Goal: Transaction & Acquisition: Purchase product/service

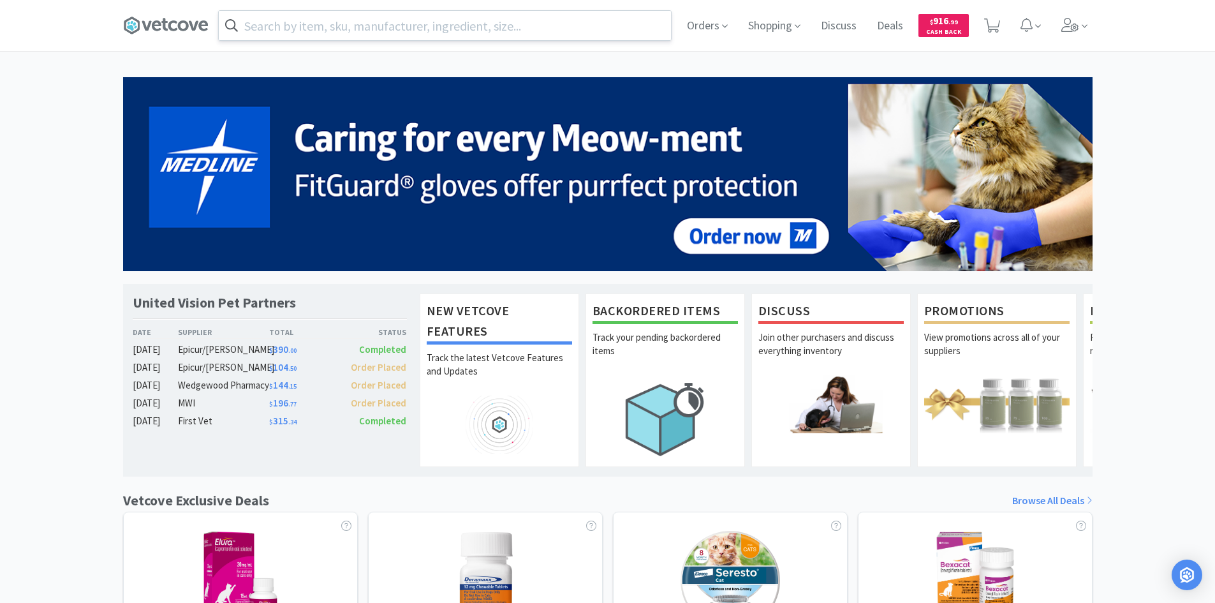
click at [360, 36] on input "text" at bounding box center [445, 25] width 452 height 29
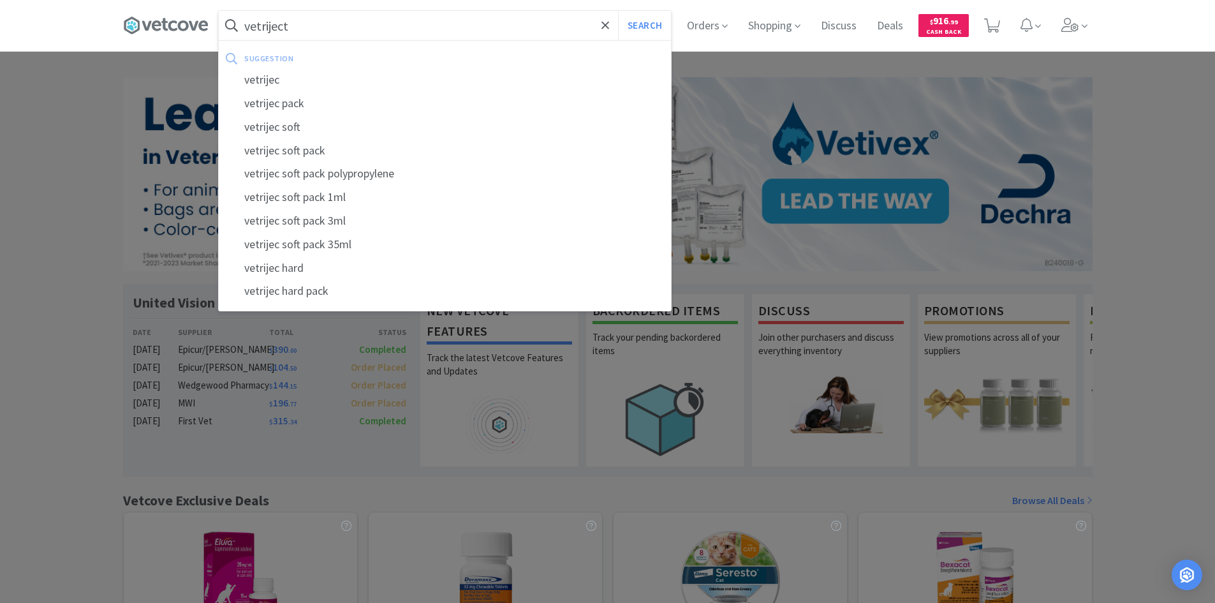
click at [618, 11] on button "Search" at bounding box center [644, 25] width 53 height 29
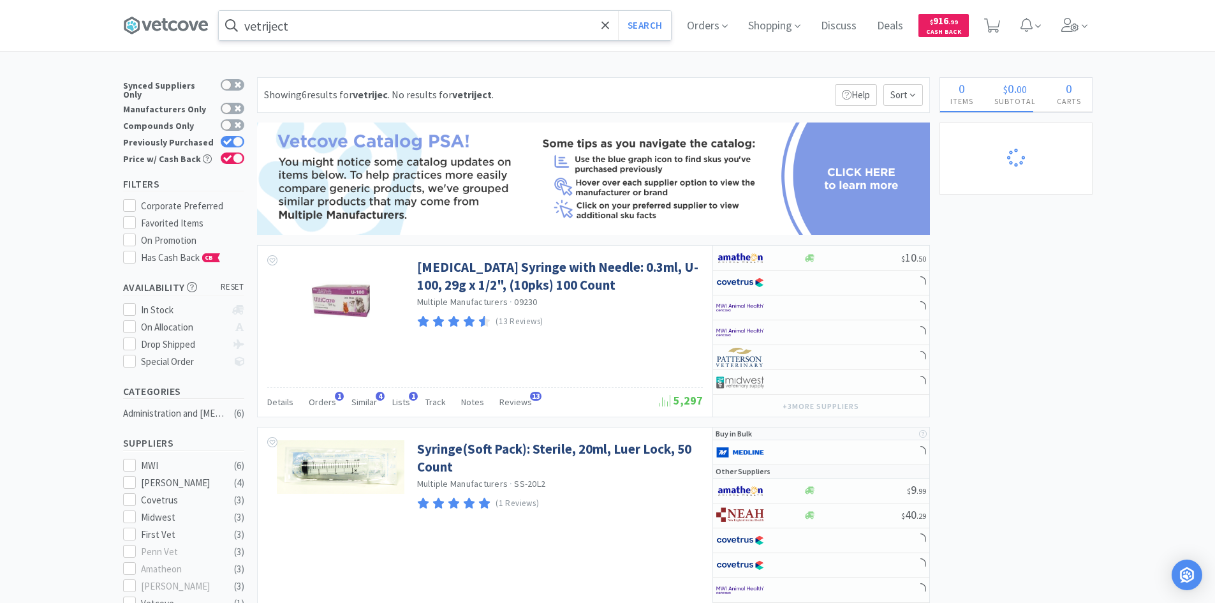
click at [360, 36] on input "vetriject" at bounding box center [445, 25] width 452 height 29
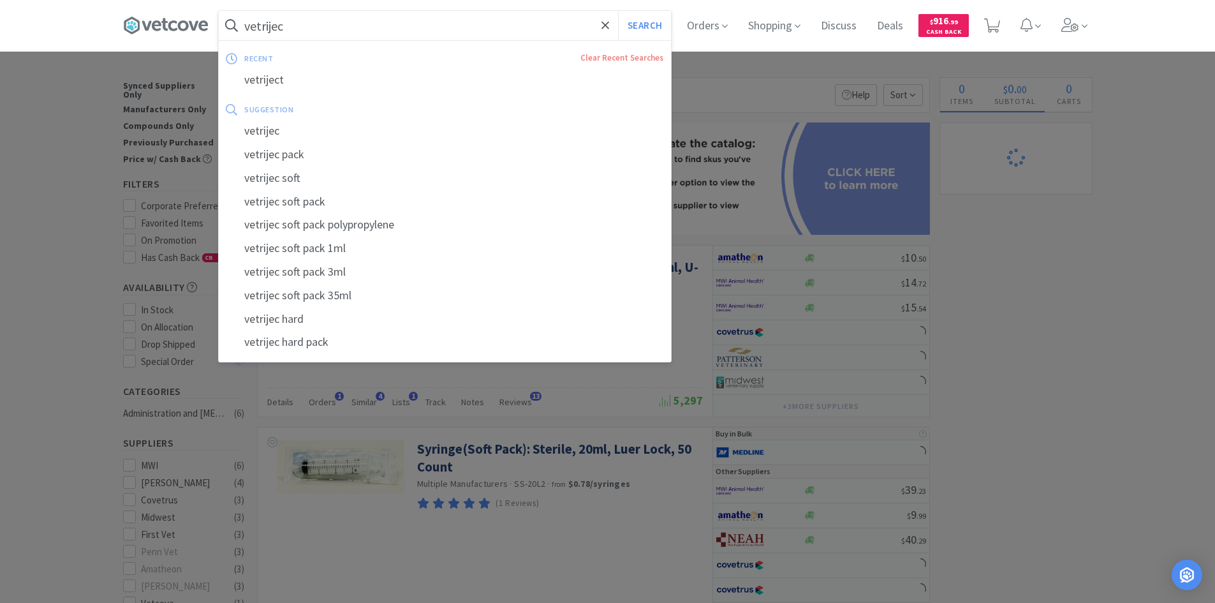
type input "vetrijec"
click at [618, 11] on button "Search" at bounding box center [644, 25] width 53 height 29
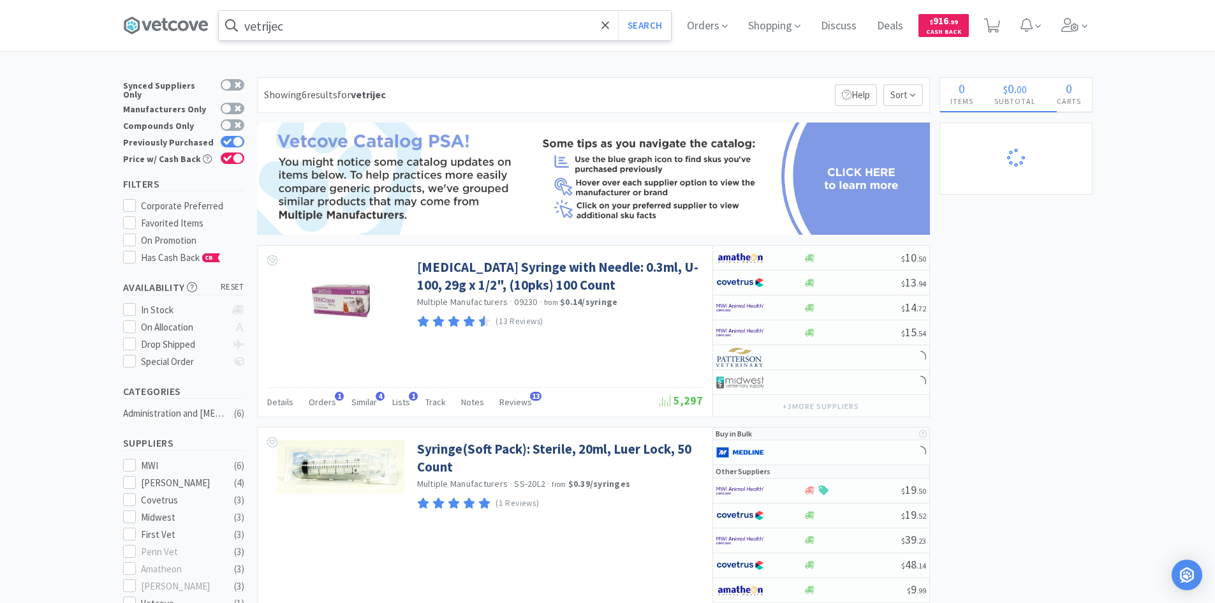
select select "1"
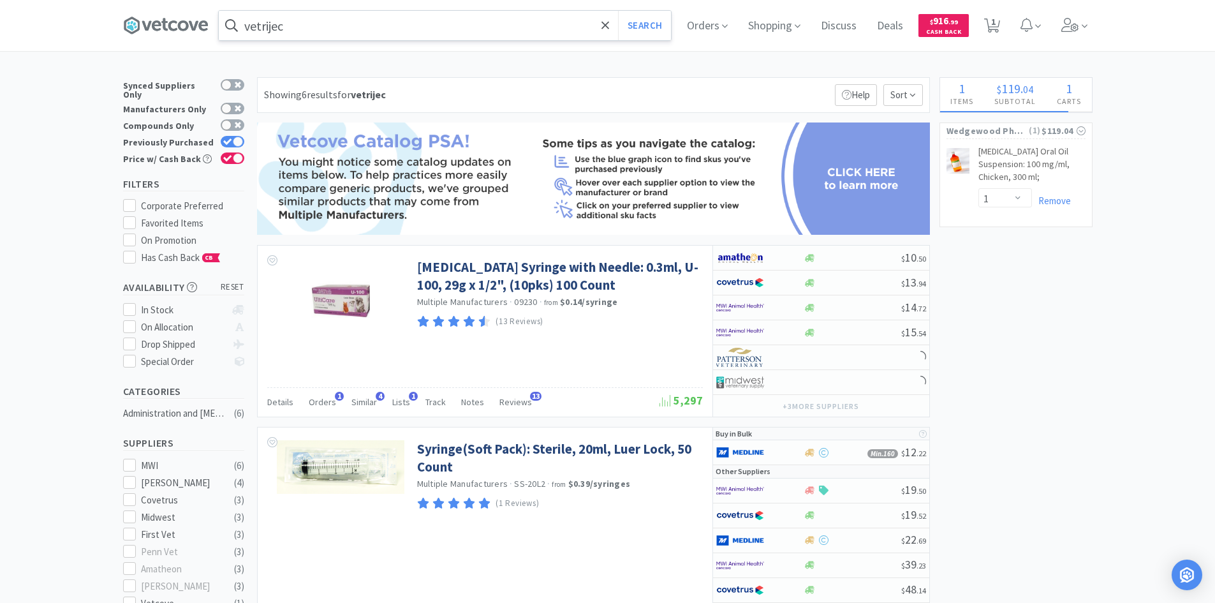
click at [382, 26] on input "vetrijec" at bounding box center [445, 25] width 452 height 29
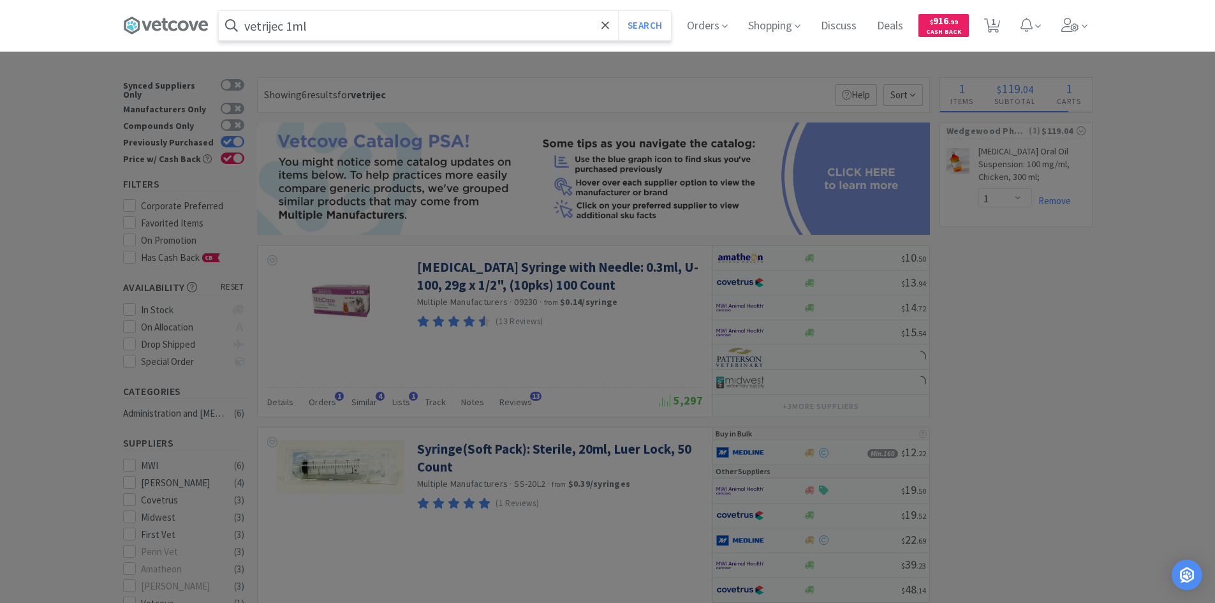
type input "vetrijec 1ml"
click at [618, 11] on button "Search" at bounding box center [644, 25] width 53 height 29
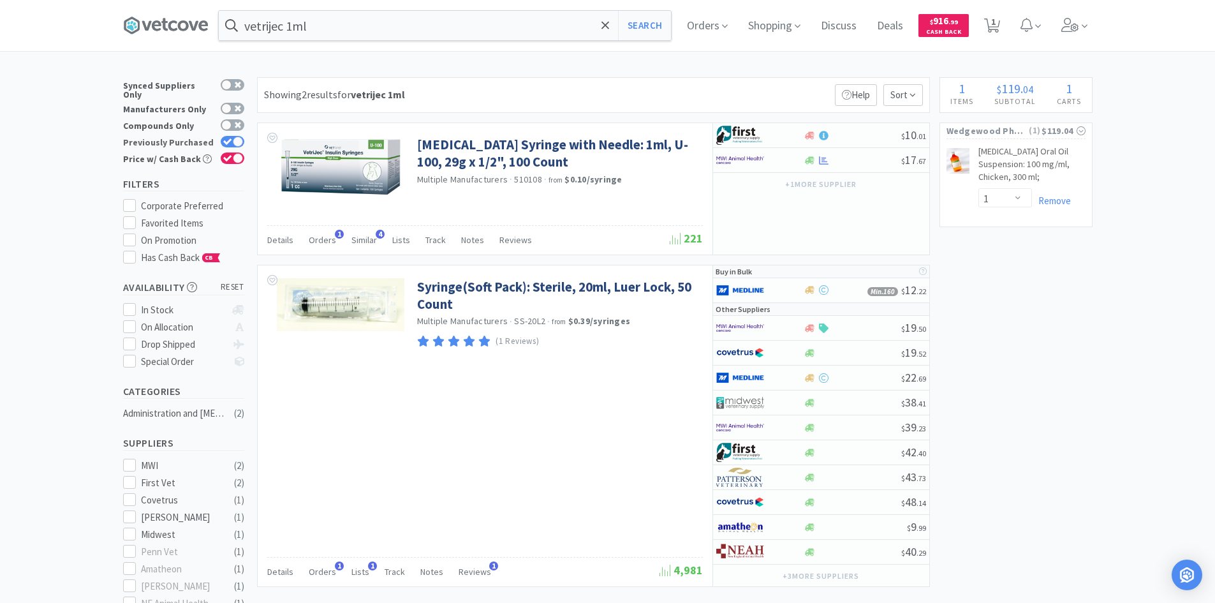
click at [237, 137] on div at bounding box center [238, 142] width 10 height 10
checkbox input "false"
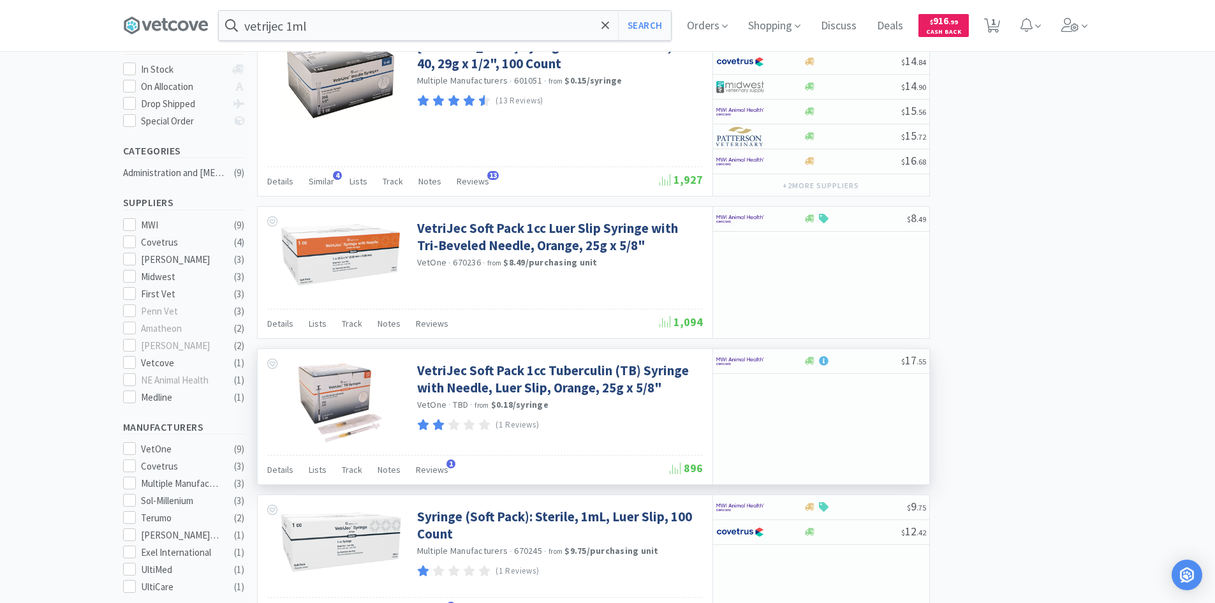
scroll to position [128, 0]
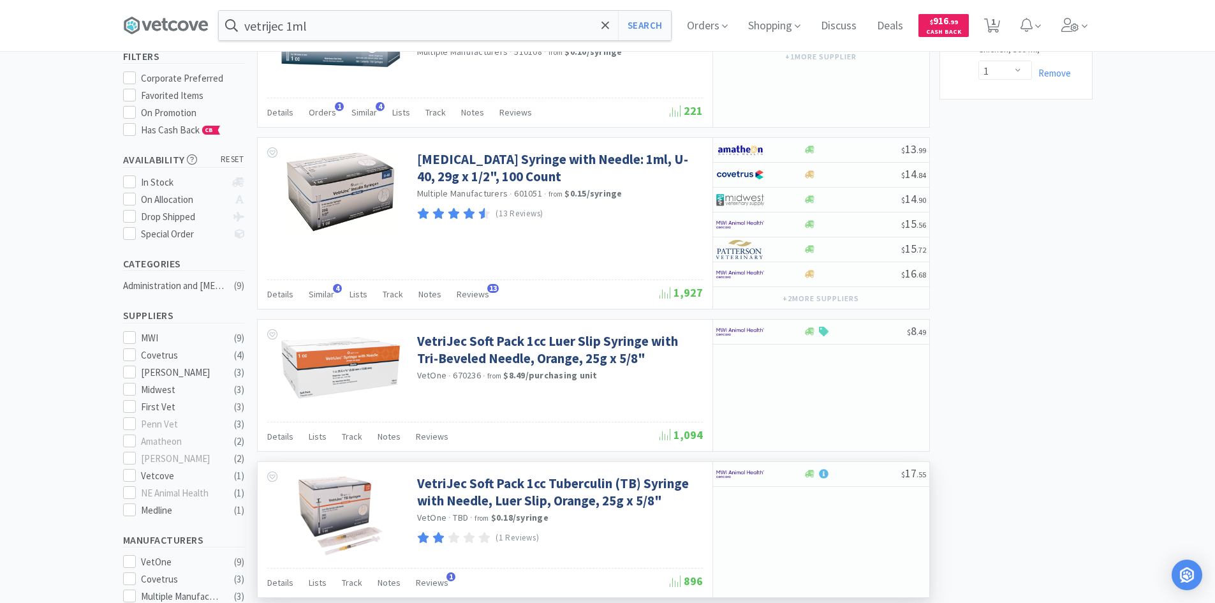
click at [327, 505] on img at bounding box center [340, 516] width 88 height 83
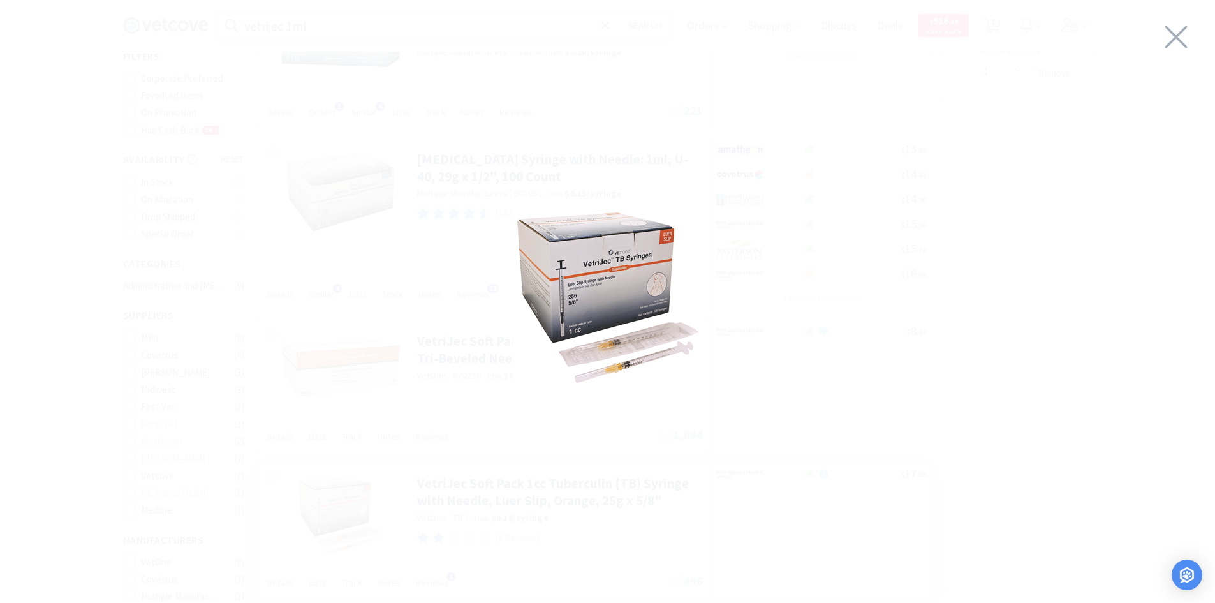
click at [651, 314] on img at bounding box center [607, 299] width 191 height 180
click at [1191, 28] on div at bounding box center [607, 298] width 1215 height 571
click at [1169, 45] on icon at bounding box center [1176, 37] width 22 height 22
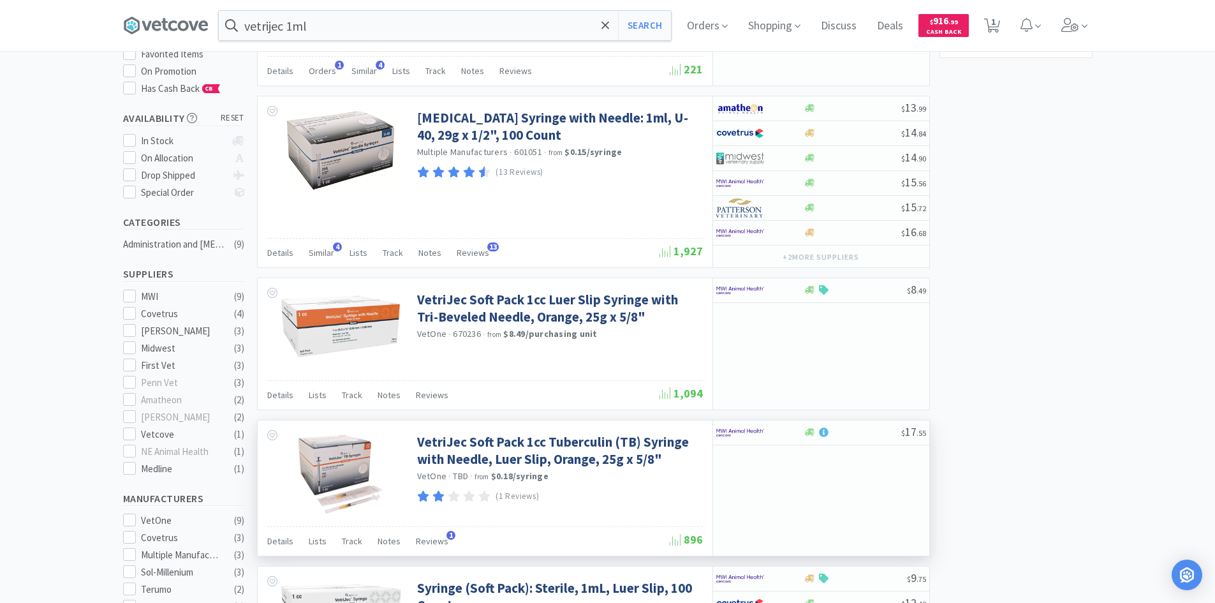
scroll to position [191, 0]
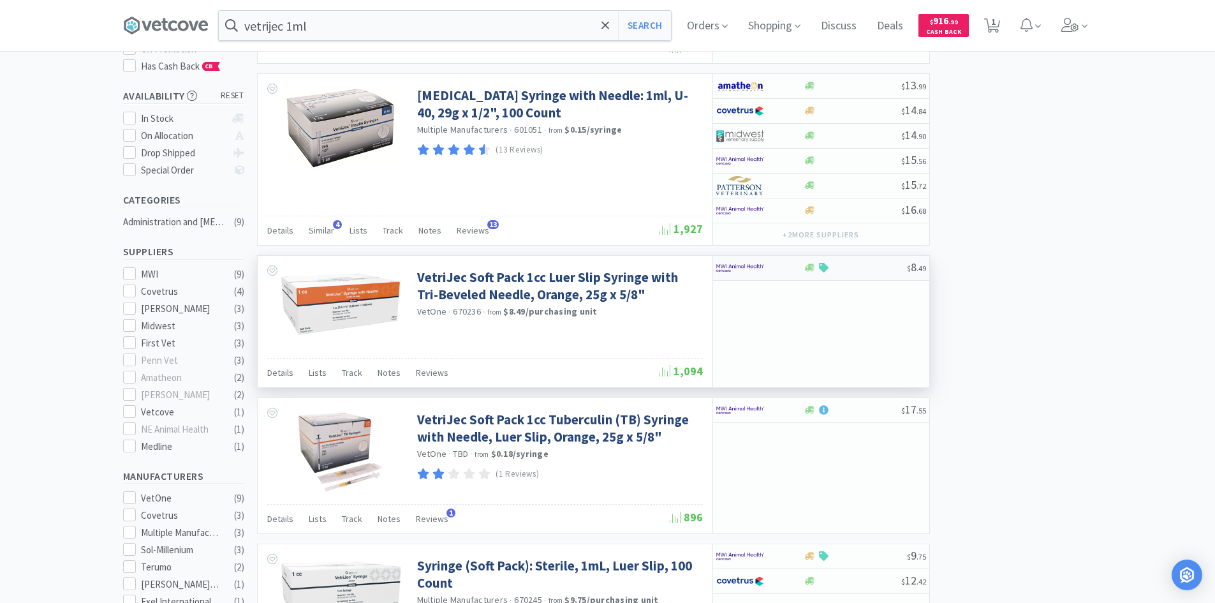
click at [765, 266] on div at bounding box center [751, 268] width 70 height 22
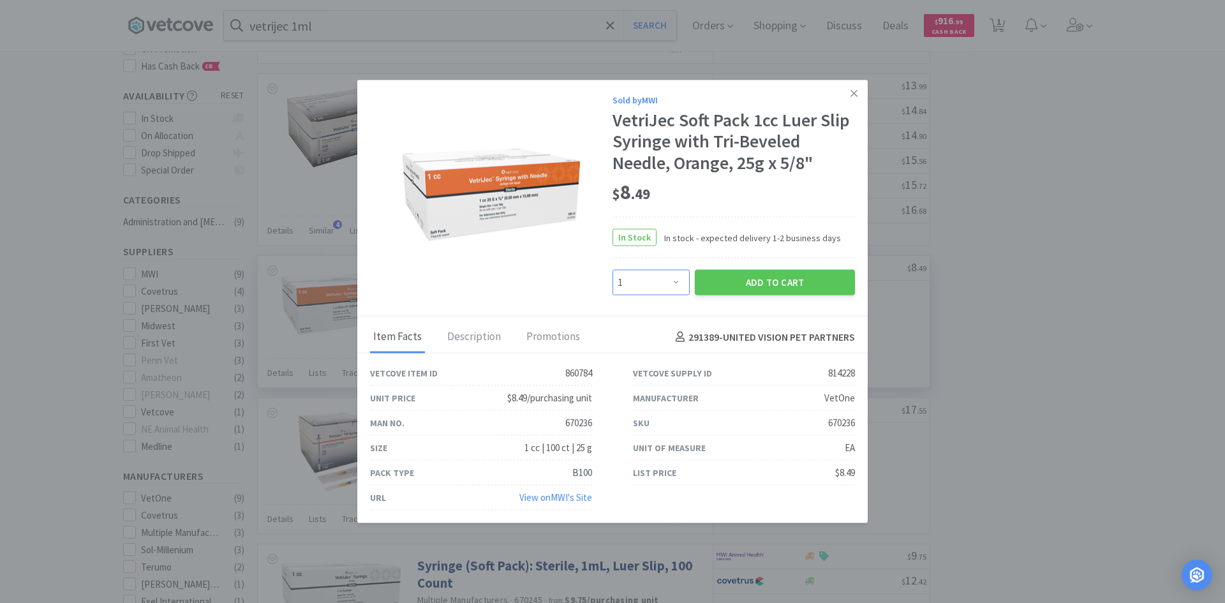
click at [666, 278] on select "Enter Quantity 1 2 3 4 5 6 7 8 9 10 11 12 13 14 15 16 17 18 19 20 Enter Quantity" at bounding box center [650, 283] width 77 height 26
select select "9"
click at [612, 270] on select "Enter Quantity 1 2 3 4 5 6 7 8 9 10 11 12 13 14 15 16 17 18 19 20 Enter Quantity" at bounding box center [650, 283] width 77 height 26
click at [730, 282] on button "Add to Cart" at bounding box center [775, 283] width 160 height 26
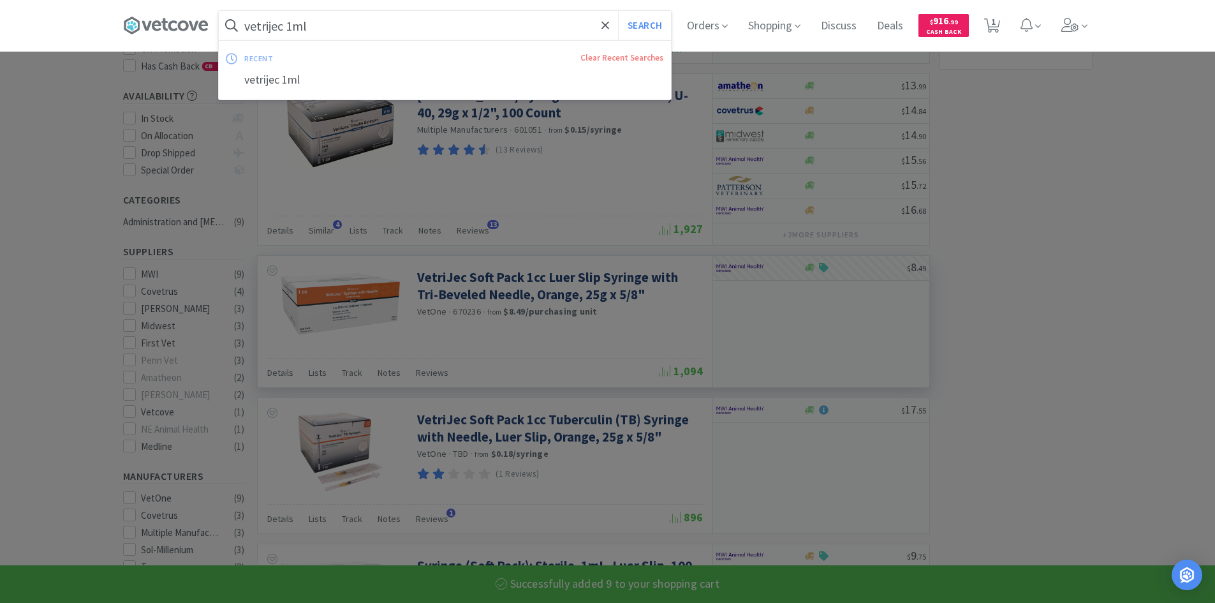
click at [297, 29] on input "vetrijec 1ml" at bounding box center [445, 25] width 452 height 29
select select "9"
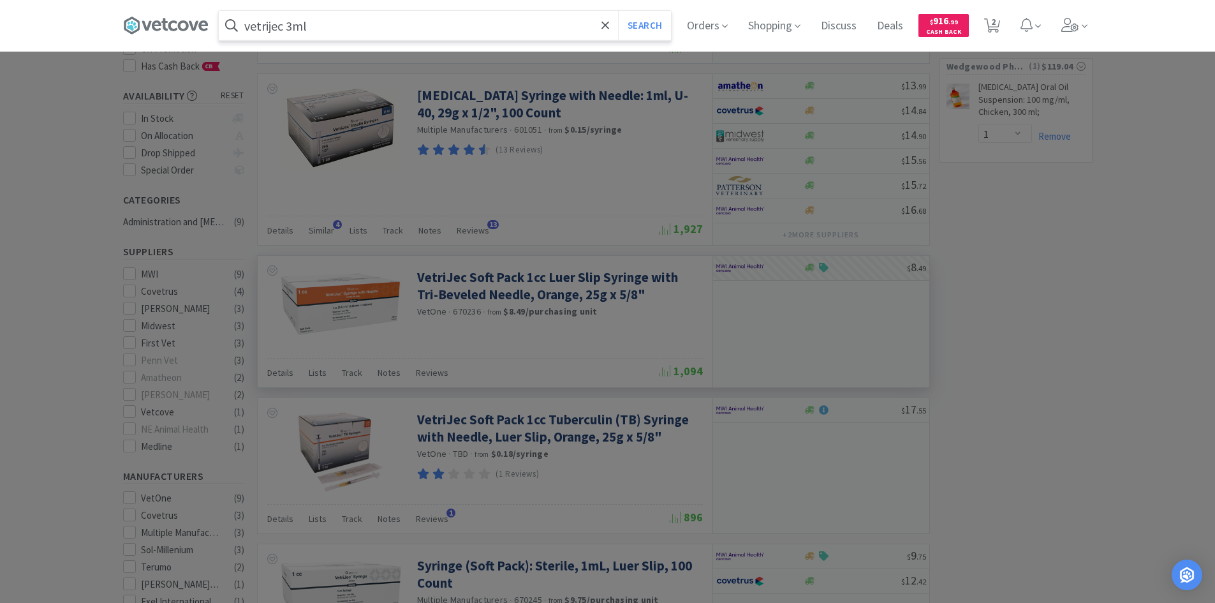
type input "vetrijec 3ml"
click at [618, 11] on button "Search" at bounding box center [644, 25] width 53 height 29
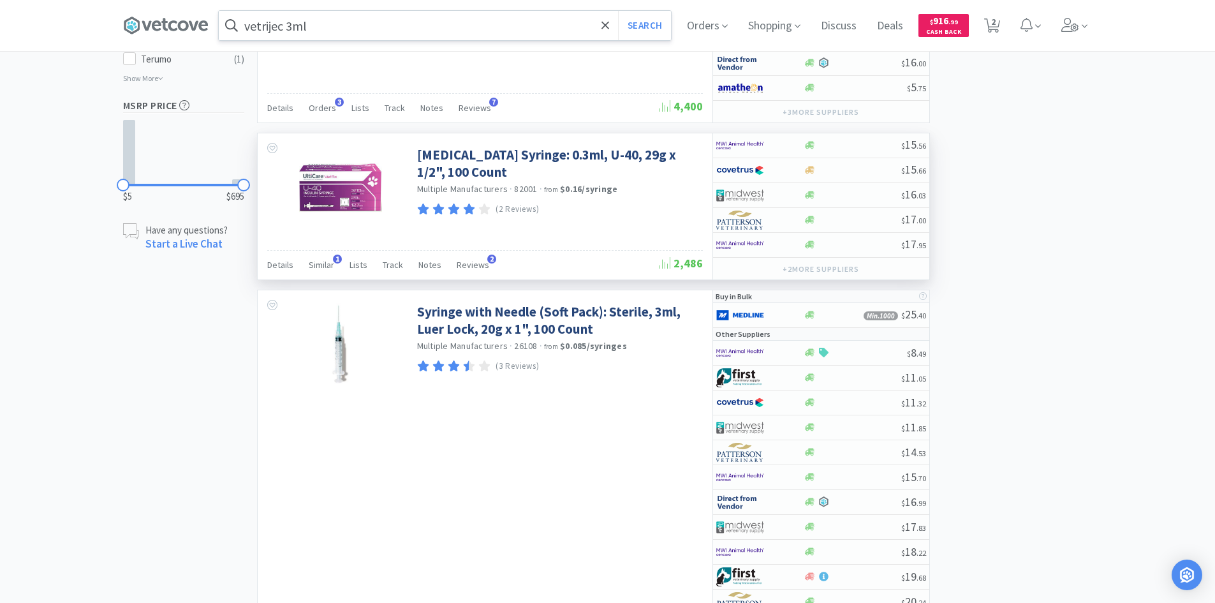
scroll to position [765, 0]
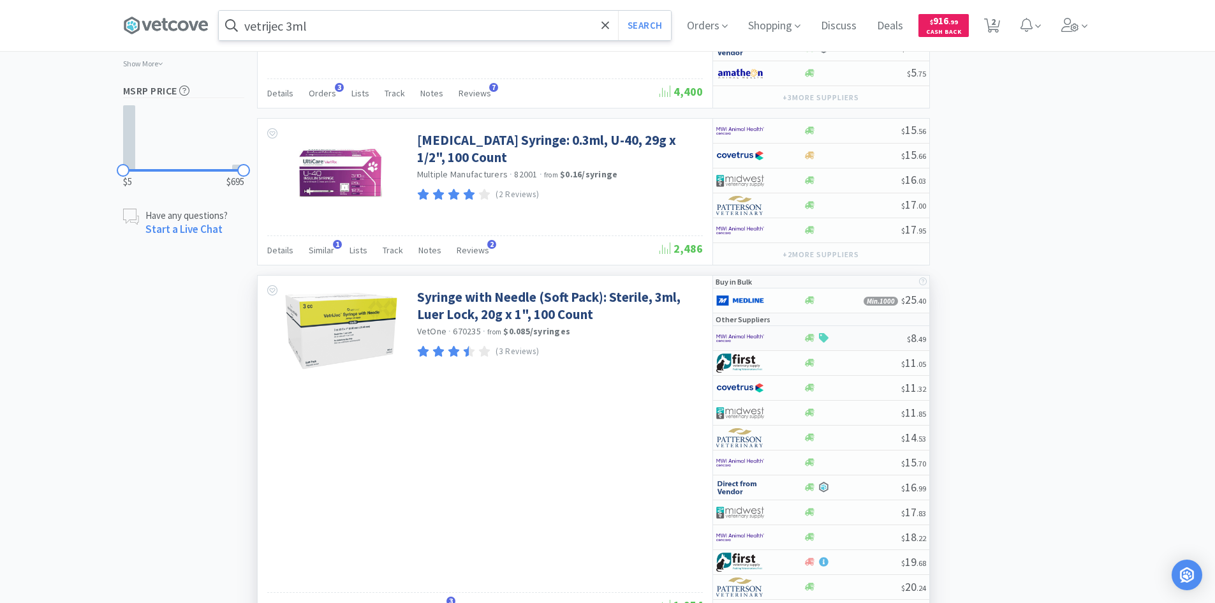
click at [796, 337] on div at bounding box center [759, 338] width 87 height 22
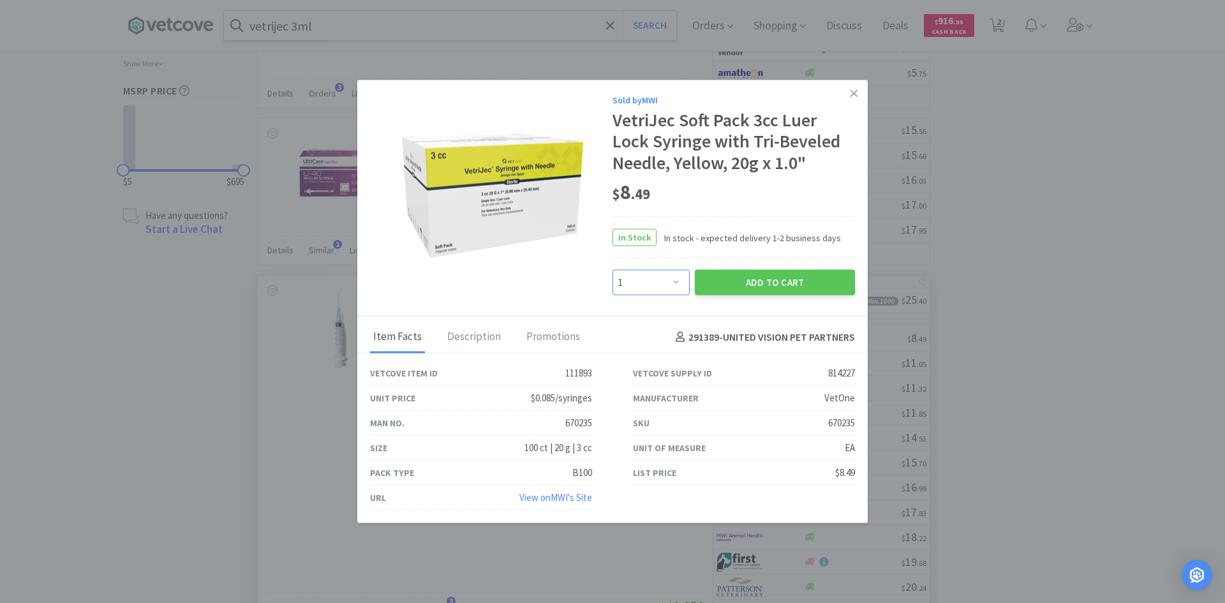
click at [652, 288] on select "Enter Quantity 1 2 3 4 5 6 7 8 9 10 11 12 13 14 15 16 17 18 19 20 Enter Quantity" at bounding box center [650, 283] width 77 height 26
select select "8"
click at [612, 270] on select "Enter Quantity 1 2 3 4 5 6 7 8 9 10 11 12 13 14 15 16 17 18 19 20 Enter Quantity" at bounding box center [650, 283] width 77 height 26
click at [741, 280] on button "Add to Cart" at bounding box center [775, 283] width 160 height 26
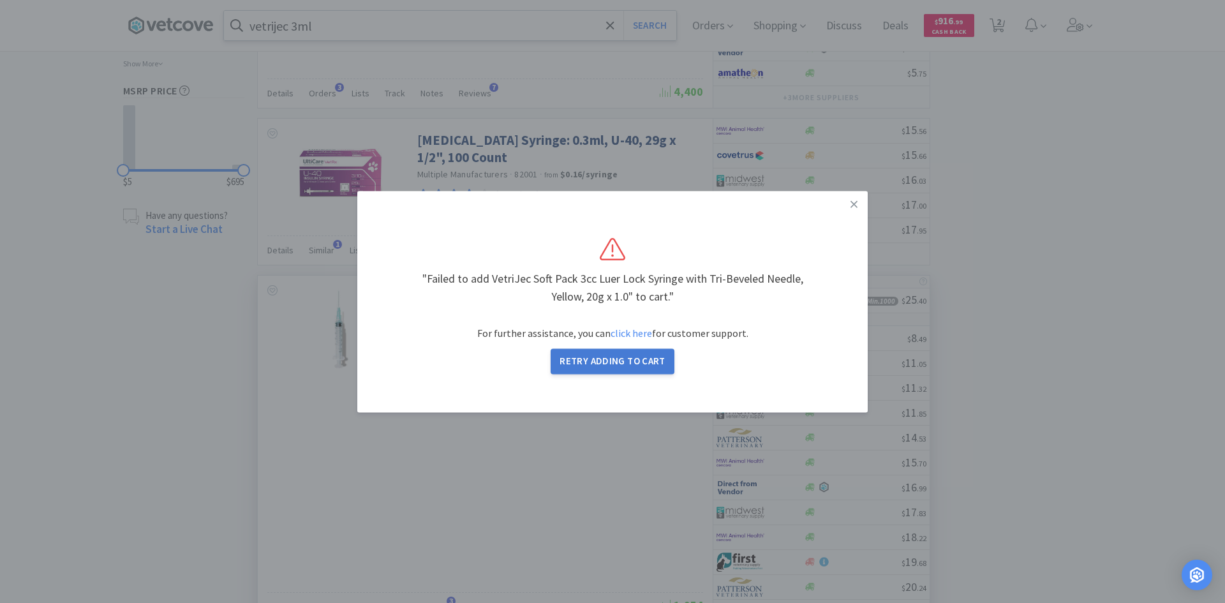
click at [612, 365] on button "Retry Adding to Cart" at bounding box center [613, 361] width 124 height 26
select select "1"
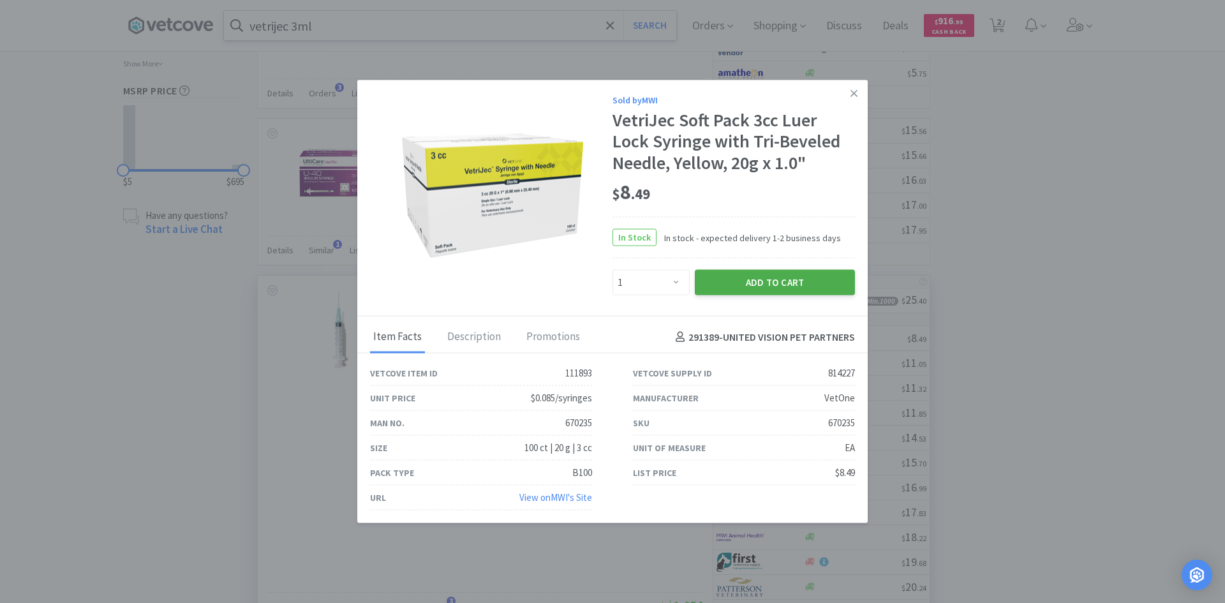
click at [744, 279] on button "Add to Cart" at bounding box center [775, 283] width 160 height 26
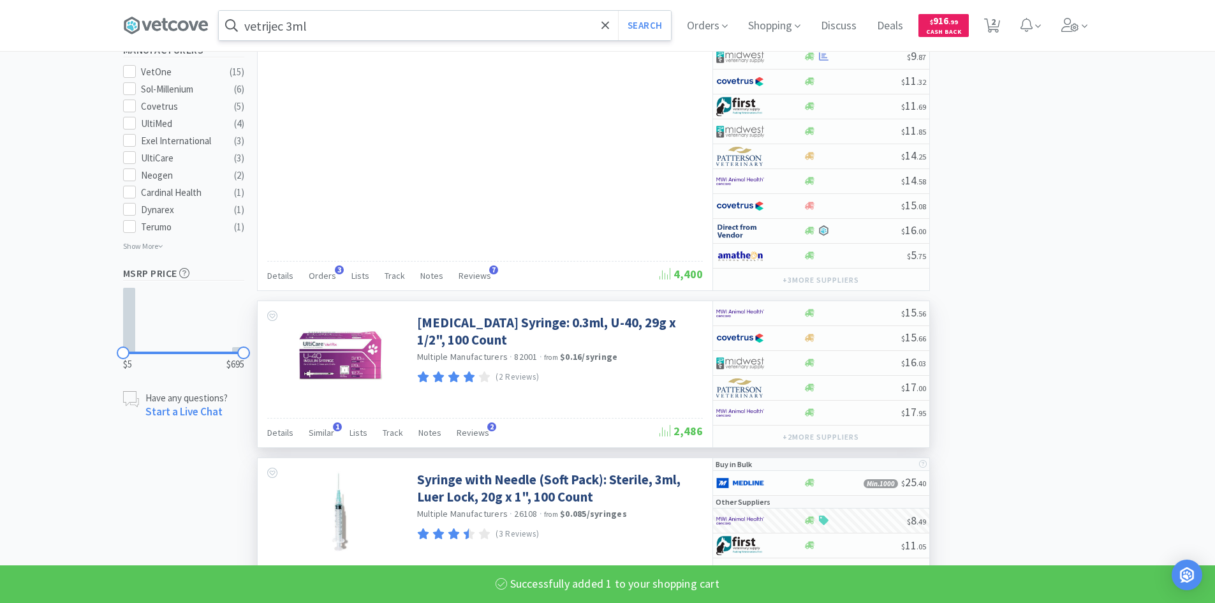
scroll to position [574, 0]
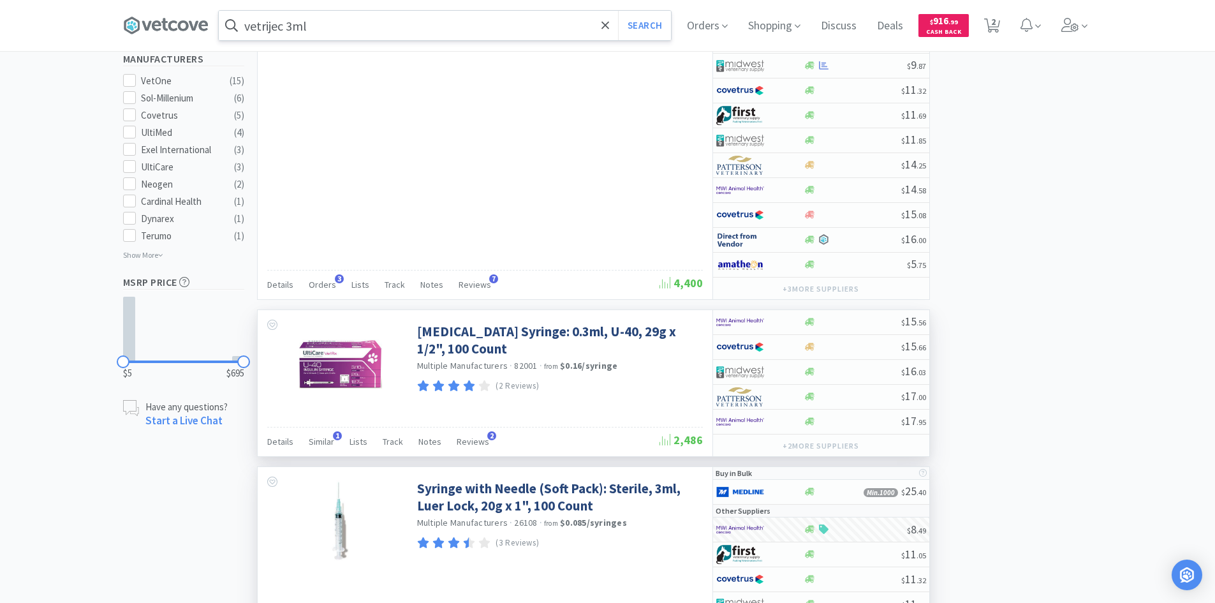
select select "1"
select select "9"
click at [295, 26] on input "vetrijec 3ml" at bounding box center [445, 25] width 452 height 29
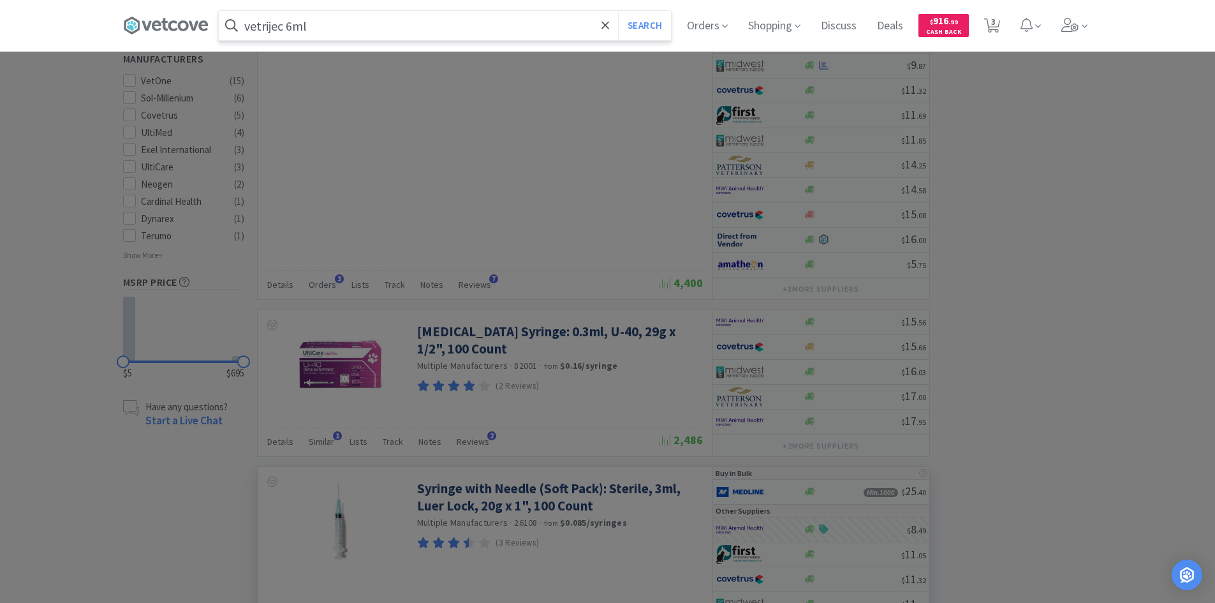
type input "vetrijec 6ml"
click at [618, 11] on button "Search" at bounding box center [644, 25] width 53 height 29
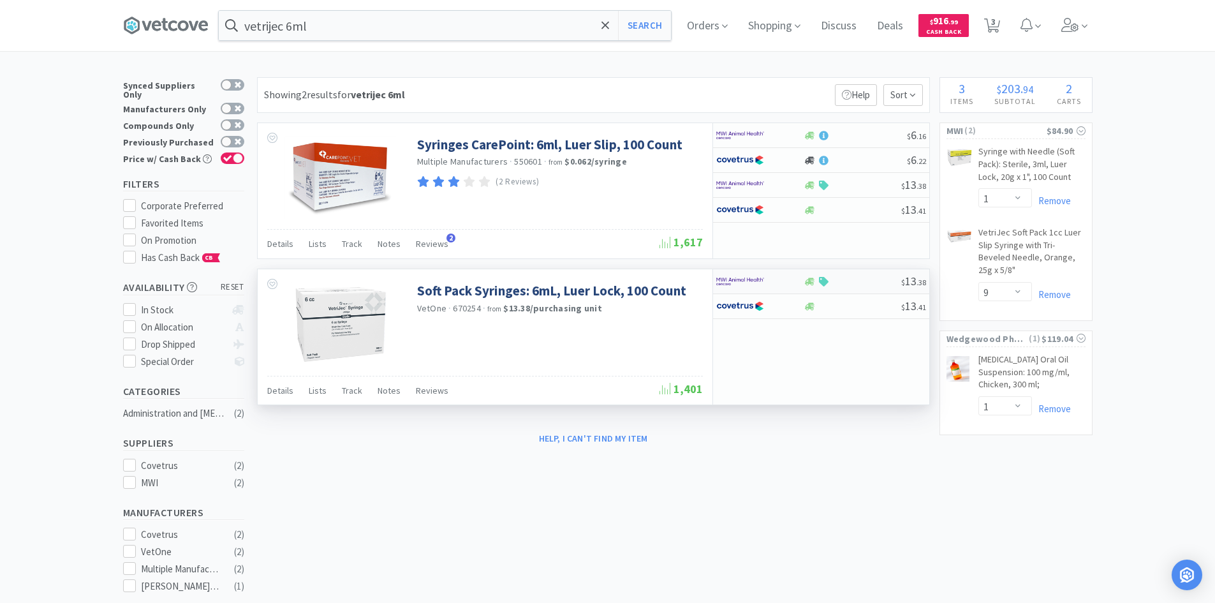
click at [790, 283] on div at bounding box center [759, 281] width 87 height 22
select select "1"
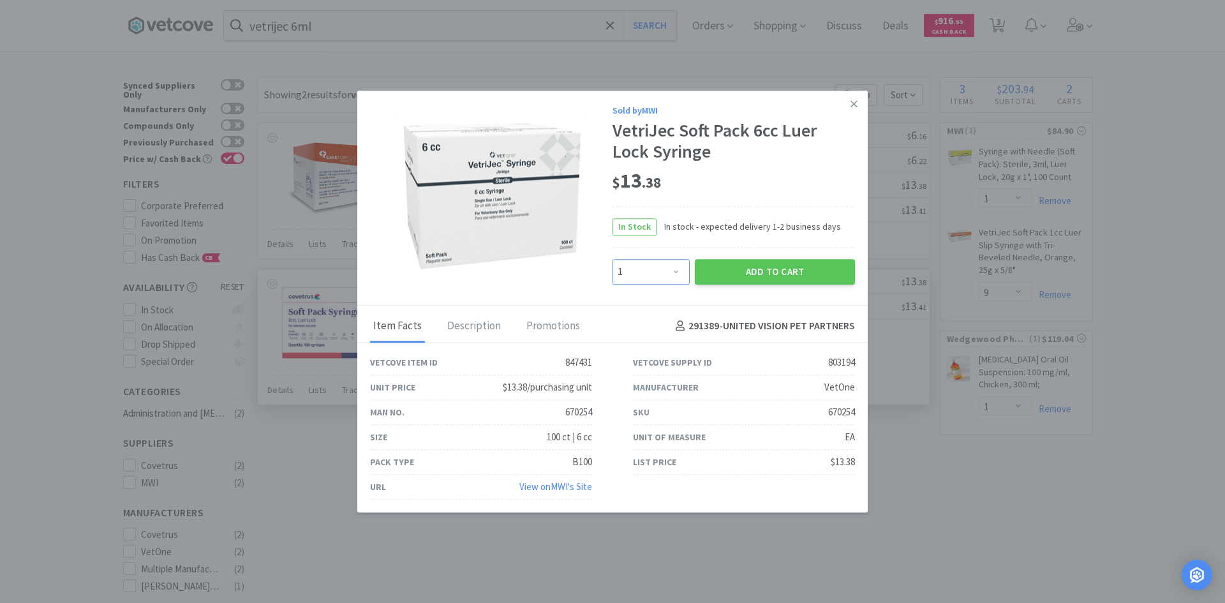
click at [685, 274] on select "Enter Quantity 1 2 3 4 5 6 7 8 9 10 11 12 13 14 15 16 17 18 19 20 Enter Quantity" at bounding box center [650, 272] width 77 height 26
click at [860, 108] on link at bounding box center [854, 104] width 22 height 27
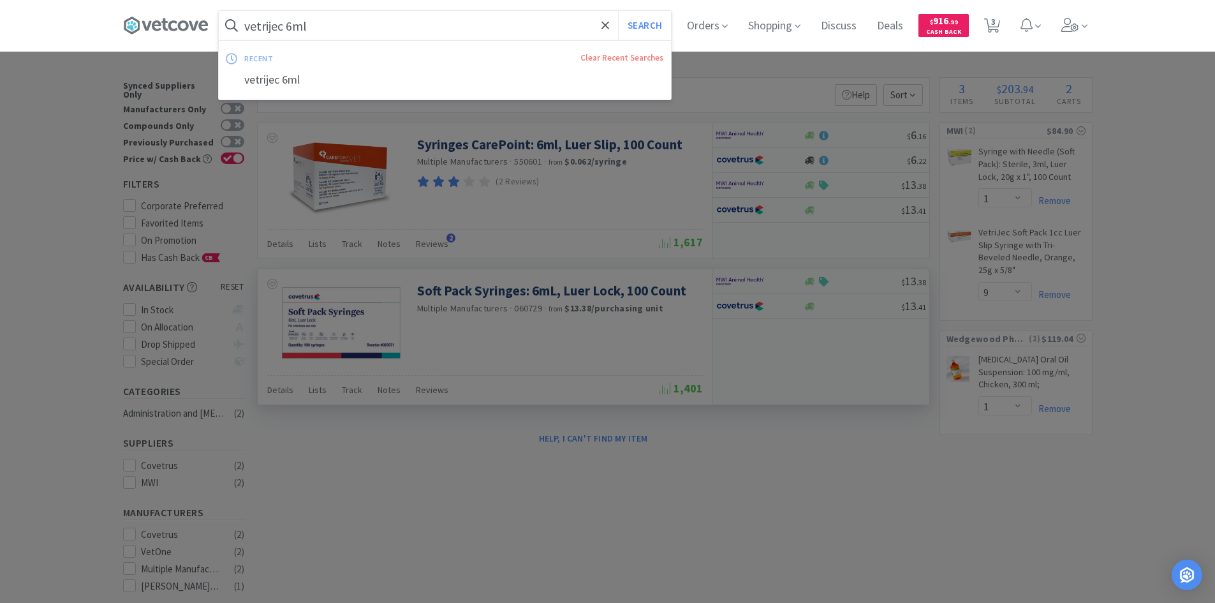
click at [387, 27] on input "vetrijec 6ml" at bounding box center [445, 25] width 452 height 29
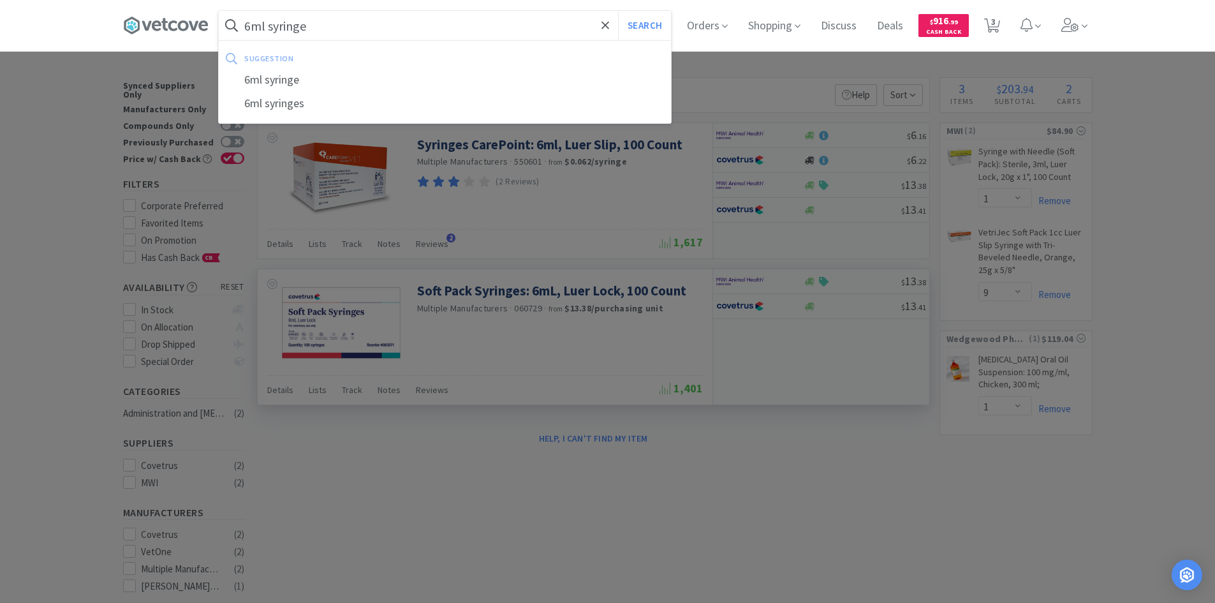
click at [618, 11] on button "Search" at bounding box center [644, 25] width 53 height 29
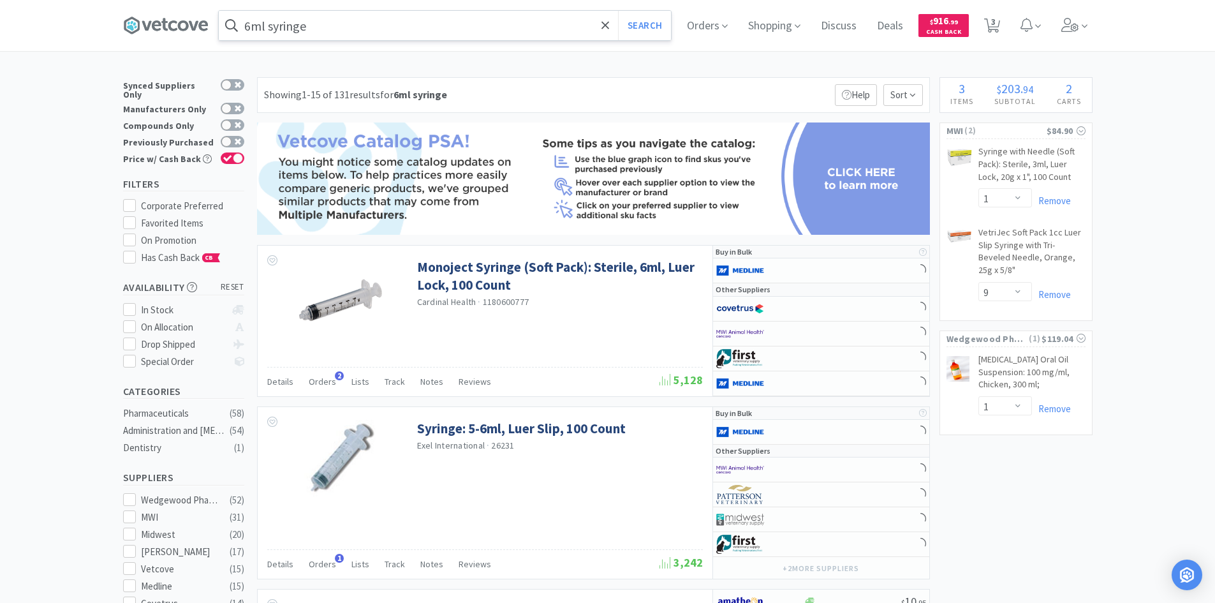
click at [273, 29] on input "6ml syringe" at bounding box center [445, 25] width 452 height 29
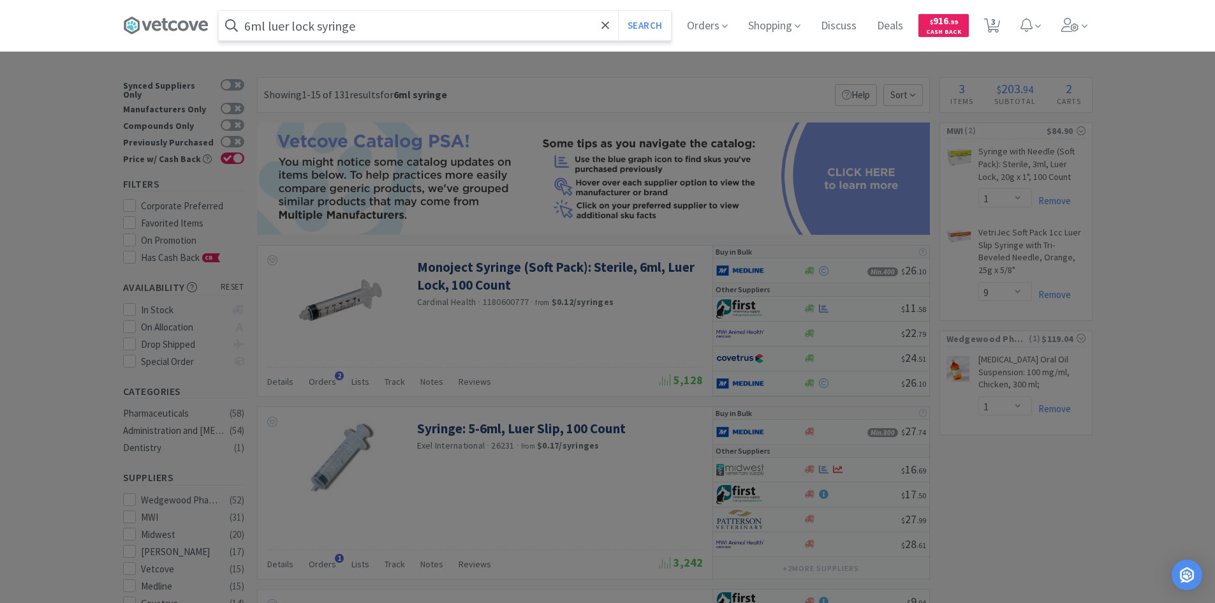
type input "6ml luer lock syringe"
click at [618, 11] on button "Search" at bounding box center [644, 25] width 53 height 29
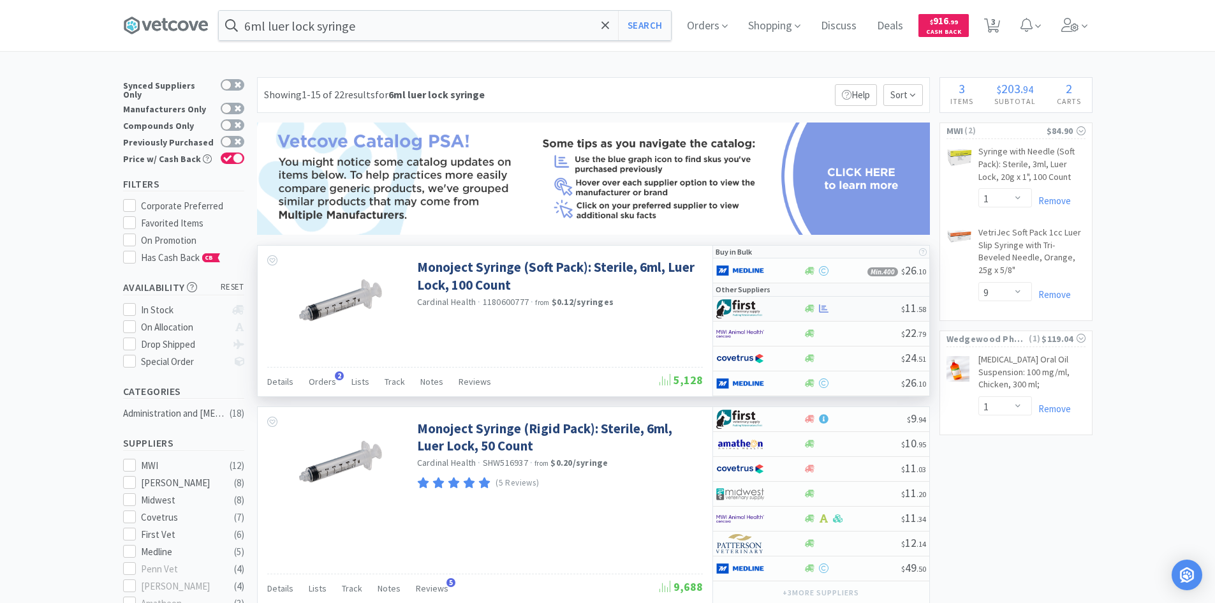
click at [789, 306] on div at bounding box center [759, 309] width 87 height 22
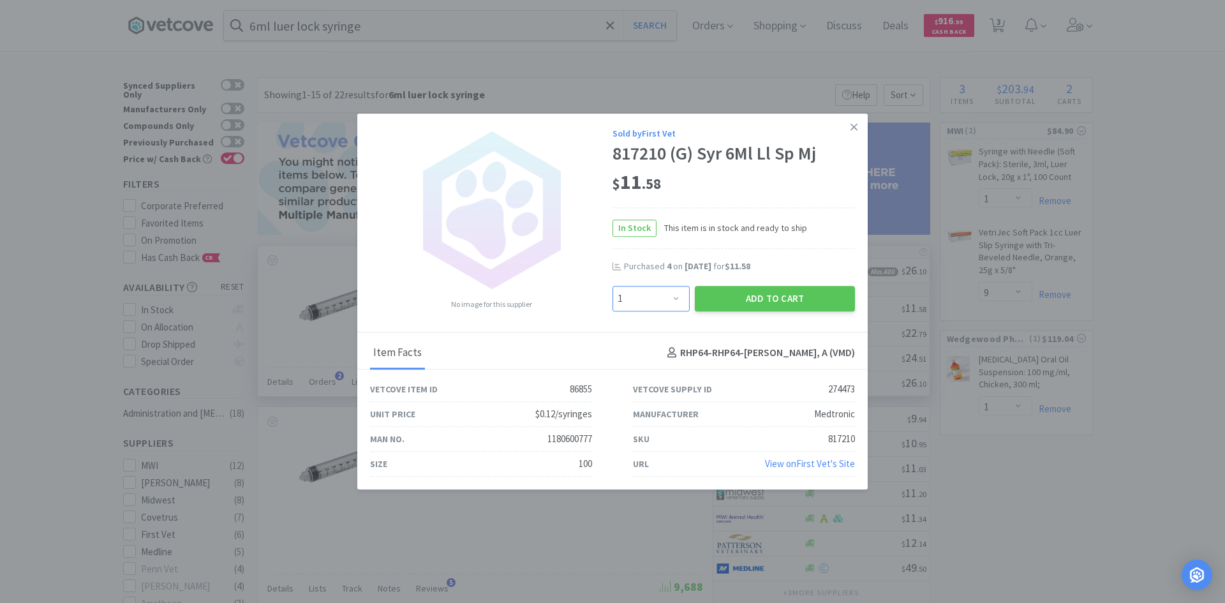
click at [669, 296] on select "Enter Quantity 1 2 3 4 5 6 7 8 9 10 11 12 13 14 15 16 17 18 19 20 Enter Quantity" at bounding box center [650, 299] width 77 height 26
click at [612, 286] on select "Enter Quantity 1 2 3 4 5 6 7 8 9 10 11 12 13 14 15 16 17 18 19 20 Enter Quantity" at bounding box center [650, 299] width 77 height 26
drag, startPoint x: 676, startPoint y: 297, endPoint x: 676, endPoint y: 286, distance: 10.9
click at [676, 297] on select "Enter Quantity 1 2 3 4 5 6 7 8 9 10 11 12 13 14 15 16 17 18 19 20 Enter Quantity" at bounding box center [650, 299] width 77 height 26
select select "8"
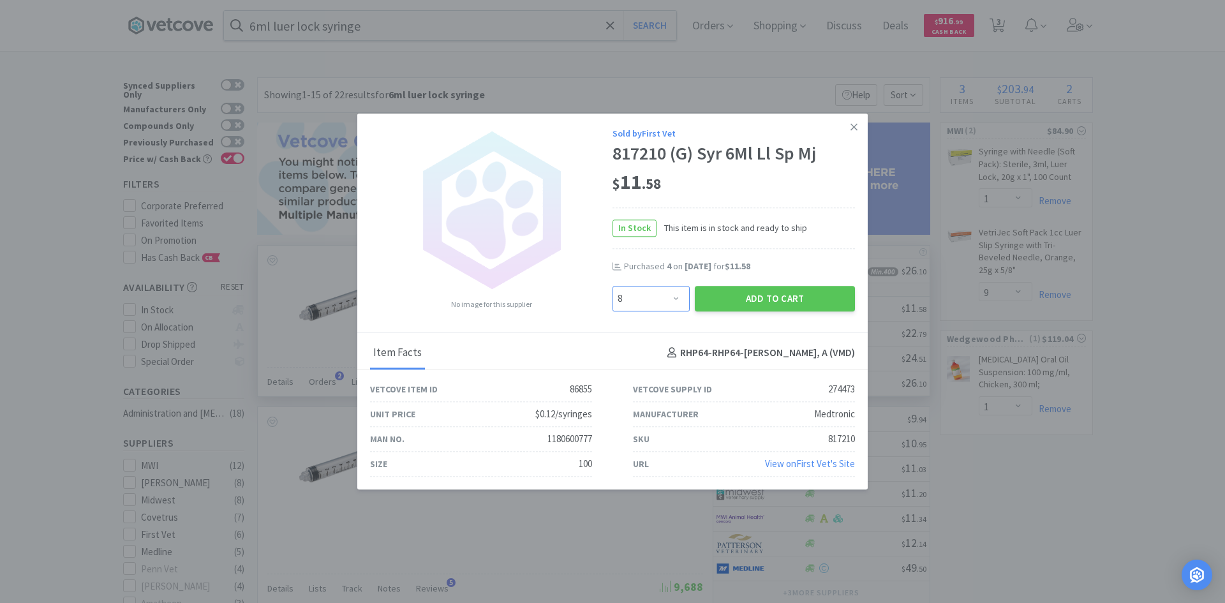
click at [612, 286] on select "Enter Quantity 1 2 3 4 5 6 7 8 9 10 11 12 13 14 15 16 17 18 19 20 Enter Quantity" at bounding box center [650, 299] width 77 height 26
click at [752, 295] on button "Add to Cart" at bounding box center [775, 299] width 160 height 26
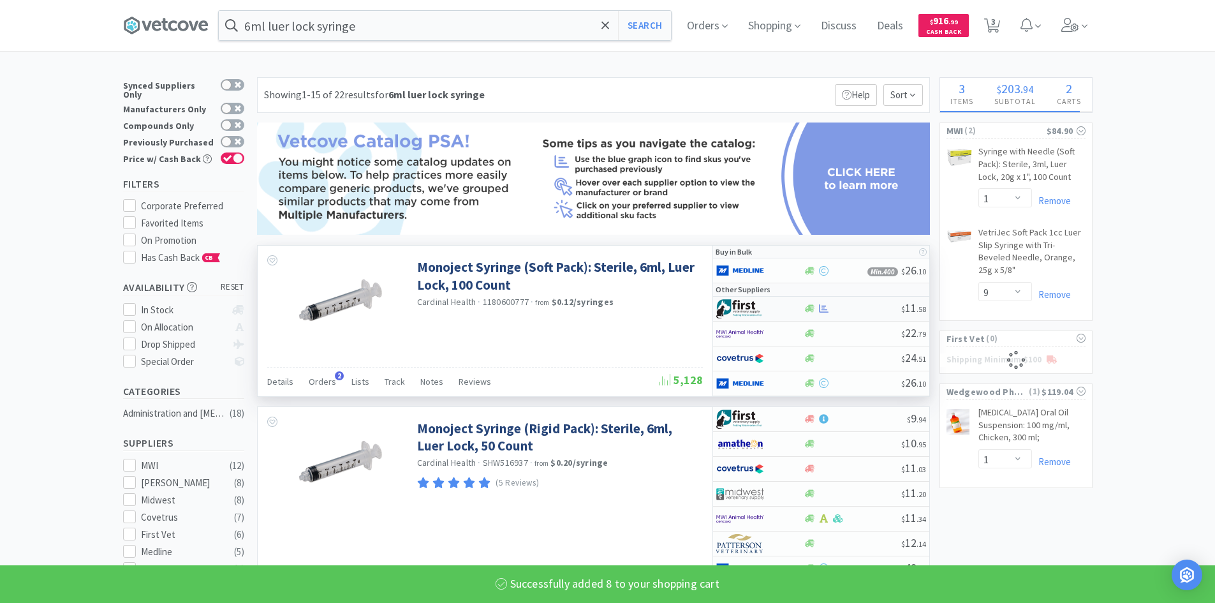
select select "8"
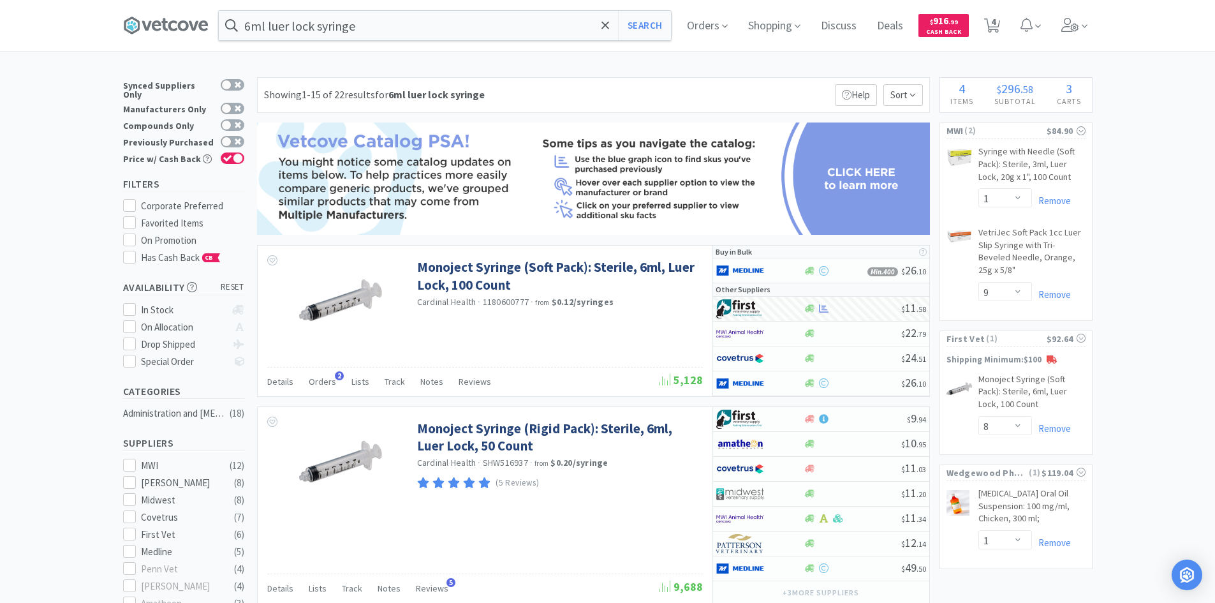
click at [360, 32] on input "6ml luer lock syringe" at bounding box center [445, 25] width 452 height 29
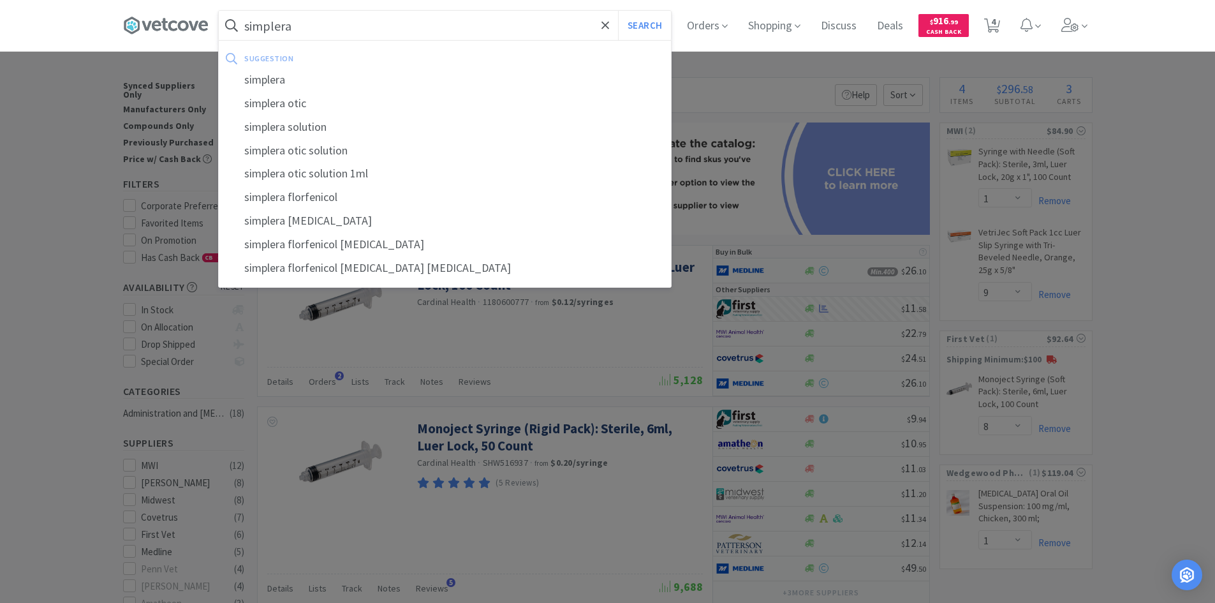
click at [618, 11] on button "Search" at bounding box center [644, 25] width 53 height 29
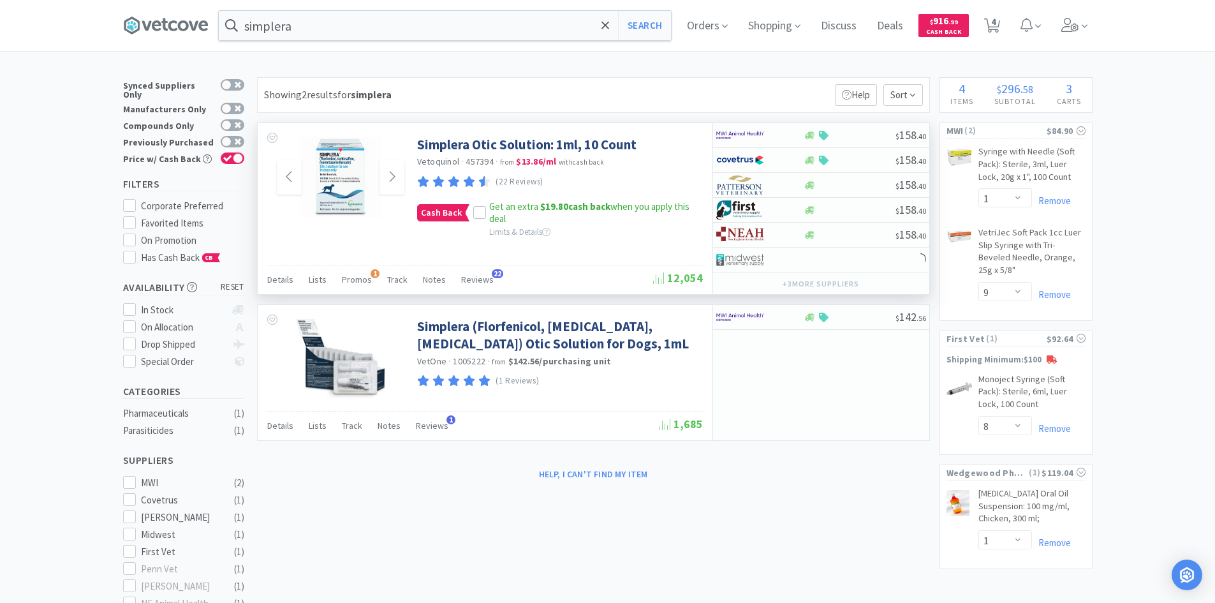
click at [330, 196] on img at bounding box center [340, 177] width 83 height 83
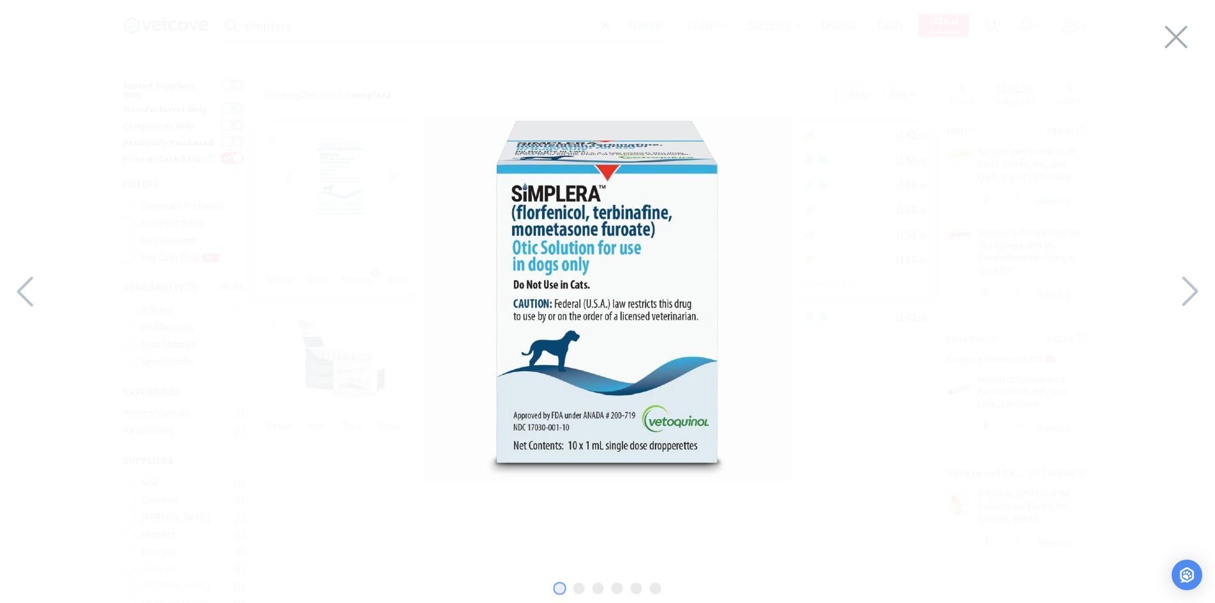
drag, startPoint x: 1171, startPoint y: 38, endPoint x: 565, endPoint y: 246, distance: 641.3
click at [1171, 38] on icon at bounding box center [1176, 37] width 27 height 36
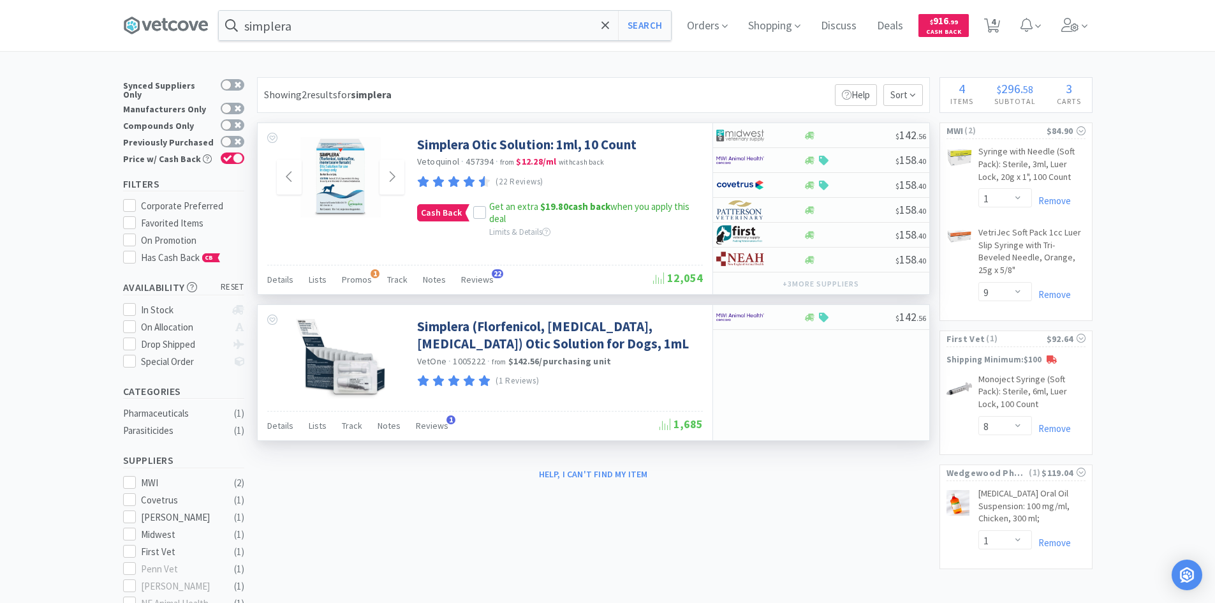
click at [358, 354] on img at bounding box center [339, 359] width 89 height 83
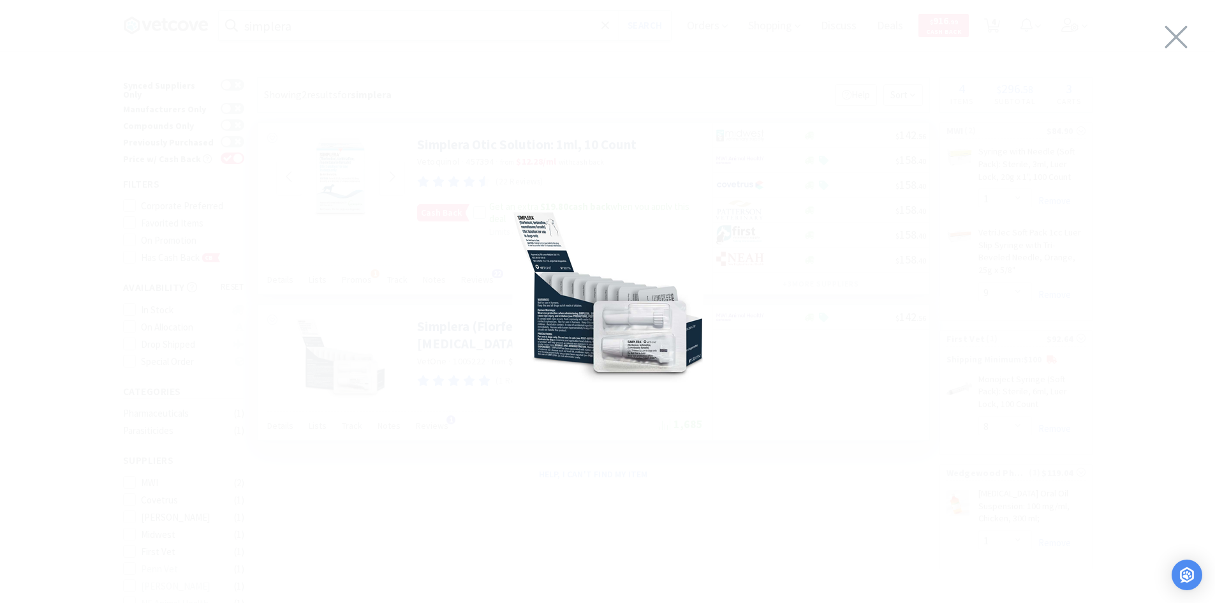
click at [1190, 41] on div at bounding box center [607, 298] width 1215 height 571
click at [1176, 38] on icon at bounding box center [1176, 37] width 22 height 22
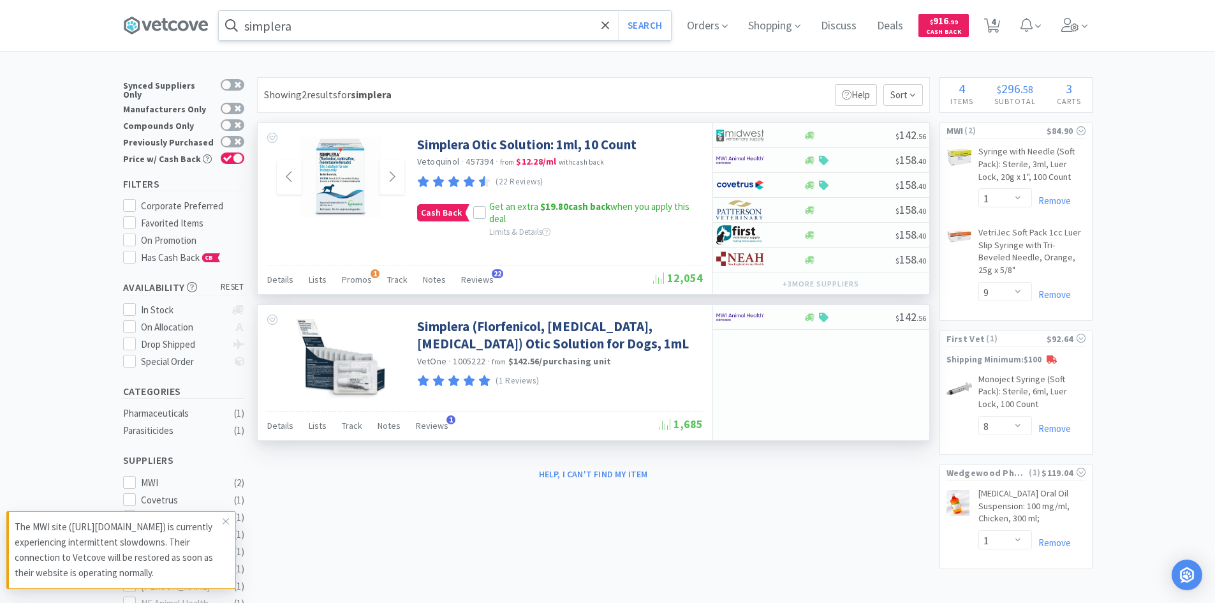
click at [376, 31] on input "simplera" at bounding box center [445, 25] width 452 height 29
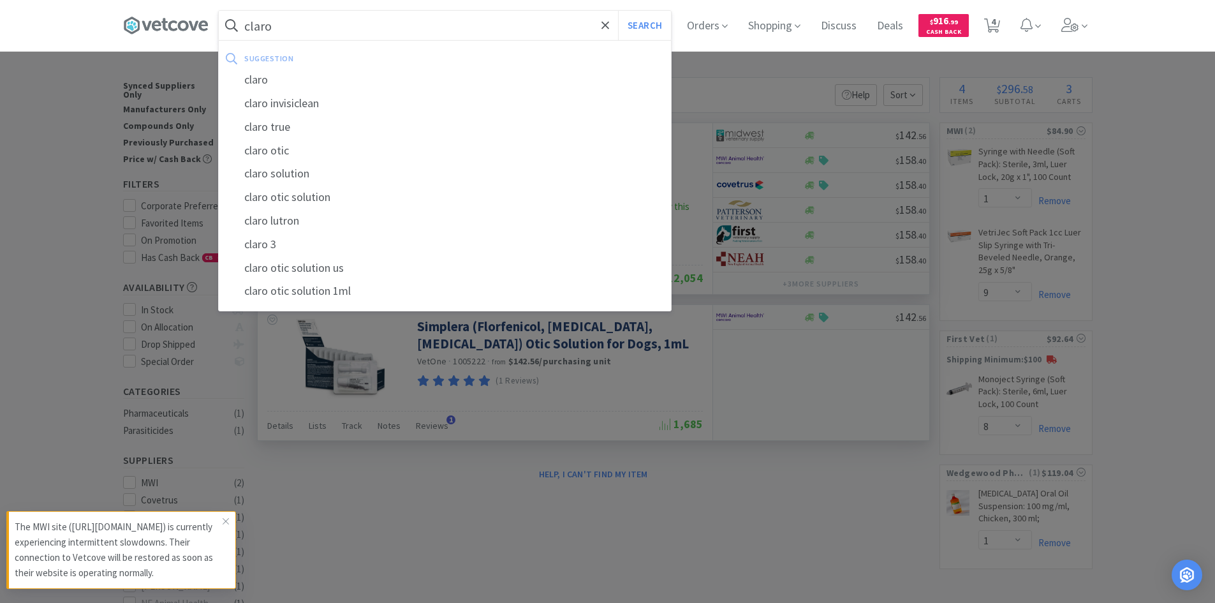
click at [618, 11] on button "Search" at bounding box center [644, 25] width 53 height 29
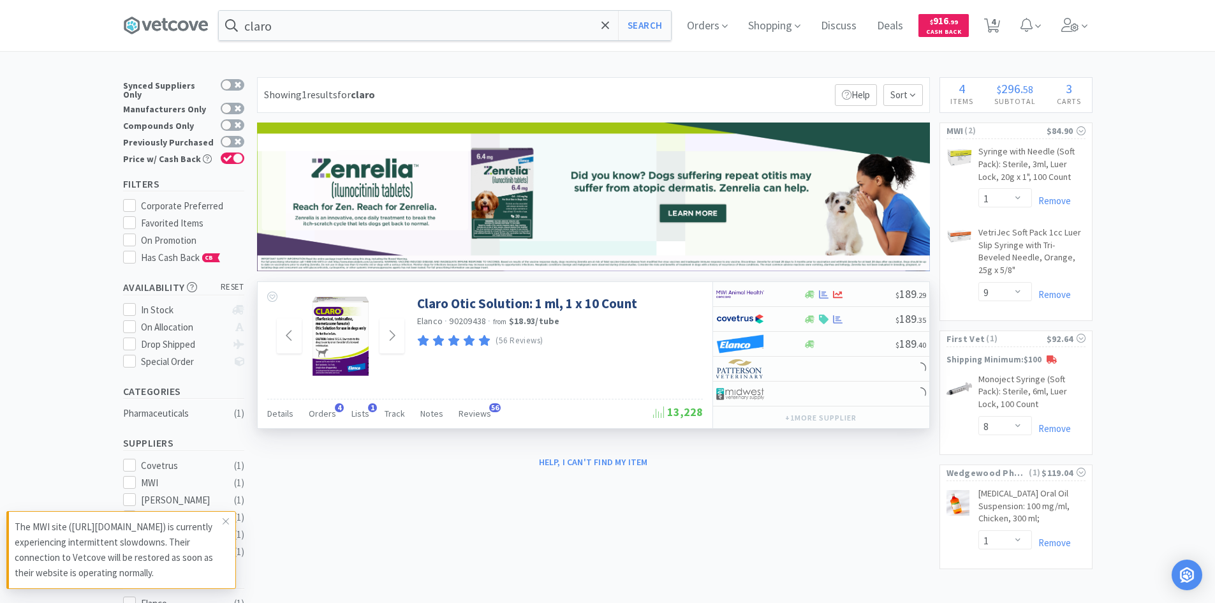
click at [351, 328] on img at bounding box center [340, 336] width 83 height 83
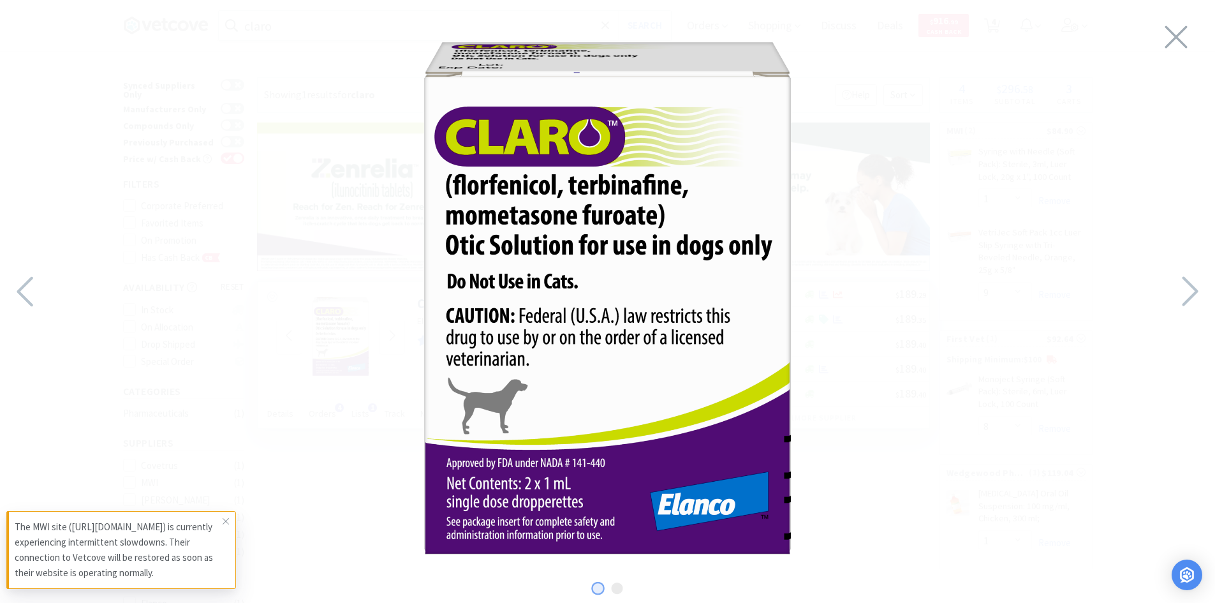
click at [844, 271] on img at bounding box center [607, 298] width 539 height 539
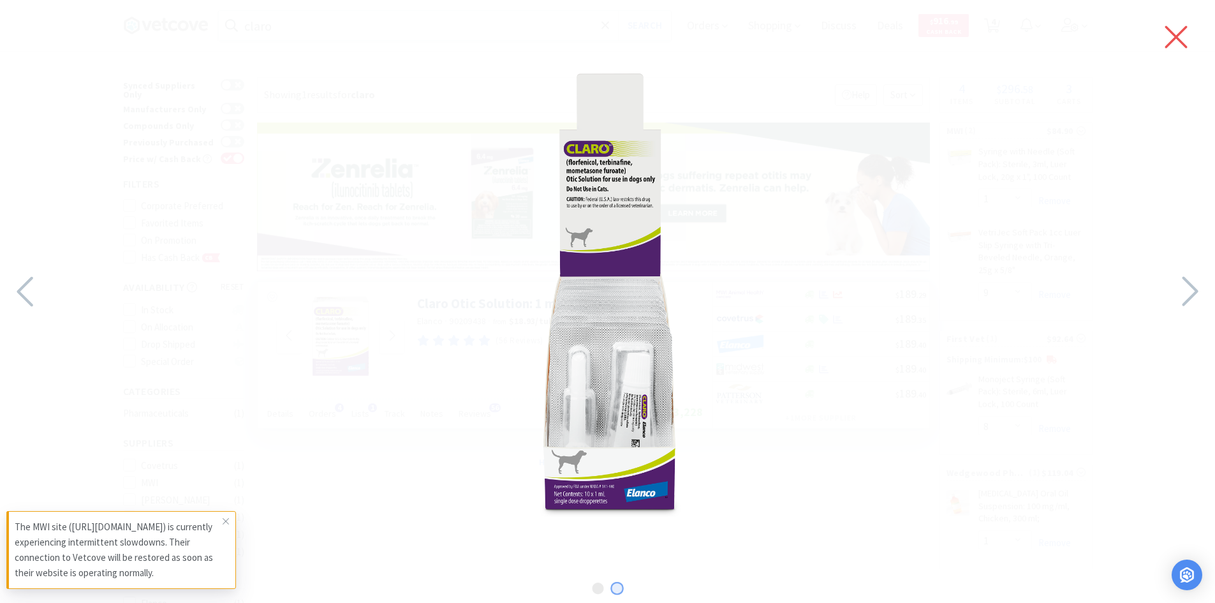
click at [1164, 25] on icon at bounding box center [1176, 37] width 27 height 36
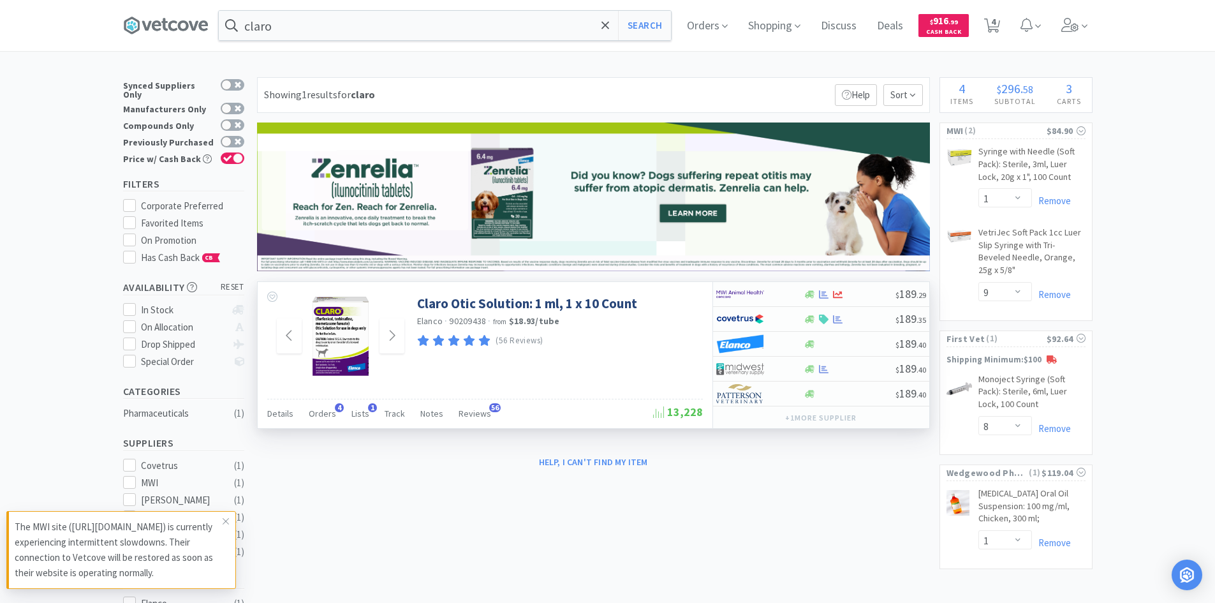
type input "simplera"
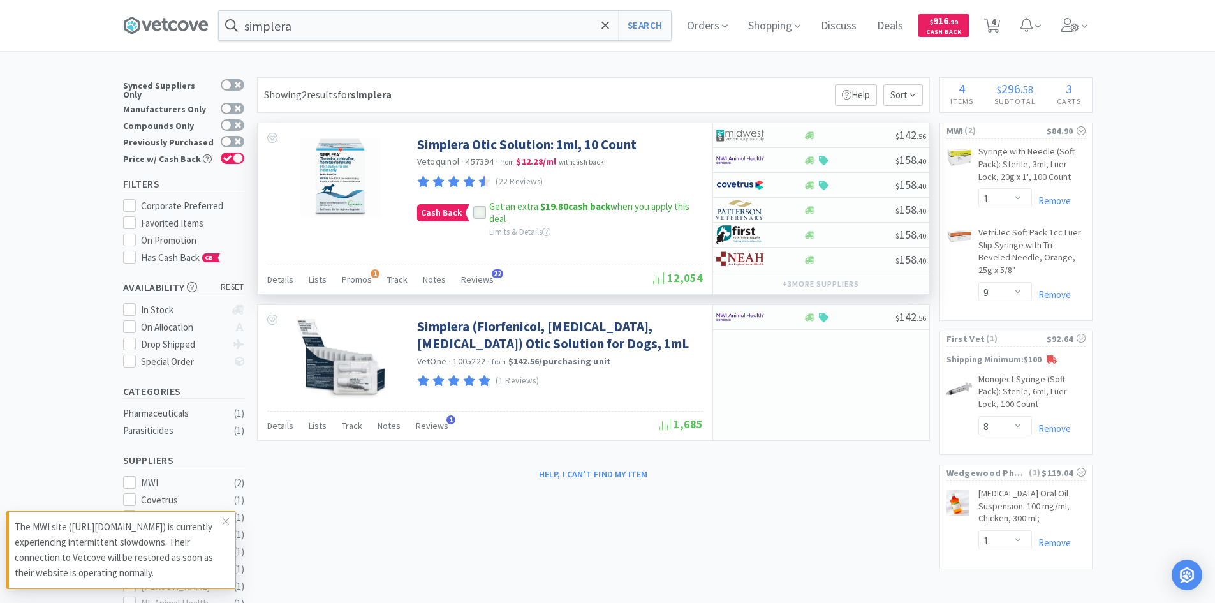
click at [480, 212] on icon at bounding box center [479, 213] width 8 height 6
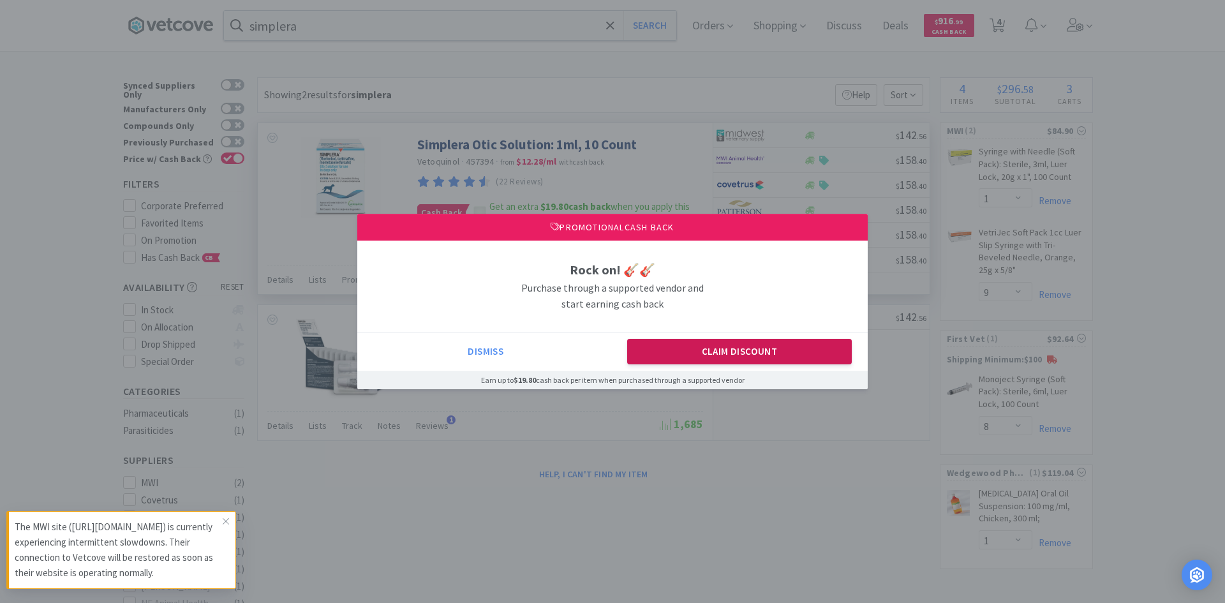
click at [676, 344] on button "Claim Discount" at bounding box center [739, 352] width 225 height 26
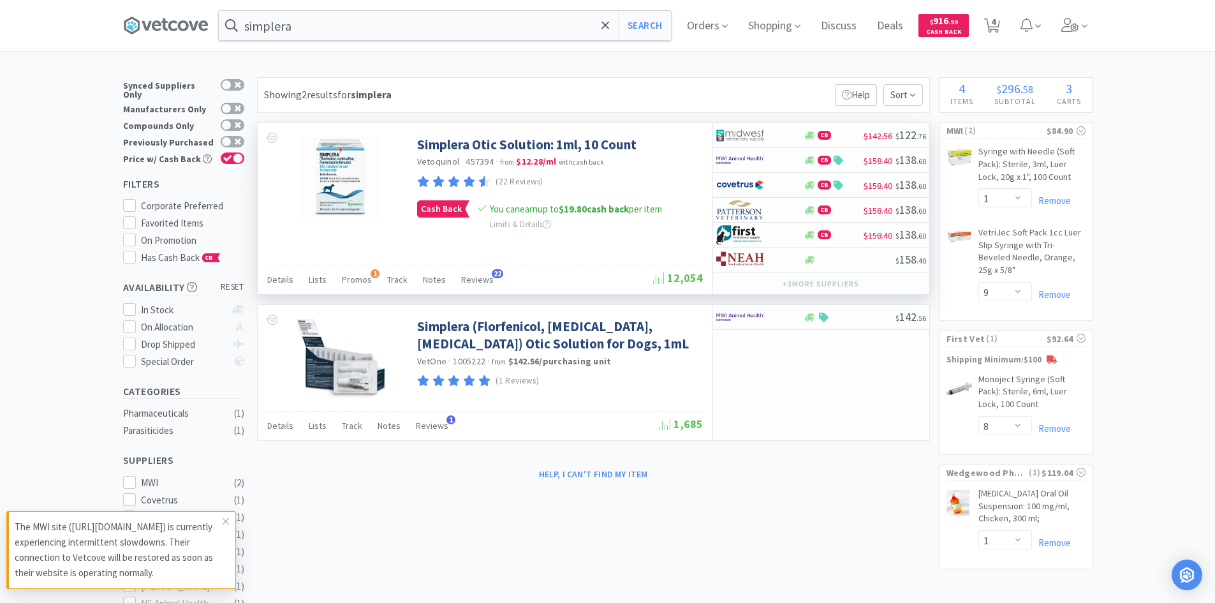
click at [776, 100] on div "Showing 2 results for simplera Filters Help Sort" at bounding box center [593, 95] width 673 height 36
click at [341, 41] on div "simplera Search Orders Shopping Discuss Discuss Deals Deals $ 916 . 99 Cash Bac…" at bounding box center [608, 25] width 970 height 51
click at [341, 29] on input "simplera" at bounding box center [445, 25] width 452 height 29
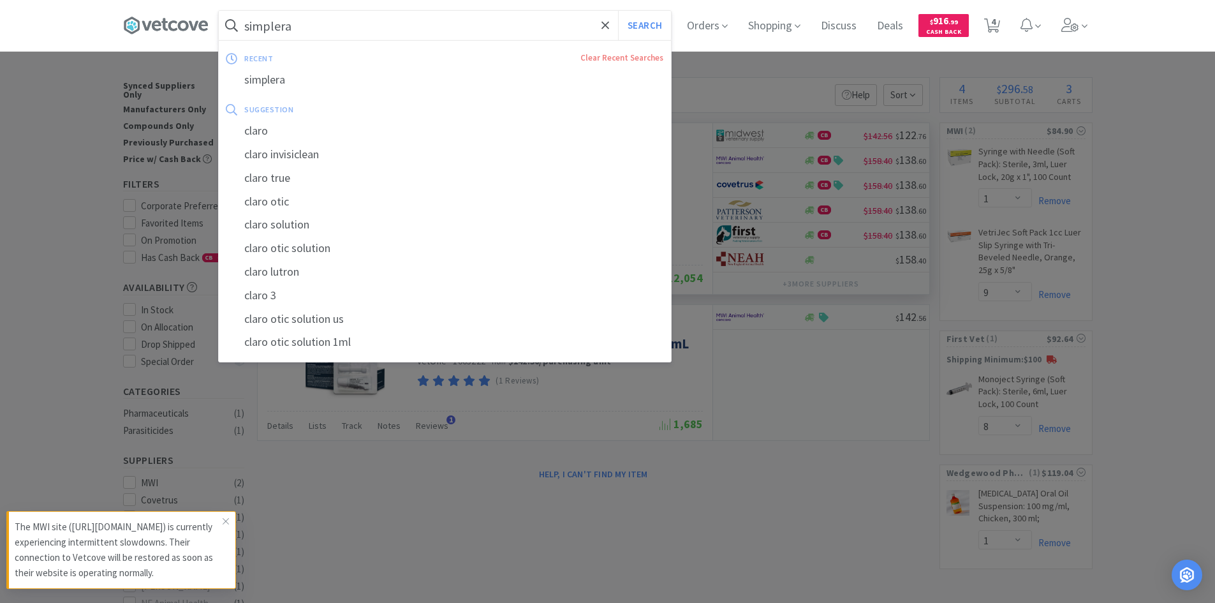
click at [342, 29] on input "simplera" at bounding box center [445, 25] width 452 height 29
click at [713, 478] on div at bounding box center [607, 301] width 1215 height 603
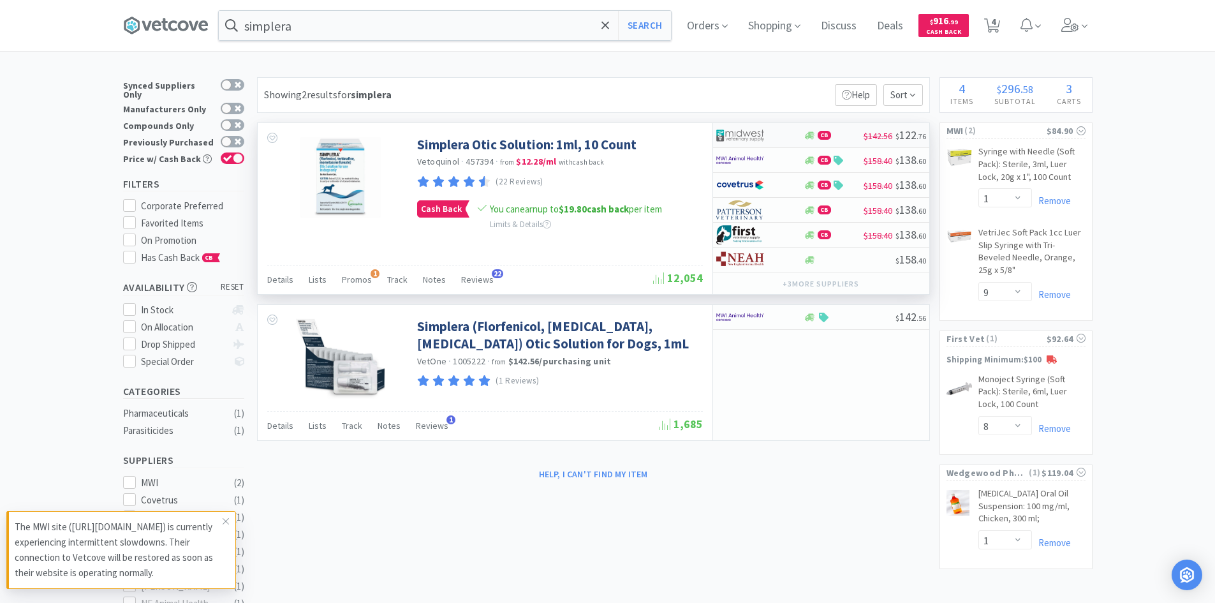
click at [795, 134] on div at bounding box center [759, 135] width 87 height 22
select select "1"
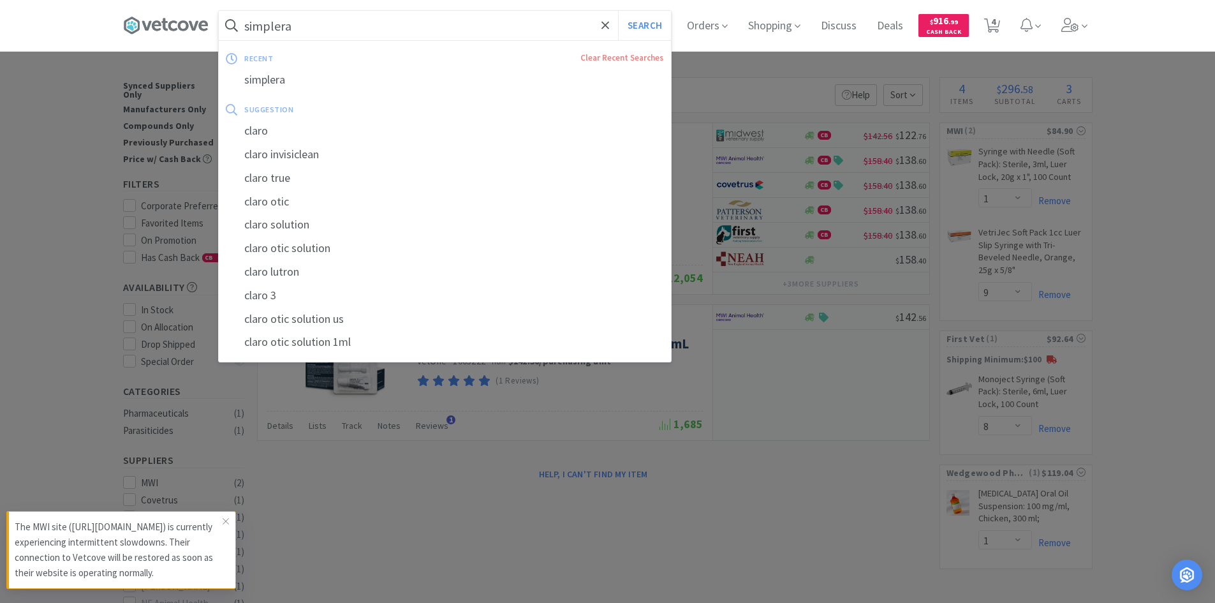
click at [371, 25] on input "simplera" at bounding box center [445, 25] width 452 height 29
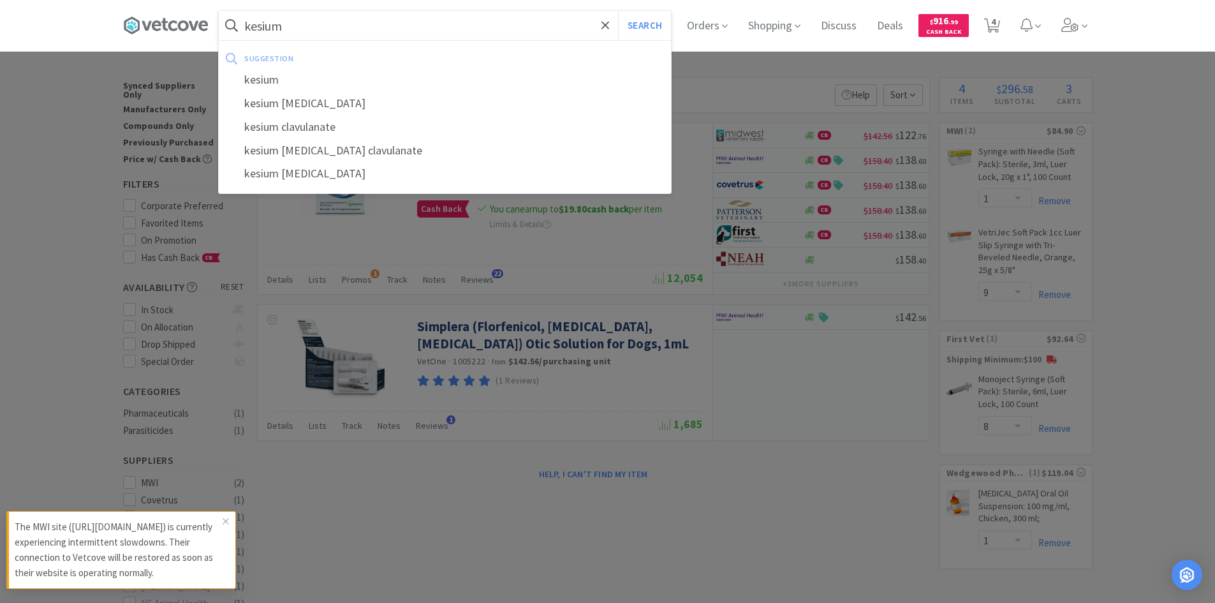
click at [618, 11] on button "Search" at bounding box center [644, 25] width 53 height 29
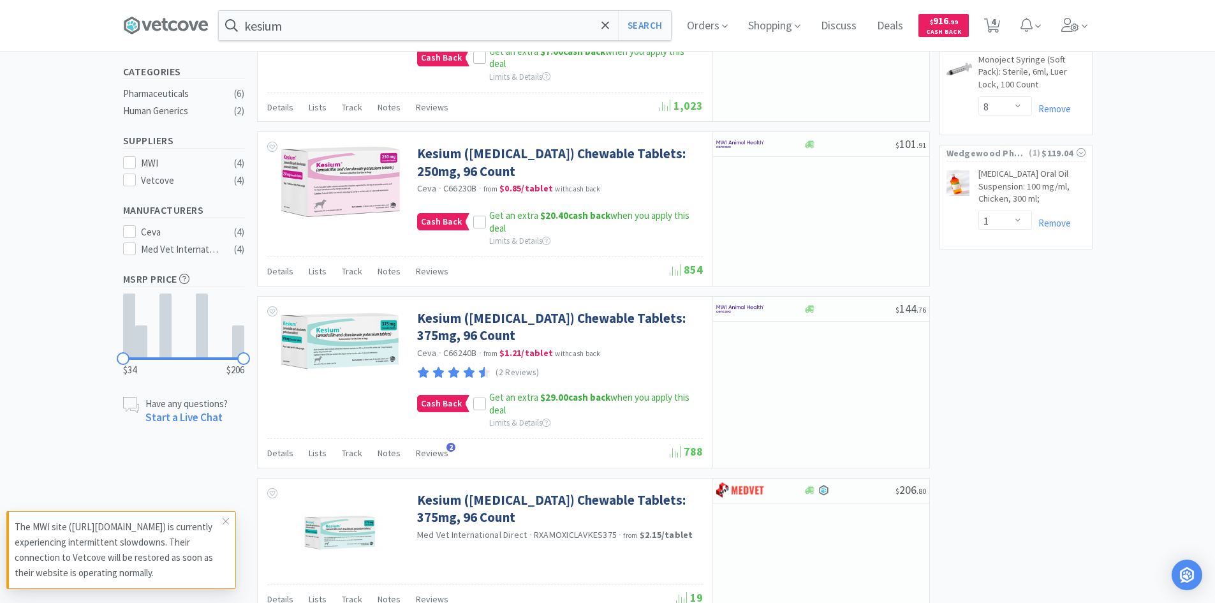
scroll to position [319, 0]
click at [344, 40] on div "kesium Search" at bounding box center [445, 25] width 454 height 31
click at [346, 29] on input "kesium" at bounding box center [445, 25] width 452 height 29
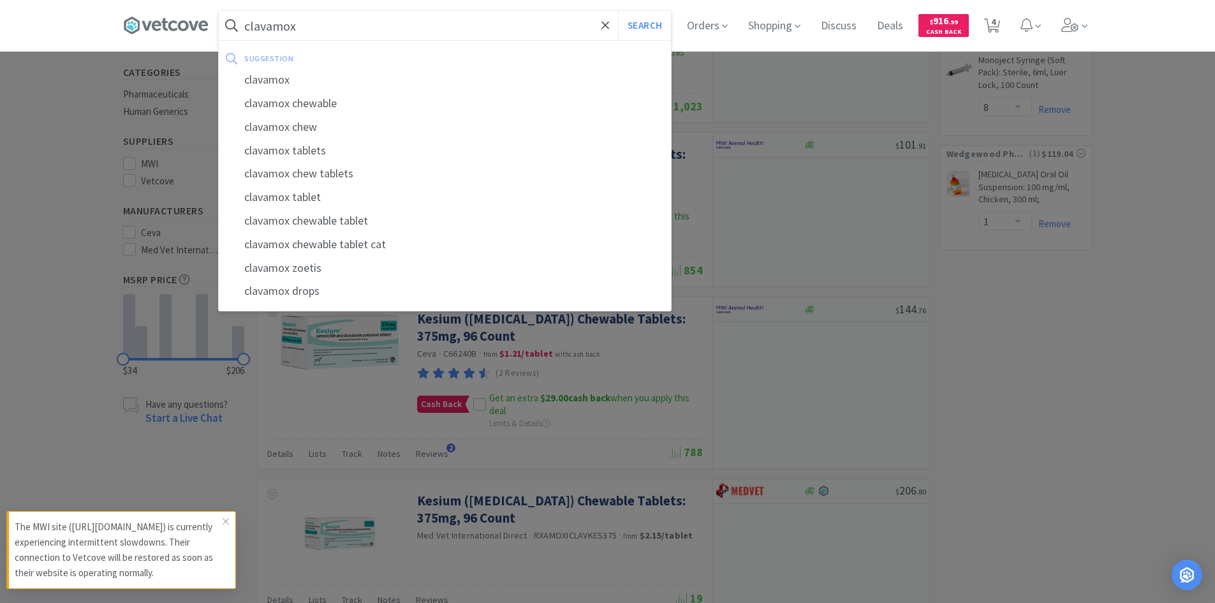
type input "clavamox"
click at [618, 11] on button "Search" at bounding box center [644, 25] width 53 height 29
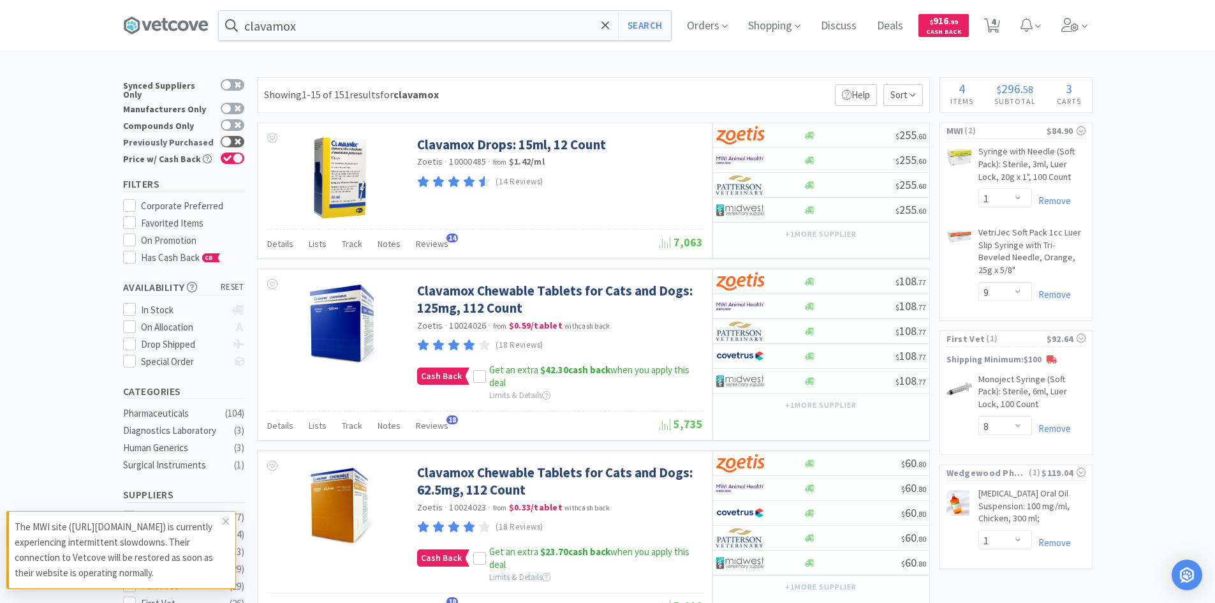
click at [235, 138] on icon at bounding box center [238, 141] width 6 height 6
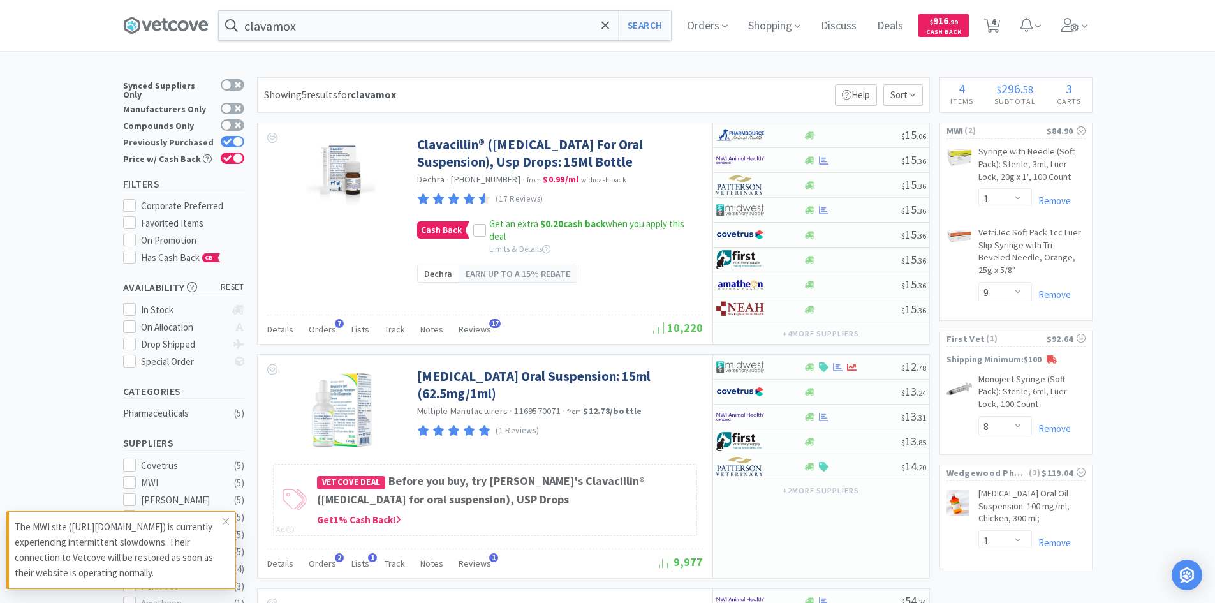
click at [239, 137] on div at bounding box center [238, 142] width 10 height 10
checkbox input "false"
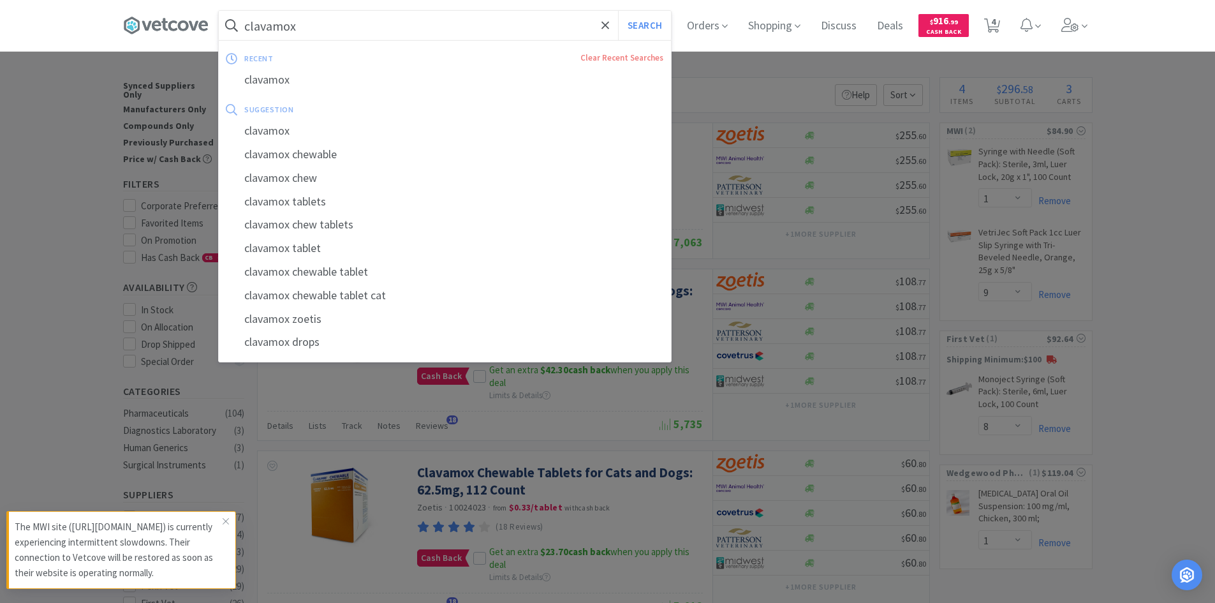
drag, startPoint x: 314, startPoint y: 29, endPoint x: 321, endPoint y: 20, distance: 11.4
click at [314, 27] on input "clavamox" at bounding box center [445, 25] width 452 height 29
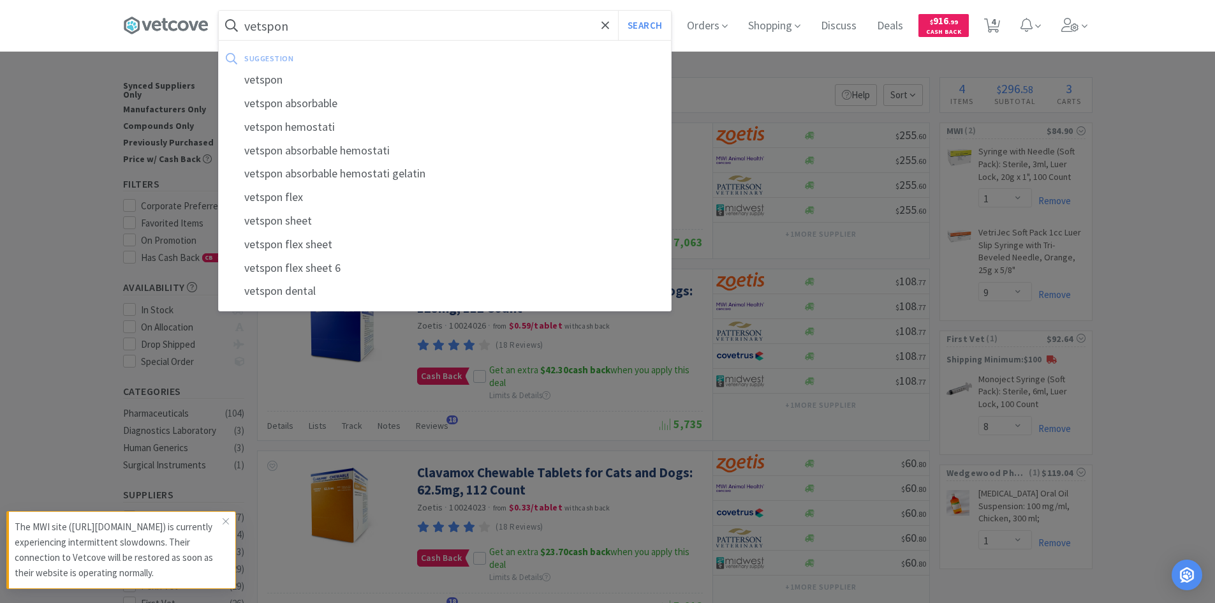
type input "vetspon"
click at [618, 11] on button "Search" at bounding box center [644, 25] width 53 height 29
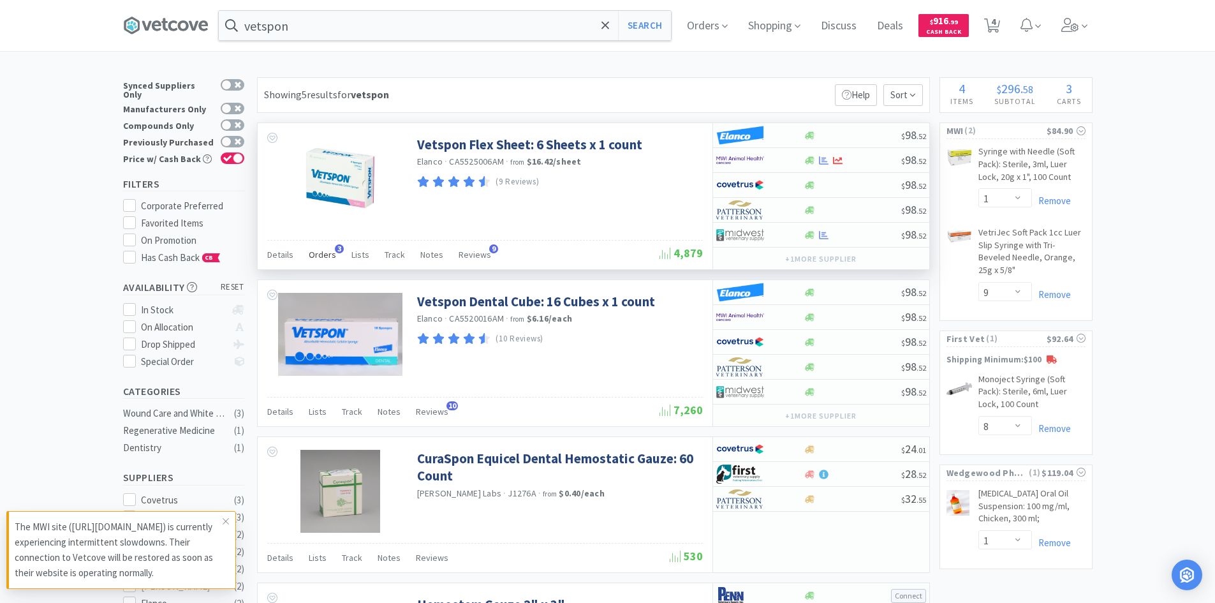
click at [313, 251] on span "Orders" at bounding box center [322, 254] width 27 height 11
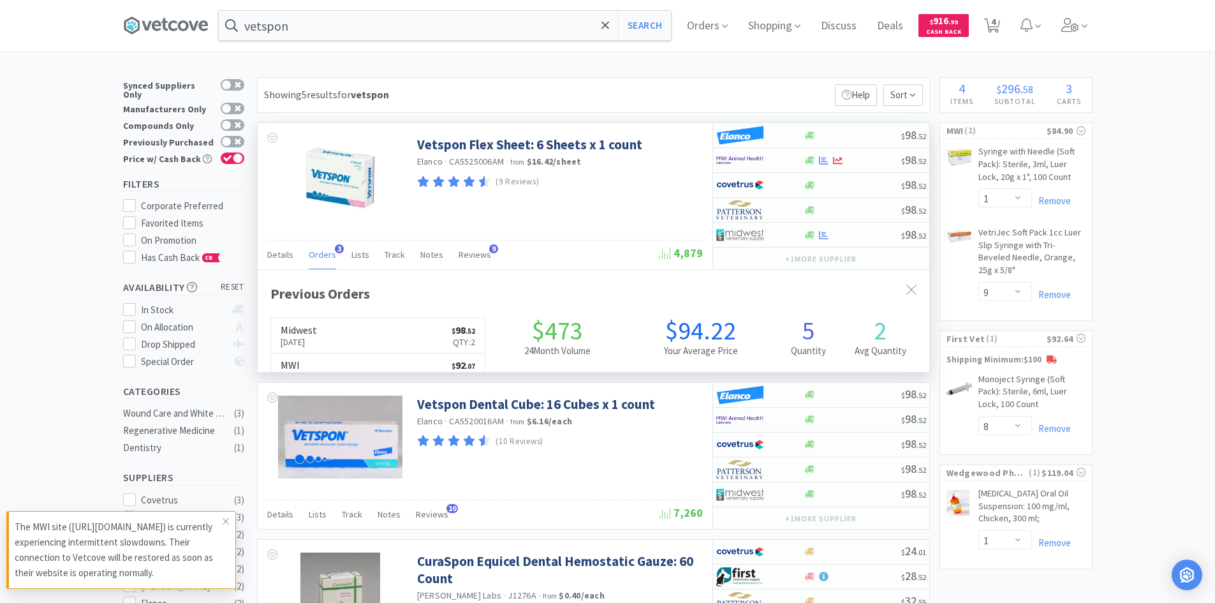
scroll to position [330, 672]
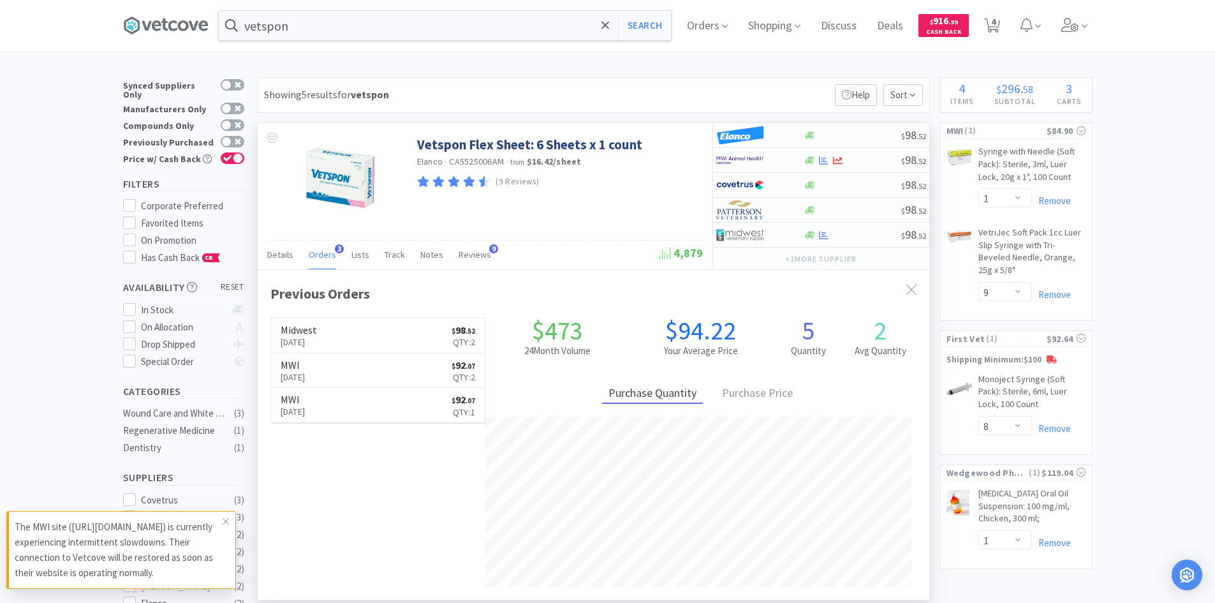
click at [316, 251] on span "Orders" at bounding box center [322, 254] width 27 height 11
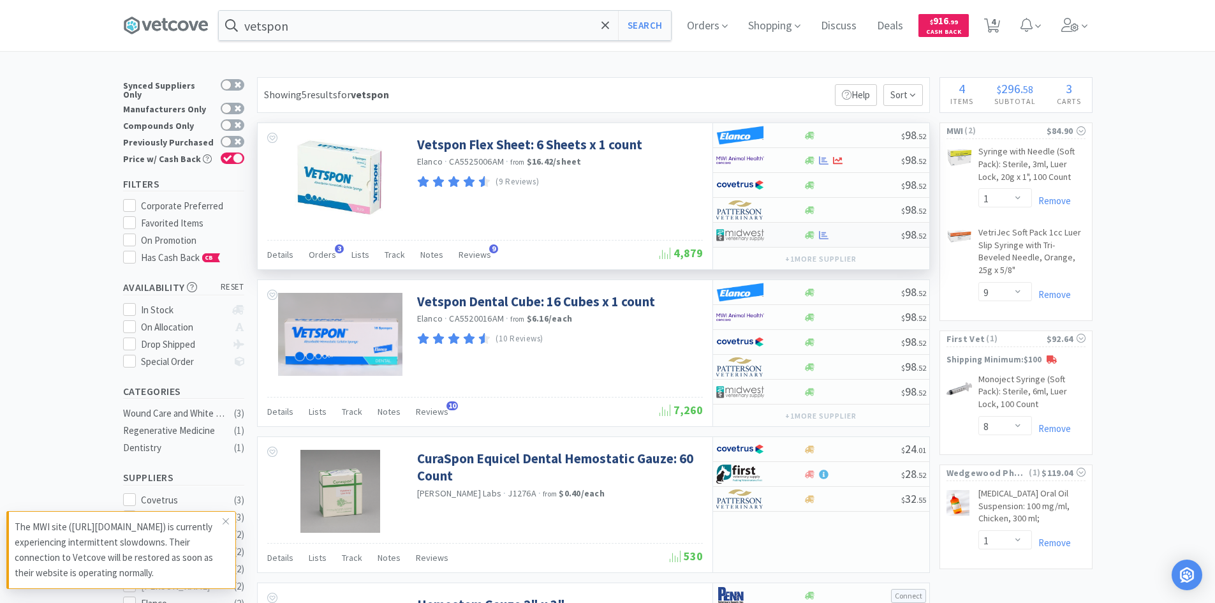
click at [792, 237] on div at bounding box center [759, 235] width 87 height 22
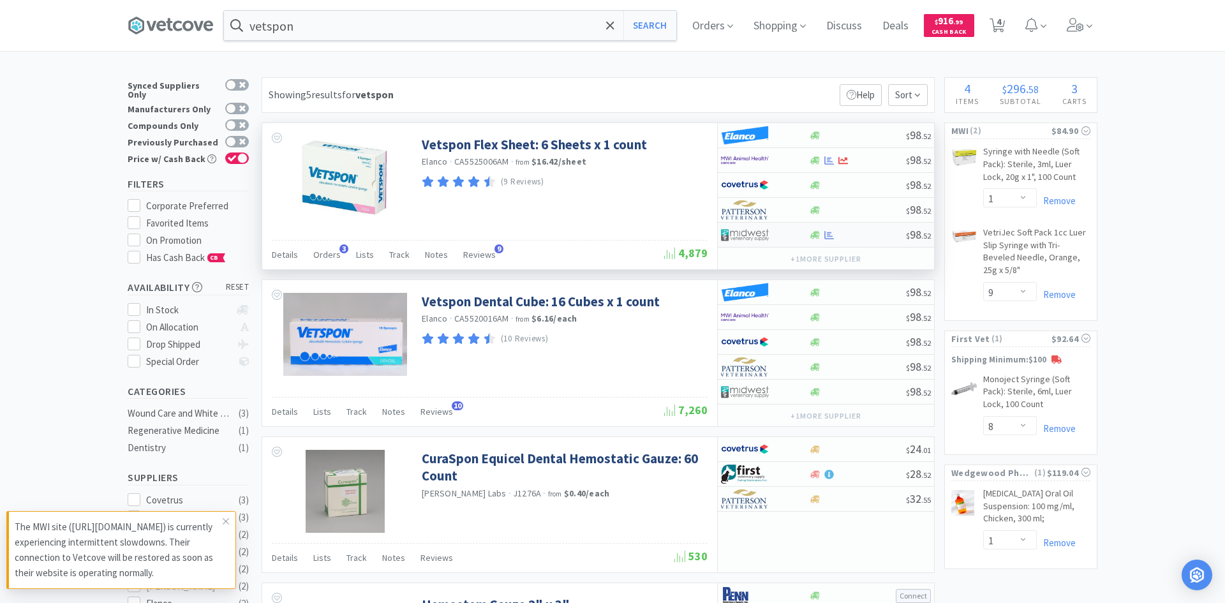
select select "1"
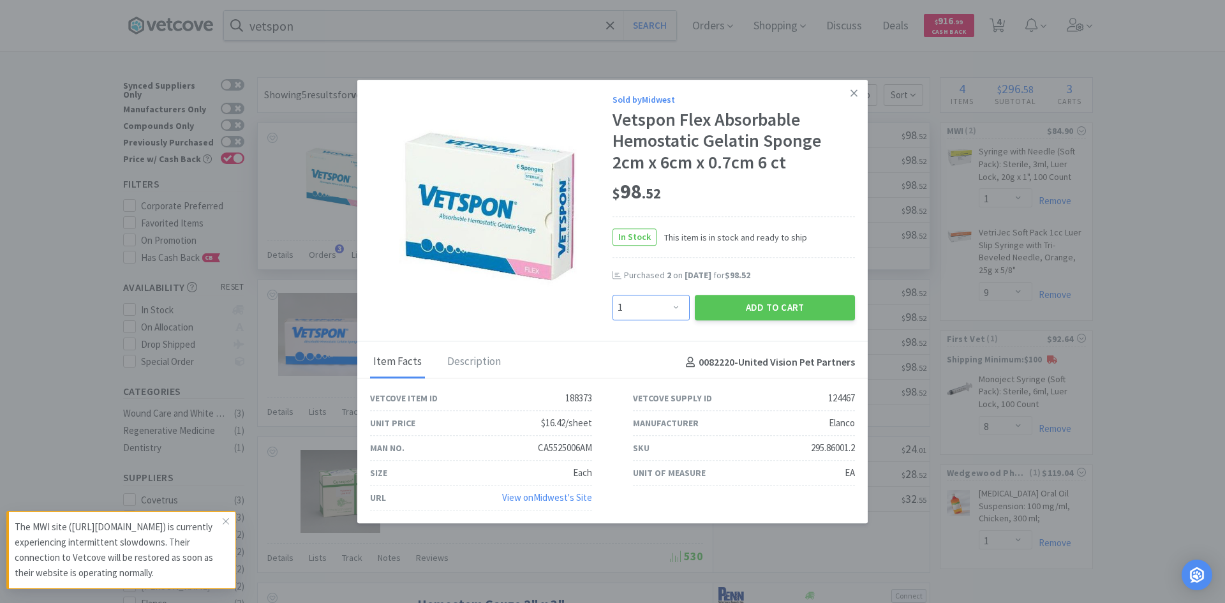
click at [669, 304] on select "Enter Quantity 1 2 3 4 5 6 7 8 9 10 11 12 13 14 15 16 17 18 19 20 Enter Quantity" at bounding box center [650, 308] width 77 height 26
drag, startPoint x: 854, startPoint y: 83, endPoint x: 816, endPoint y: 91, distance: 38.5
click at [854, 83] on link at bounding box center [854, 93] width 22 height 27
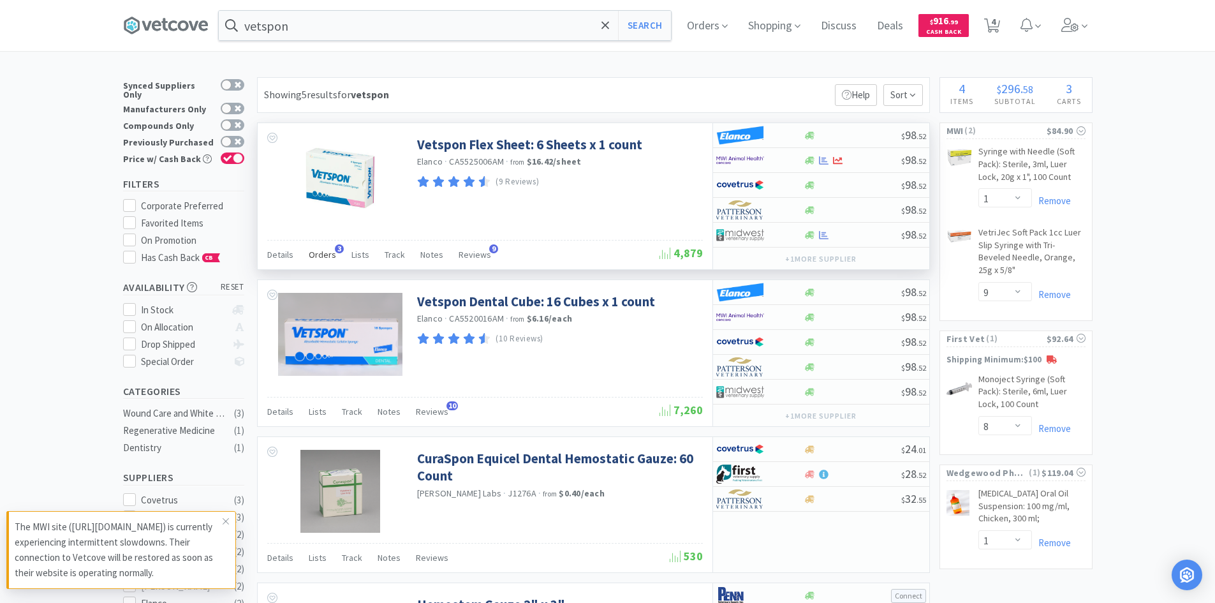
click at [318, 251] on span "Orders" at bounding box center [322, 254] width 27 height 11
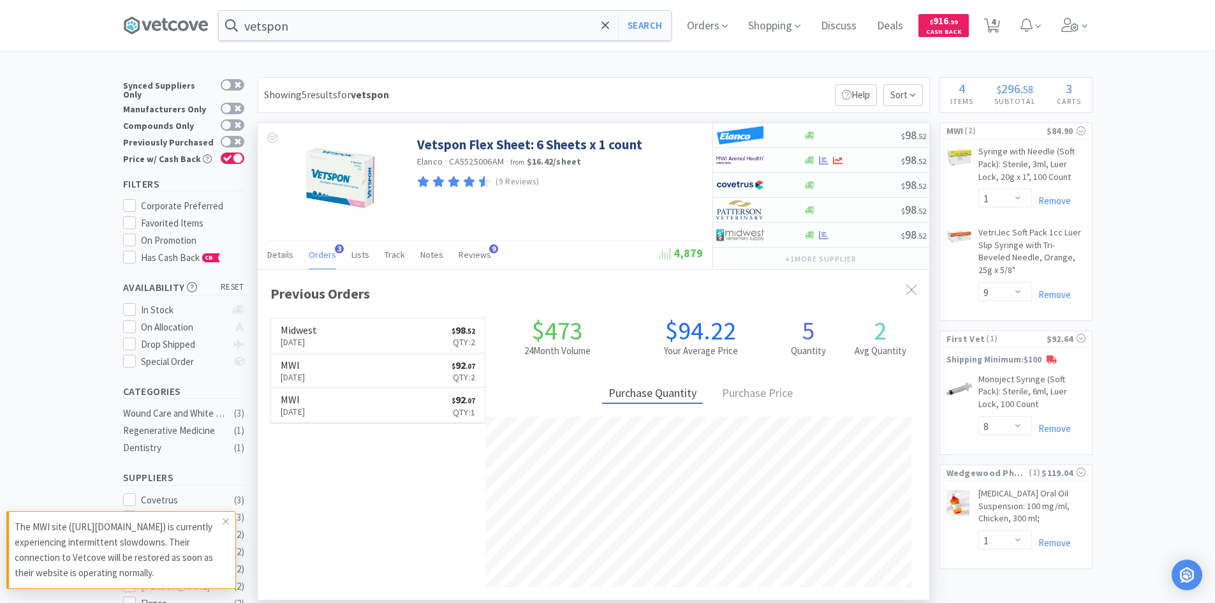
click at [318, 251] on span "Orders" at bounding box center [322, 254] width 27 height 11
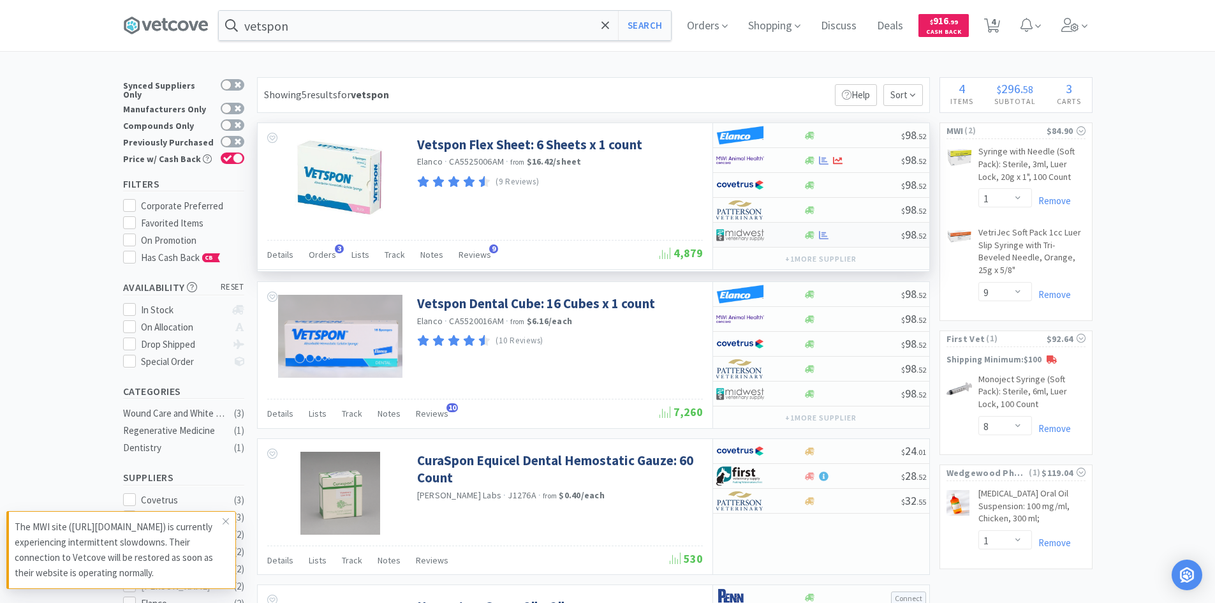
click at [768, 236] on div at bounding box center [751, 235] width 70 height 22
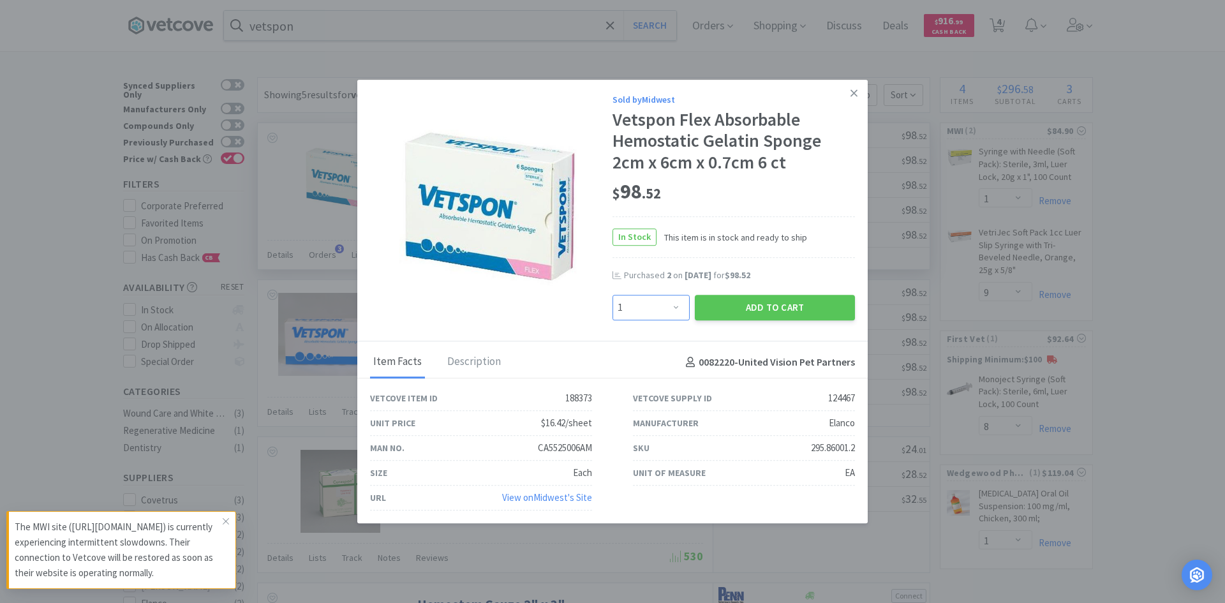
click at [664, 308] on select "Enter Quantity 1 2 3 4 5 6 7 8 9 10 11 12 13 14 15 16 17 18 19 20 Enter Quantity" at bounding box center [650, 308] width 77 height 26
select select "2"
click at [612, 295] on select "Enter Quantity 1 2 3 4 5 6 7 8 9 10 11 12 13 14 15 16 17 18 19 20 Enter Quantity" at bounding box center [650, 308] width 77 height 26
click at [728, 300] on button "Add to Cart" at bounding box center [775, 308] width 160 height 26
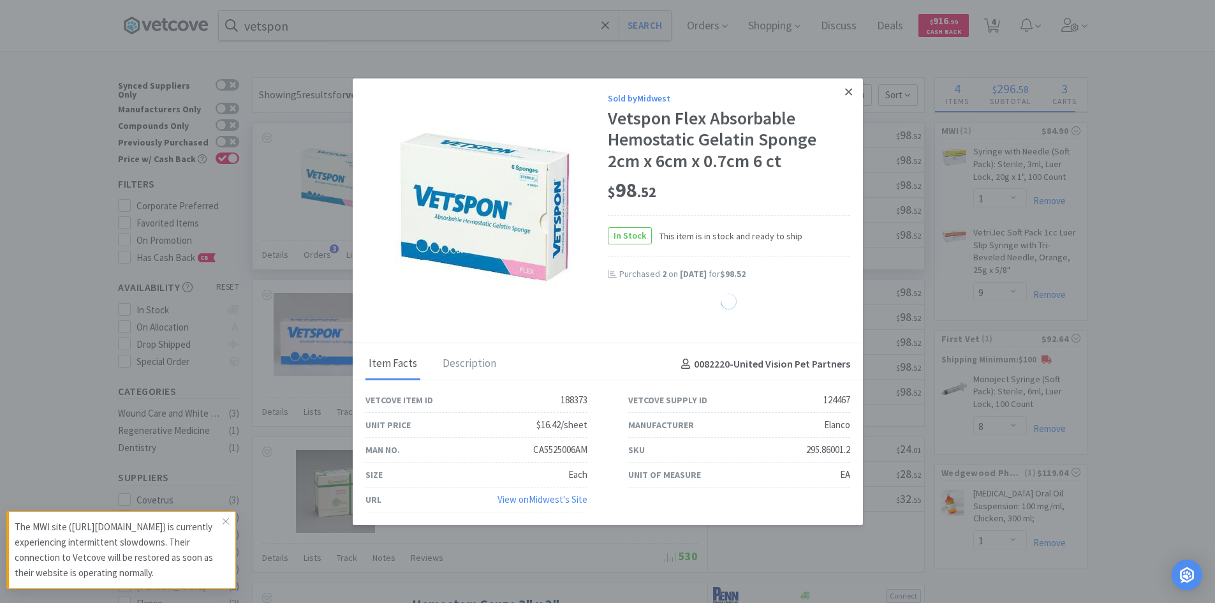
select select "2"
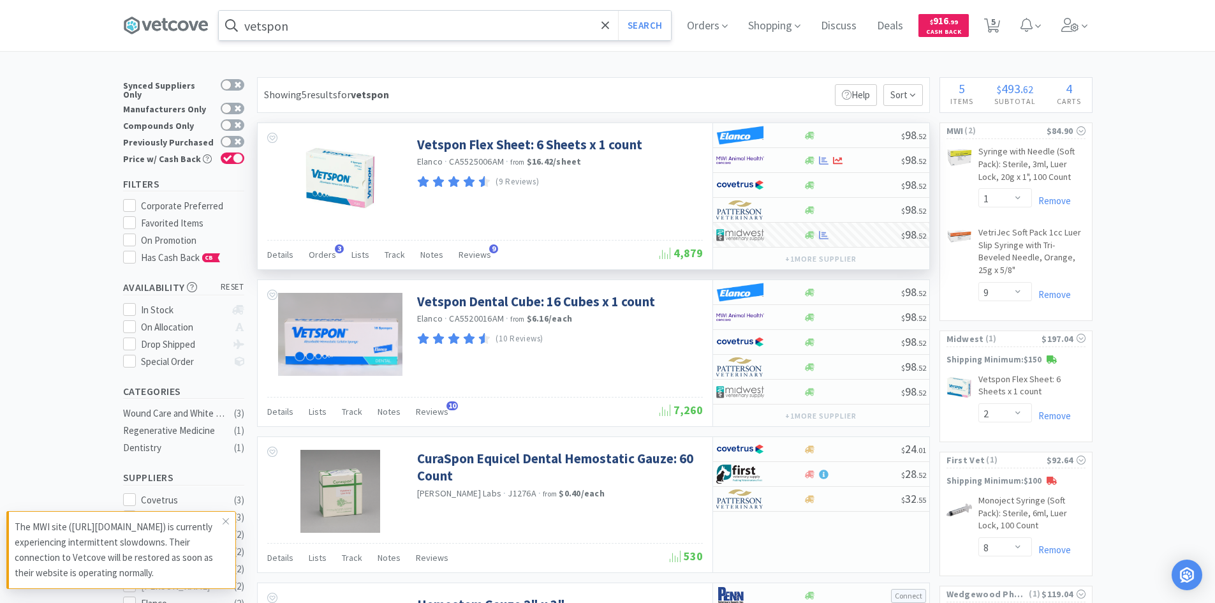
click at [373, 33] on input "vetspon" at bounding box center [445, 25] width 452 height 29
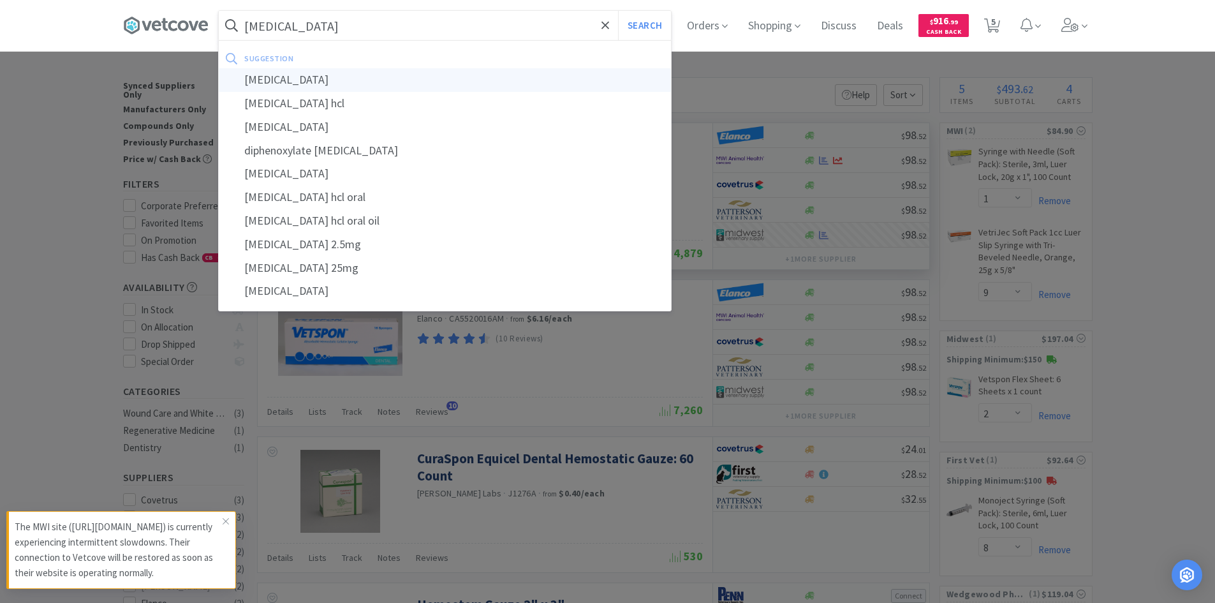
type input "[MEDICAL_DATA]"
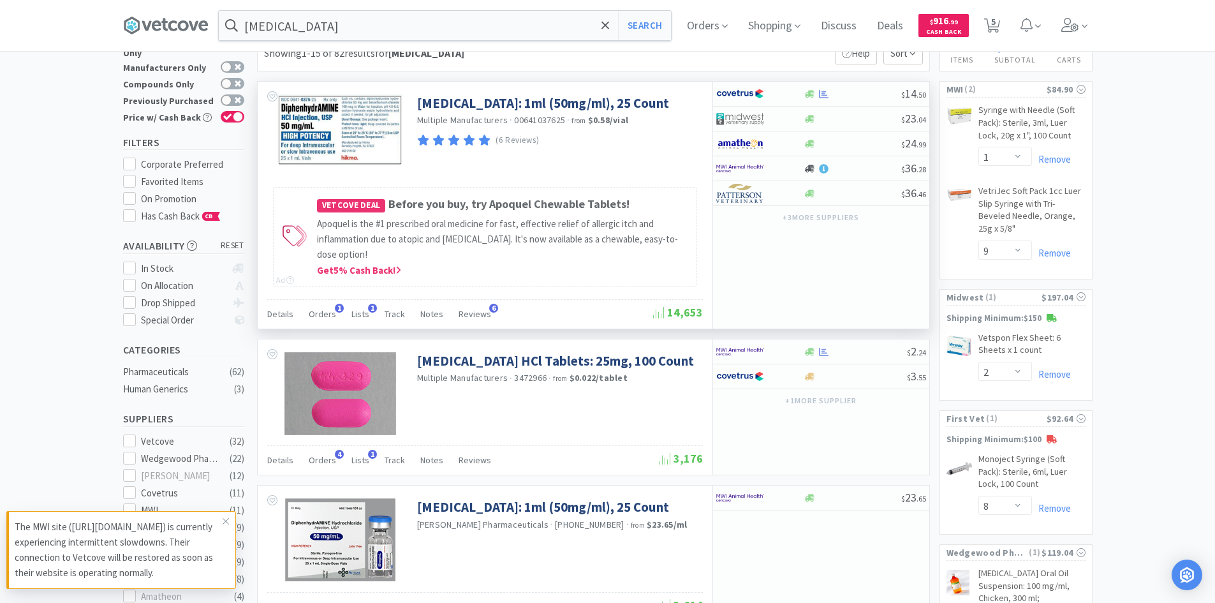
scroll to position [64, 0]
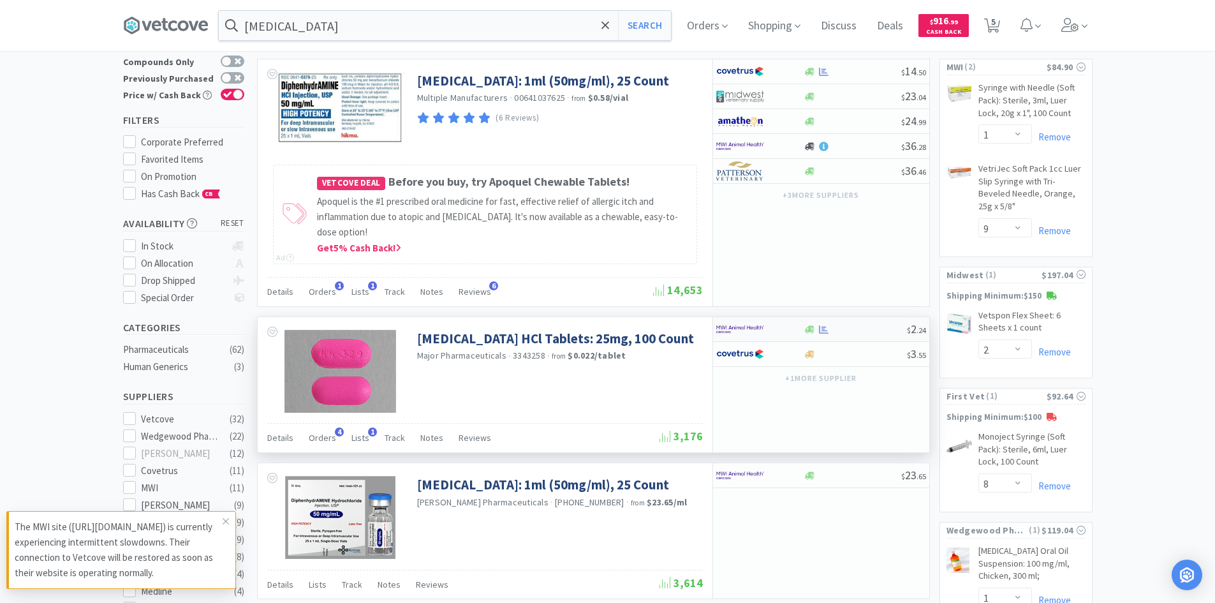
click at [761, 329] on img at bounding box center [740, 329] width 48 height 19
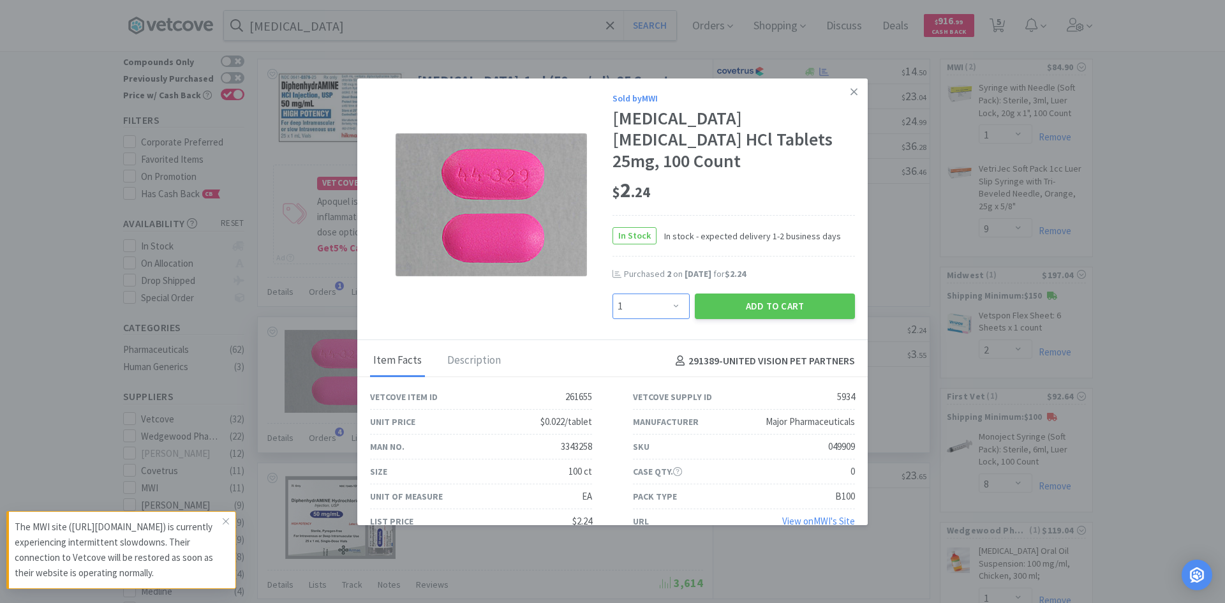
click at [644, 295] on select "Enter Quantity 1 2 3 4 5 6 7 8 9 10 11 12 13 14 15 16 17 18 19 20 Enter Quantity" at bounding box center [650, 306] width 77 height 26
select select "2"
click at [612, 293] on select "Enter Quantity 1 2 3 4 5 6 7 8 9 10 11 12 13 14 15 16 17 18 19 20 Enter Quantity" at bounding box center [650, 306] width 77 height 26
click at [727, 293] on button "Add to Cart" at bounding box center [775, 306] width 160 height 26
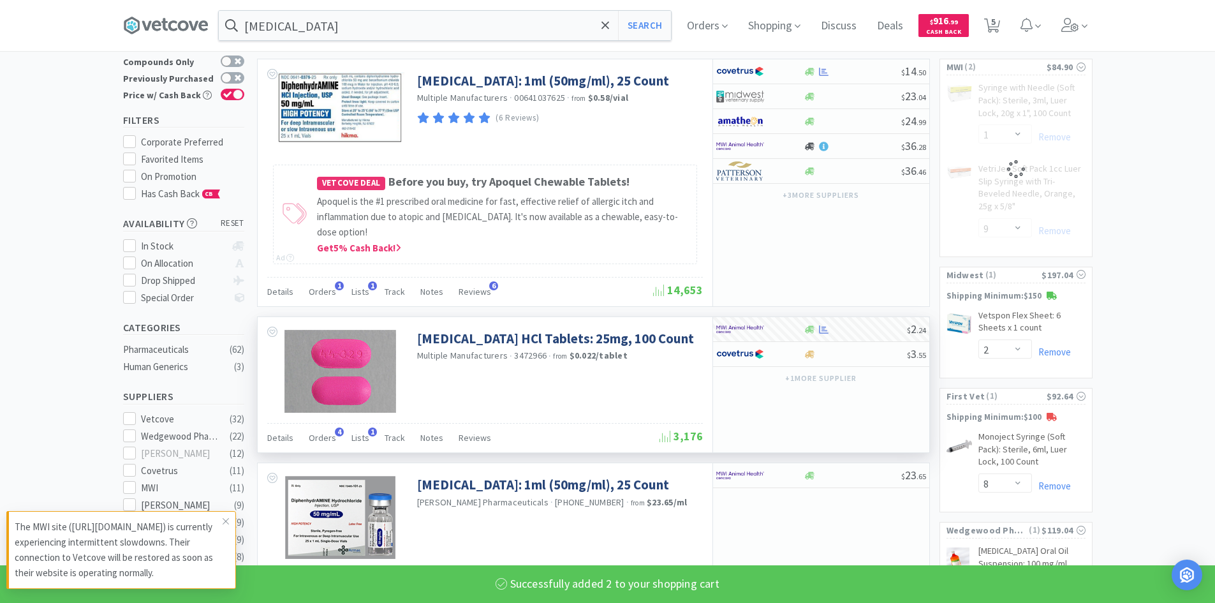
select select "2"
select select "1"
select select "9"
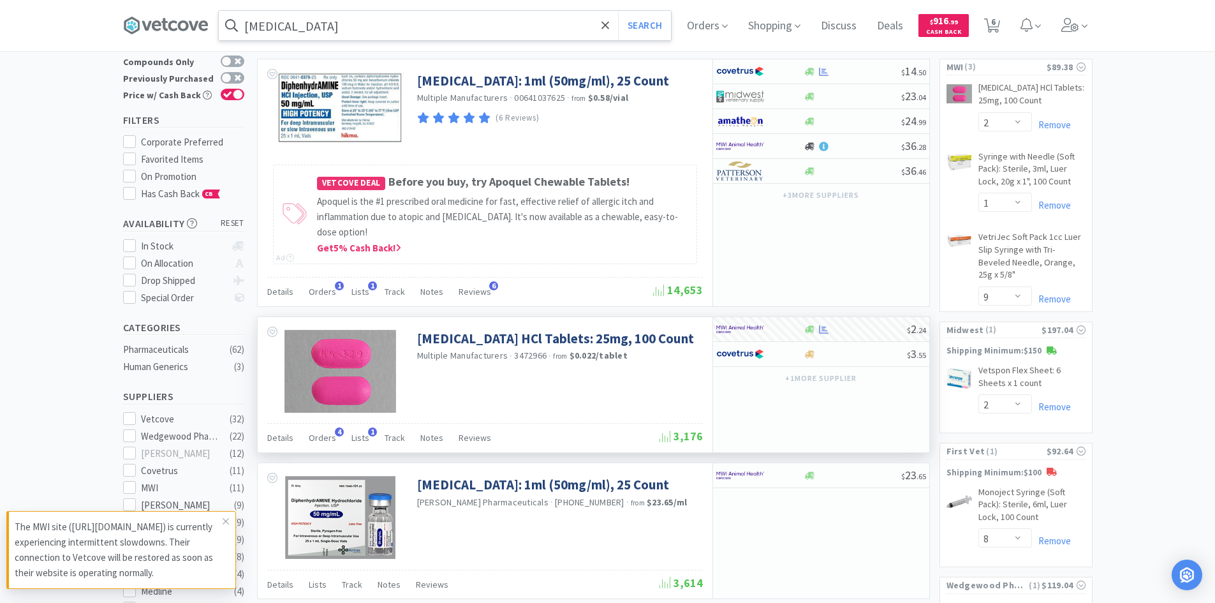
click at [422, 36] on input "[MEDICAL_DATA]" at bounding box center [445, 25] width 452 height 29
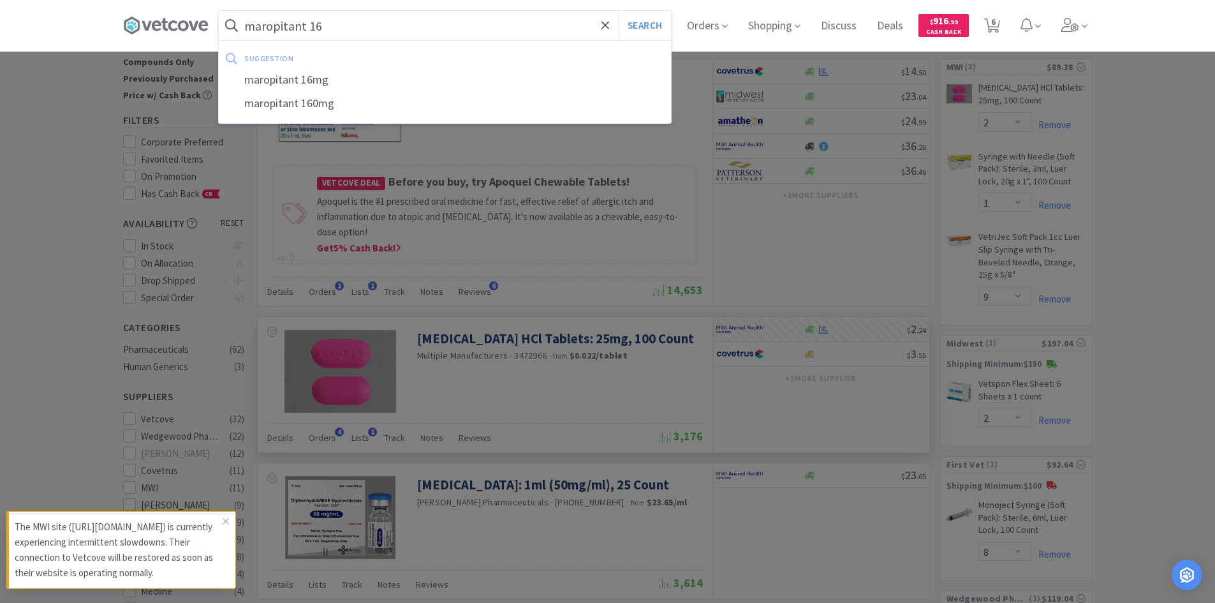
type input "maropitant 16"
click at [618, 11] on button "Search" at bounding box center [644, 25] width 53 height 29
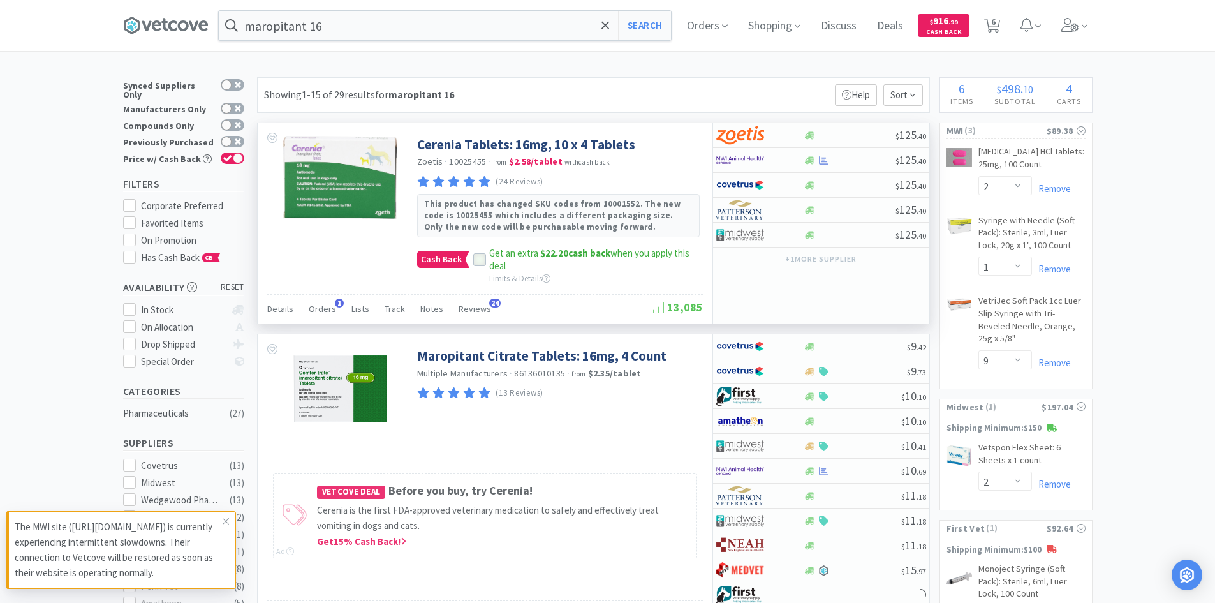
click at [479, 260] on icon at bounding box center [479, 260] width 8 height 6
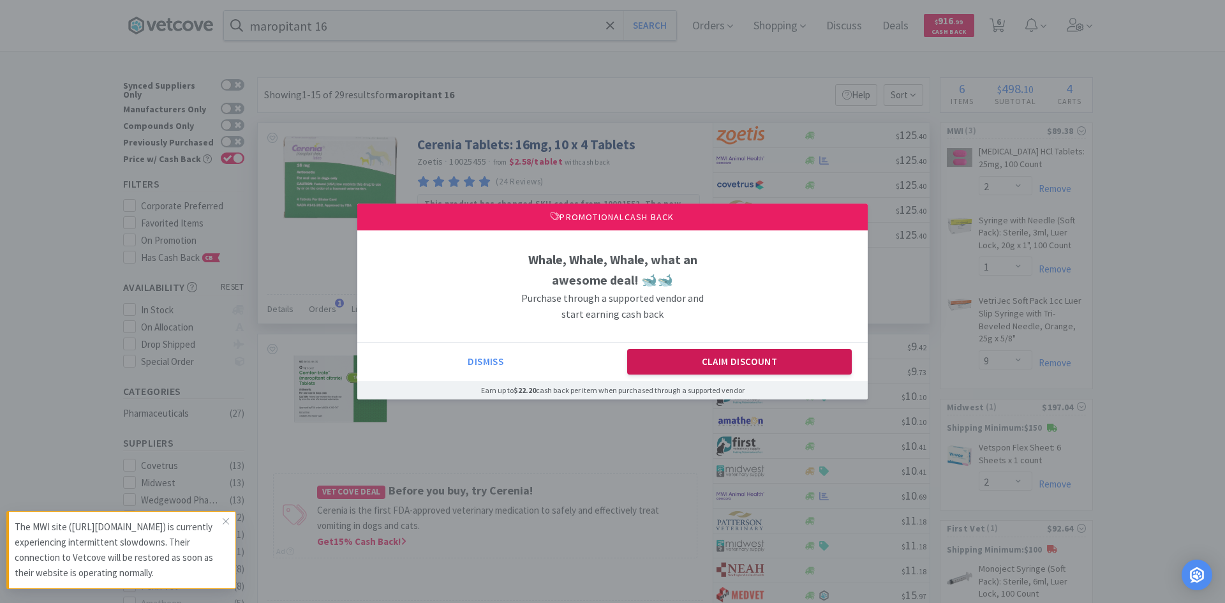
click at [658, 353] on button "Claim Discount" at bounding box center [739, 362] width 225 height 26
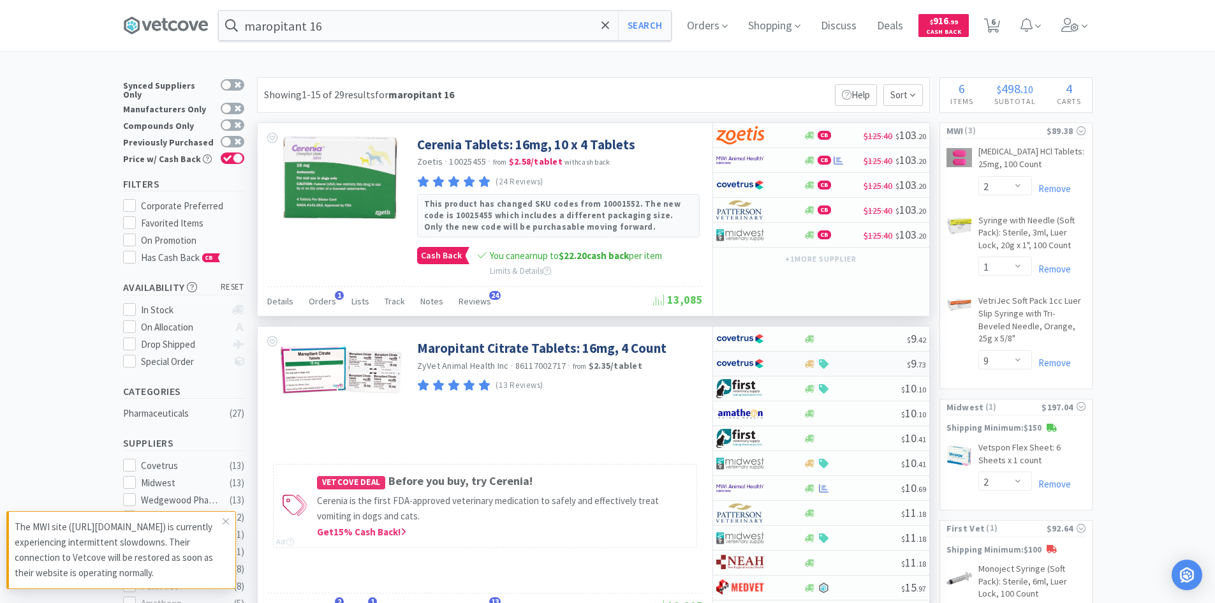
click at [857, 362] on div at bounding box center [855, 364] width 103 height 10
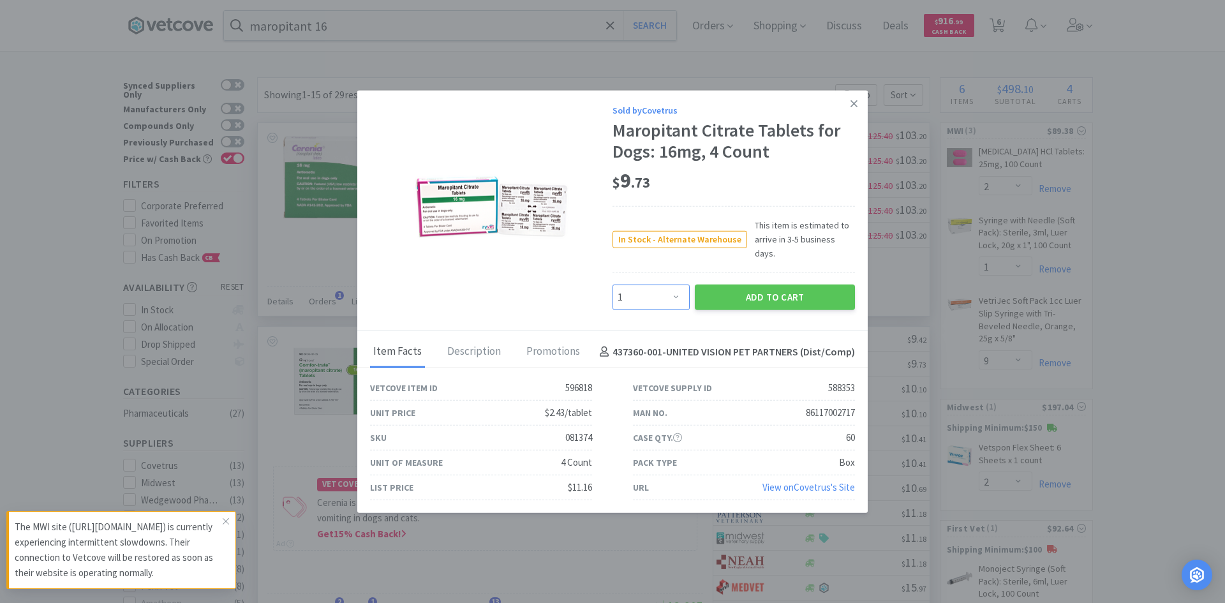
click at [676, 290] on select "Enter Quantity 1 2 3 4 5 6 7 8 9 10 11 12 13 14 15 16 17 18 19 20 Enter Quantity" at bounding box center [650, 298] width 77 height 26
select select "6"
click at [612, 285] on select "Enter Quantity 1 2 3 4 5 6 7 8 9 10 11 12 13 14 15 16 17 18 19 20 Enter Quantity" at bounding box center [650, 298] width 77 height 26
click at [753, 292] on button "Add to Cart" at bounding box center [775, 298] width 160 height 26
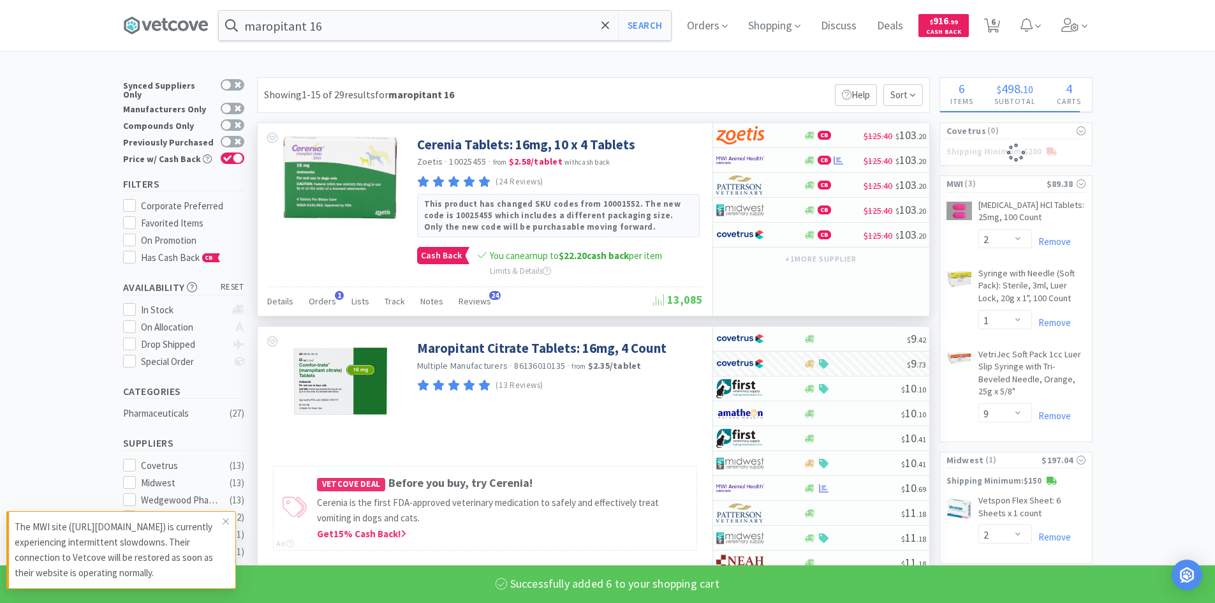
select select "6"
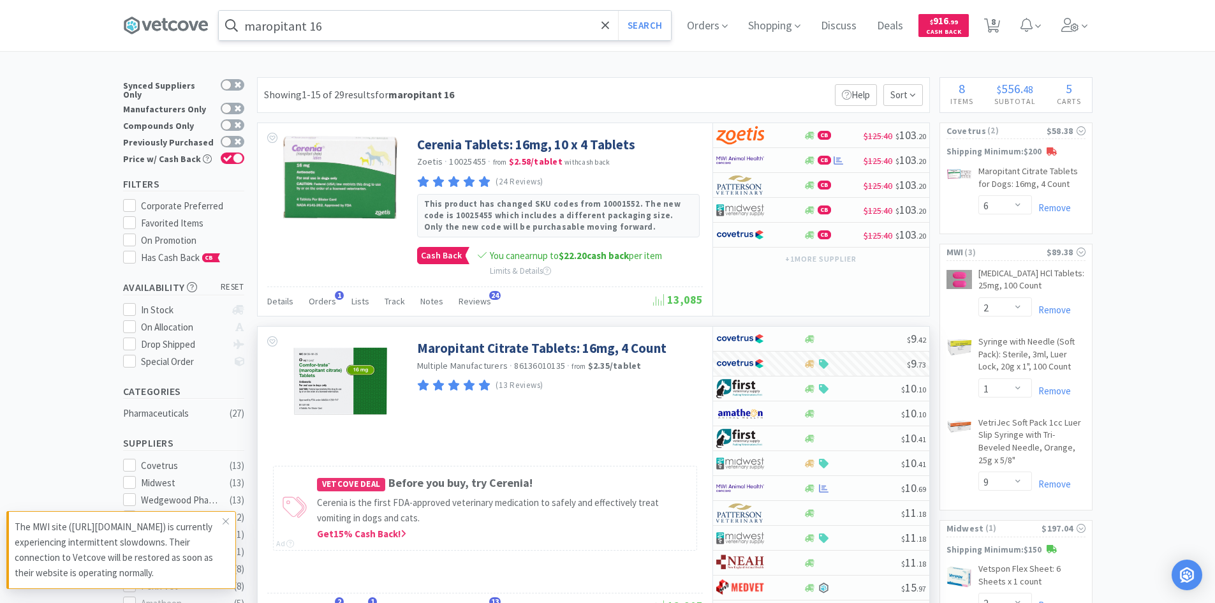
click at [395, 22] on input "maropitant 16" at bounding box center [445, 25] width 452 height 29
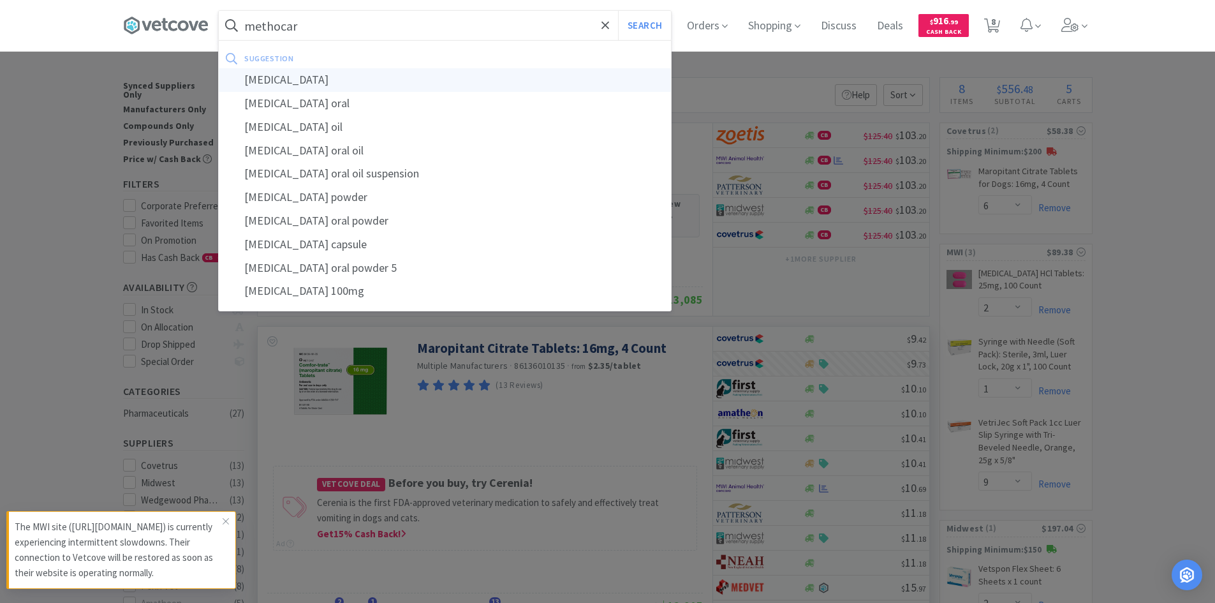
type input "[MEDICAL_DATA]"
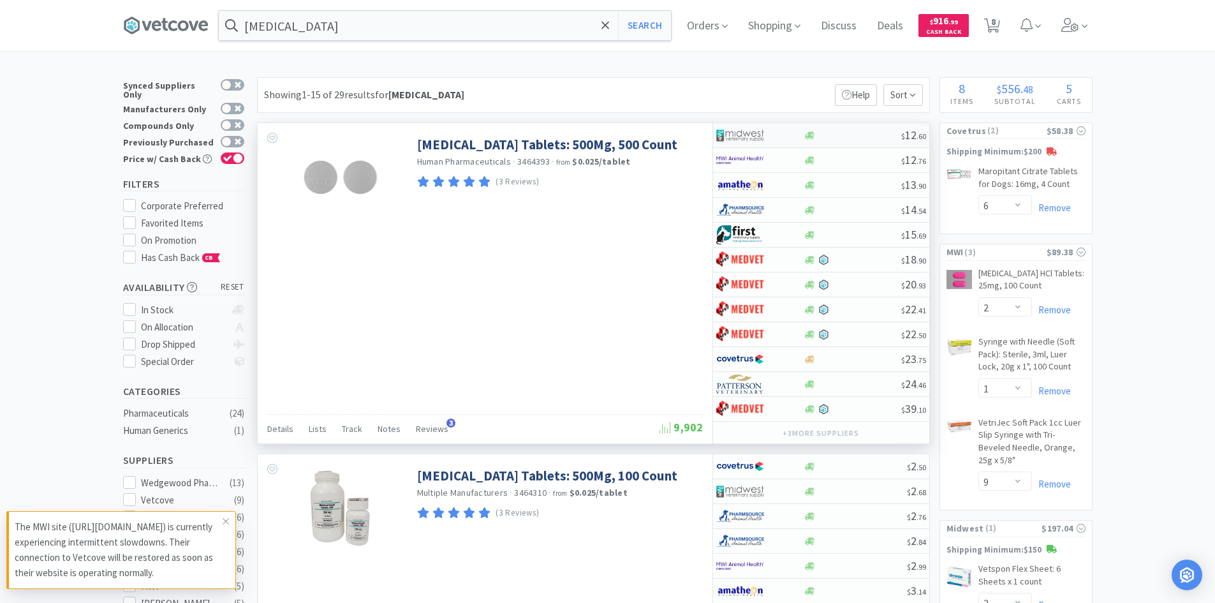
click at [847, 134] on div at bounding box center [853, 136] width 98 height 10
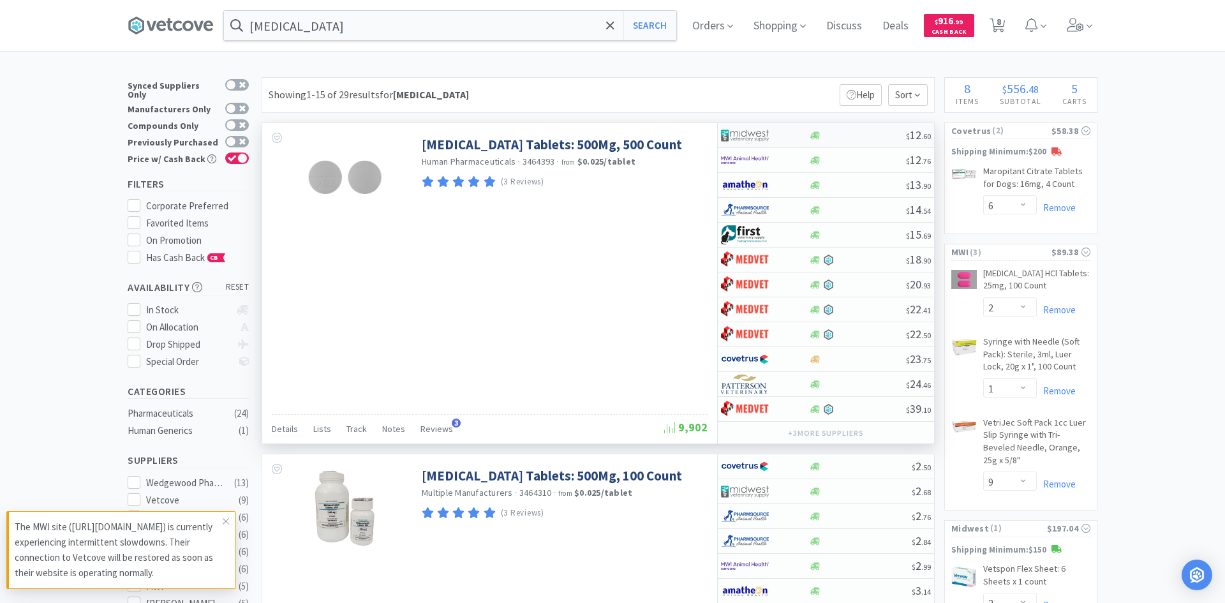
select select "1"
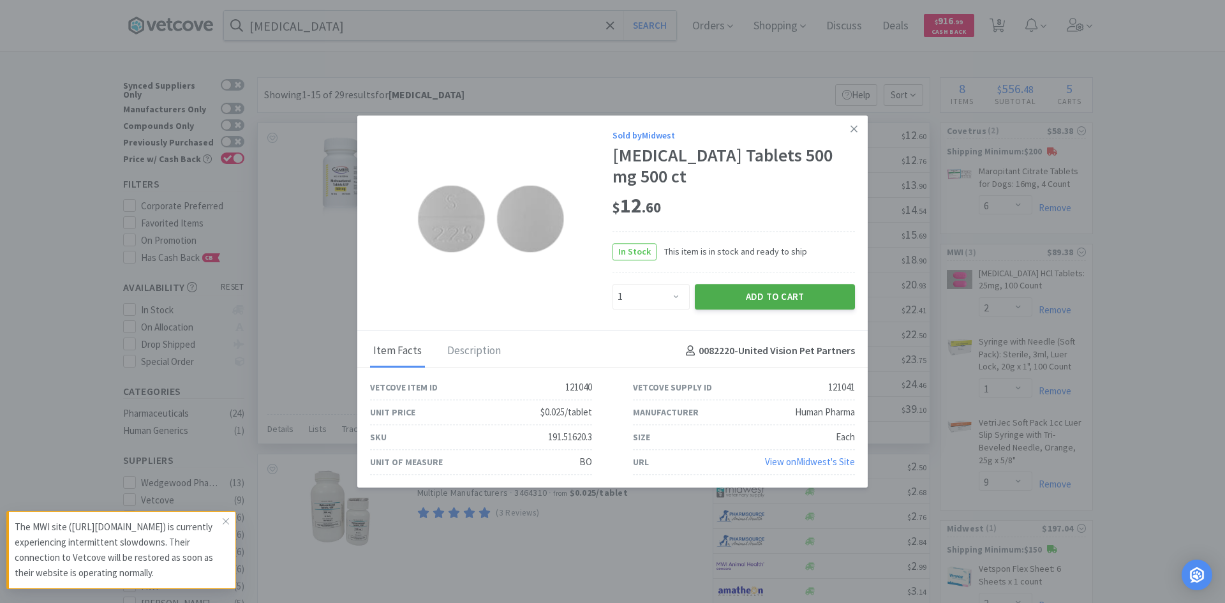
click at [763, 299] on button "Add to Cart" at bounding box center [775, 297] width 160 height 26
select select "1"
select select "2"
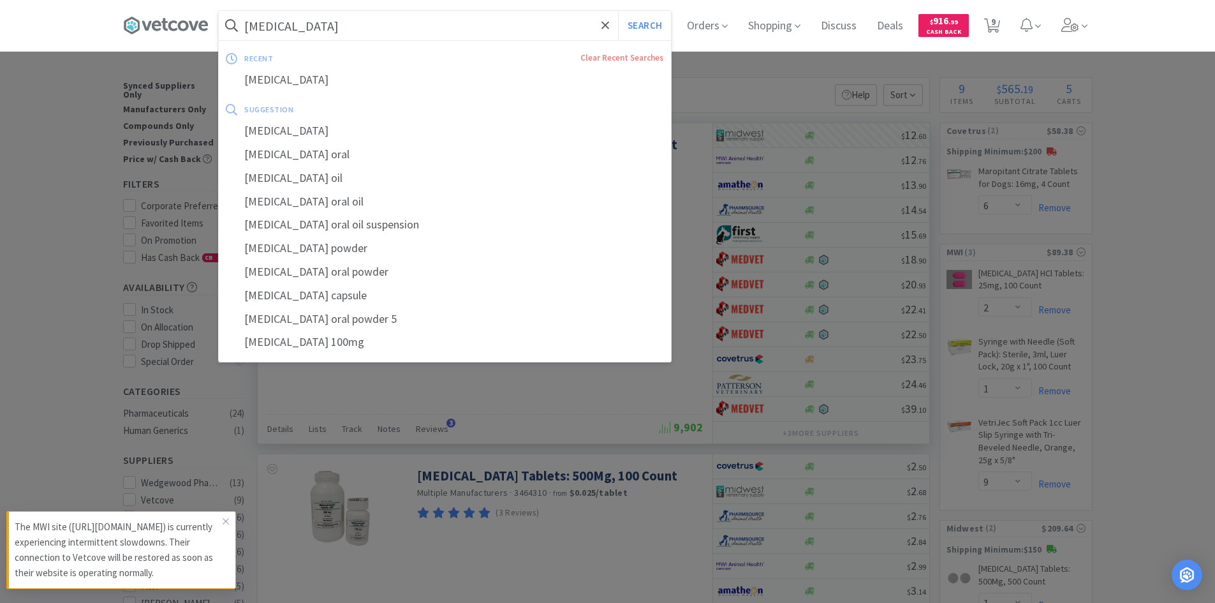
click at [404, 27] on input "[MEDICAL_DATA]" at bounding box center [445, 25] width 452 height 29
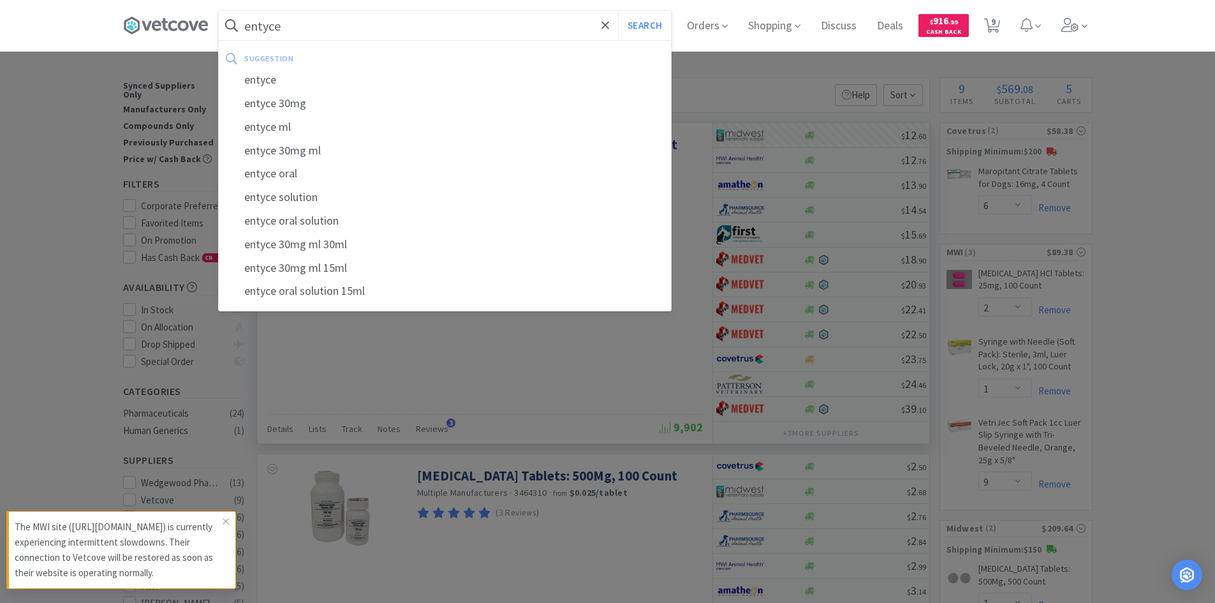
type input "entyce"
click at [618, 11] on button "Search" at bounding box center [644, 25] width 53 height 29
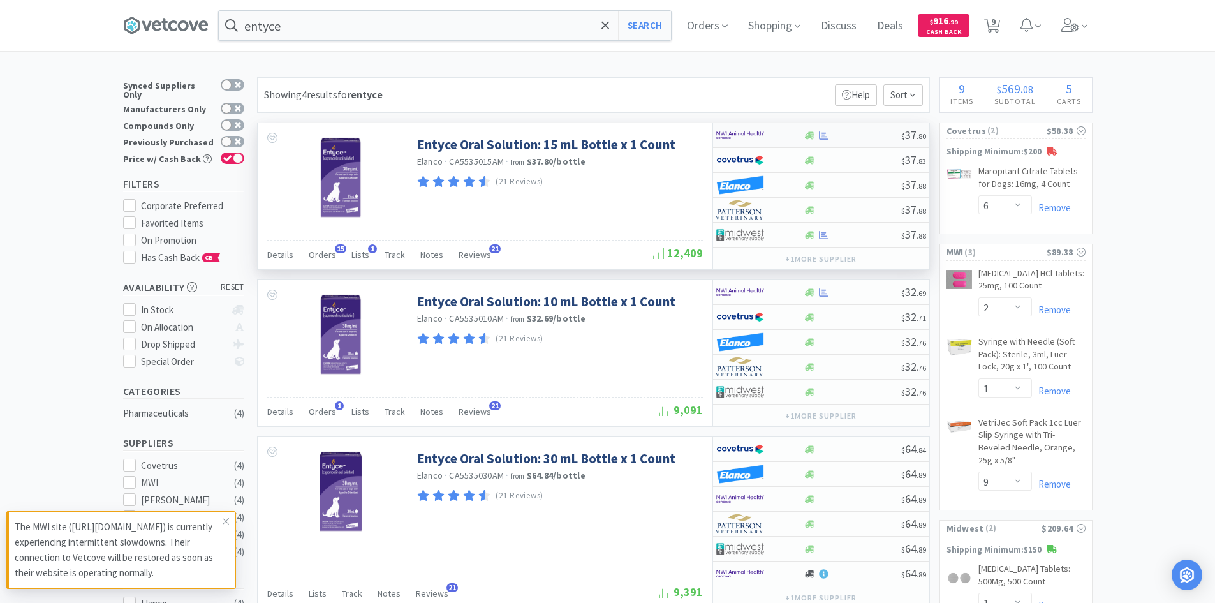
click at [758, 135] on img at bounding box center [740, 135] width 48 height 19
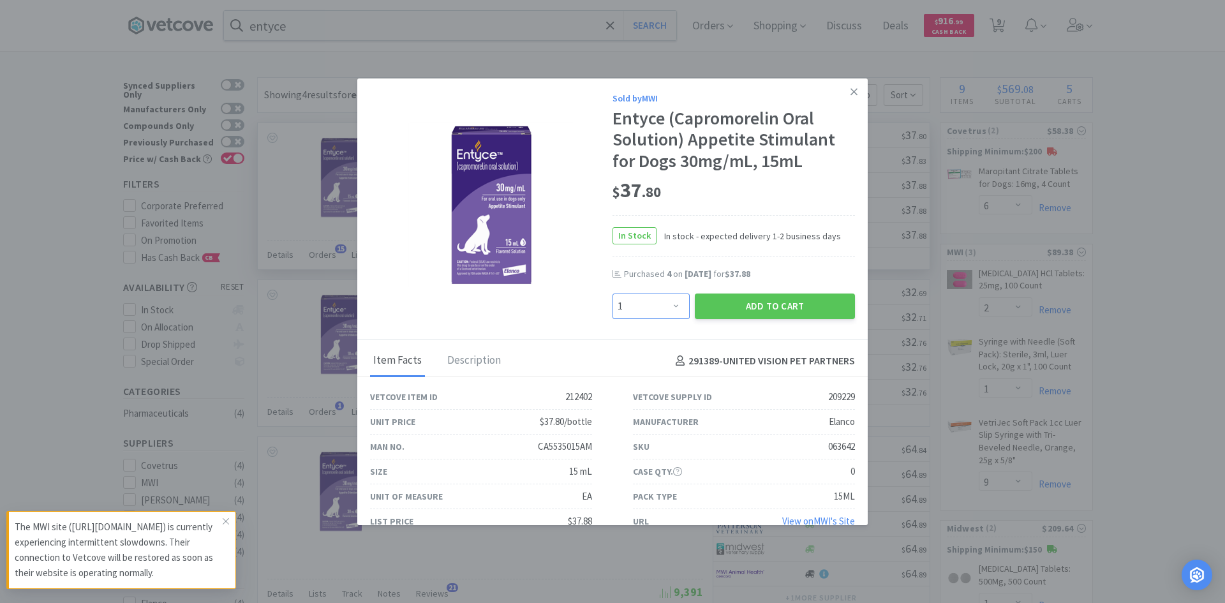
click at [666, 307] on select "Enter Quantity 1 2 3 4 5 6 7 8 9 10 11 12 13 14 15 16 17 18 19 20 Enter Quantity" at bounding box center [650, 306] width 77 height 26
select select "8"
click at [612, 293] on select "Enter Quantity 1 2 3 4 5 6 7 8 9 10 11 12 13 14 15 16 17 18 19 20 Enter Quantity" at bounding box center [650, 306] width 77 height 26
click at [721, 309] on button "Add to Cart" at bounding box center [775, 306] width 160 height 26
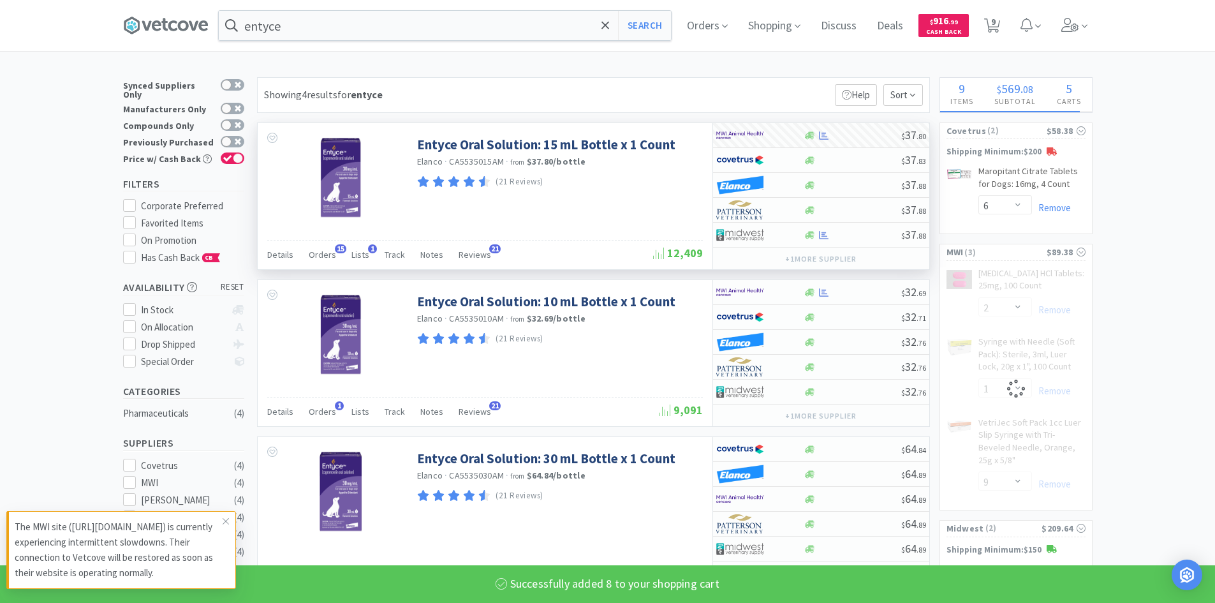
select select "8"
select select "1"
select select "9"
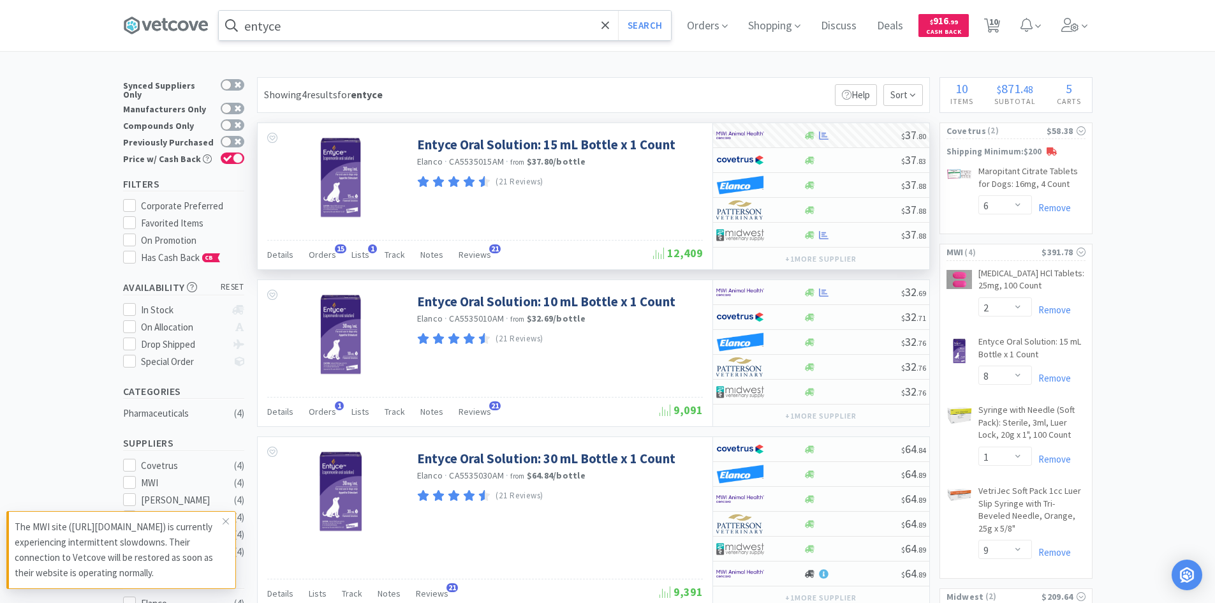
click at [416, 25] on input "entyce" at bounding box center [445, 25] width 452 height 29
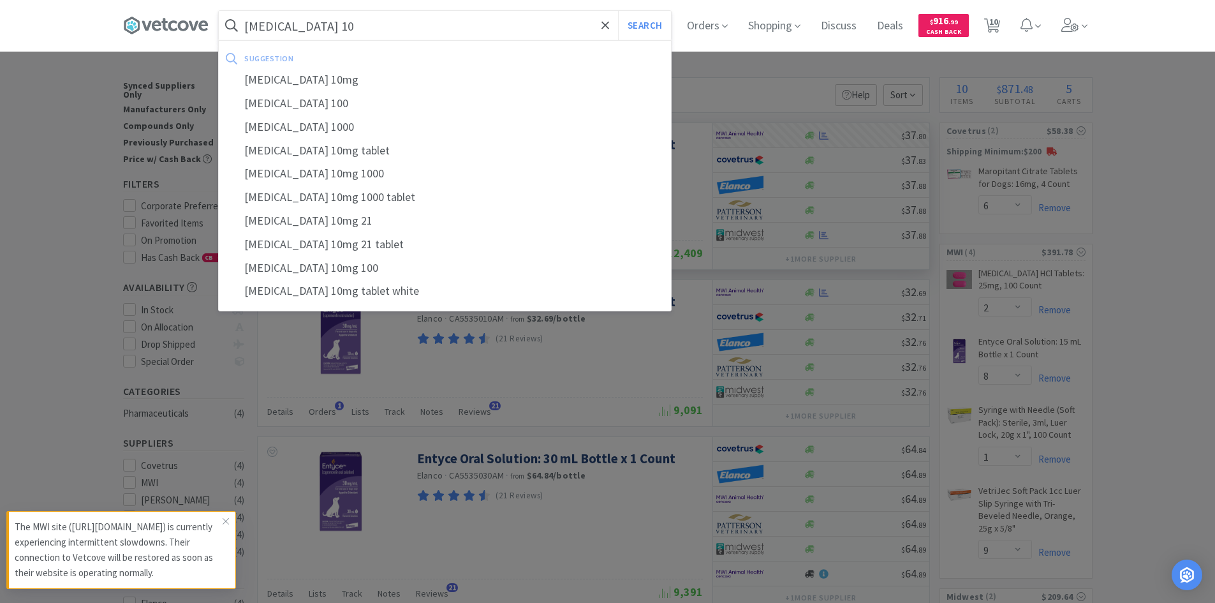
type input "[MEDICAL_DATA] 10"
click at [618, 11] on button "Search" at bounding box center [644, 25] width 53 height 29
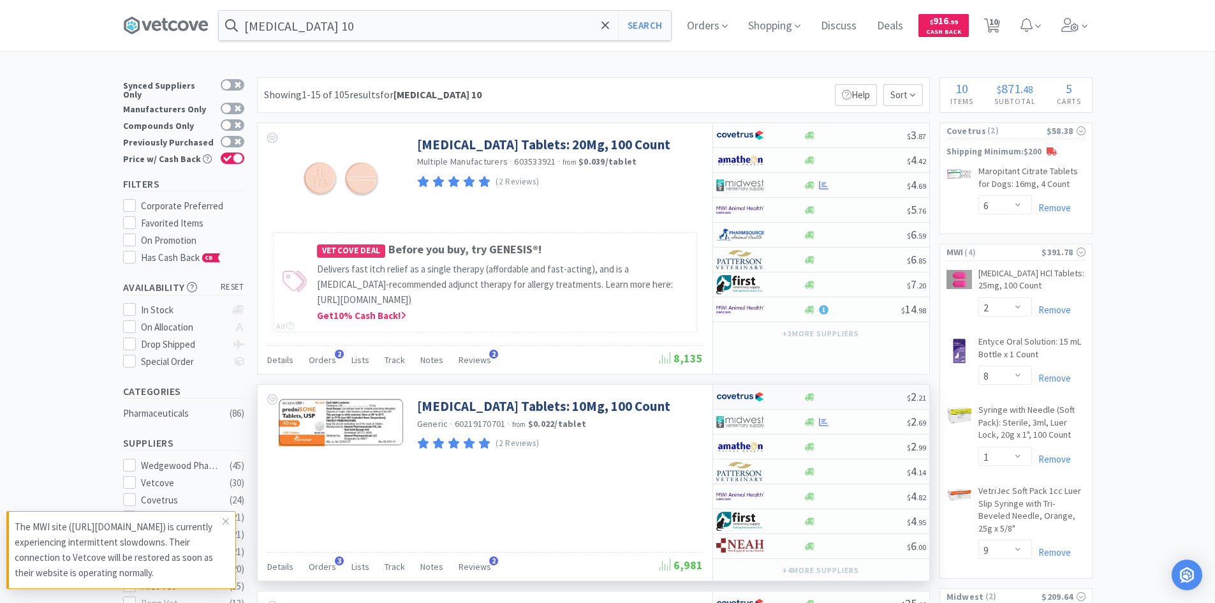
click at [787, 398] on div at bounding box center [759, 397] width 87 height 22
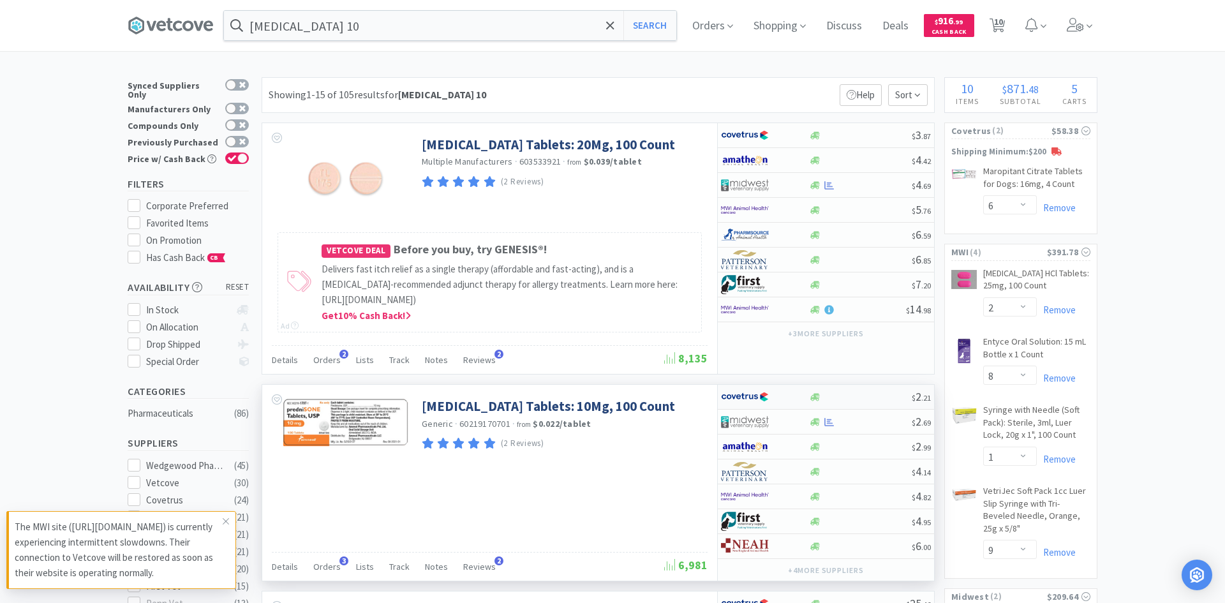
select select "1"
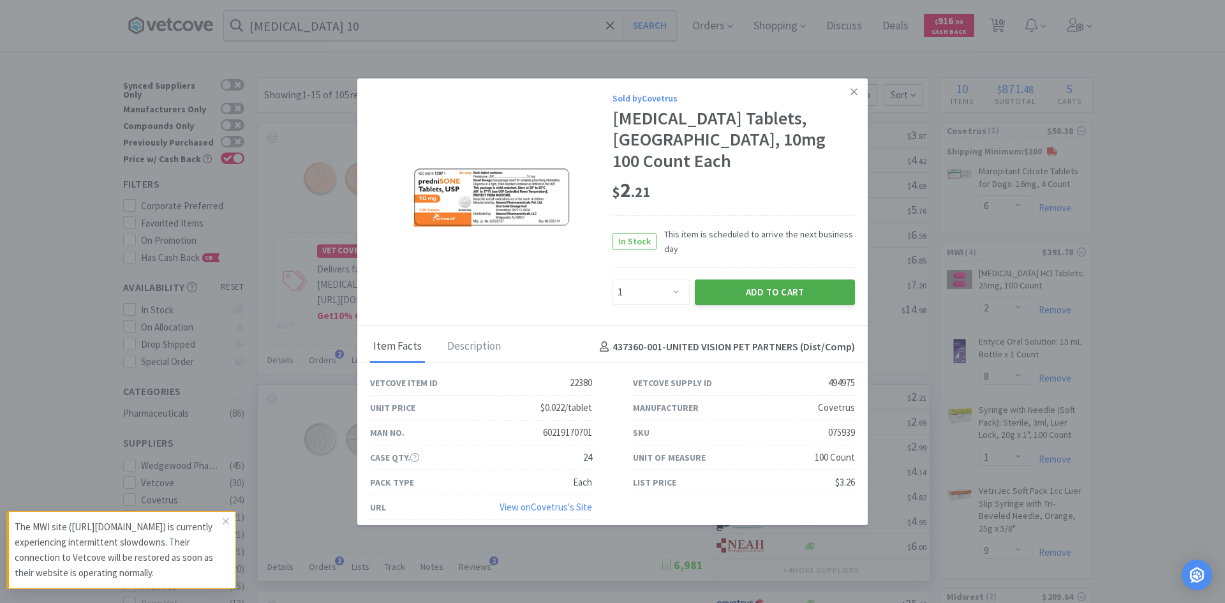
click at [747, 279] on button "Add to Cart" at bounding box center [775, 292] width 160 height 26
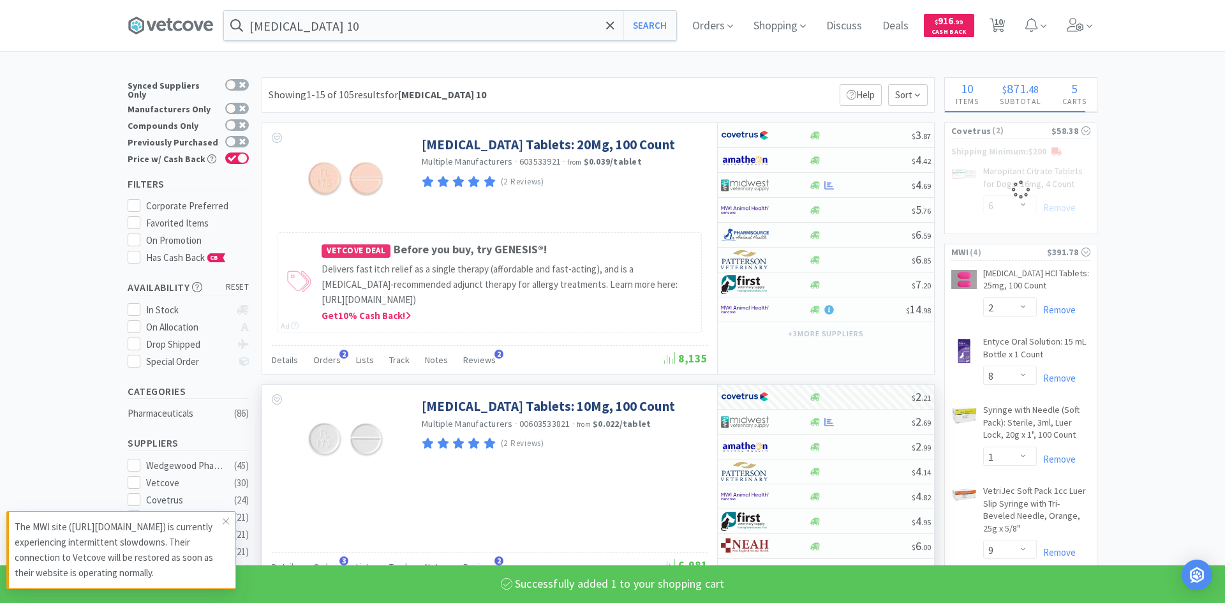
select select "1"
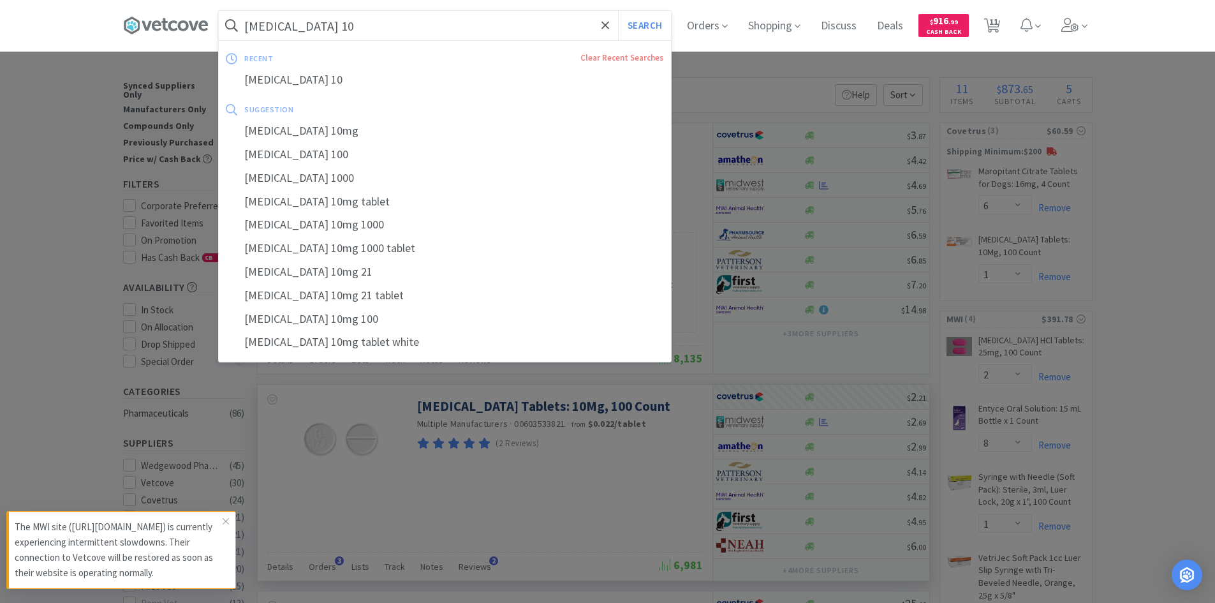
click at [349, 26] on input "[MEDICAL_DATA] 10" at bounding box center [445, 25] width 452 height 29
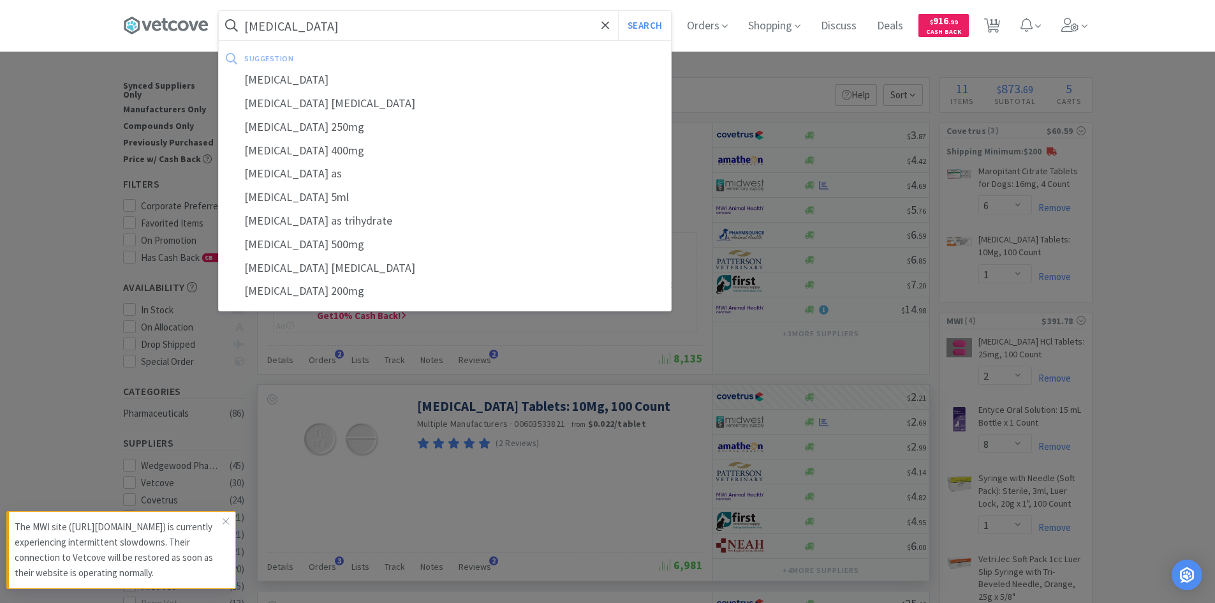
type input "[MEDICAL_DATA]"
click at [618, 11] on button "Search" at bounding box center [644, 25] width 53 height 29
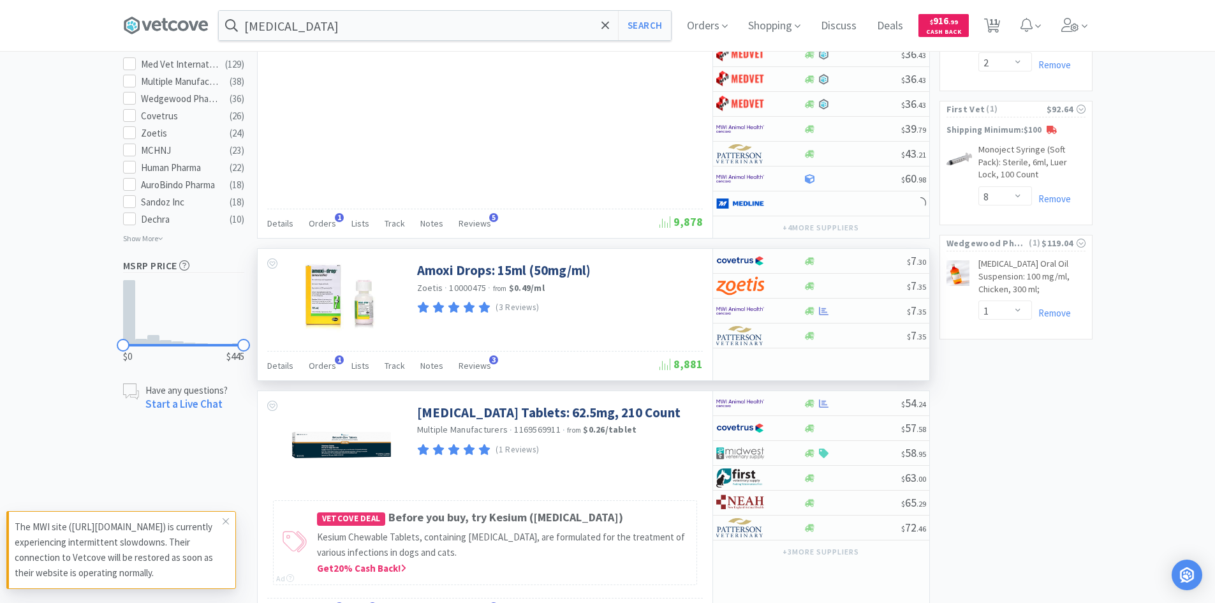
scroll to position [829, 0]
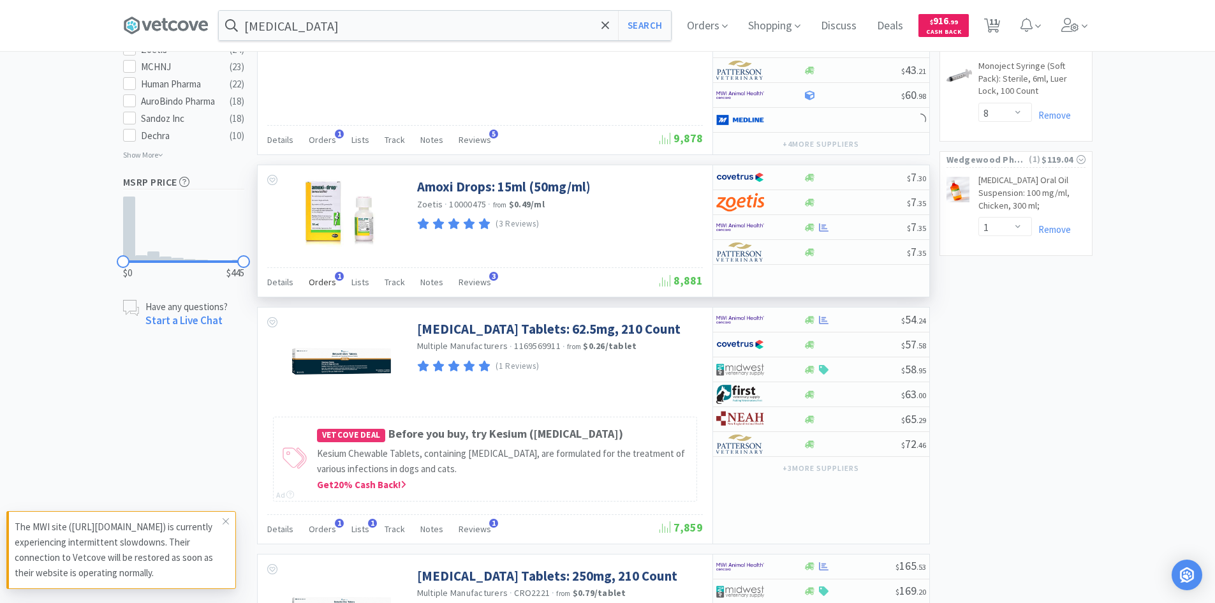
click at [325, 283] on span "Orders" at bounding box center [322, 281] width 27 height 11
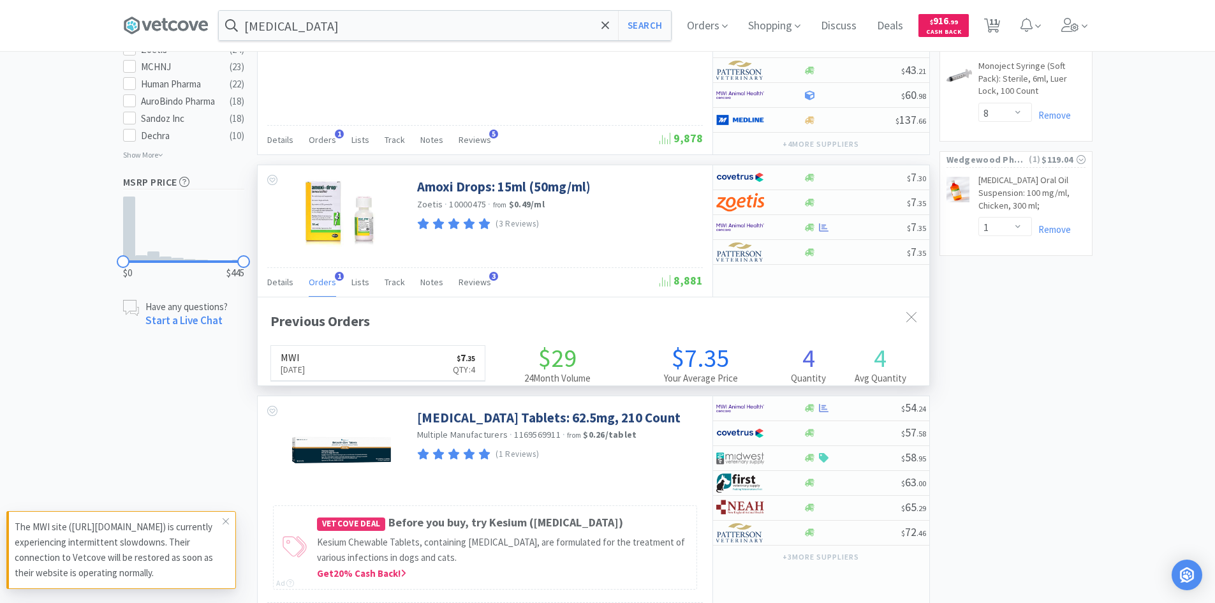
scroll to position [330, 672]
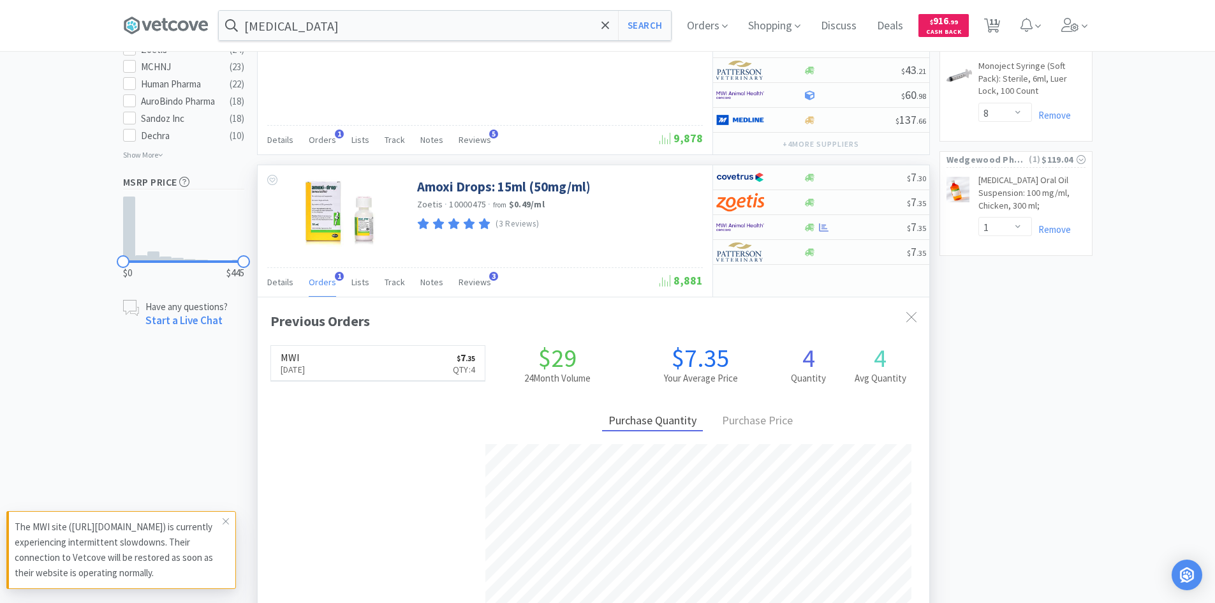
click at [325, 283] on span "Orders" at bounding box center [322, 281] width 27 height 11
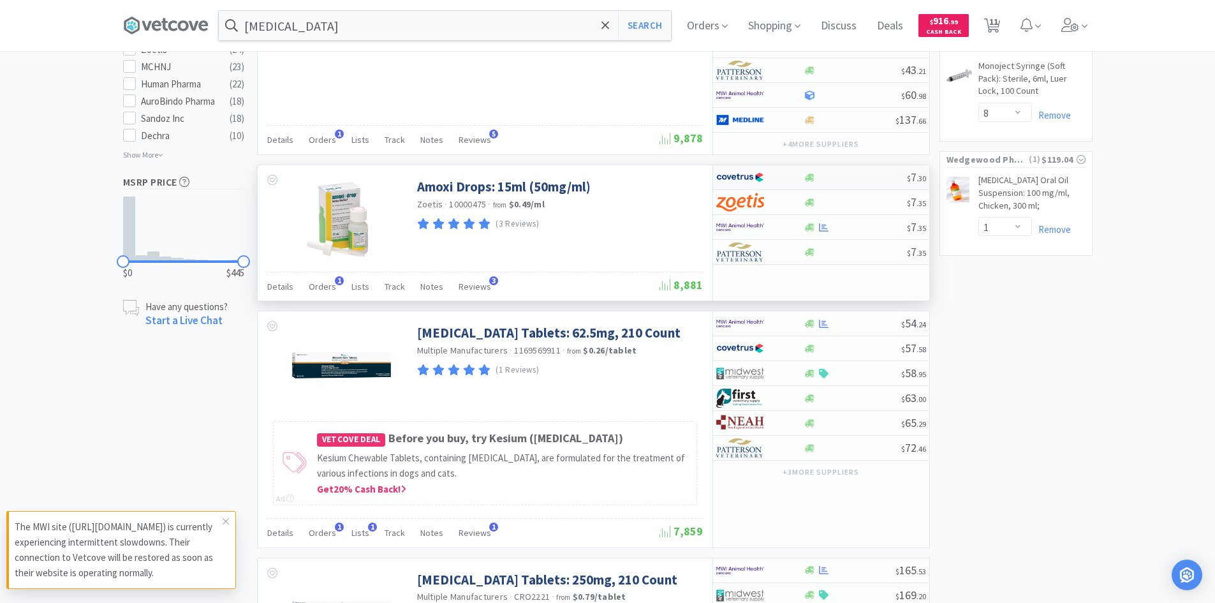
click at [784, 181] on div at bounding box center [751, 177] width 70 height 22
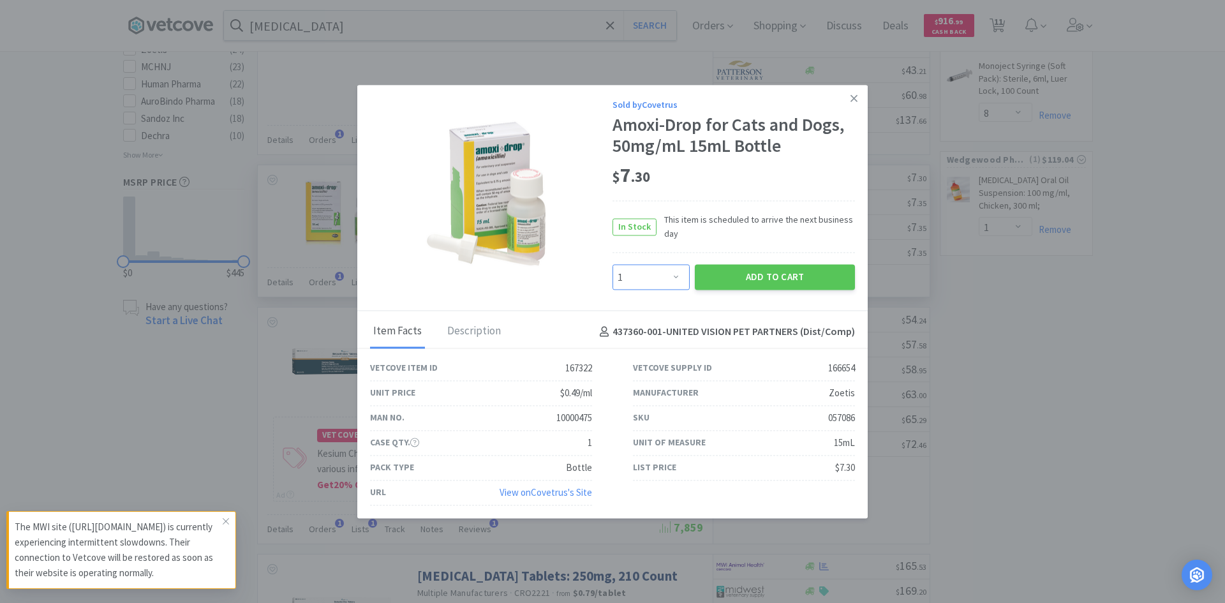
click at [665, 279] on select "Enter Quantity 1 2 3 4 5 6 7 8 9 10 11 12 13 14 15 16 17 18 19 20 Enter Quantity" at bounding box center [650, 278] width 77 height 26
select select "2"
click at [612, 265] on select "Enter Quantity 1 2 3 4 5 6 7 8 9 10 11 12 13 14 15 16 17 18 19 20 Enter Quantity" at bounding box center [650, 278] width 77 height 26
click at [736, 280] on button "Add to Cart" at bounding box center [775, 278] width 160 height 26
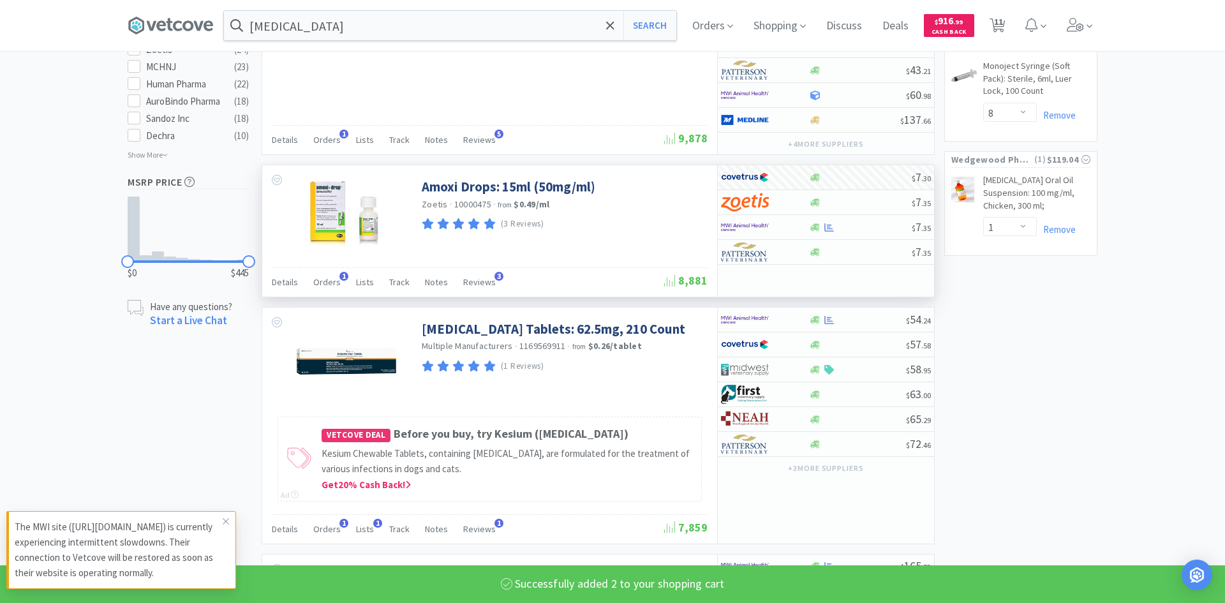
select select "2"
select select "6"
select select "1"
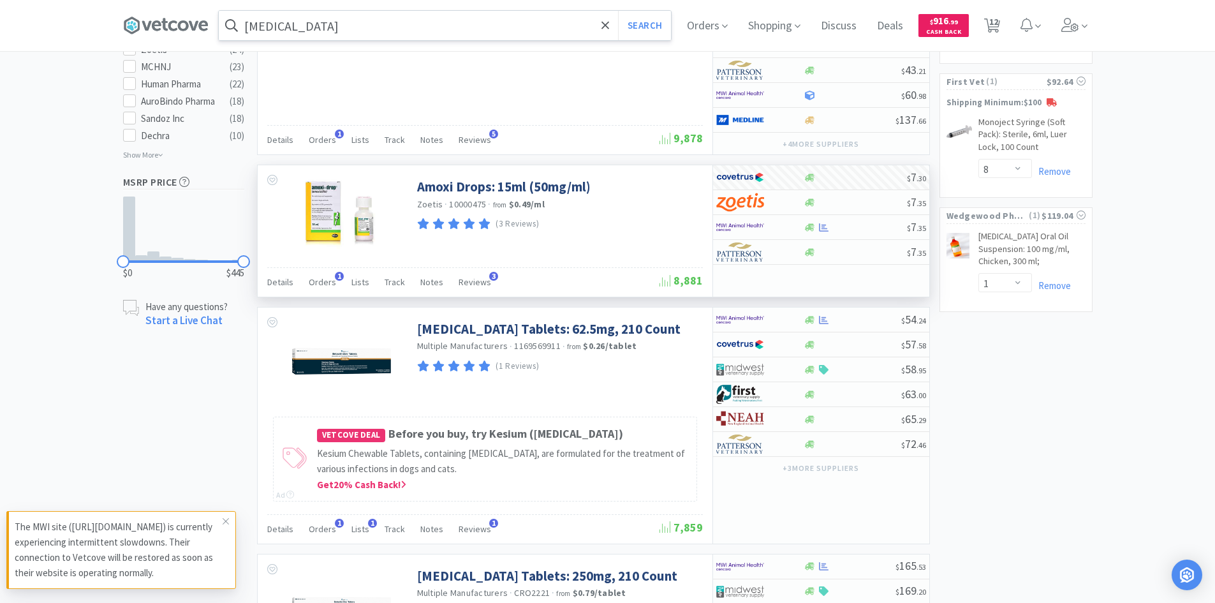
click at [397, 21] on input "[MEDICAL_DATA]" at bounding box center [445, 25] width 452 height 29
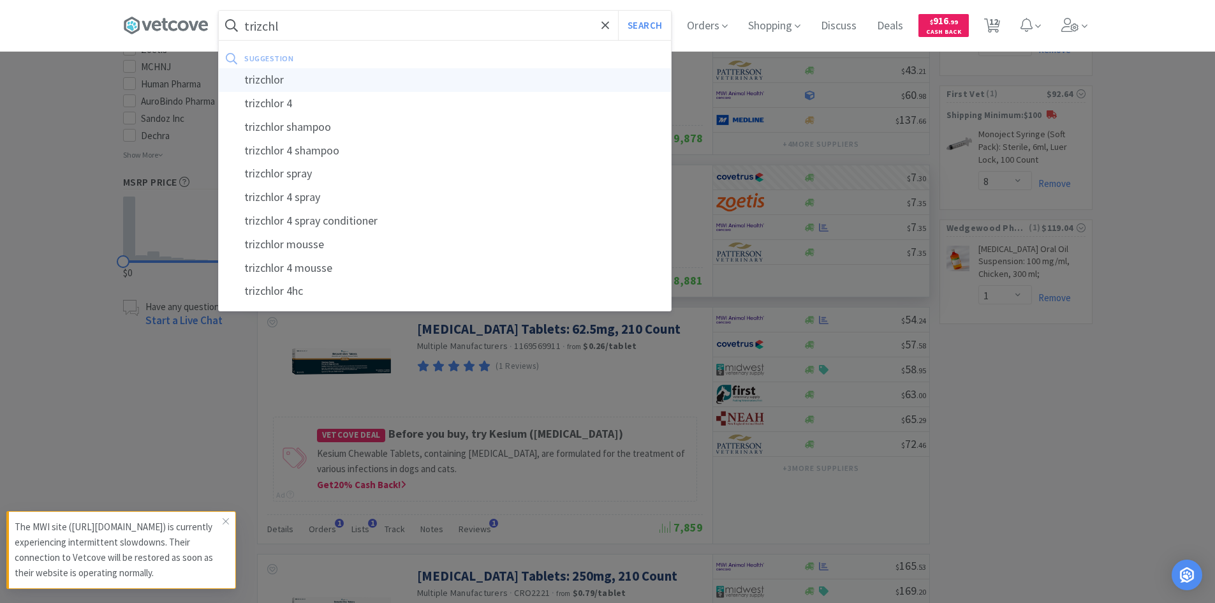
click at [369, 82] on div "trizchlor" at bounding box center [445, 80] width 452 height 24
type input "trizchlor"
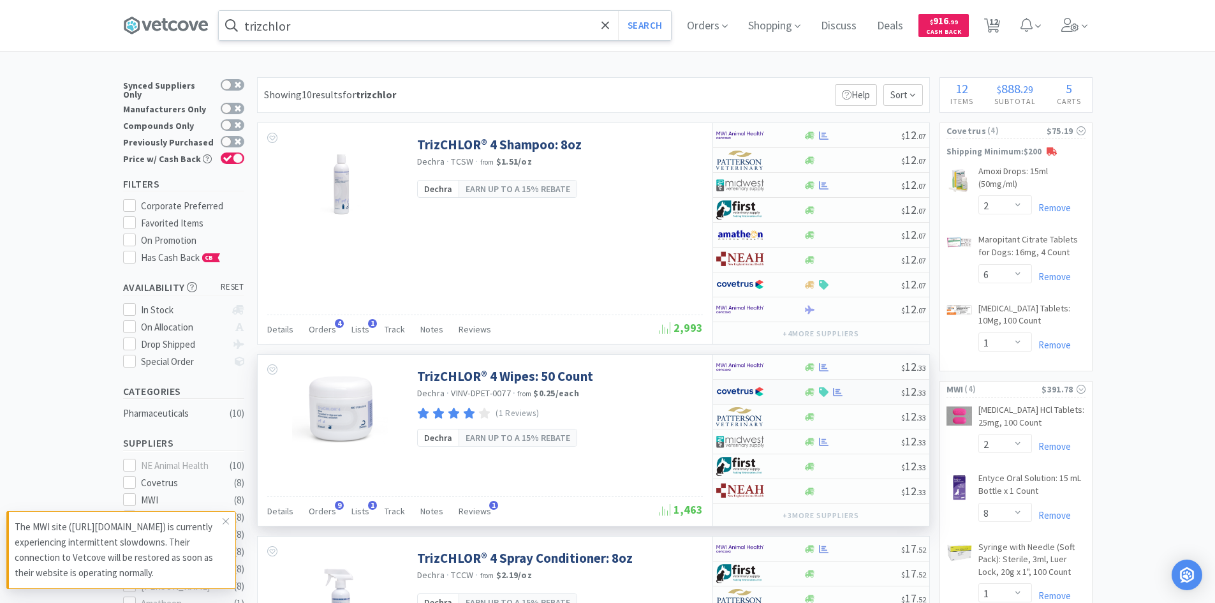
click at [786, 390] on div at bounding box center [751, 392] width 70 height 22
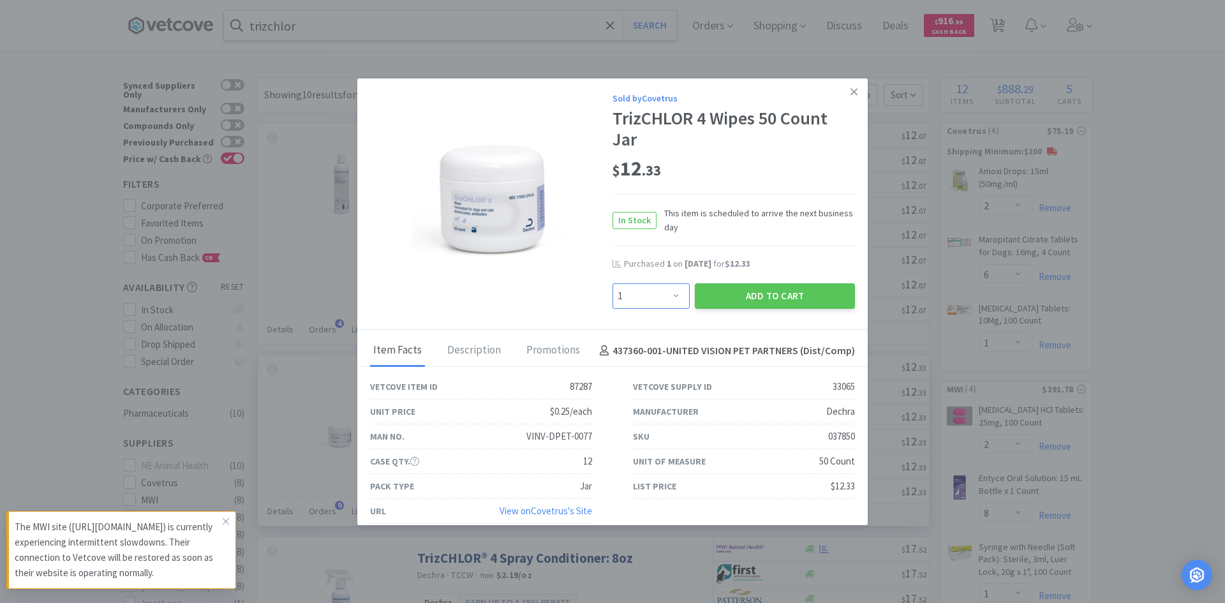
click at [669, 292] on select "Enter Quantity 1 2 3 4 5 6 7 8 9 10 11 12 13 14 15 16 17 18 19 20 Enter Quantity" at bounding box center [650, 296] width 77 height 26
select select "5"
click at [612, 283] on select "Enter Quantity 1 2 3 4 5 6 7 8 9 10 11 12 13 14 15 16 17 18 19 20 Enter Quantity" at bounding box center [650, 296] width 77 height 26
click at [718, 288] on button "Add to Cart" at bounding box center [775, 296] width 160 height 26
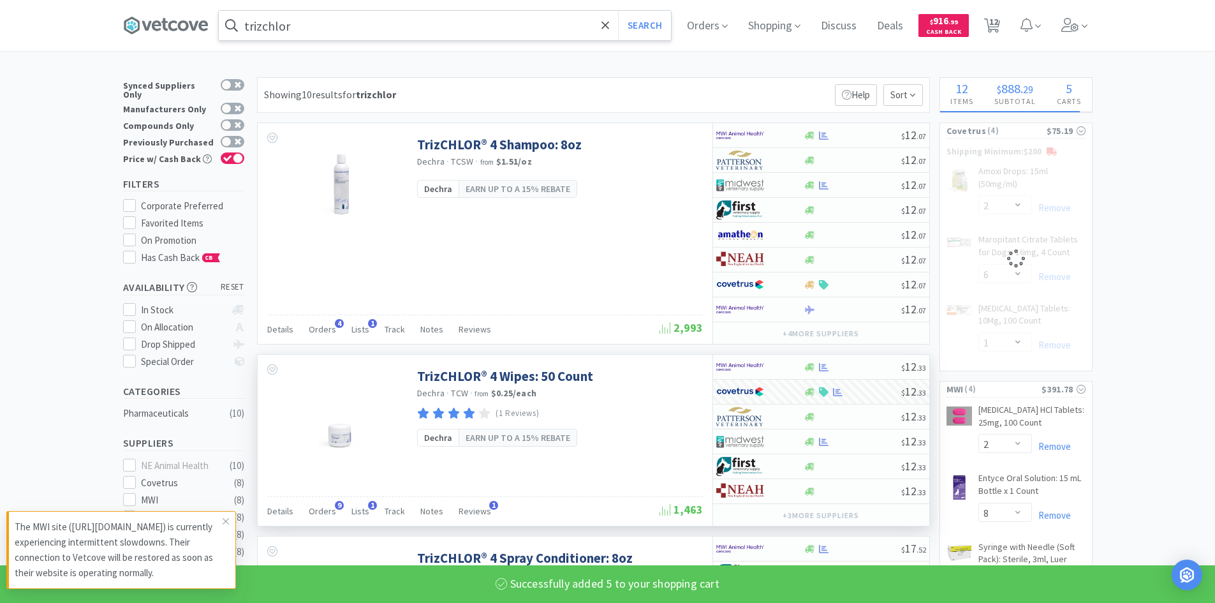
select select "5"
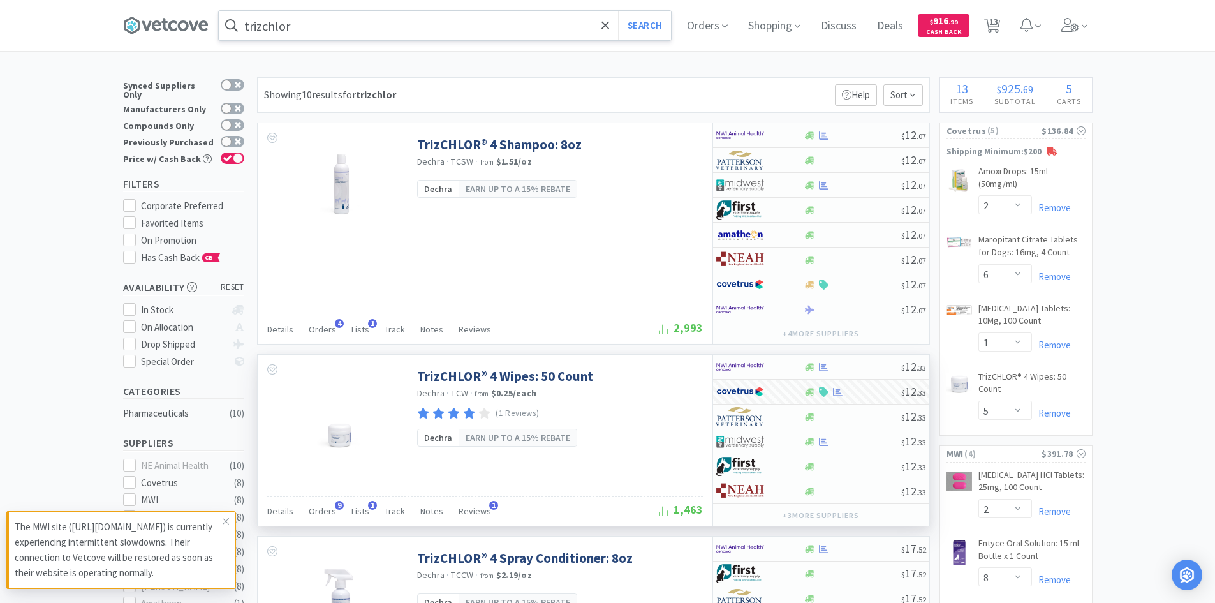
click at [383, 15] on input "trizchlor" at bounding box center [445, 25] width 452 height 29
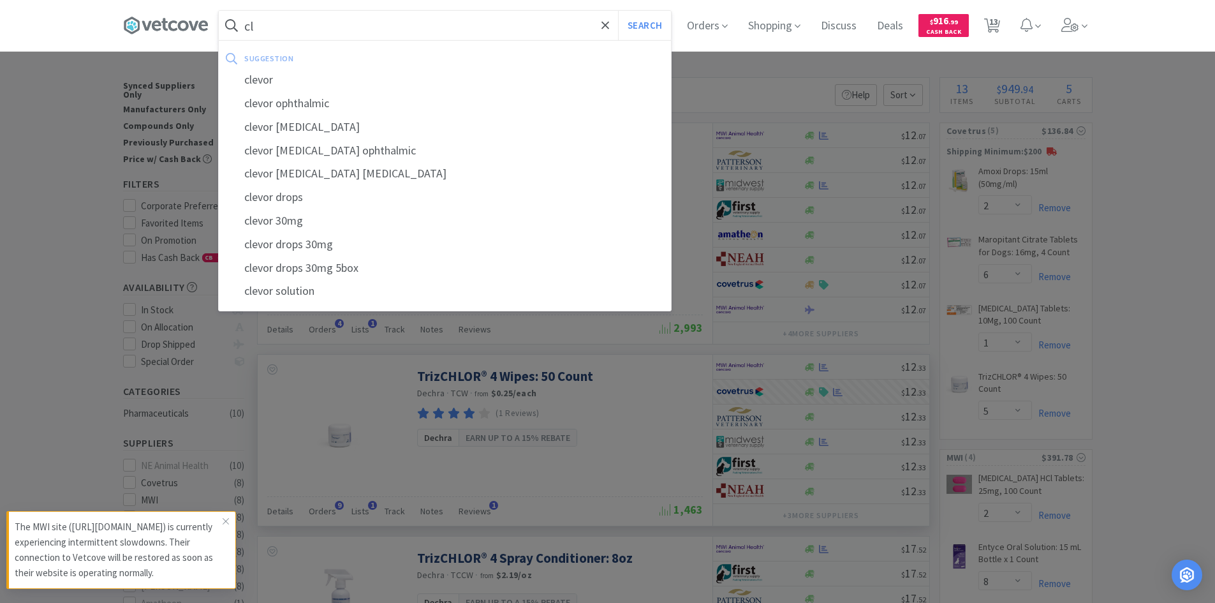
type input "c"
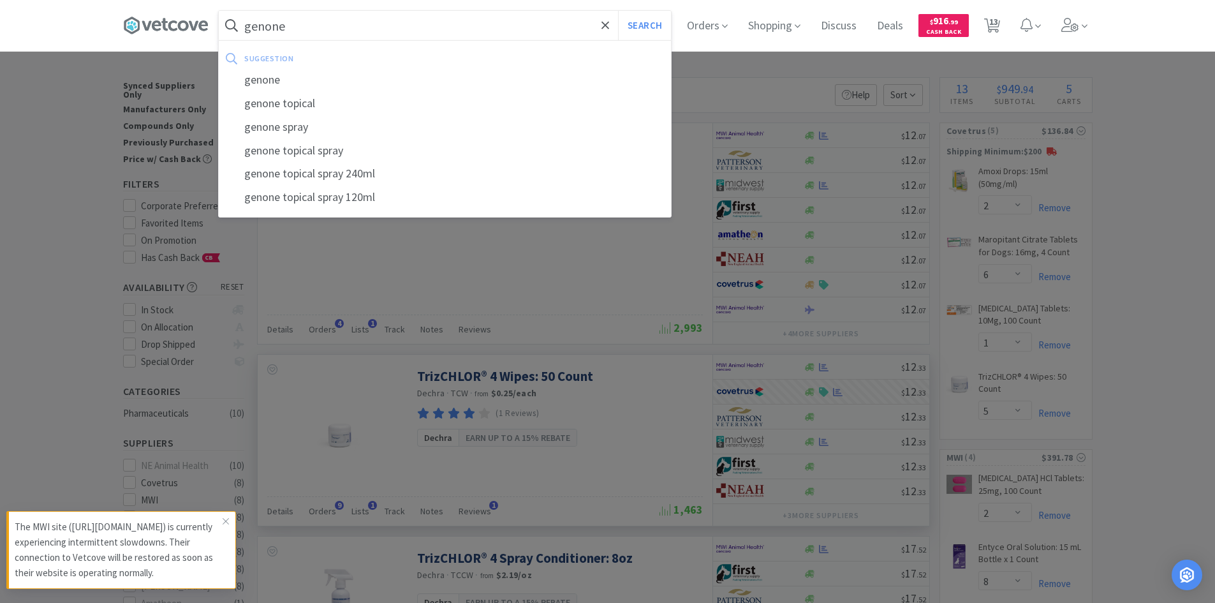
type input "genone"
click at [618, 11] on button "Search" at bounding box center [644, 25] width 53 height 29
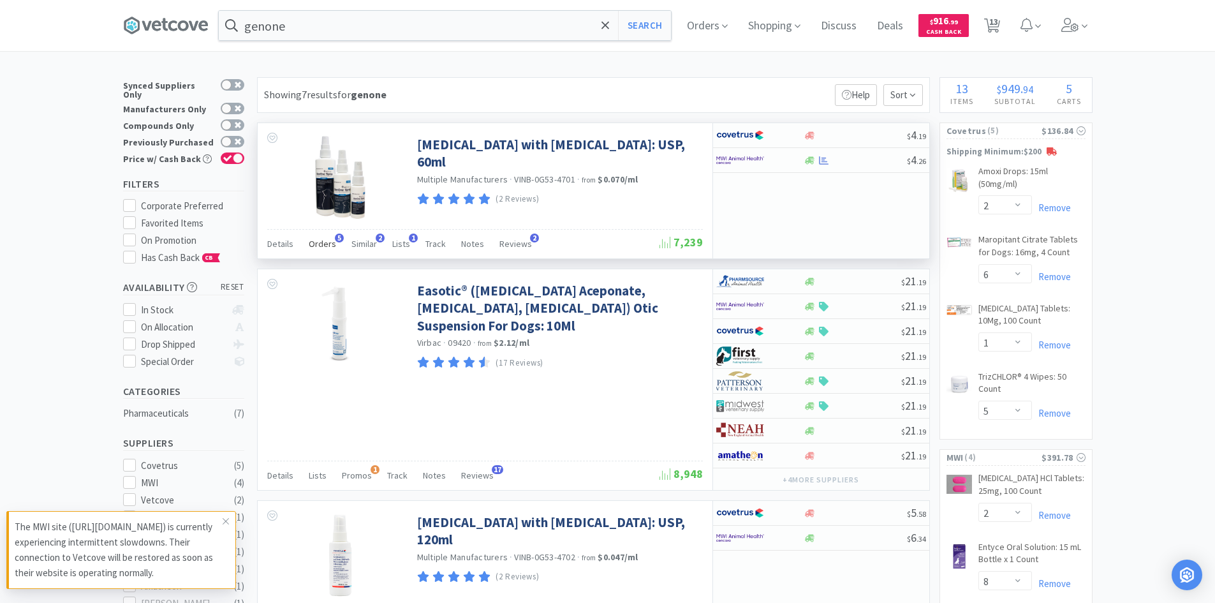
click at [314, 242] on span "Orders" at bounding box center [322, 243] width 27 height 11
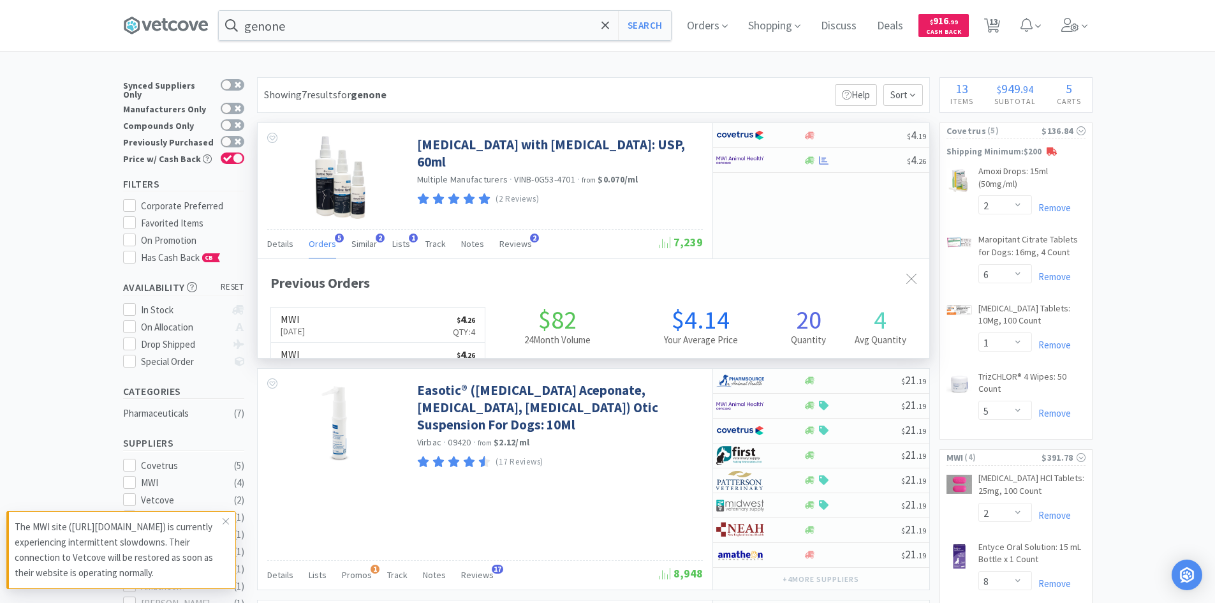
scroll to position [330, 672]
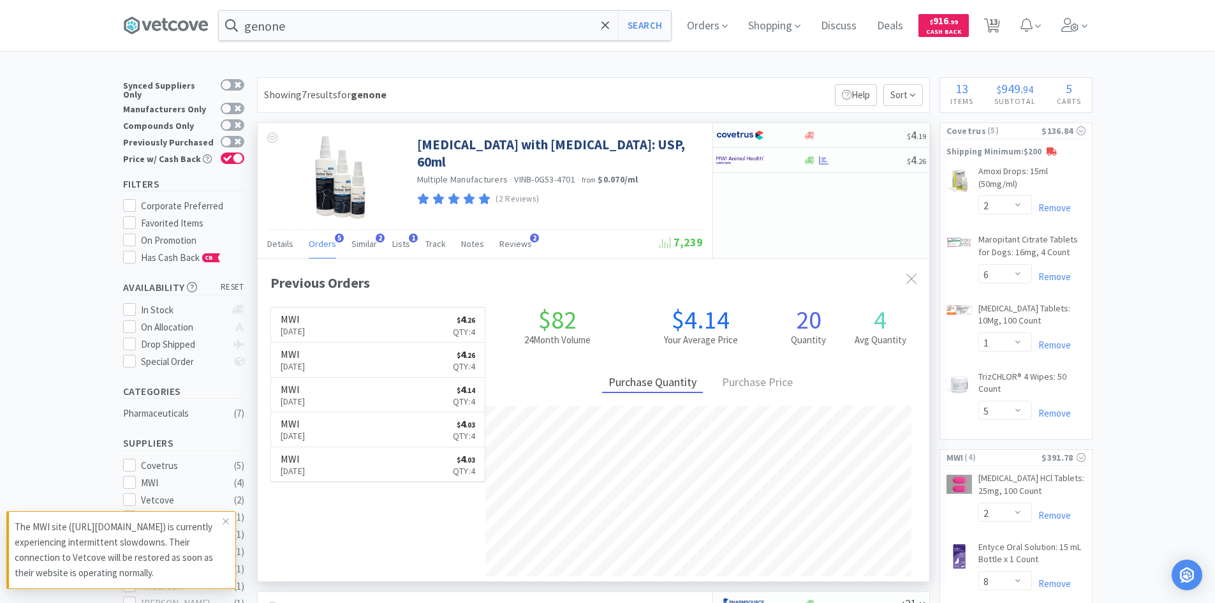
click at [315, 242] on span "Orders" at bounding box center [322, 243] width 27 height 11
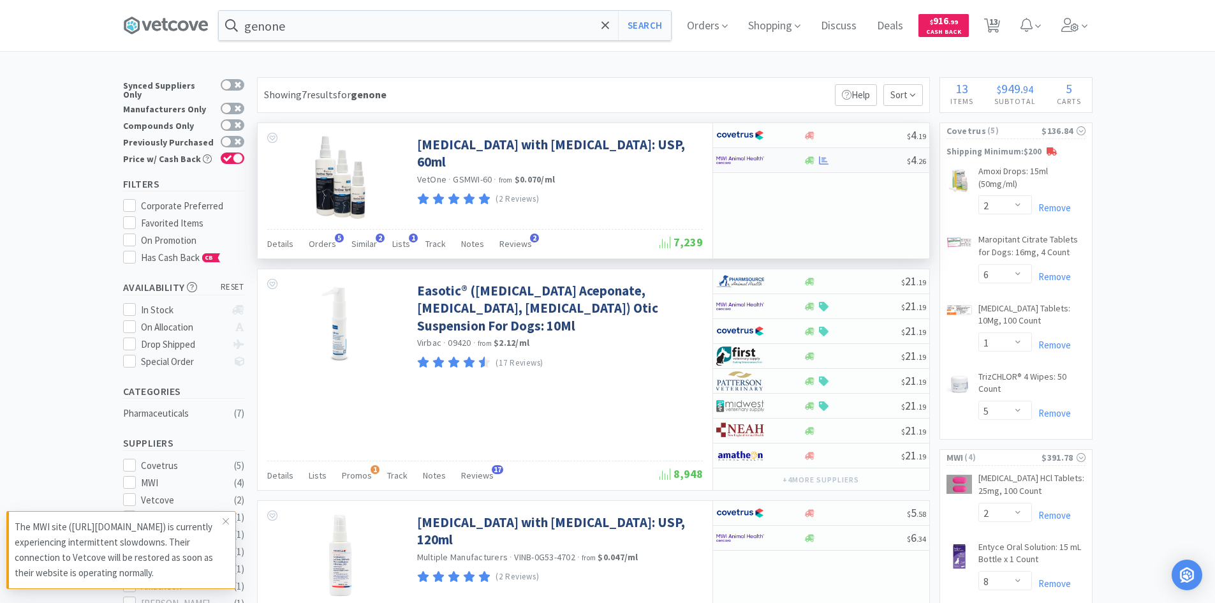
click at [765, 162] on div at bounding box center [751, 160] width 70 height 22
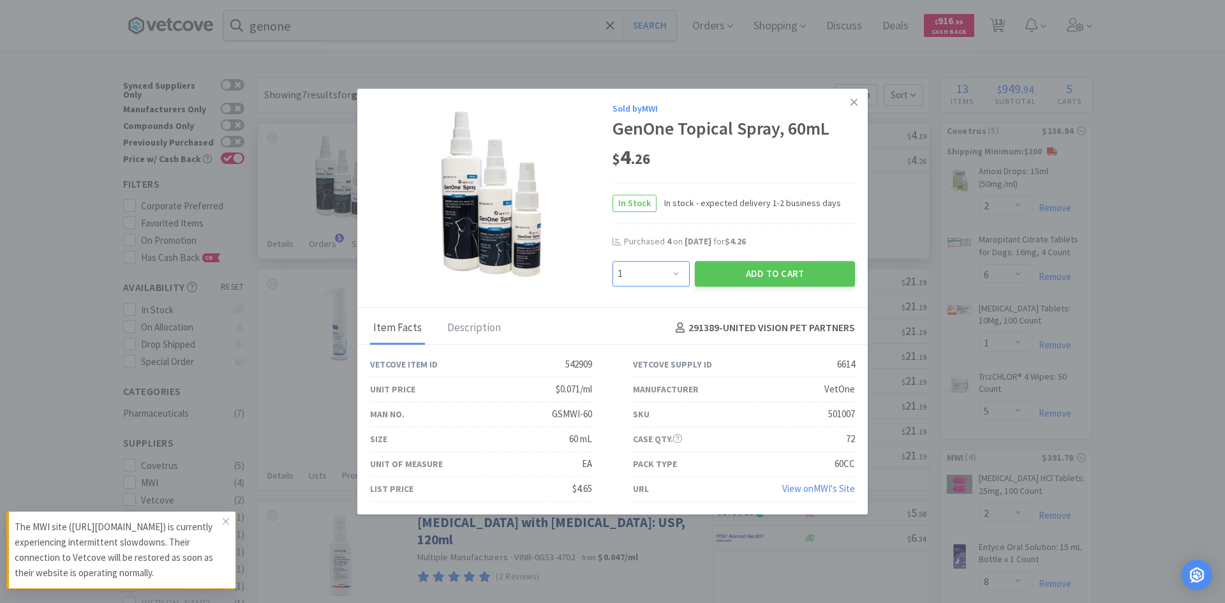
click at [684, 272] on select "Enter Quantity 1 2 3 4 5 6 7 8 9 10 11 12 13 14 15 16 17 18 19 20 Enter Quantity" at bounding box center [650, 274] width 77 height 26
select select "4"
click at [612, 261] on select "Enter Quantity 1 2 3 4 5 6 7 8 9 10 11 12 13 14 15 16 17 18 19 20 Enter Quantity" at bounding box center [650, 274] width 77 height 26
click at [709, 282] on button "Add to Cart" at bounding box center [775, 274] width 160 height 26
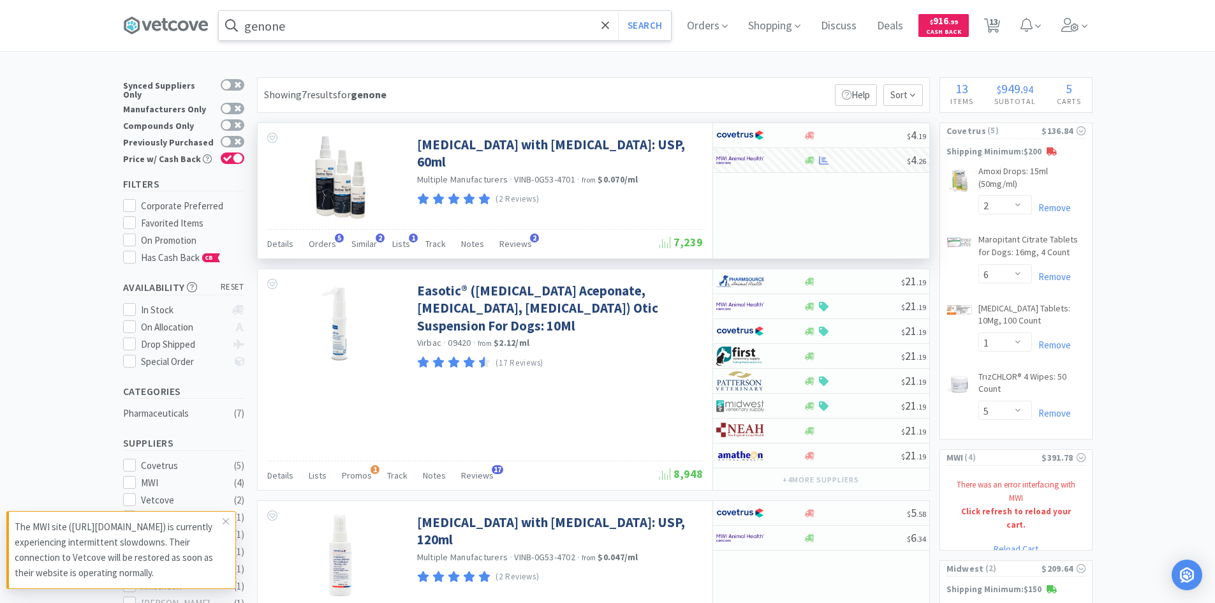
click at [376, 26] on input "genone" at bounding box center [445, 25] width 452 height 29
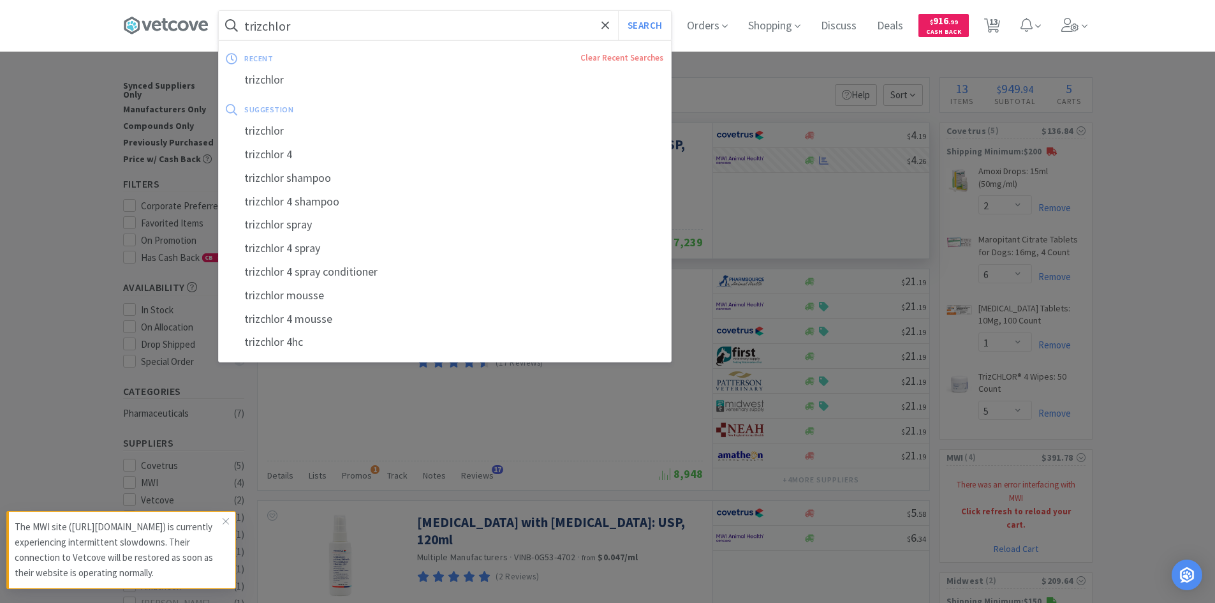
type input "trizchlor"
click at [618, 11] on button "Search" at bounding box center [644, 25] width 53 height 29
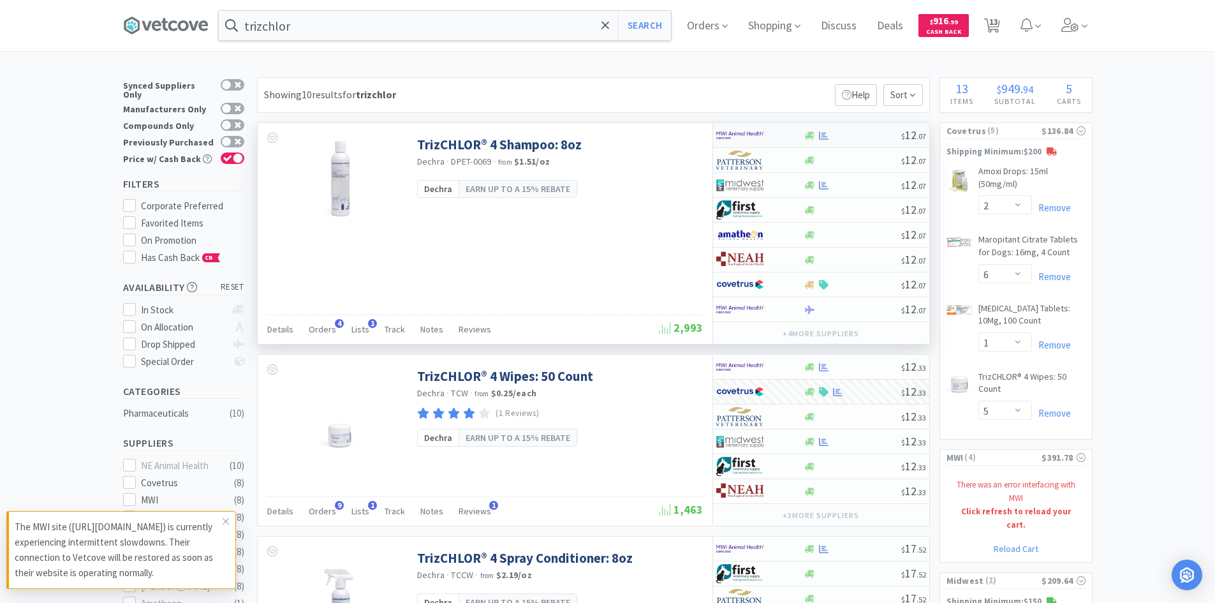
click at [768, 135] on div at bounding box center [751, 135] width 70 height 22
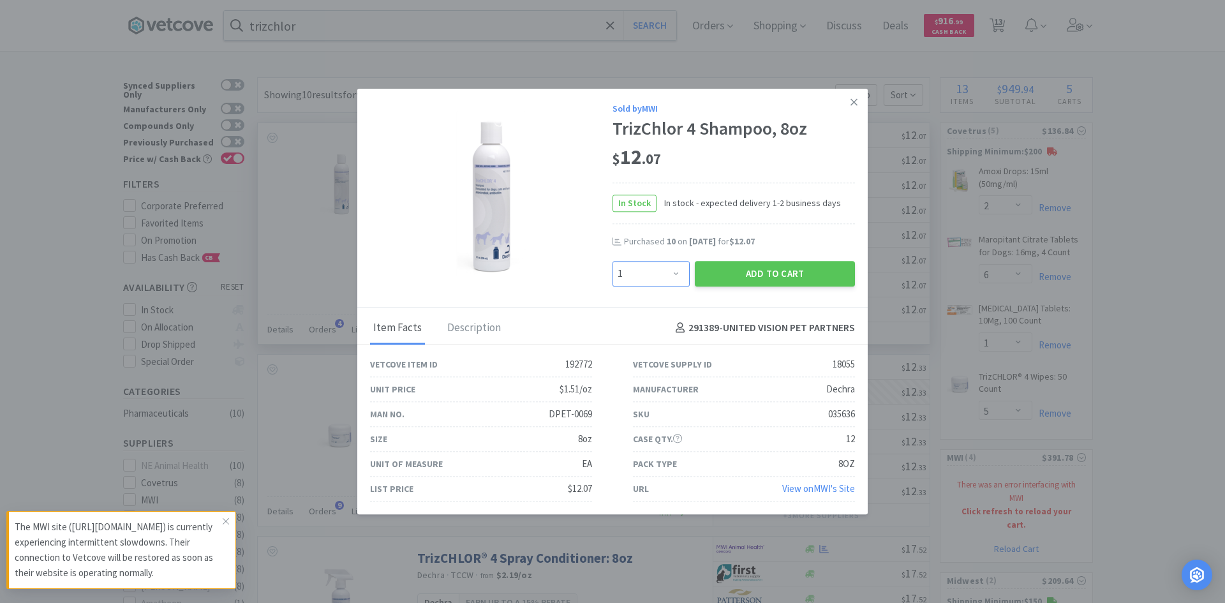
click at [680, 269] on select "Enter Quantity 1 2 3 4 5 6 7 8 9 10 11 12 13 14 15 16 17 18 19 20 Enter Quantity" at bounding box center [650, 274] width 77 height 26
click at [612, 261] on select "Enter Quantity 1 2 3 4 5 6 7 8 9 10 11 12 13 14 15 16 17 18 19 20 Enter Quantity" at bounding box center [650, 274] width 77 height 26
click at [659, 274] on select "Enter Quantity 1 2 3 4 5 6 7 8 9 10 11 12 13 14 15 16 17 18 19 20 Enter Quantity" at bounding box center [650, 274] width 77 height 26
select select "8"
click at [612, 261] on select "Enter Quantity 1 2 3 4 5 6 7 8 9 10 11 12 13 14 15 16 17 18 19 20 Enter Quantity" at bounding box center [650, 274] width 77 height 26
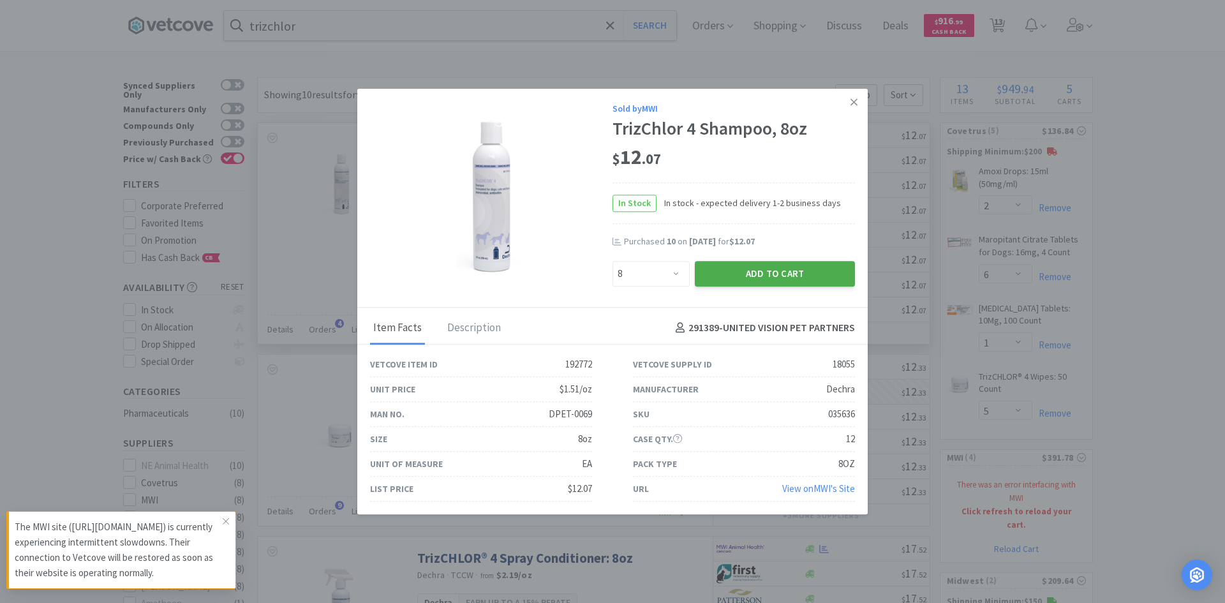
click at [739, 272] on button "Add to Cart" at bounding box center [775, 274] width 160 height 26
select select "2"
select select "8"
select select "1"
select select "9"
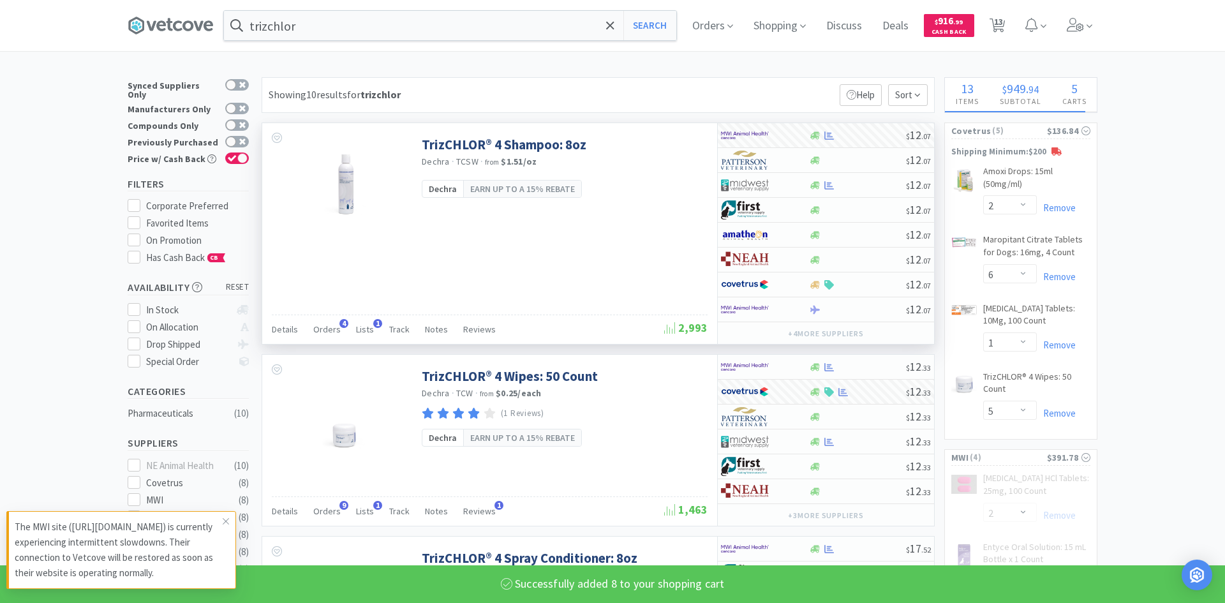
select select "4"
select select "1"
select select "8"
select select "9"
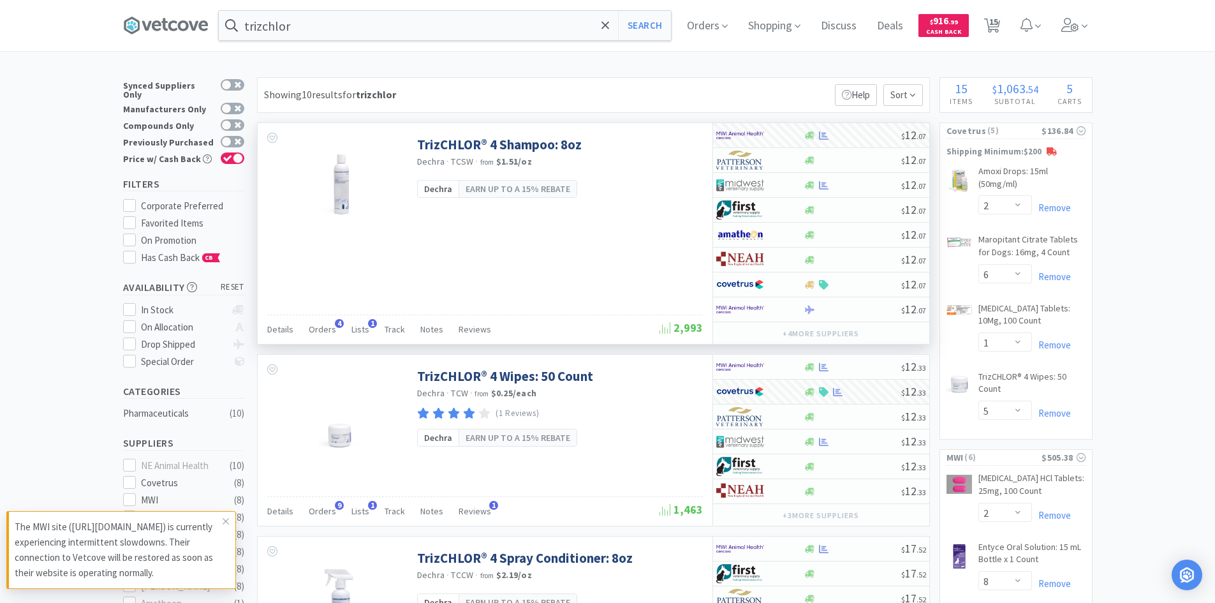
click at [358, 45] on div "trizchlor Search Orders Shopping Discuss Discuss Deals Deals $ 916 . 99 Cash Ba…" at bounding box center [608, 25] width 970 height 51
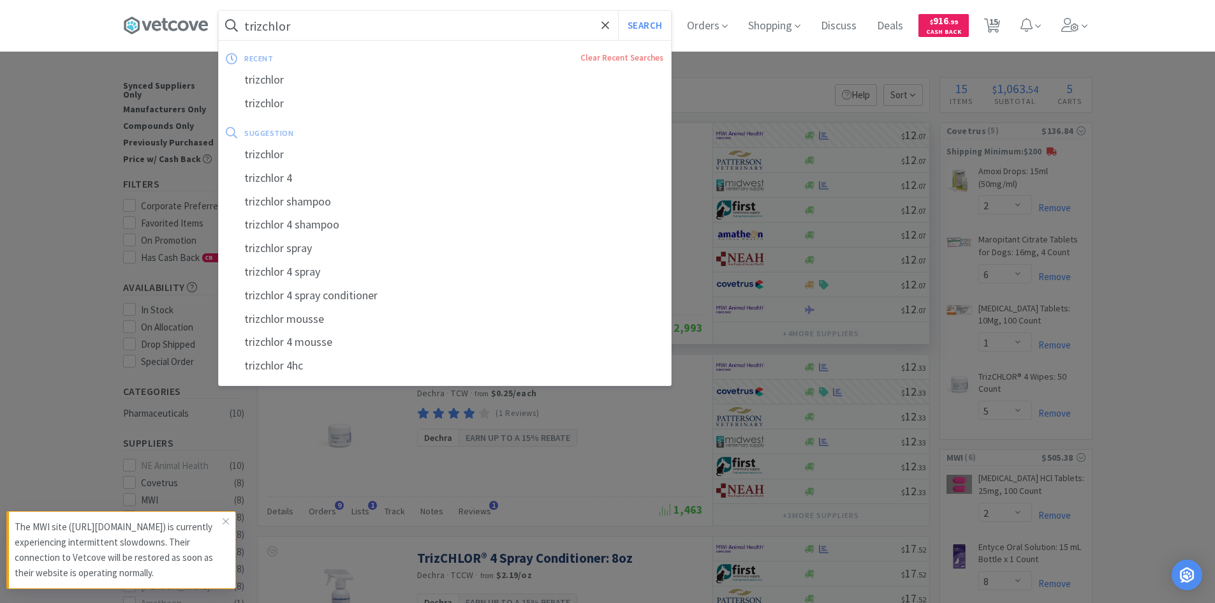
click at [357, 36] on input "trizchlor" at bounding box center [445, 25] width 452 height 29
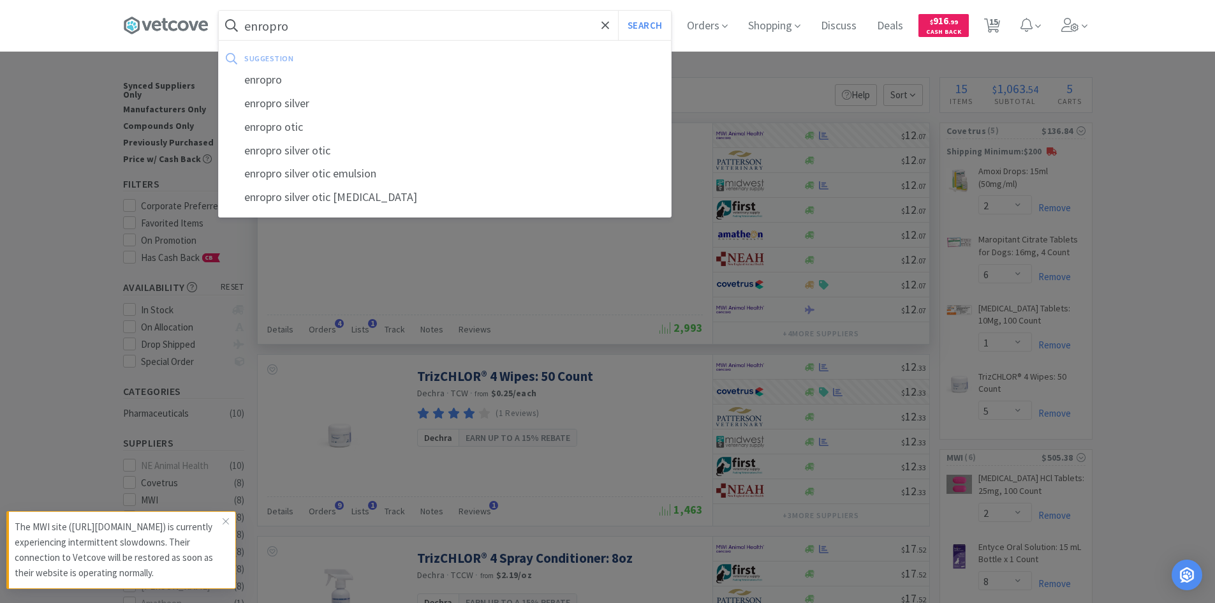
type input "enropro"
click at [618, 11] on button "Search" at bounding box center [644, 25] width 53 height 29
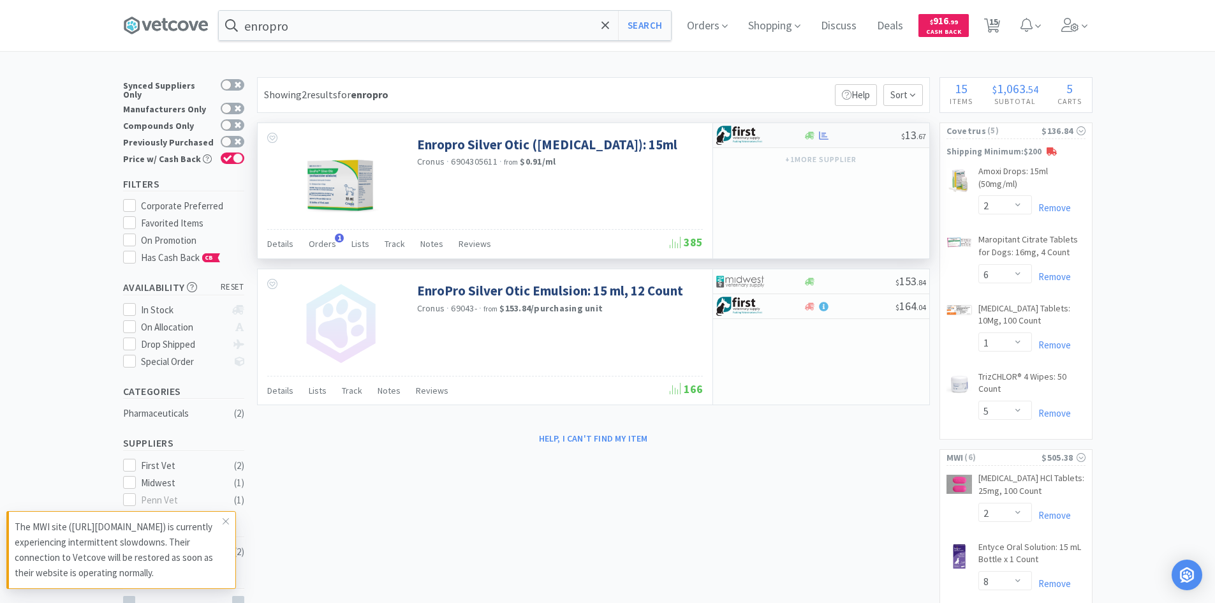
click at [879, 140] on div "$ 13 . 67" at bounding box center [821, 135] width 216 height 25
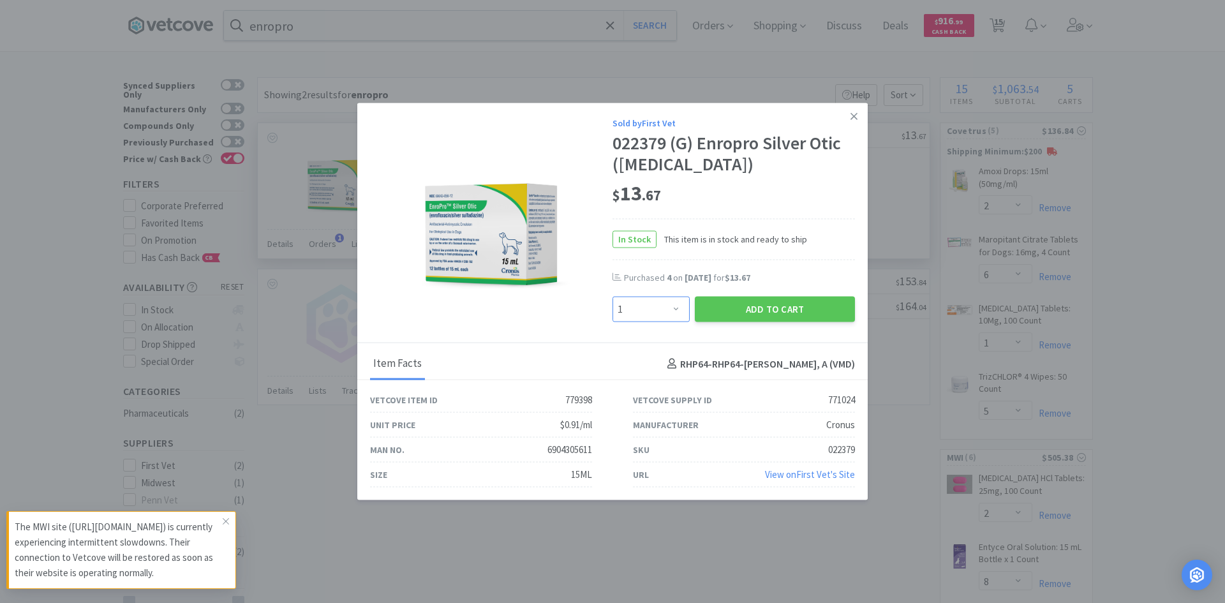
drag, startPoint x: 682, startPoint y: 311, endPoint x: 682, endPoint y: 297, distance: 14.7
click at [682, 311] on select "Enter Quantity 1 2 3 4 5 6 7 8 9 10 11 12 13 14 15 16 17 18 19 20 Enter Quantity" at bounding box center [650, 310] width 77 height 26
select select "4"
click at [612, 297] on select "Enter Quantity 1 2 3 4 5 6 7 8 9 10 11 12 13 14 15 16 17 18 19 20 Enter Quantity" at bounding box center [650, 310] width 77 height 26
click at [753, 316] on button "Add to Cart" at bounding box center [775, 310] width 160 height 26
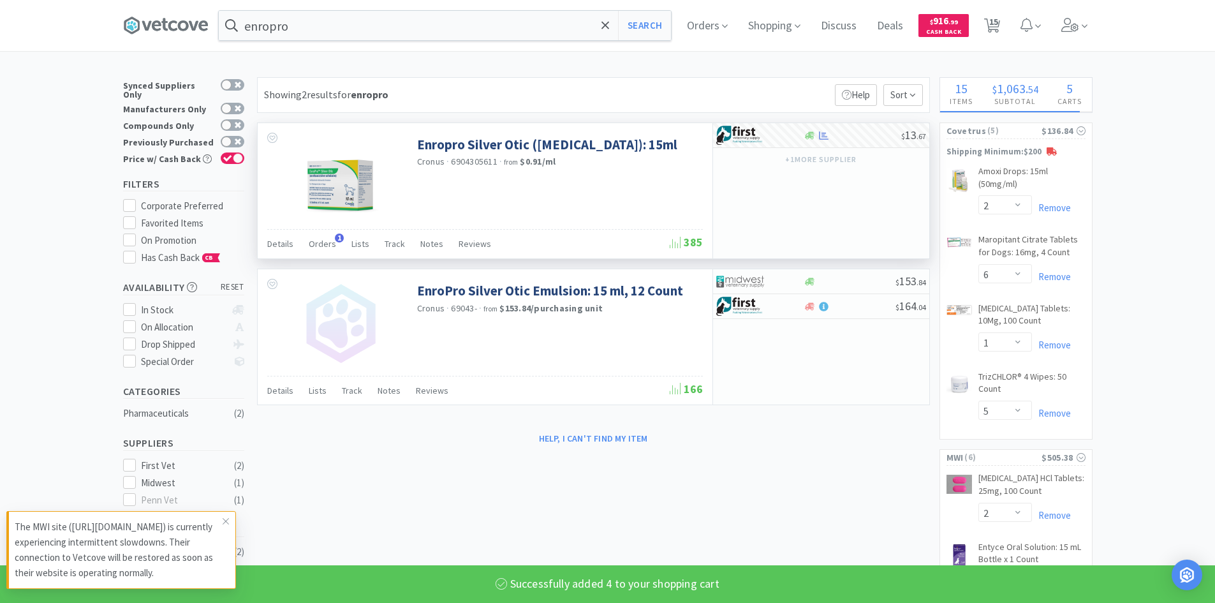
select select "4"
select select "8"
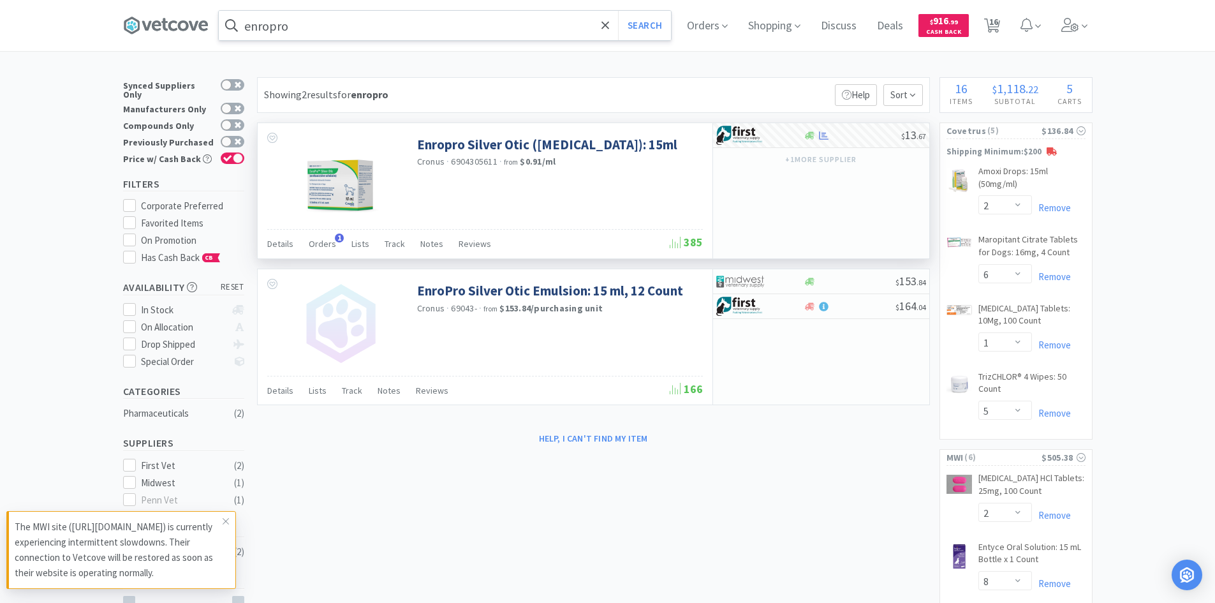
click at [372, 24] on input "enropro" at bounding box center [445, 25] width 452 height 29
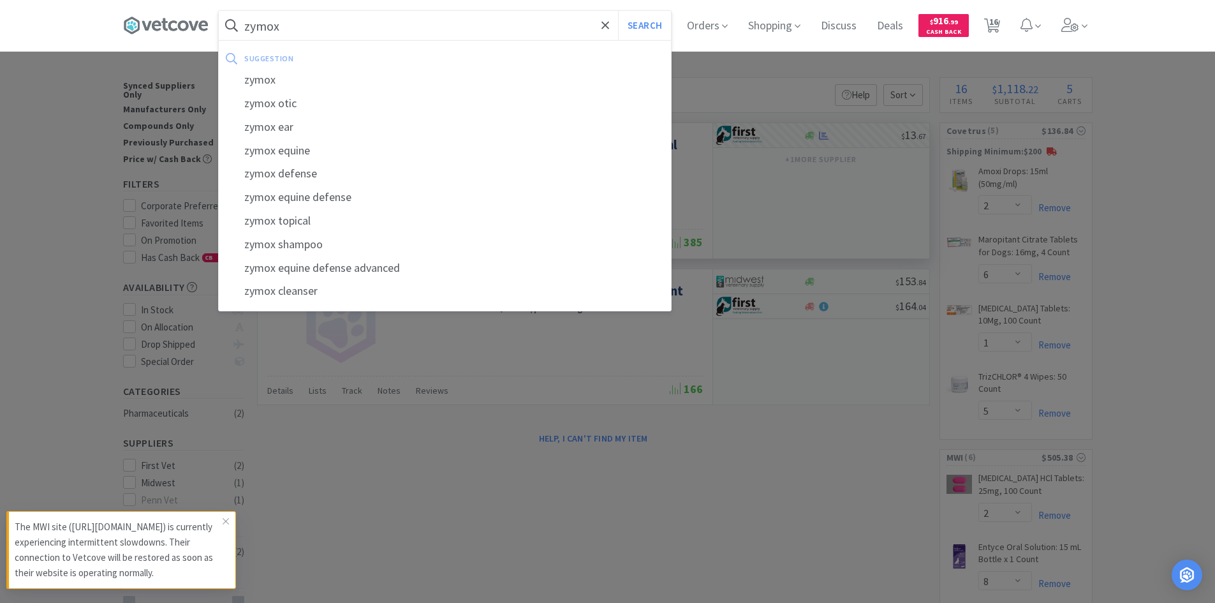
type input "zymox"
click at [618, 11] on button "Search" at bounding box center [644, 25] width 53 height 29
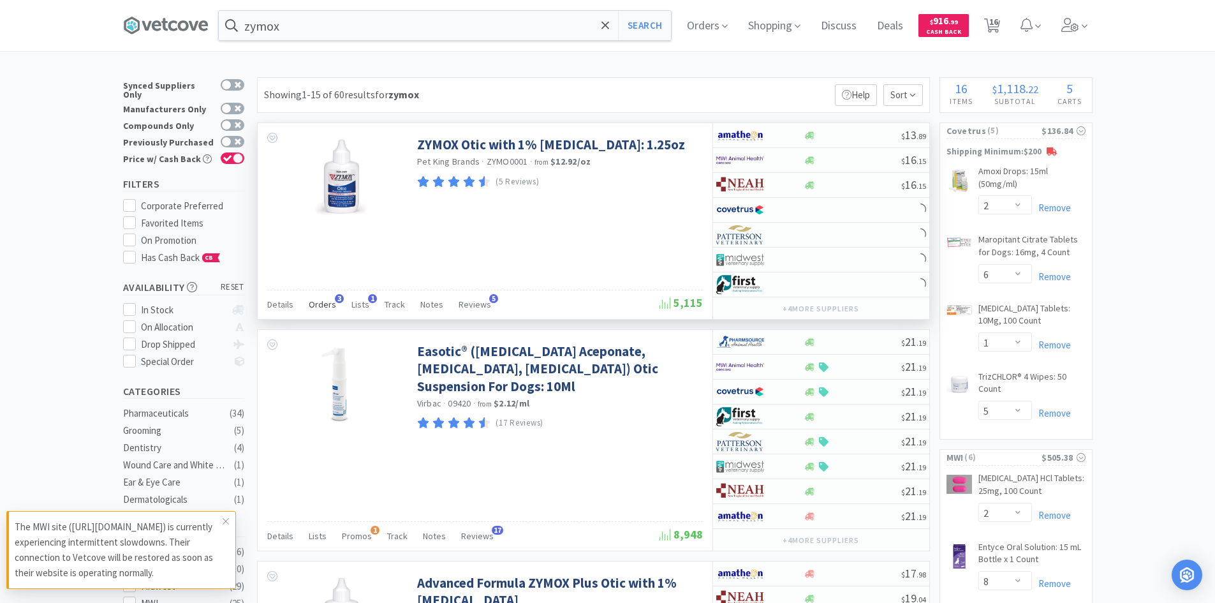
click at [319, 300] on span "Orders" at bounding box center [322, 304] width 27 height 11
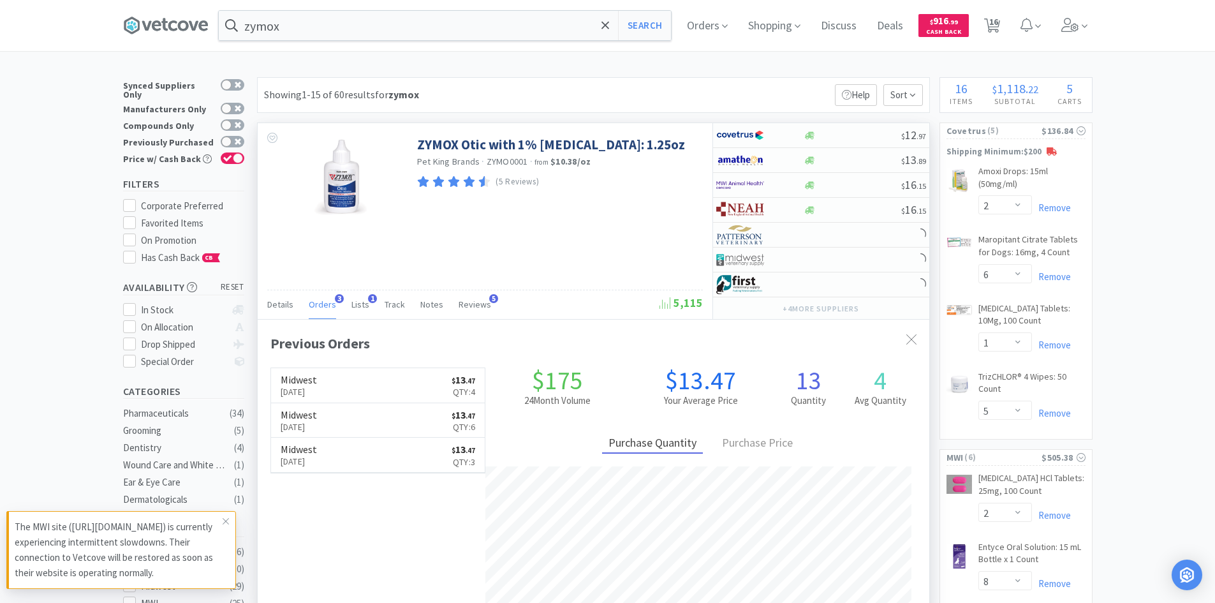
scroll to position [330, 672]
click at [319, 302] on span "Orders" at bounding box center [322, 304] width 27 height 11
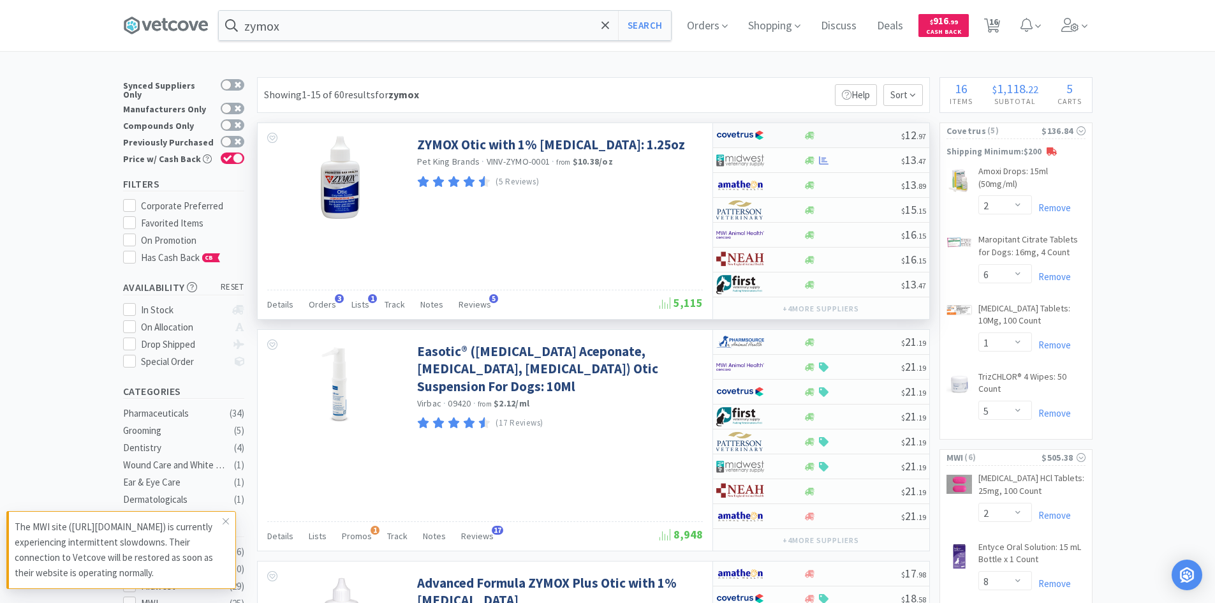
click at [782, 136] on div at bounding box center [751, 135] width 70 height 22
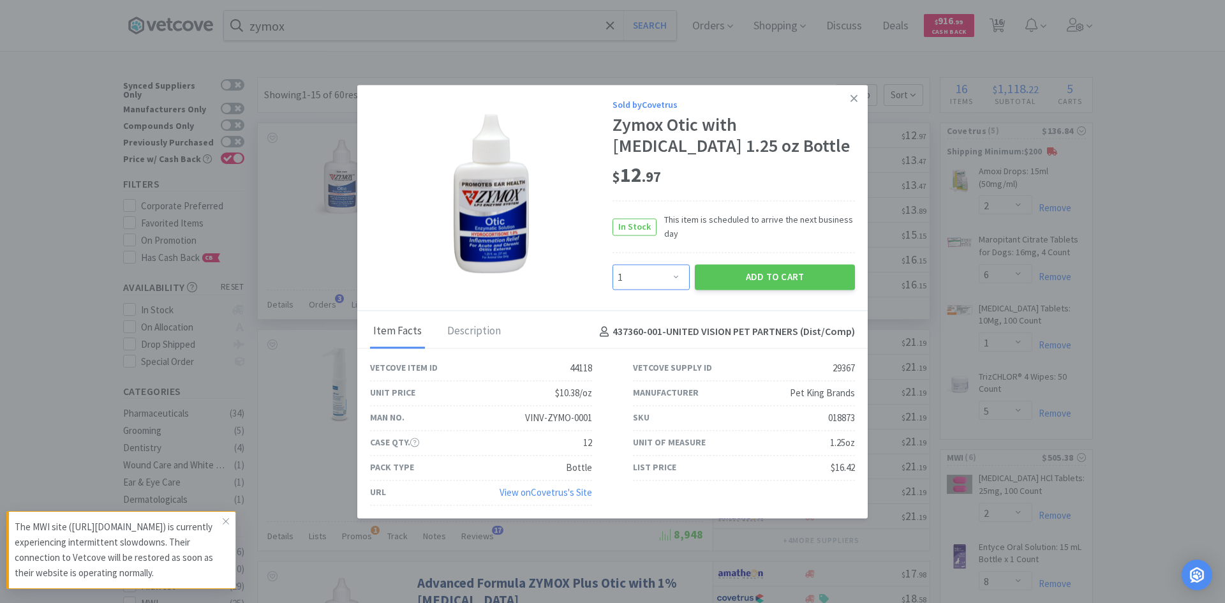
click at [661, 280] on select "Enter Quantity 1 2 3 4 5 6 7 8 9 10 11 12 13 14 15 16 17 18 19 20 Enter Quantity" at bounding box center [650, 278] width 77 height 26
click at [612, 265] on select "Enter Quantity 1 2 3 4 5 6 7 8 9 10 11 12 13 14 15 16 17 18 19 20 Enter Quantity" at bounding box center [650, 278] width 77 height 26
drag, startPoint x: 653, startPoint y: 283, endPoint x: 653, endPoint y: 267, distance: 15.3
click at [653, 283] on select "Enter Quantity 1 2 3 4 5 6 7 8 9 10 11 12 13 14 15 16 17 18 19 20 Enter Quantity" at bounding box center [650, 278] width 77 height 26
select select "4"
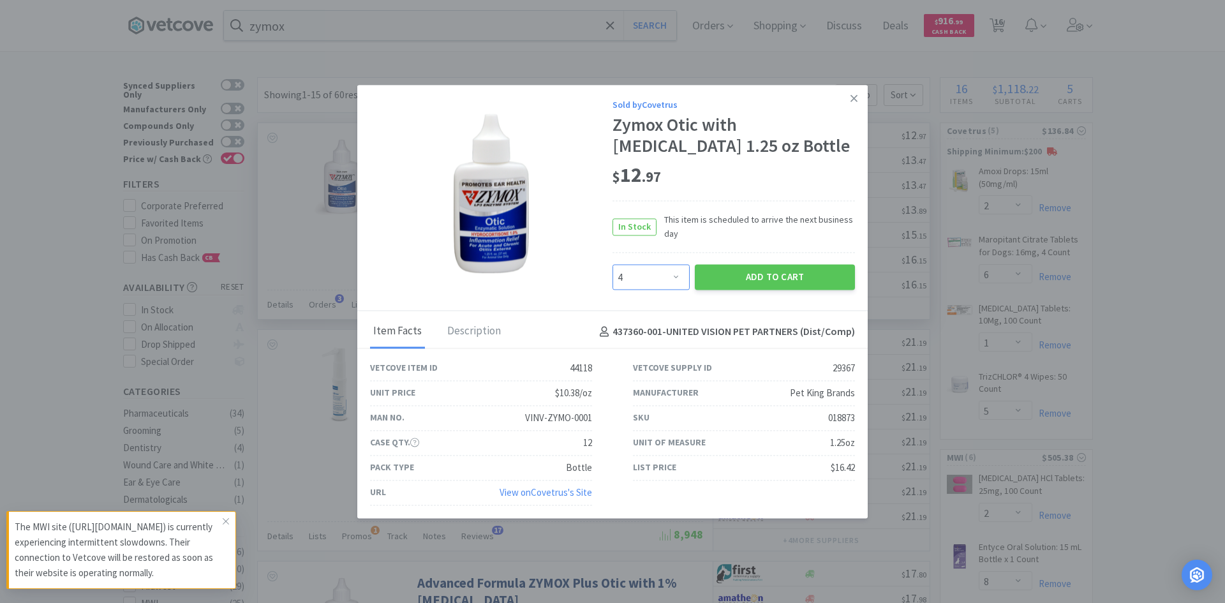
click at [612, 265] on select "Enter Quantity 1 2 3 4 5 6 7 8 9 10 11 12 13 14 15 16 17 18 19 20 Enter Quantity" at bounding box center [650, 278] width 77 height 26
click at [721, 287] on button "Add to Cart" at bounding box center [775, 278] width 160 height 26
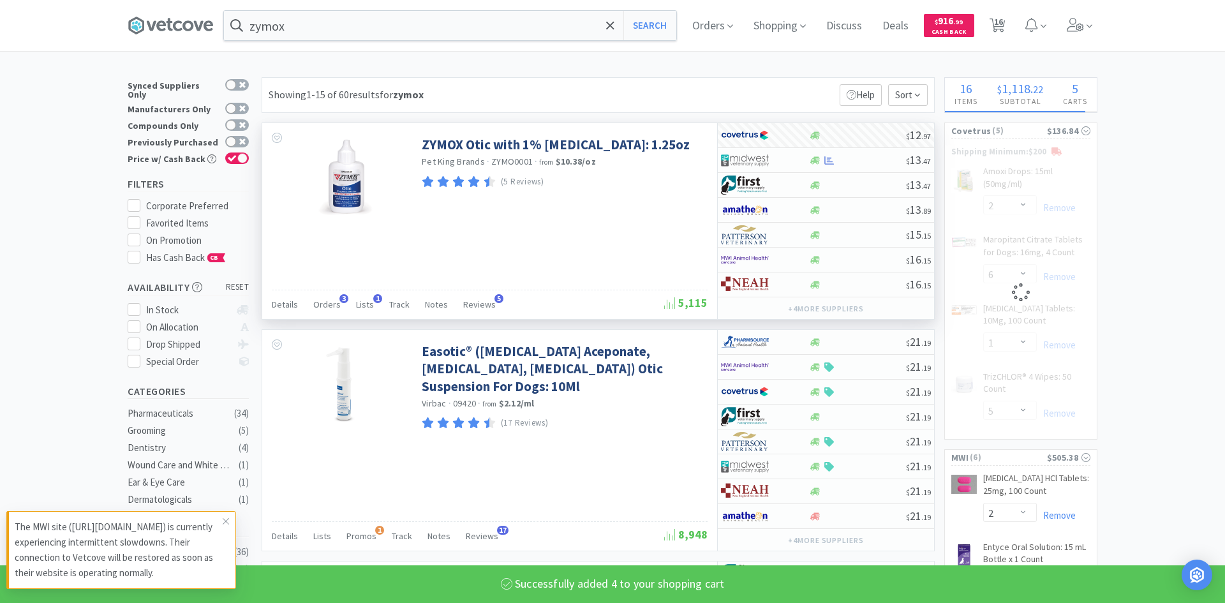
select select "4"
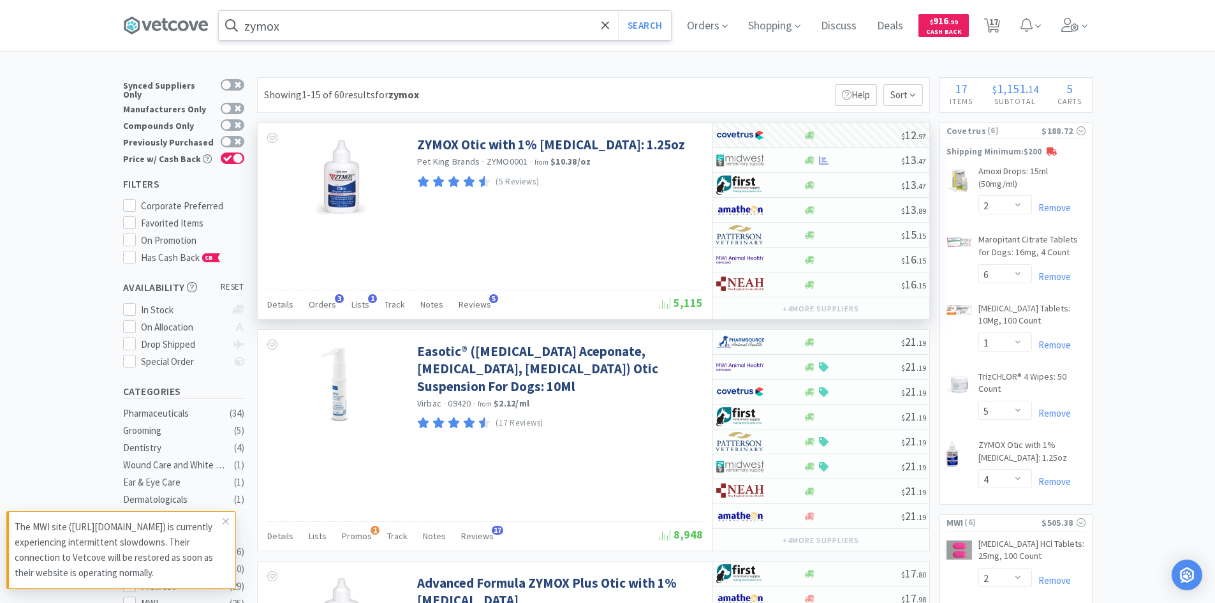
click at [348, 28] on input "zymox" at bounding box center [445, 25] width 452 height 29
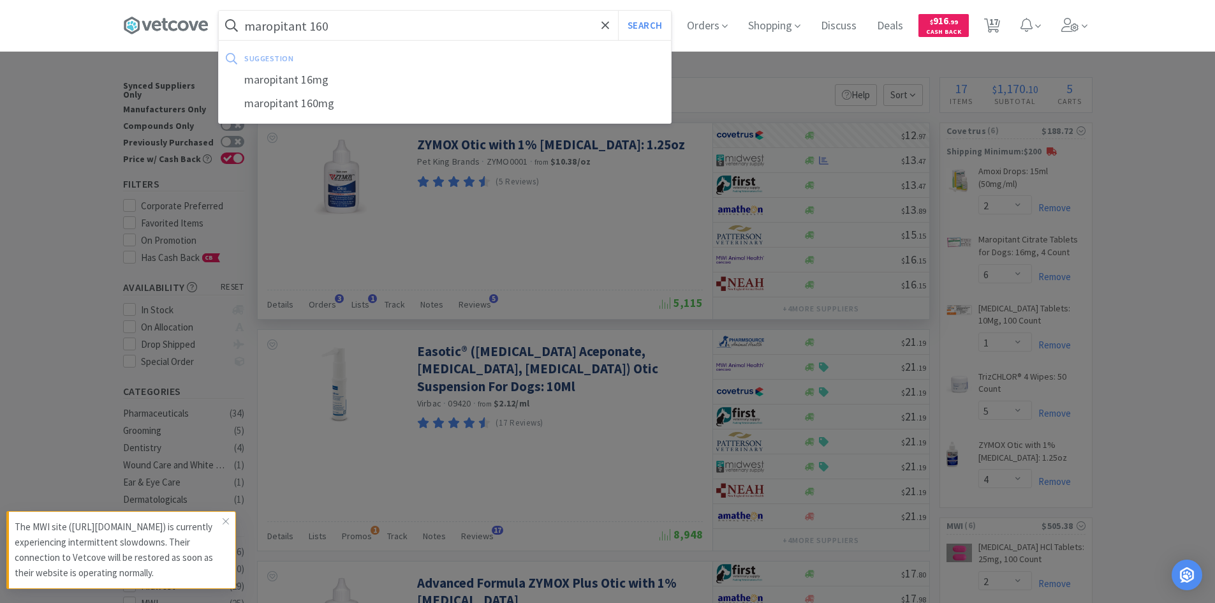
type input "maropitant 160"
click at [618, 11] on button "Search" at bounding box center [644, 25] width 53 height 29
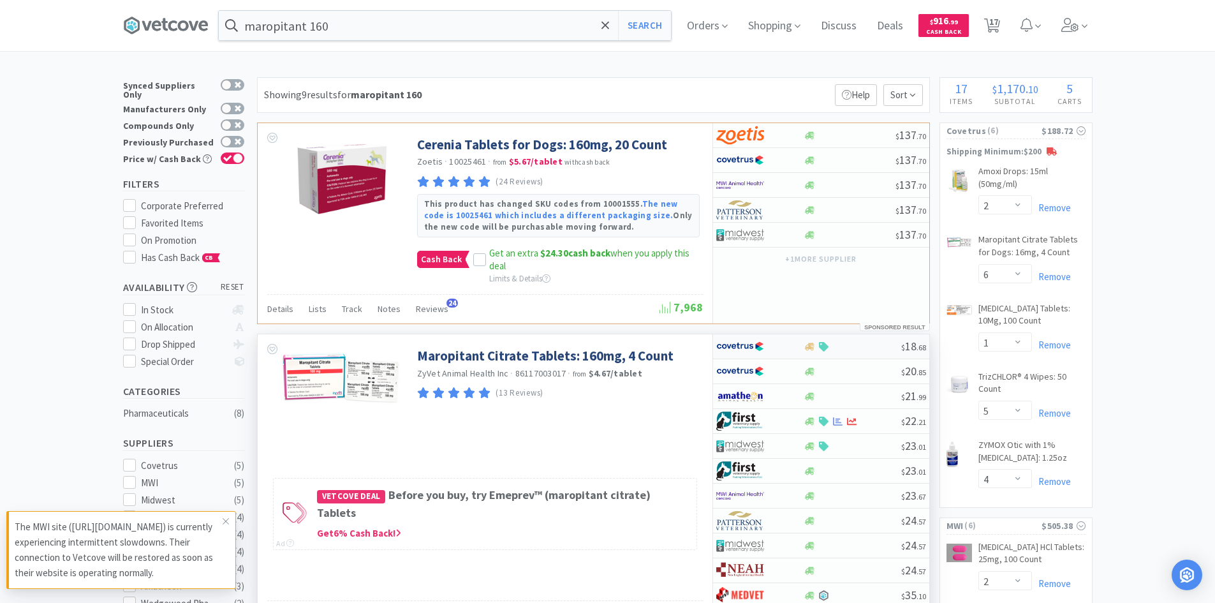
click at [854, 348] on div at bounding box center [853, 347] width 98 height 10
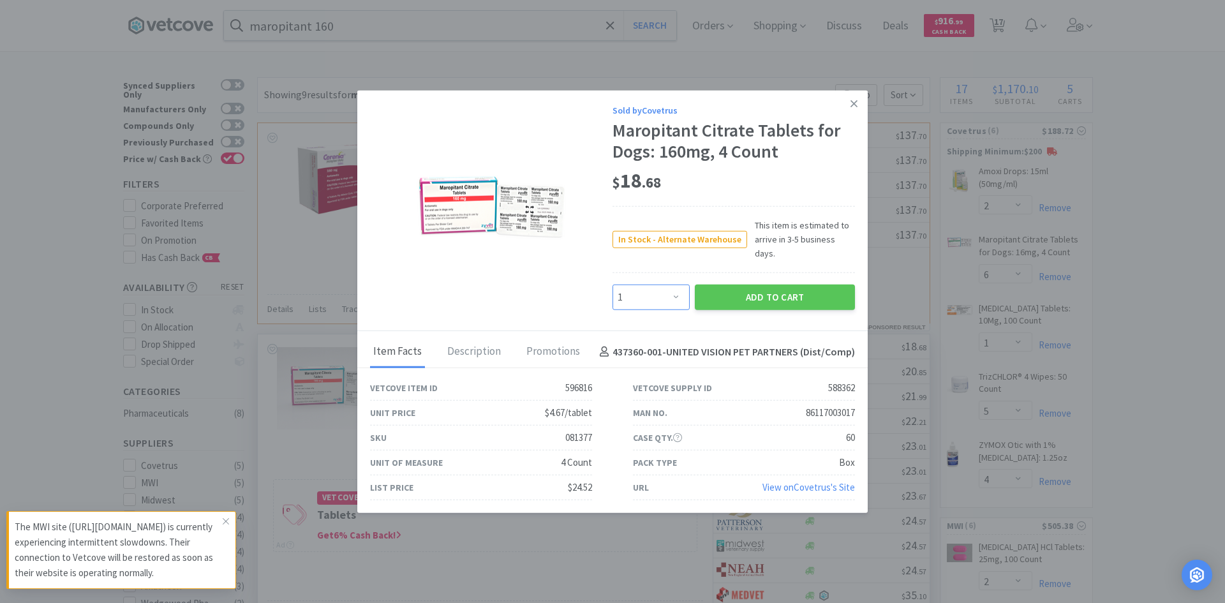
click at [646, 288] on select "Enter Quantity 1 2 3 4 5 6 7 8 9 10 11 12 13 14 15 16 17 18 19 20 Enter Quantity" at bounding box center [650, 298] width 77 height 26
select select "6"
click at [612, 285] on select "Enter Quantity 1 2 3 4 5 6 7 8 9 10 11 12 13 14 15 16 17 18 19 20 Enter Quantity" at bounding box center [650, 298] width 77 height 26
click at [774, 285] on button "Add to Cart" at bounding box center [775, 298] width 160 height 26
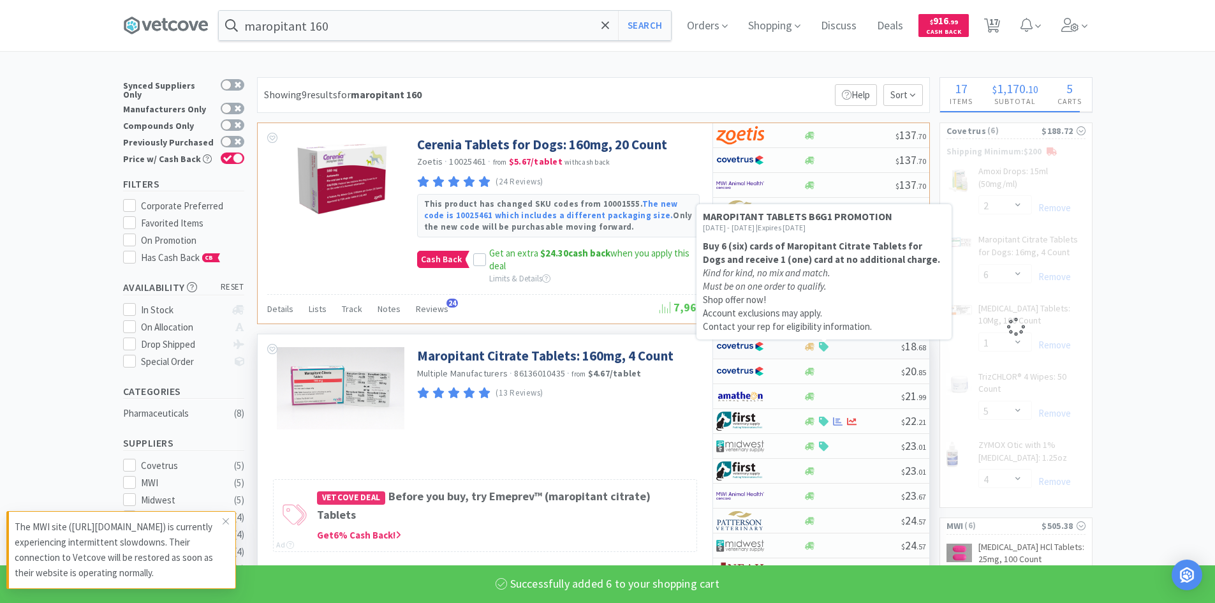
select select "6"
select select "1"
select select "5"
select select "4"
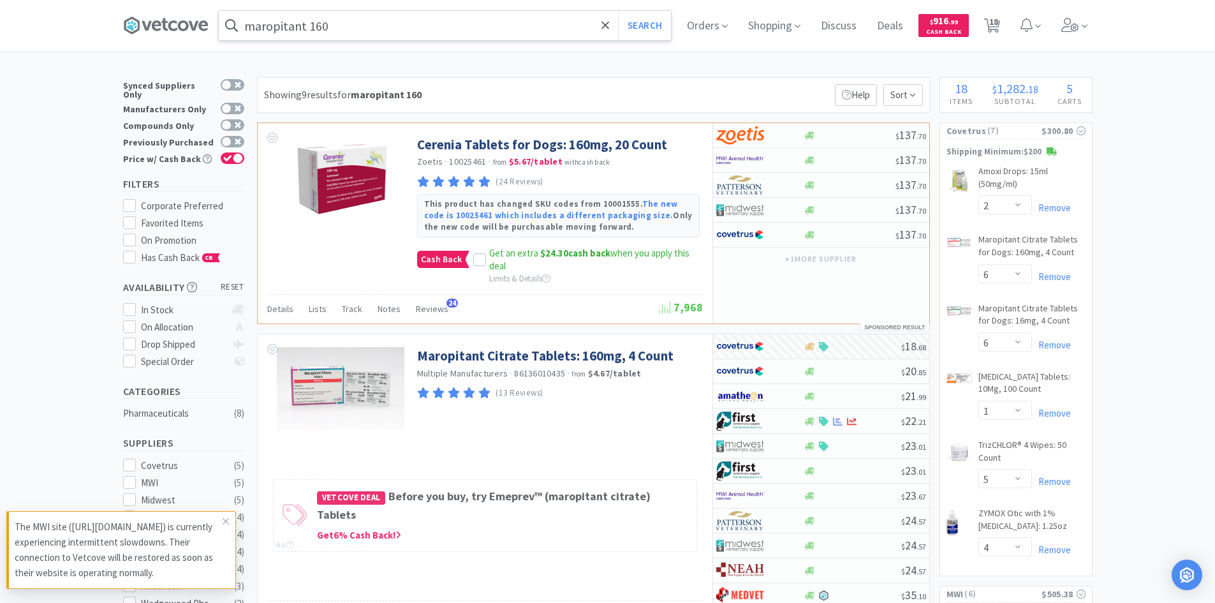
click at [387, 24] on input "maropitant 160" at bounding box center [445, 25] width 452 height 29
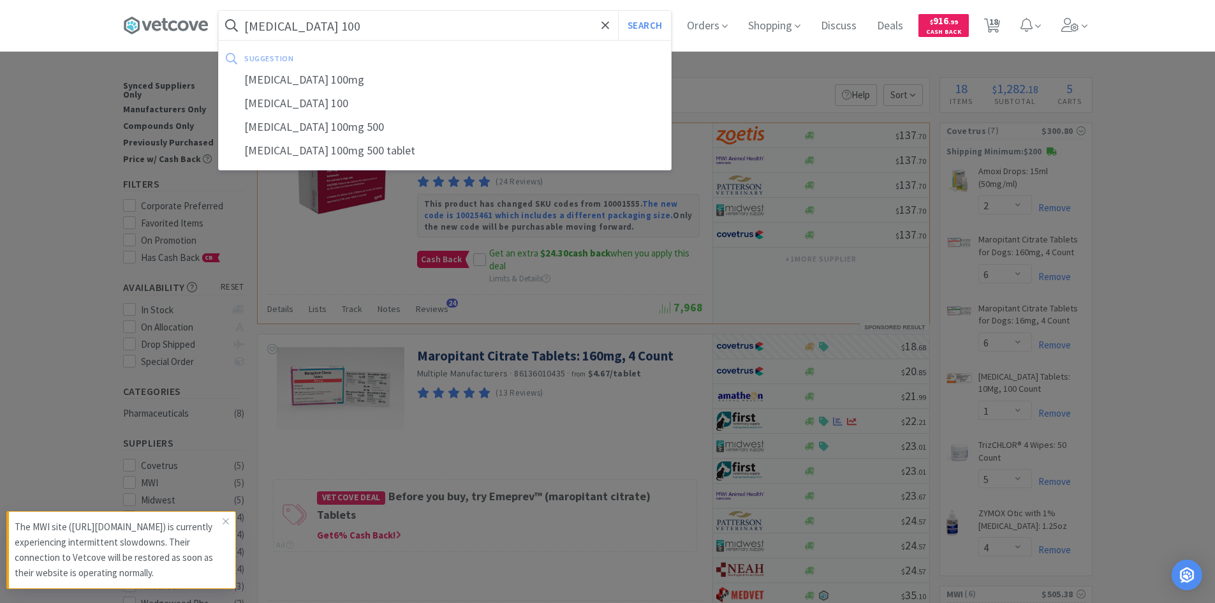
type input "[MEDICAL_DATA] 100"
click at [618, 11] on button "Search" at bounding box center [644, 25] width 53 height 29
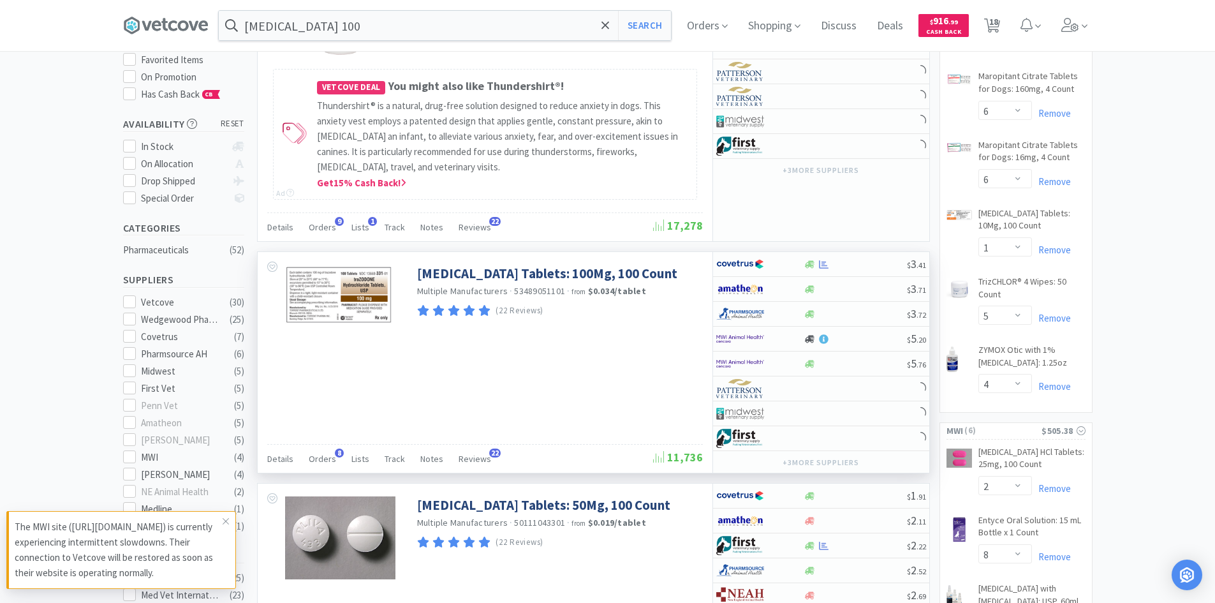
scroll to position [191, 0]
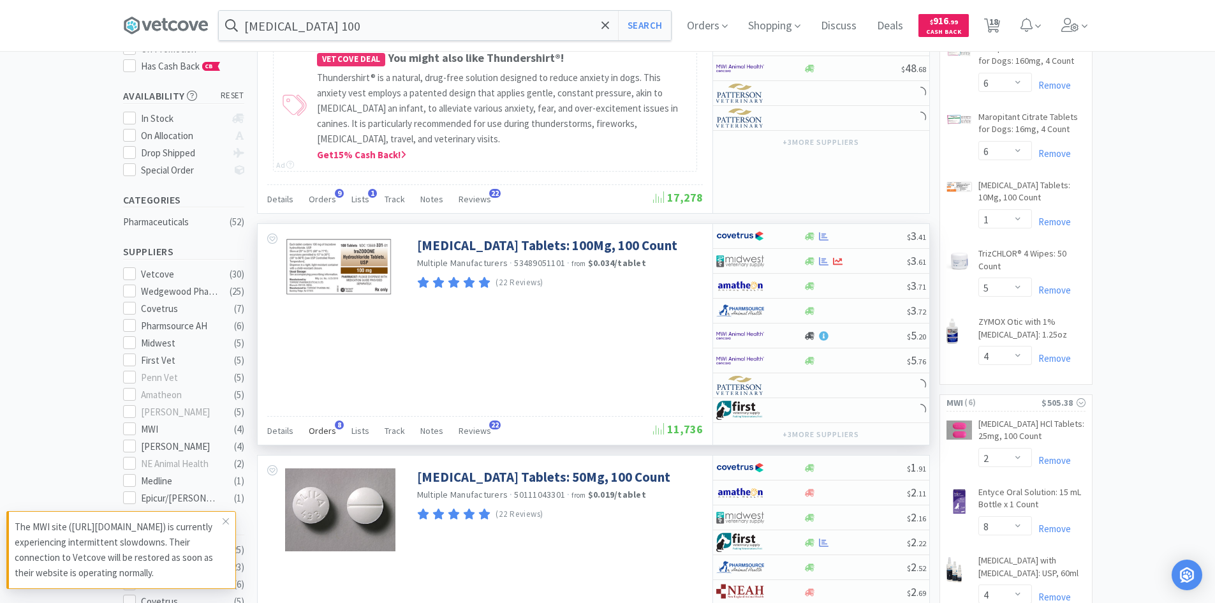
click at [323, 428] on span "Orders" at bounding box center [322, 430] width 27 height 11
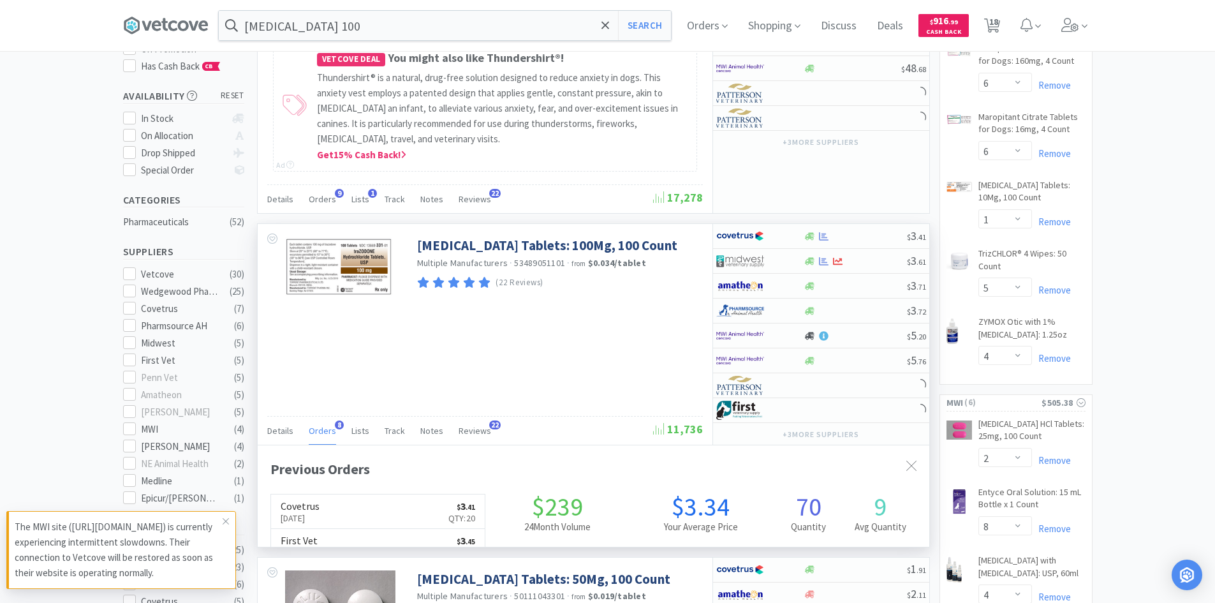
scroll to position [341, 672]
click at [323, 428] on span "Orders" at bounding box center [322, 430] width 27 height 11
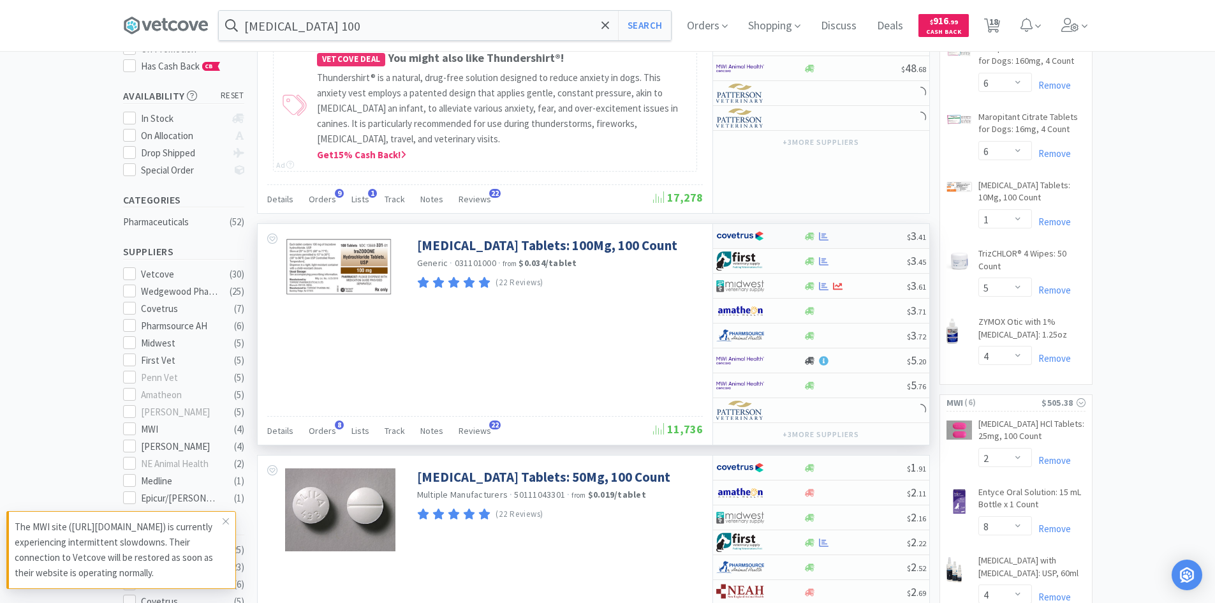
click at [782, 235] on div at bounding box center [751, 236] width 70 height 22
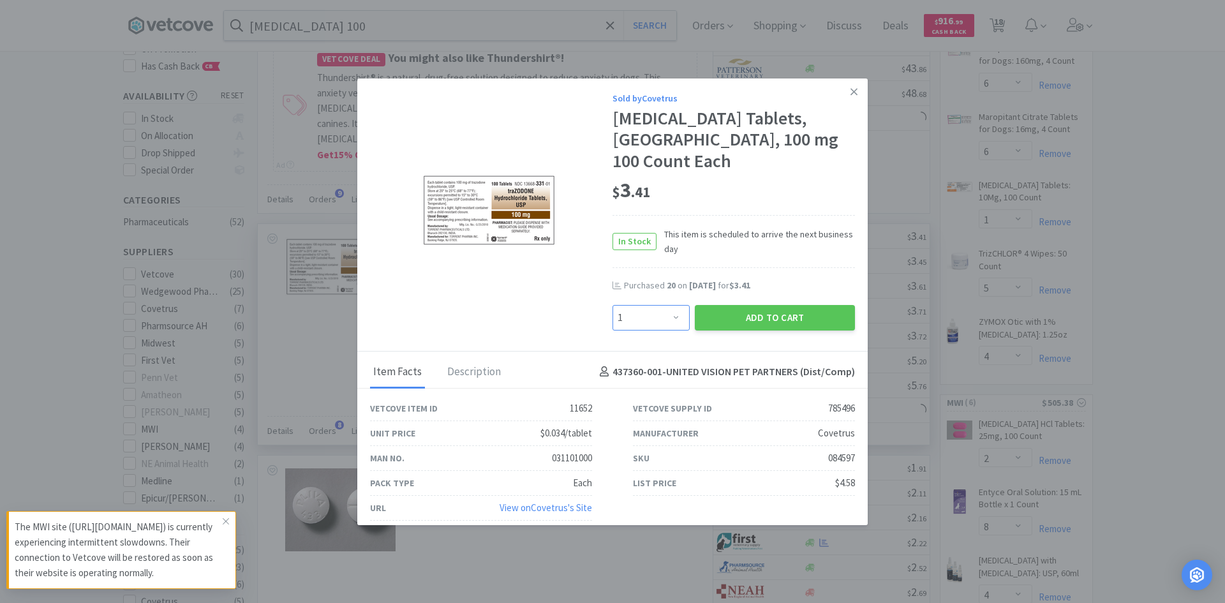
click at [626, 313] on select "Enter Quantity 1 2 3 4 5 6 7 8 9 10 11 12 13 14 15 16 17 18 19 20 Enter Quantity" at bounding box center [650, 318] width 77 height 26
select select "20"
click at [612, 305] on select "Enter Quantity 1 2 3 4 5 6 7 8 9 10 11 12 13 14 15 16 17 18 19 20 Enter Quantity" at bounding box center [650, 318] width 77 height 26
click at [736, 317] on button "Add to Cart" at bounding box center [775, 318] width 160 height 26
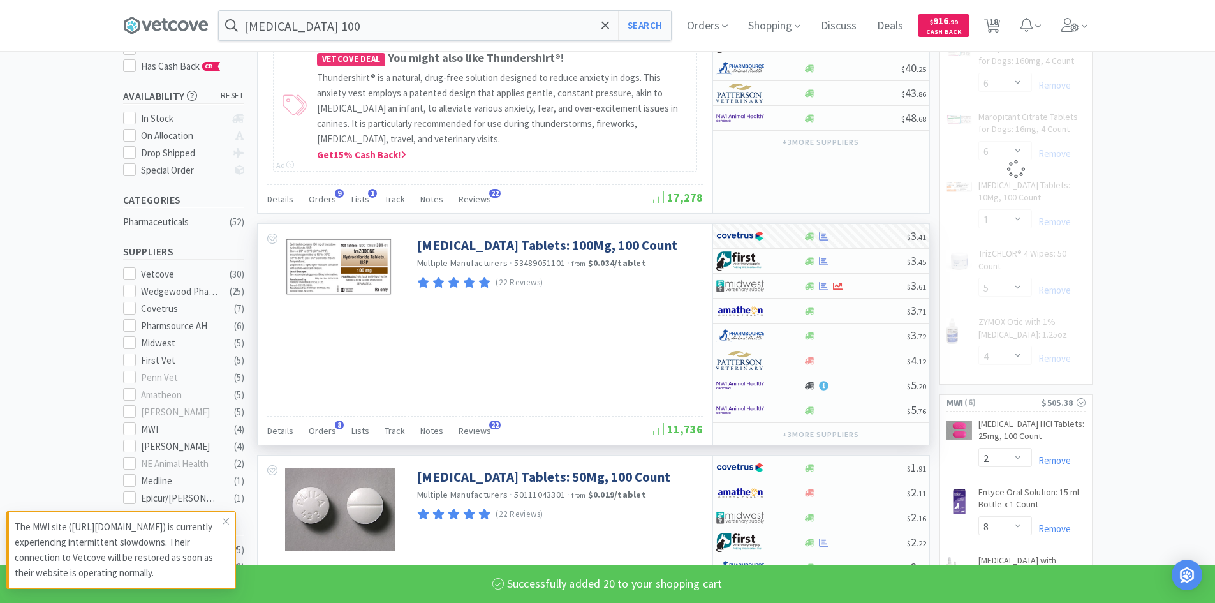
select select "20"
select select "5"
select select "4"
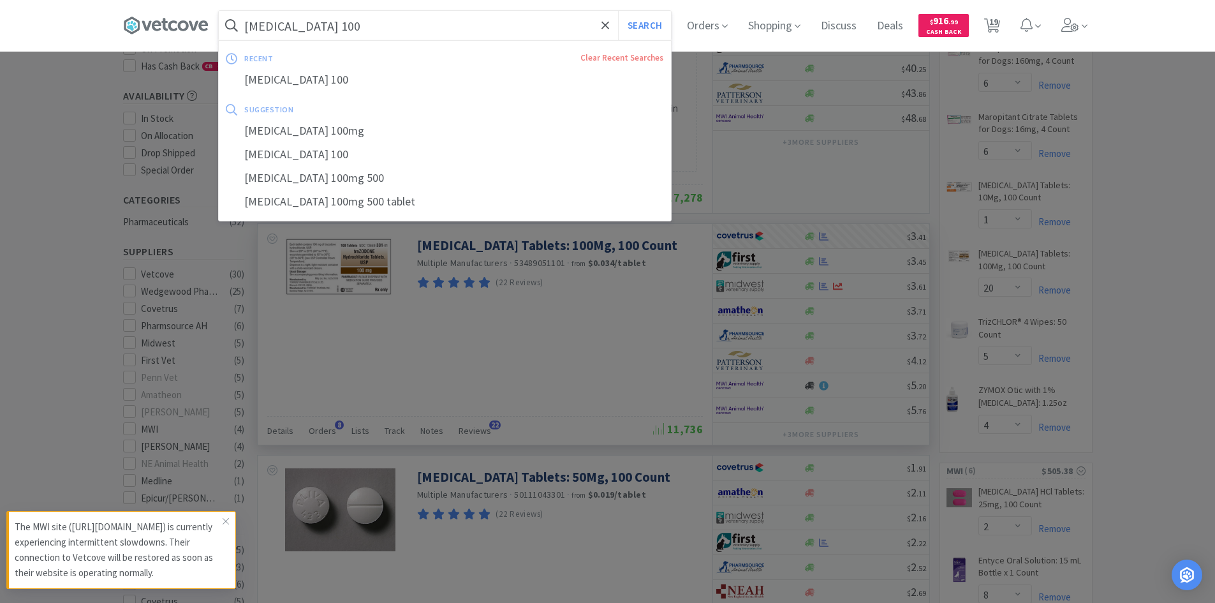
click at [373, 29] on input "[MEDICAL_DATA] 100" at bounding box center [445, 25] width 452 height 29
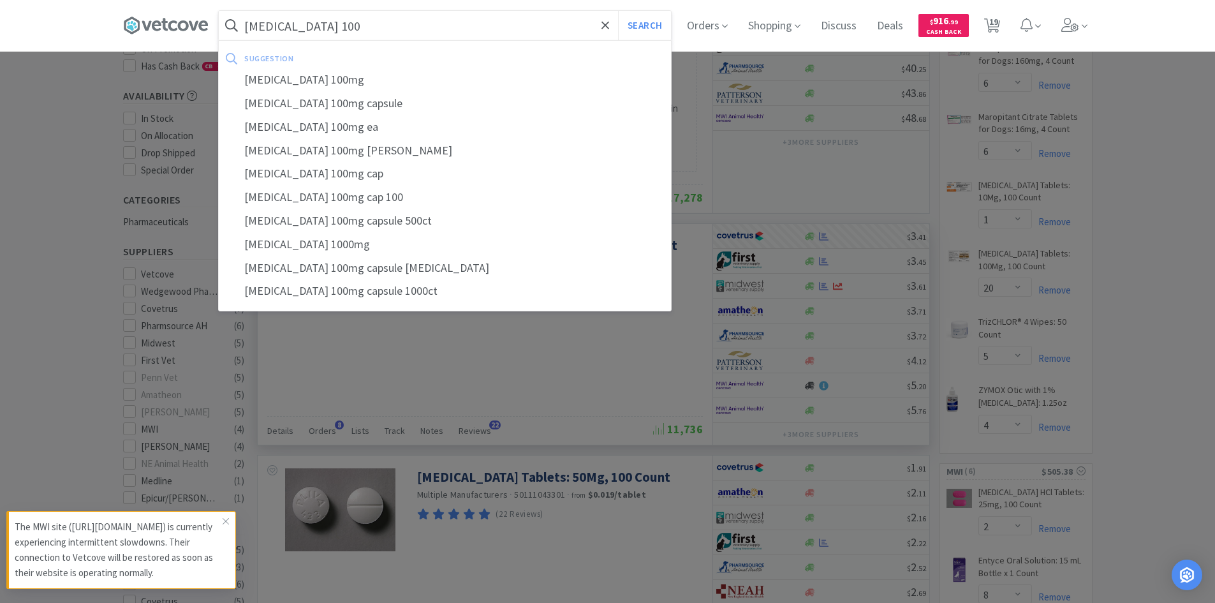
type input "[MEDICAL_DATA] 100"
click at [618, 11] on button "Search" at bounding box center [644, 25] width 53 height 29
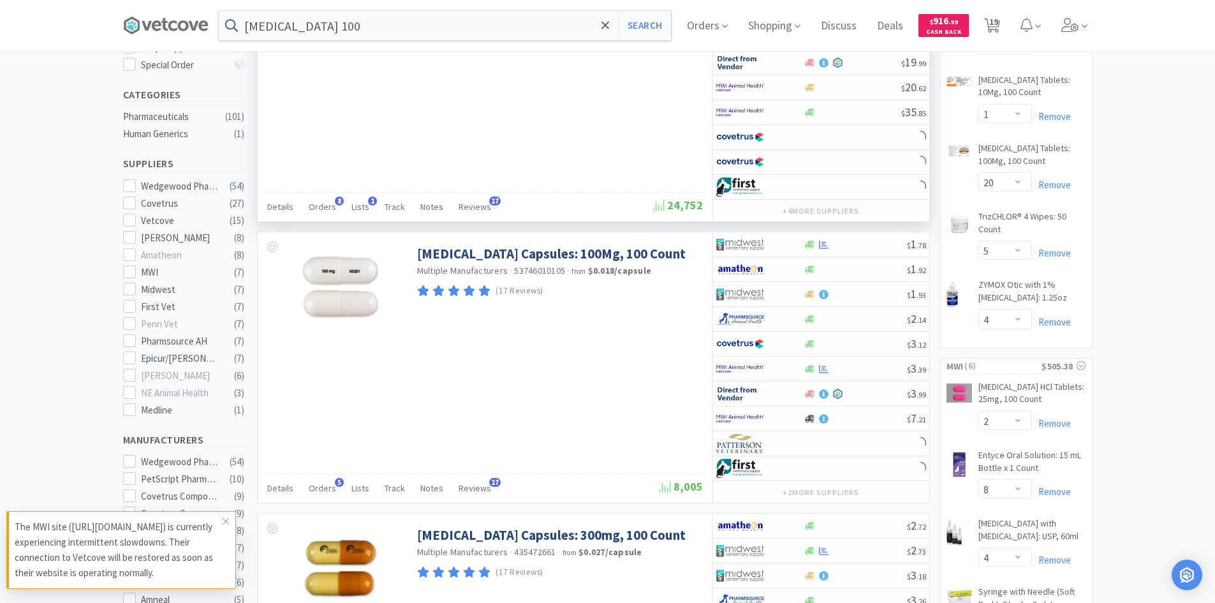
scroll to position [319, 0]
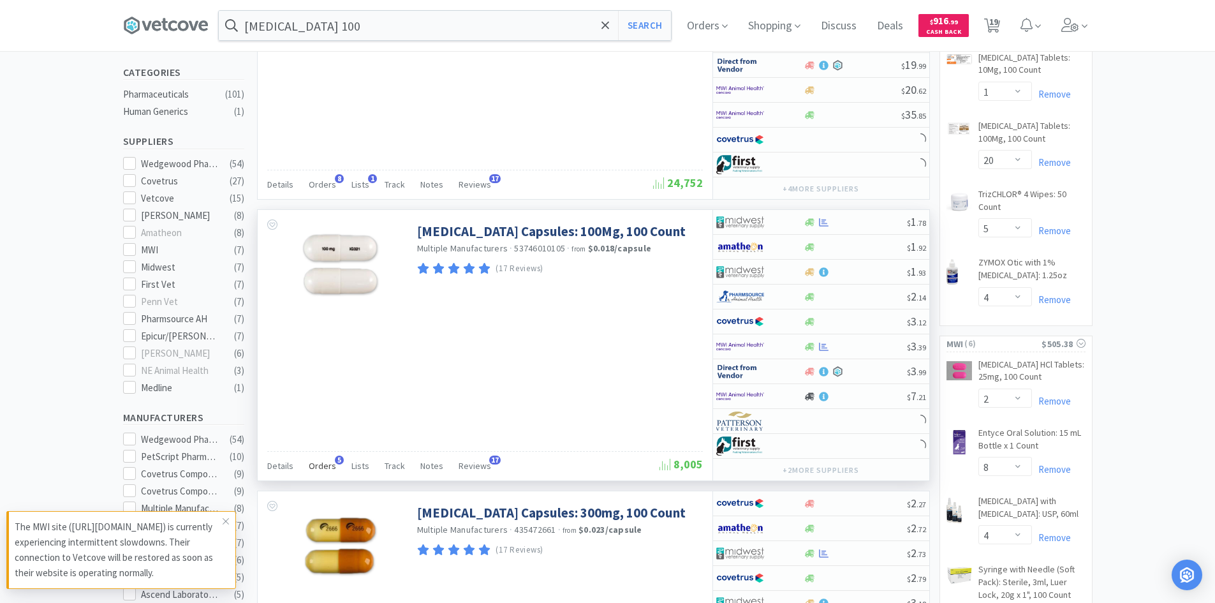
click at [318, 461] on span "Orders" at bounding box center [322, 465] width 27 height 11
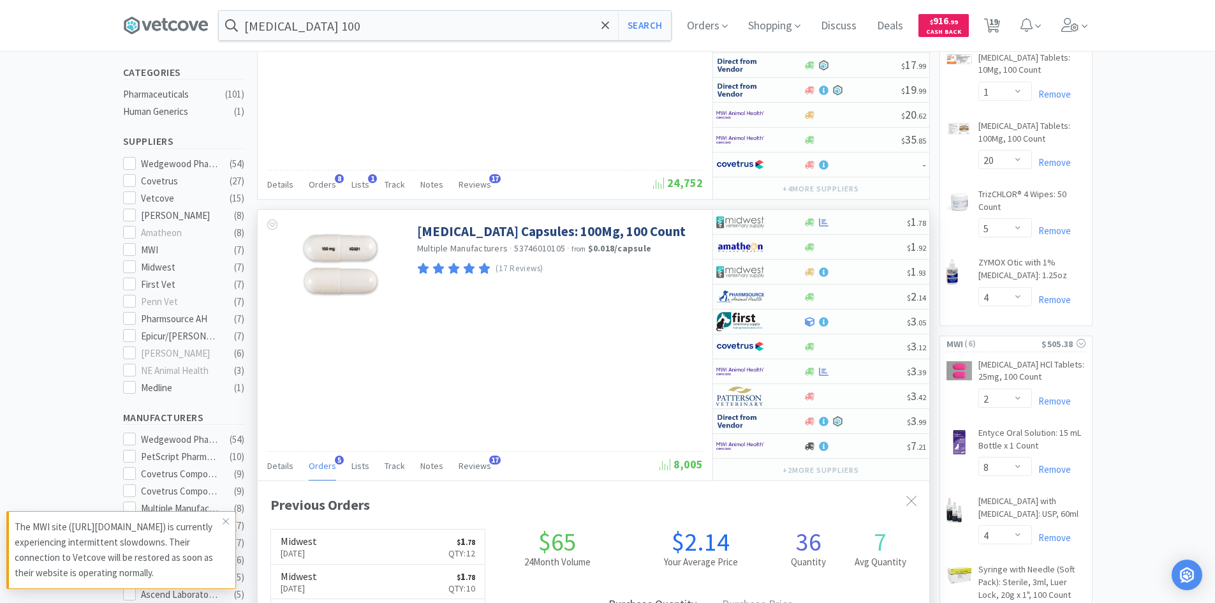
scroll to position [330, 672]
click at [318, 461] on span "Orders" at bounding box center [322, 465] width 27 height 11
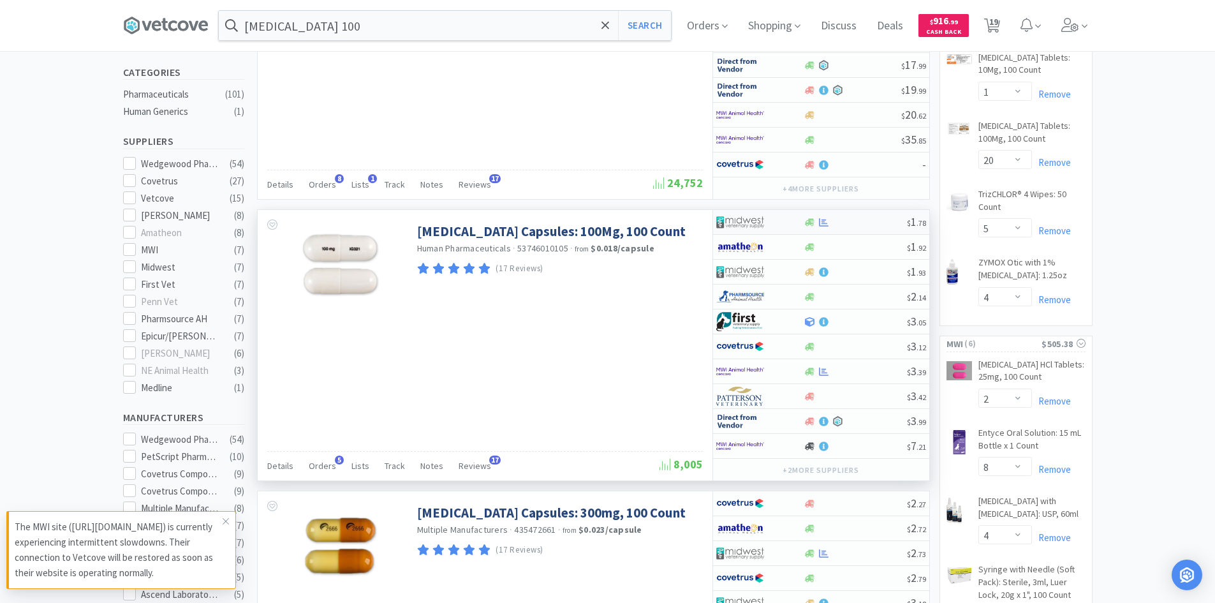
click at [779, 216] on div at bounding box center [751, 222] width 70 height 22
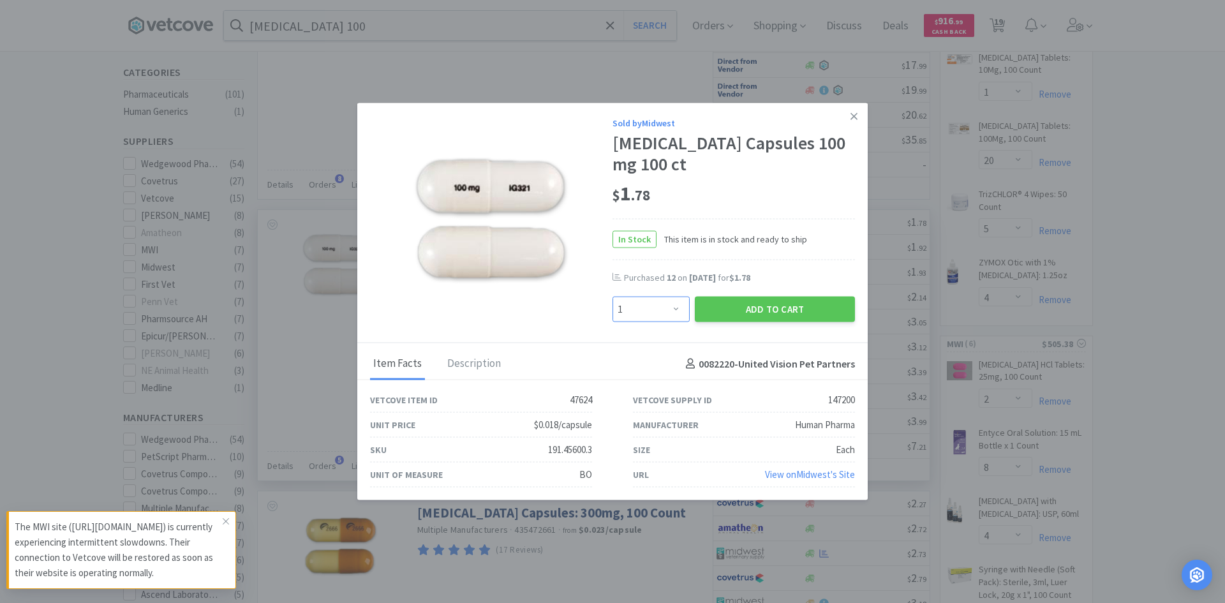
click at [669, 315] on select "Enter Quantity 1 2 3 4 5 6 7 8 9 10 11 12 13 14 15 16 17 18 19 20 Enter Quantity" at bounding box center [650, 310] width 77 height 26
select select "20"
click at [612, 297] on select "Enter Quantity 1 2 3 4 5 6 7 8 9 10 11 12 13 14 15 16 17 18 19 20 Enter Quantity" at bounding box center [650, 310] width 77 height 26
click at [725, 309] on button "Add to Cart" at bounding box center [775, 310] width 160 height 26
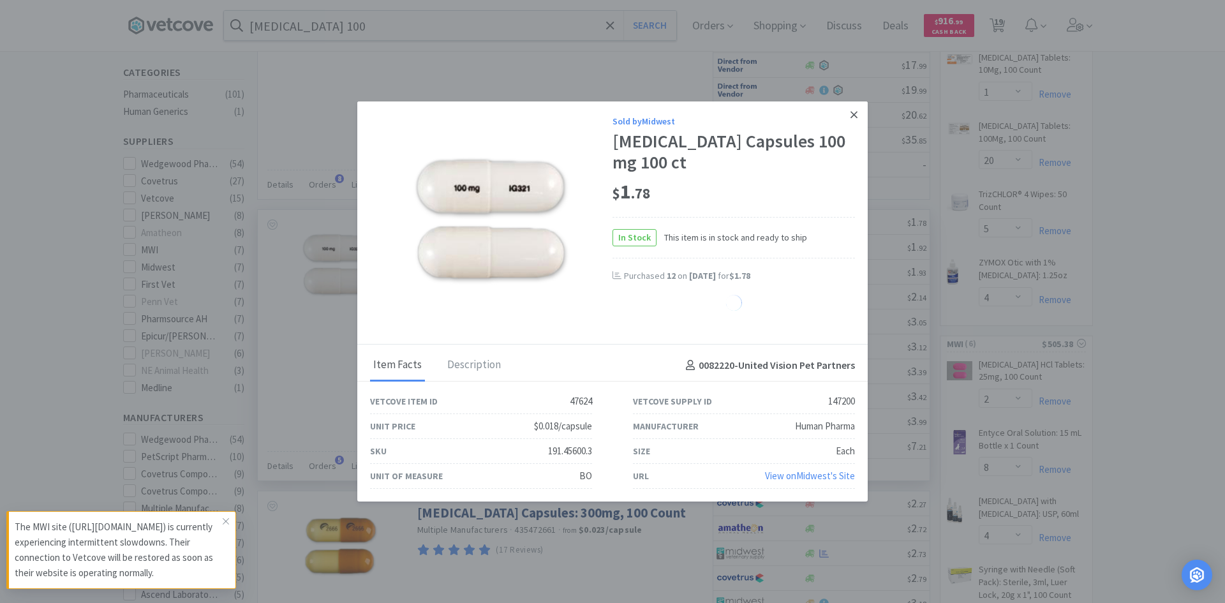
select select "20"
select select "1"
select select "2"
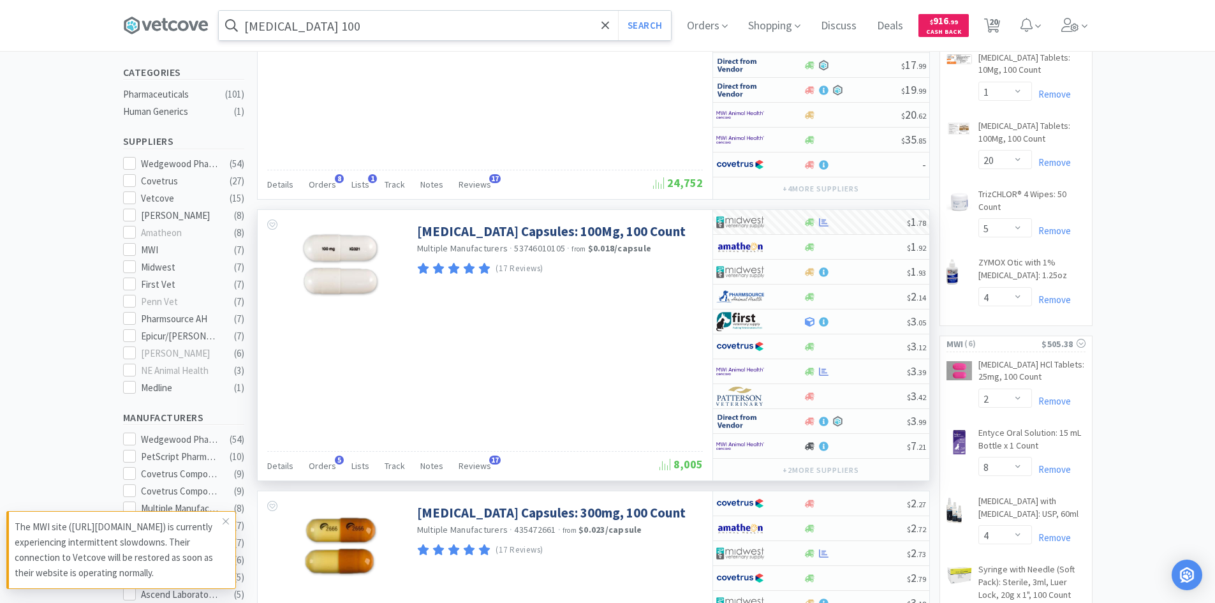
click at [401, 22] on input "[MEDICAL_DATA] 100" at bounding box center [445, 25] width 452 height 29
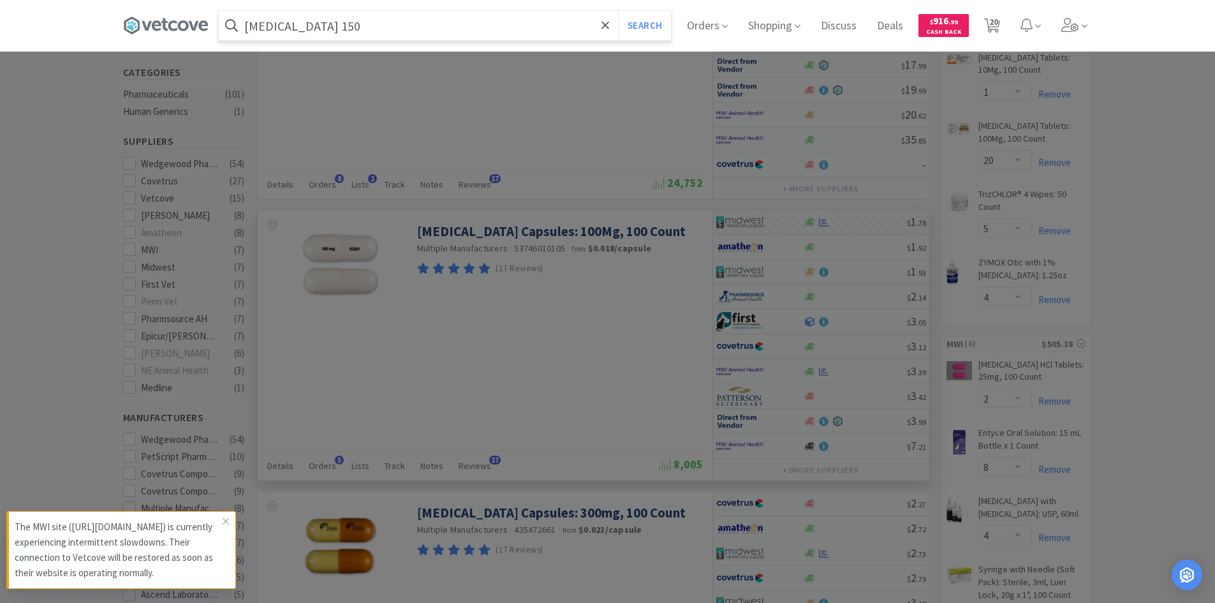
type input "[MEDICAL_DATA] 150"
click at [618, 11] on button "Search" at bounding box center [644, 25] width 53 height 29
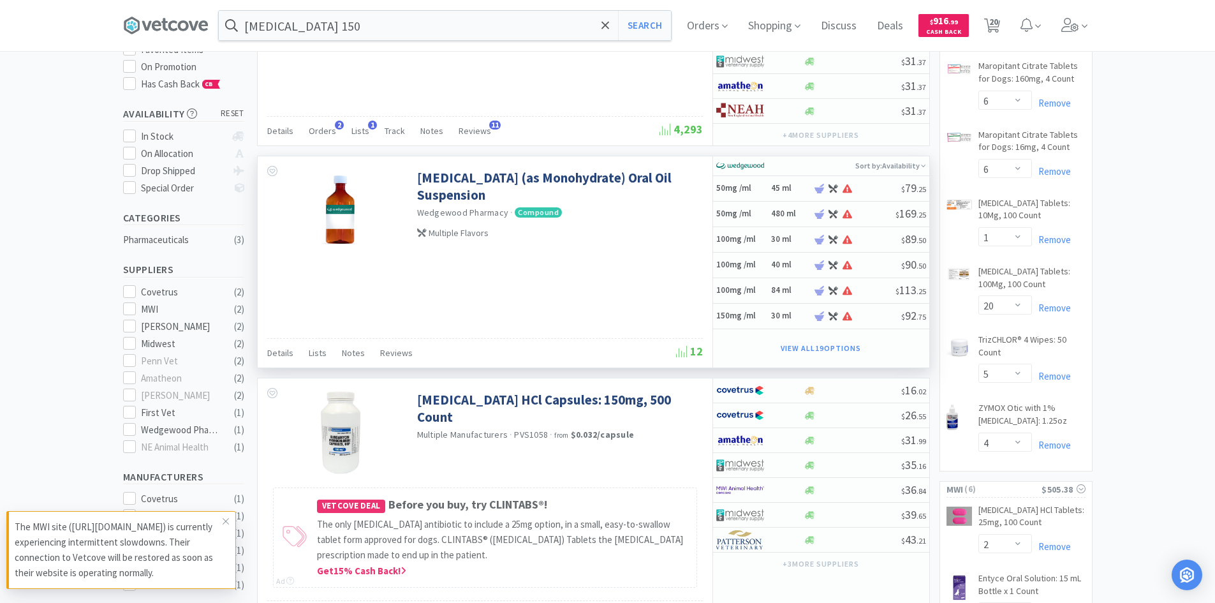
scroll to position [191, 0]
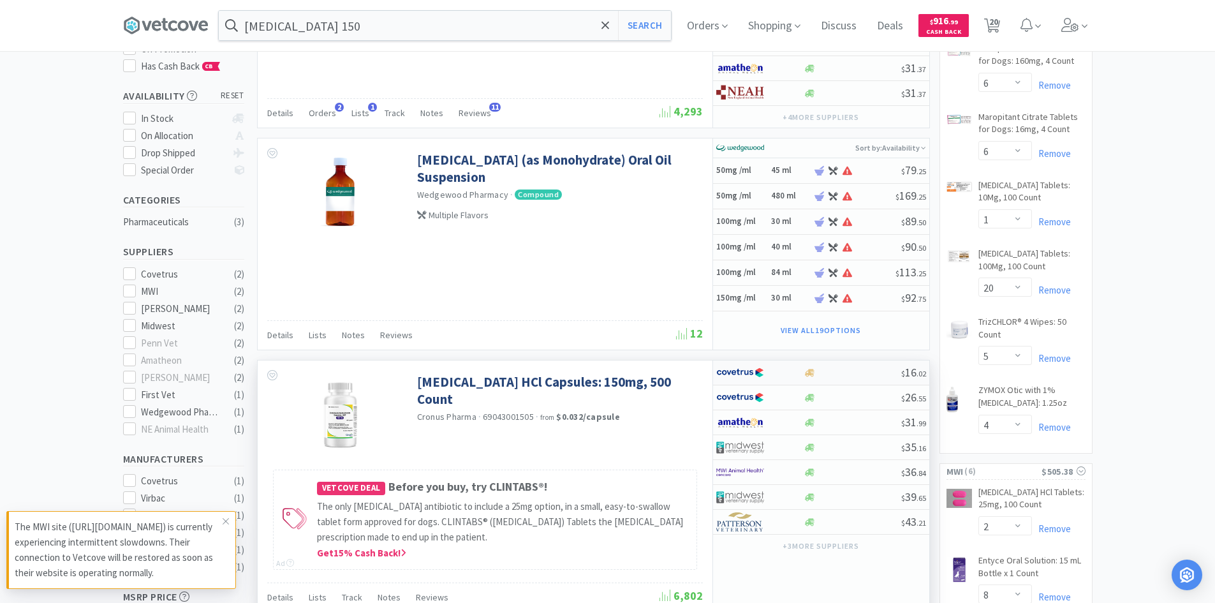
click at [781, 371] on div at bounding box center [751, 373] width 70 height 22
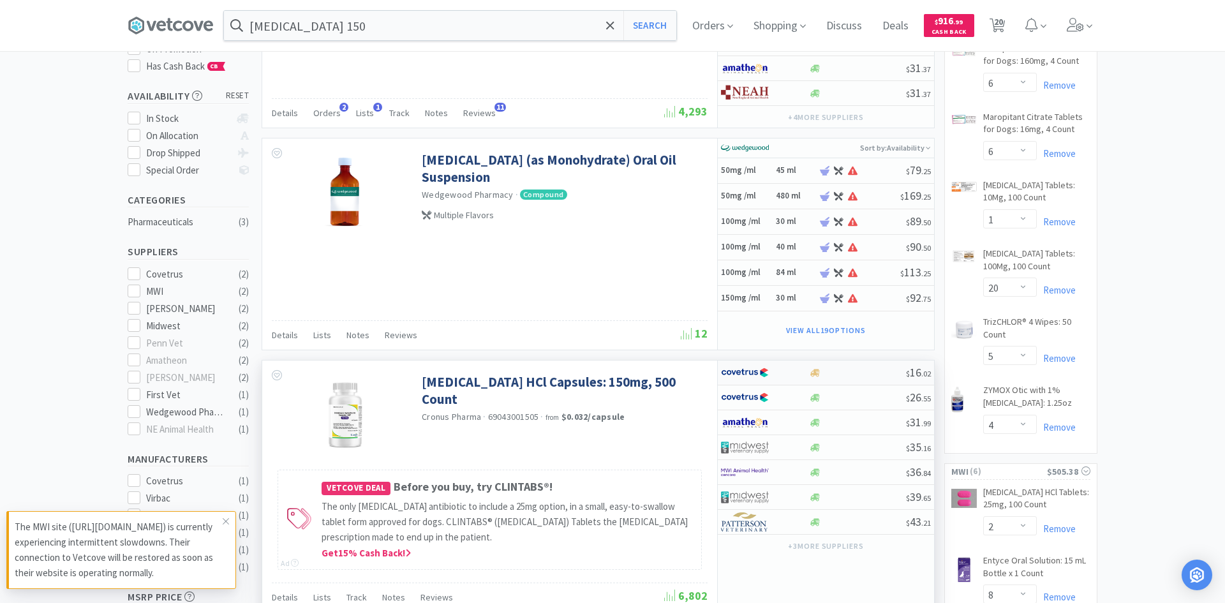
select select "1"
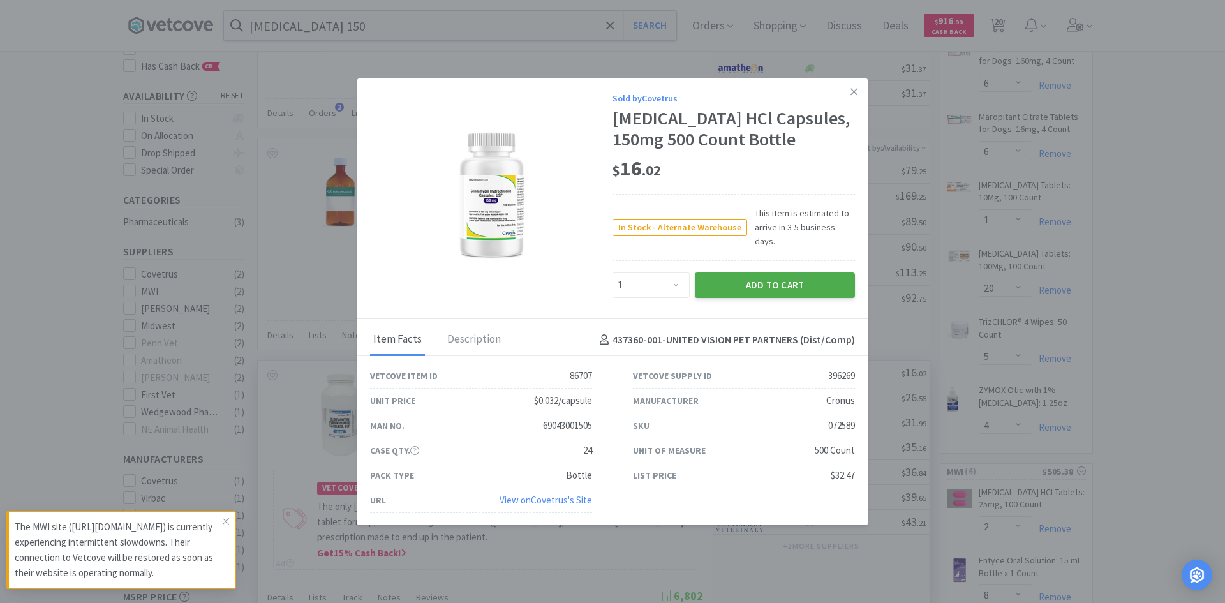
click at [745, 277] on button "Add to Cart" at bounding box center [775, 285] width 160 height 26
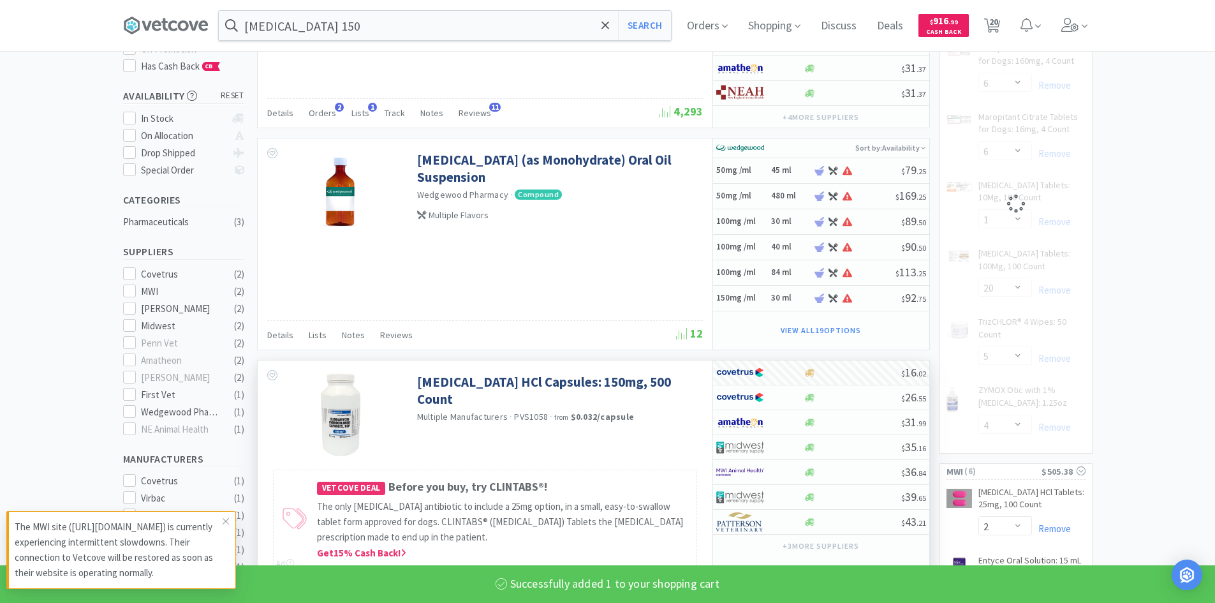
select select "1"
select select "6"
select select "1"
select select "20"
select select "5"
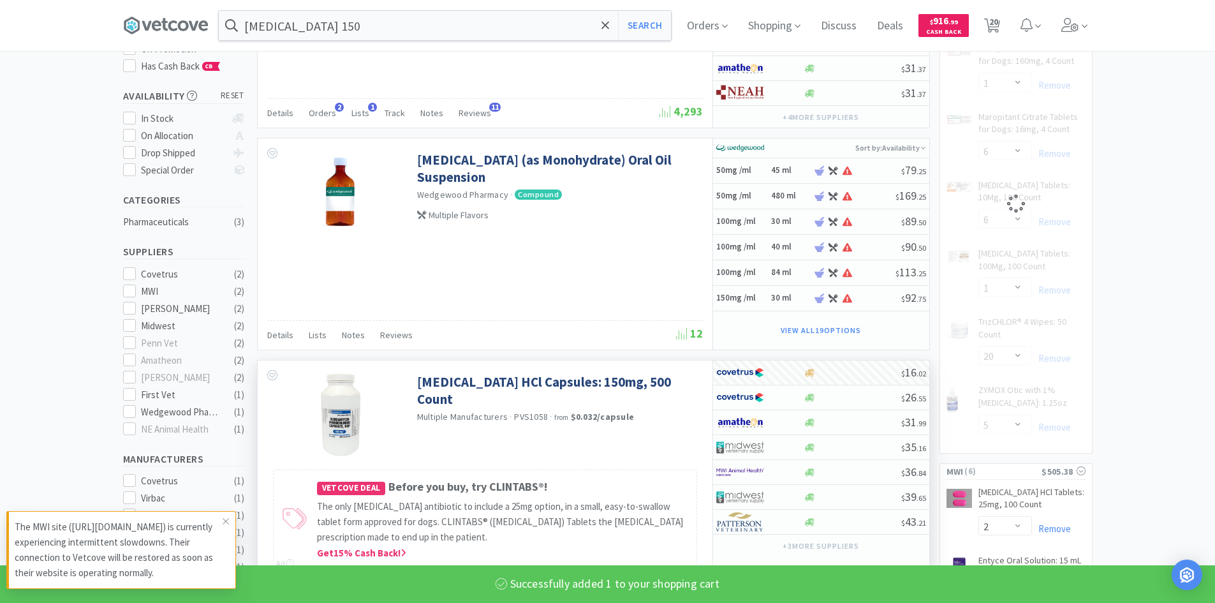
select select "4"
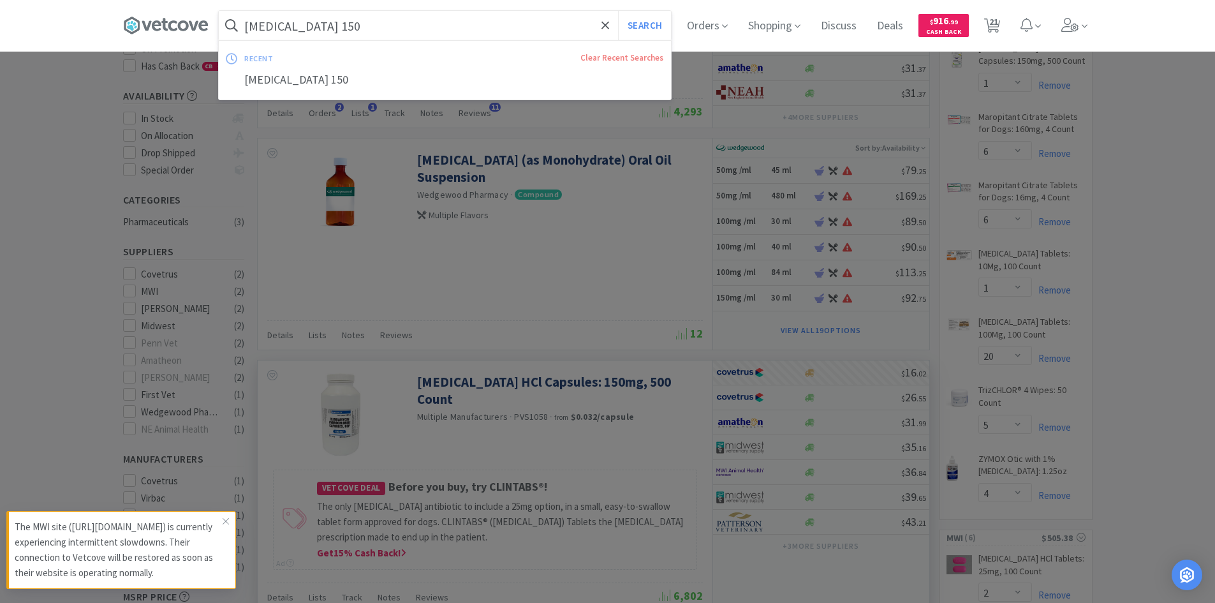
click at [395, 28] on input "[MEDICAL_DATA] 150" at bounding box center [445, 25] width 452 height 29
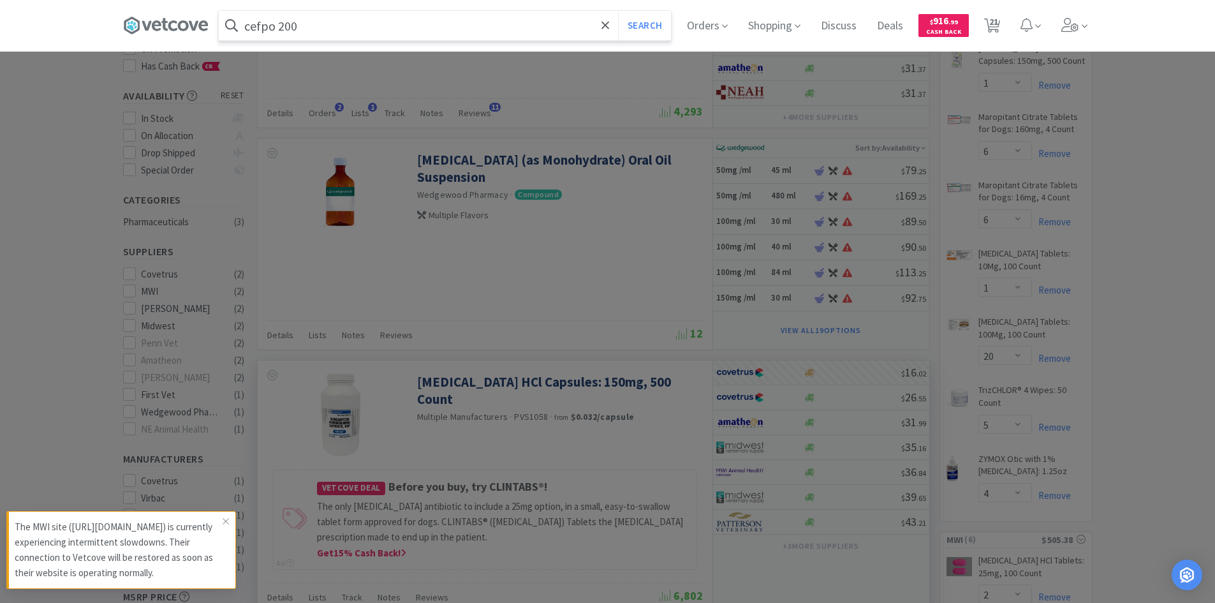
type input "cefpo 200"
click at [618, 11] on button "Search" at bounding box center [644, 25] width 53 height 29
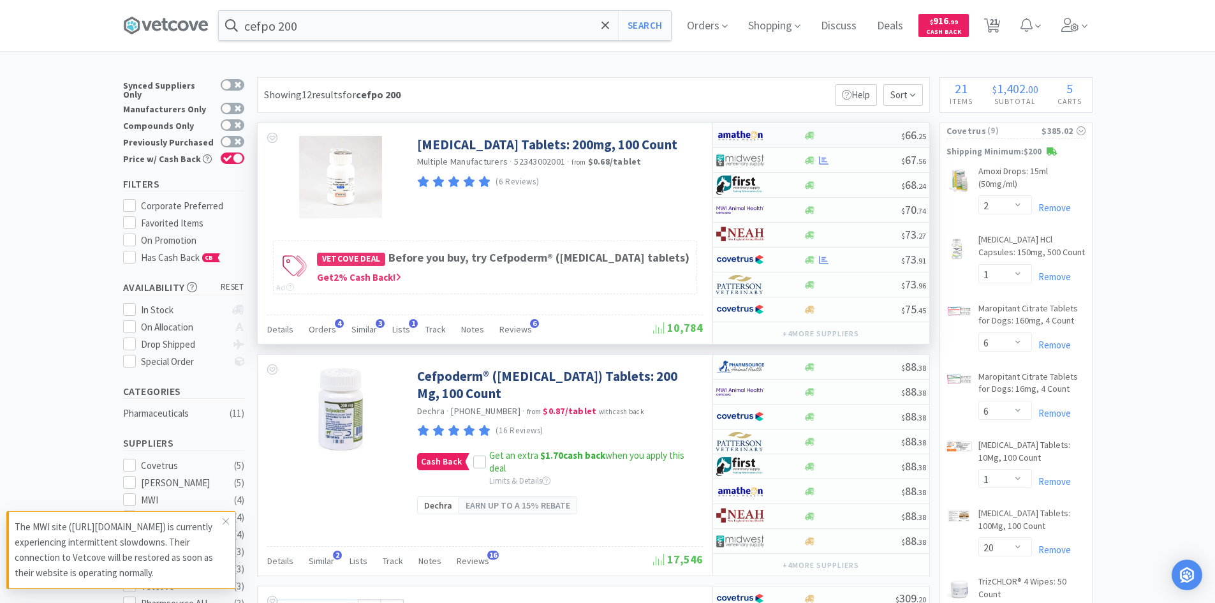
click at [781, 136] on div at bounding box center [751, 135] width 70 height 22
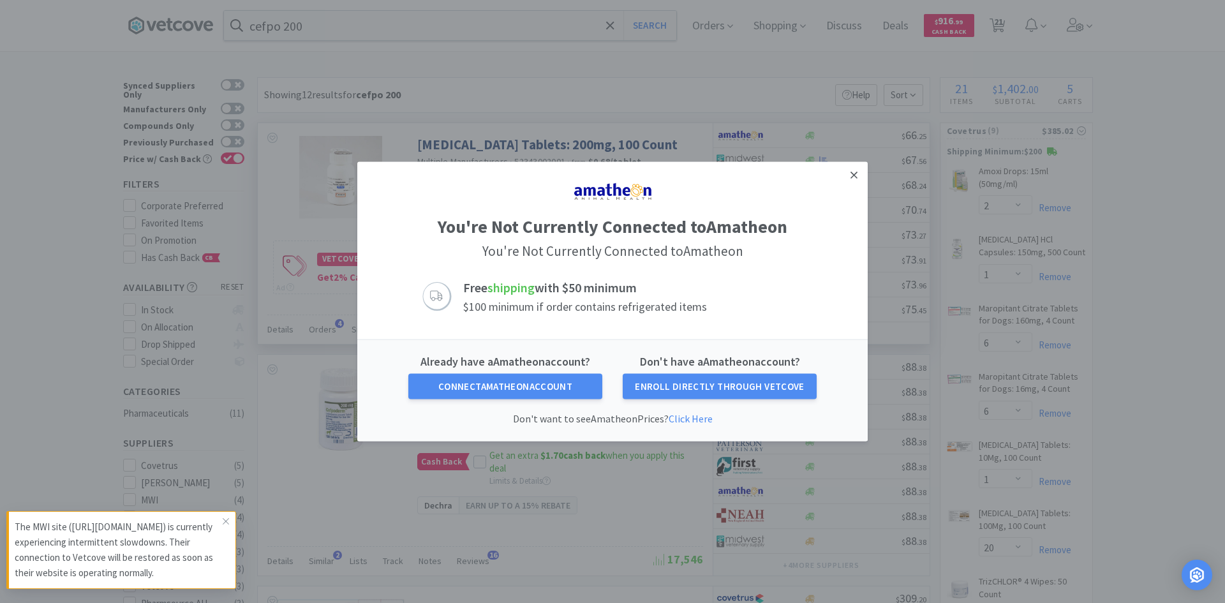
click at [849, 174] on link at bounding box center [854, 174] width 22 height 27
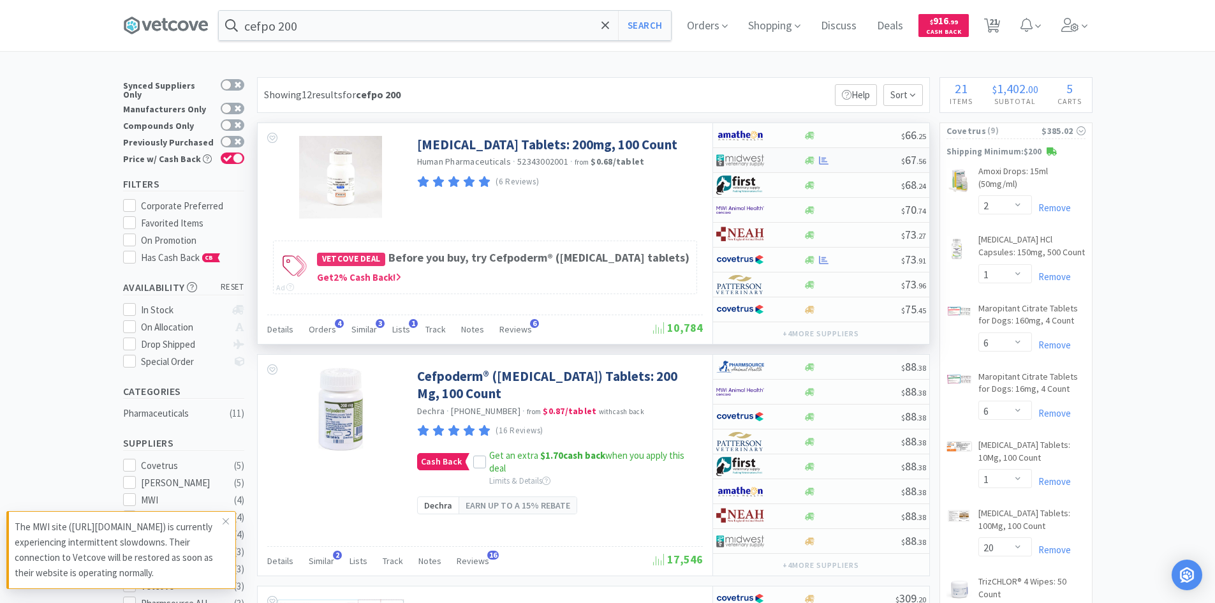
click at [774, 160] on div at bounding box center [751, 160] width 70 height 22
select select "1"
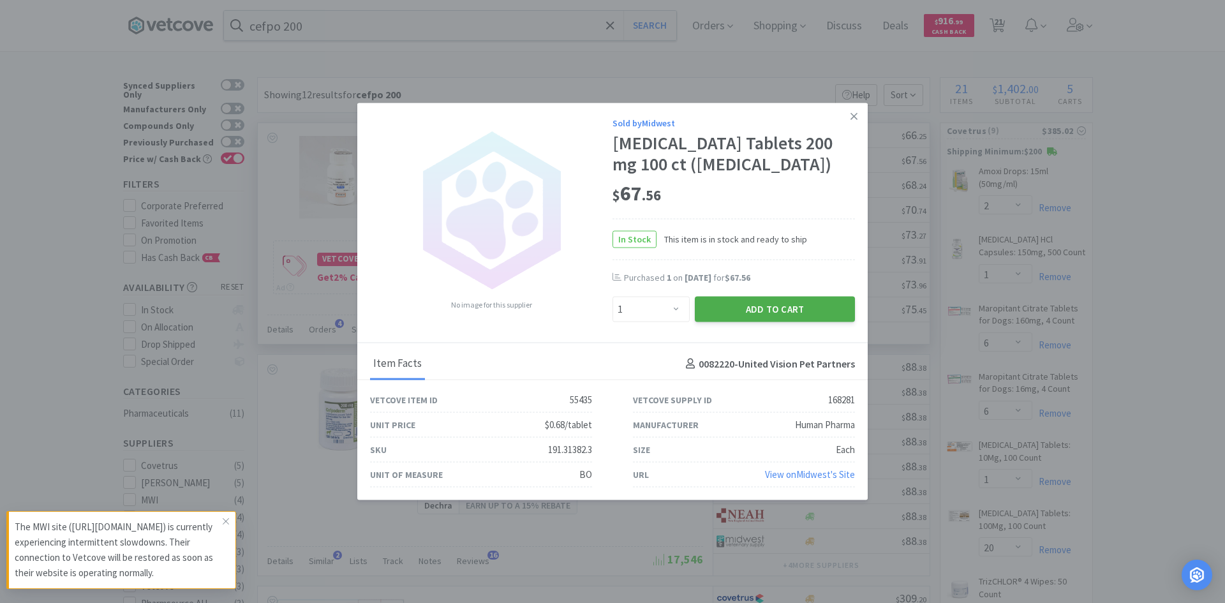
click at [764, 304] on button "Add to Cart" at bounding box center [775, 310] width 160 height 26
select select "1"
select select "20"
select select "1"
select select "2"
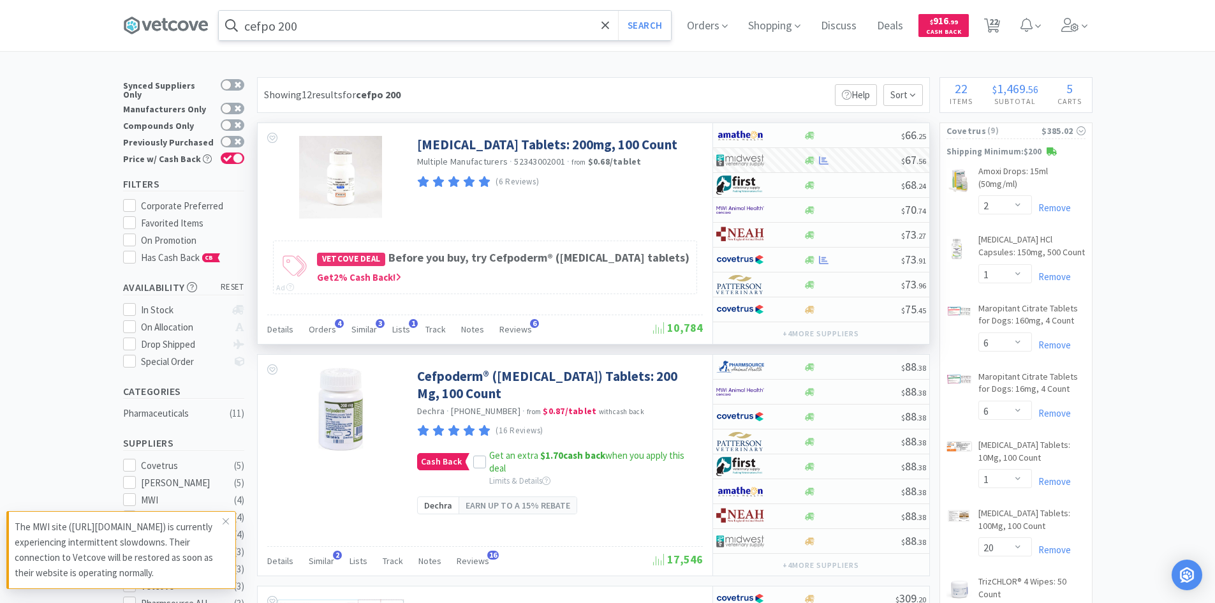
click at [368, 20] on input "cefpo 200" at bounding box center [445, 25] width 452 height 29
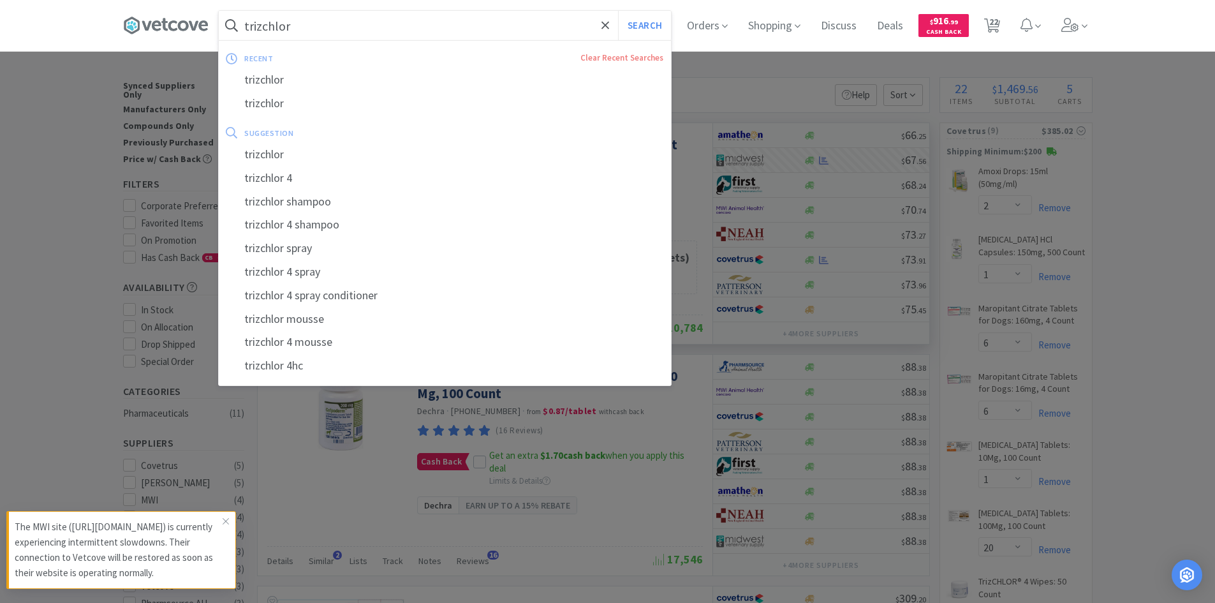
type input "trizchlor"
click at [618, 11] on button "Search" at bounding box center [644, 25] width 53 height 29
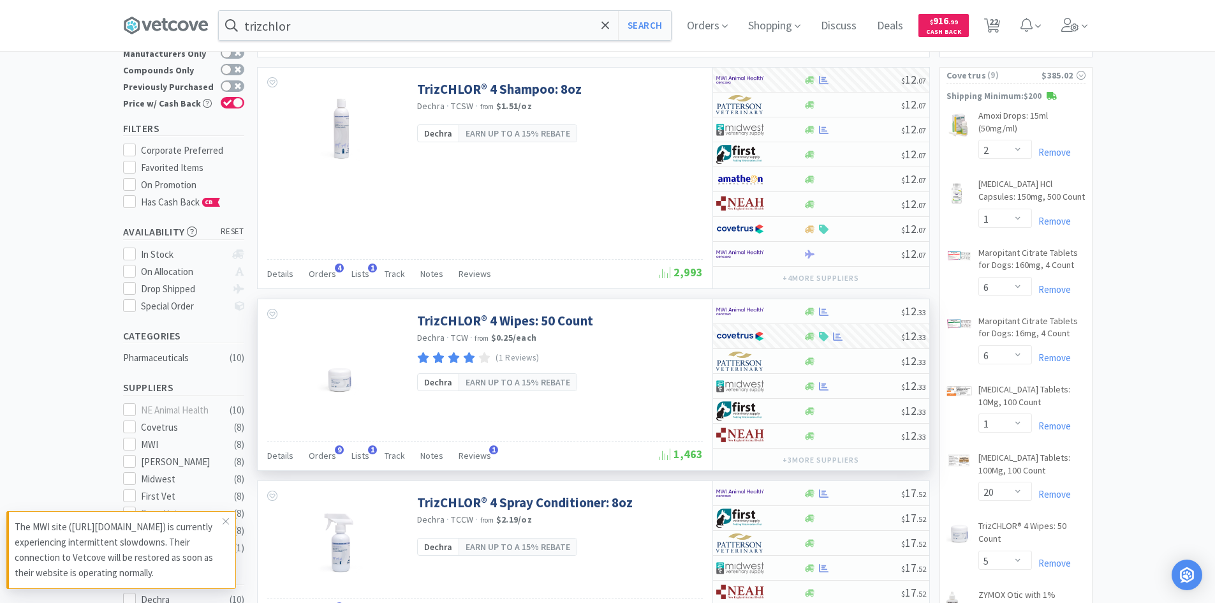
scroll to position [255, 0]
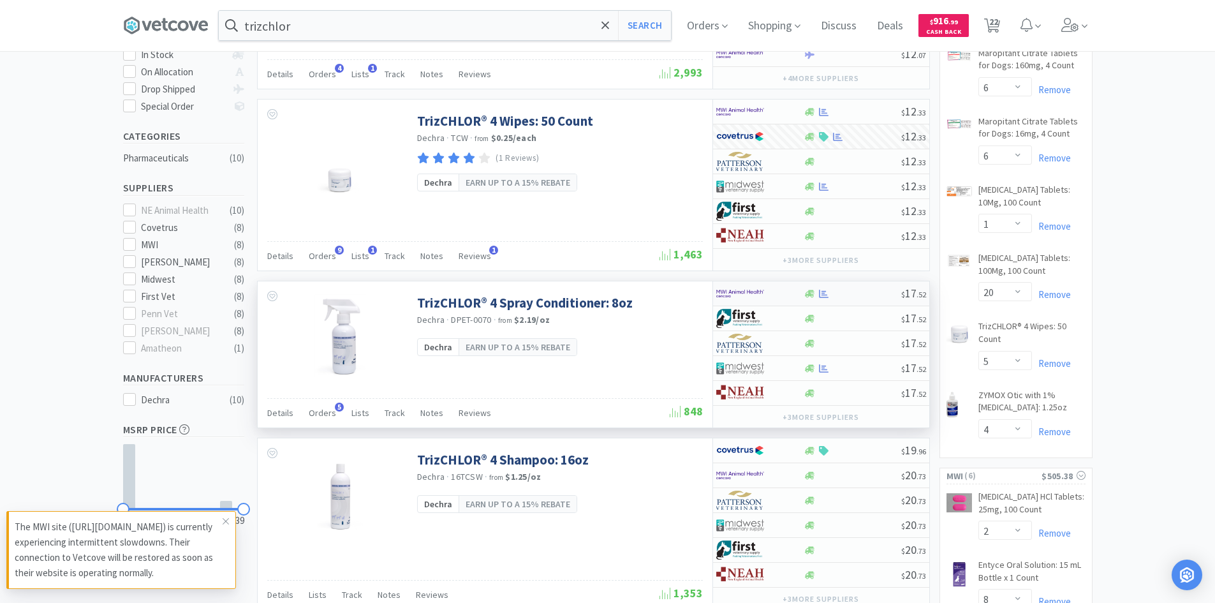
click at [772, 297] on div at bounding box center [751, 294] width 70 height 22
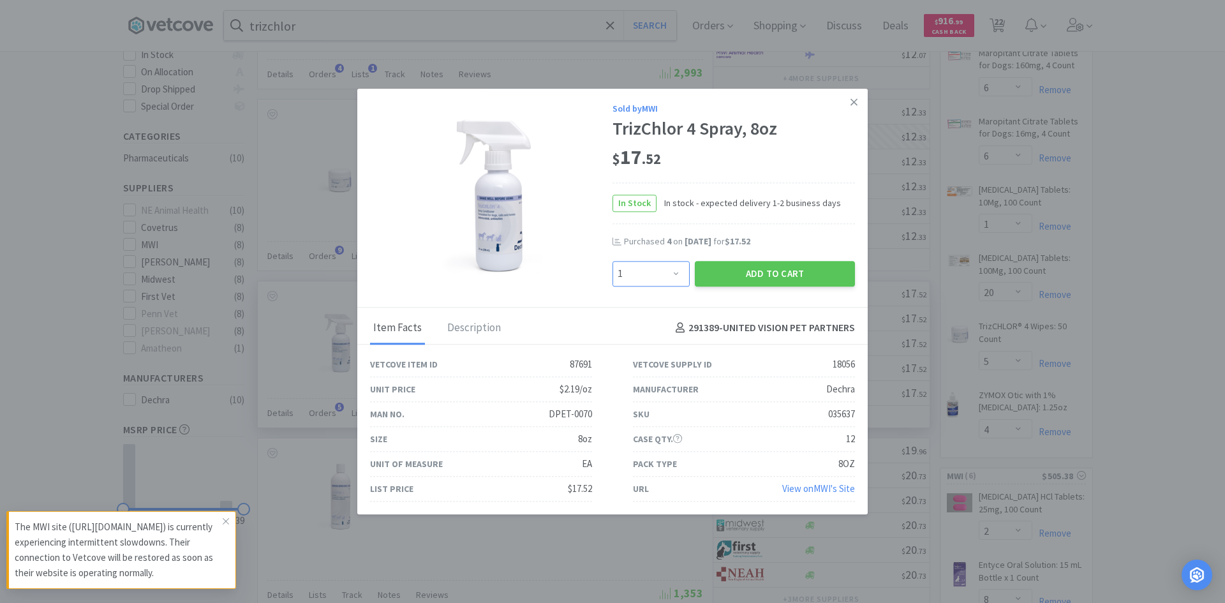
click at [642, 262] on select "Enter Quantity 1 2 3 4 5 6 7 8 9 10 11 12 13 14 15 16 17 18 19 20 Enter Quantity" at bounding box center [650, 274] width 77 height 26
select select "2"
click at [612, 261] on select "Enter Quantity 1 2 3 4 5 6 7 8 9 10 11 12 13 14 15 16 17 18 19 20 Enter Quantity" at bounding box center [650, 274] width 77 height 26
click at [745, 271] on button "Add to Cart" at bounding box center [775, 274] width 160 height 26
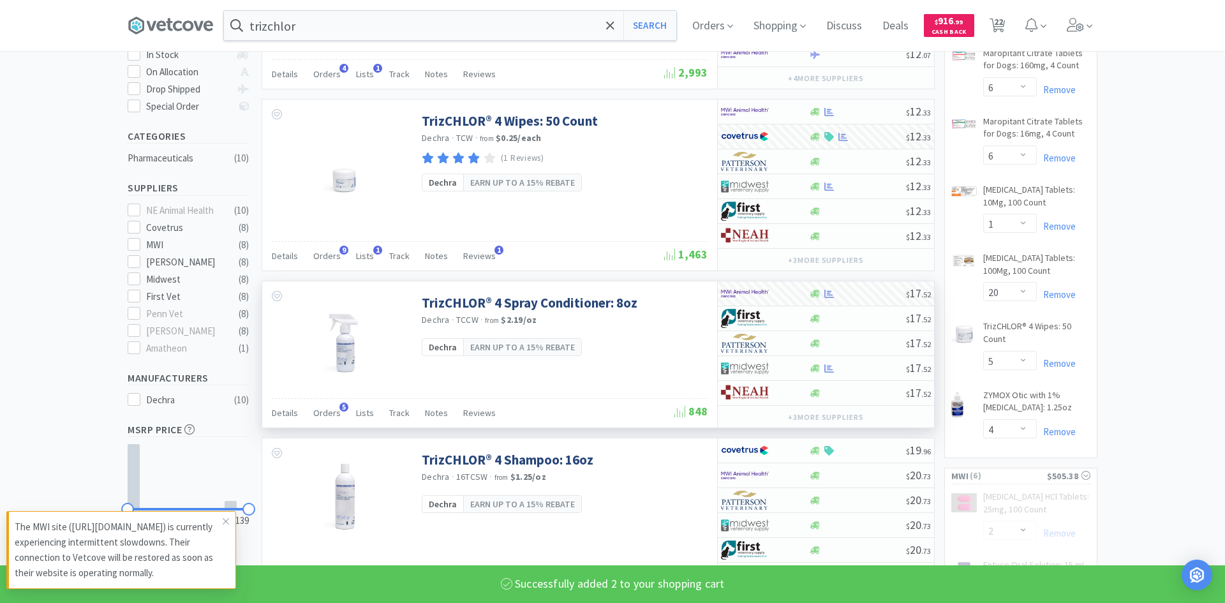
select select "2"
select select "9"
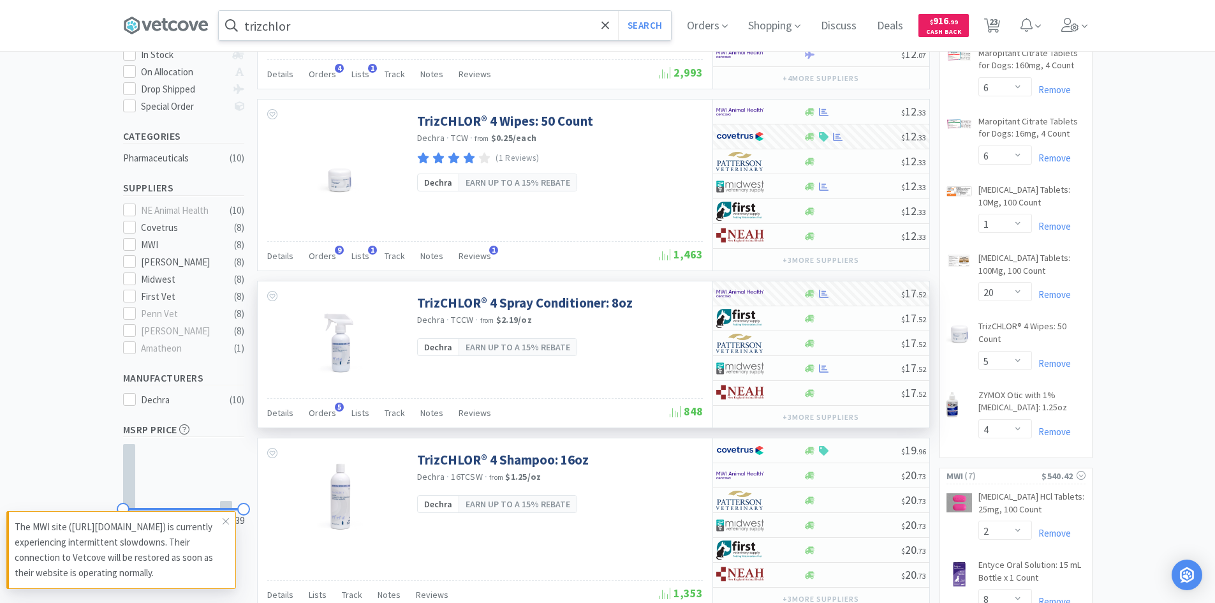
click at [435, 19] on input "trizchlor" at bounding box center [445, 25] width 452 height 29
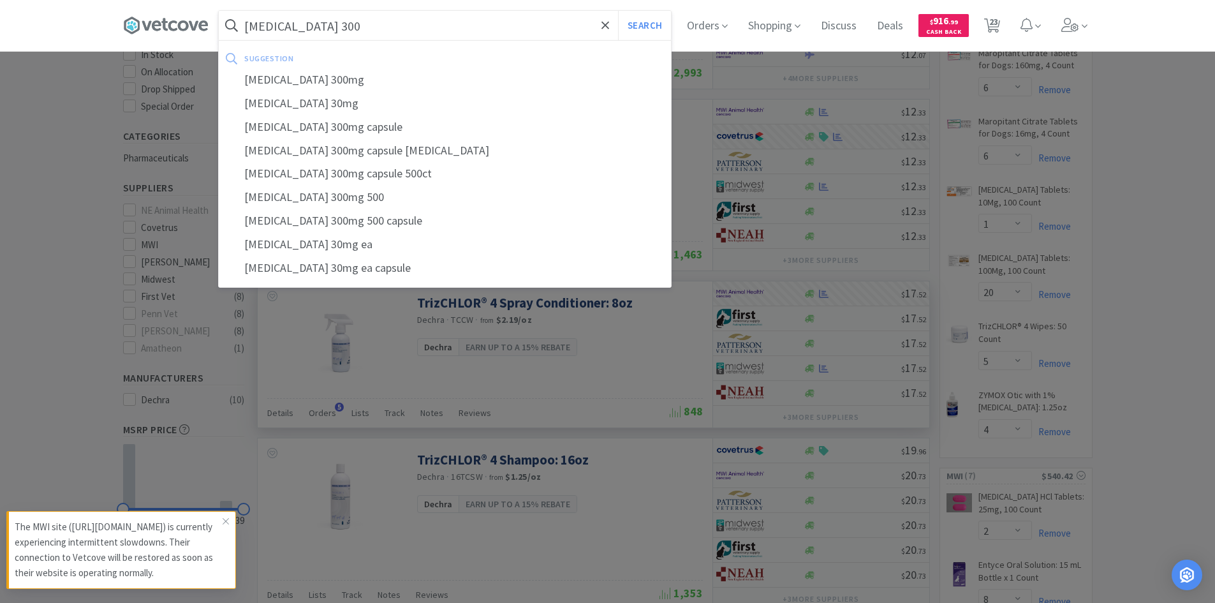
type input "[MEDICAL_DATA] 300"
click at [618, 11] on button "Search" at bounding box center [644, 25] width 53 height 29
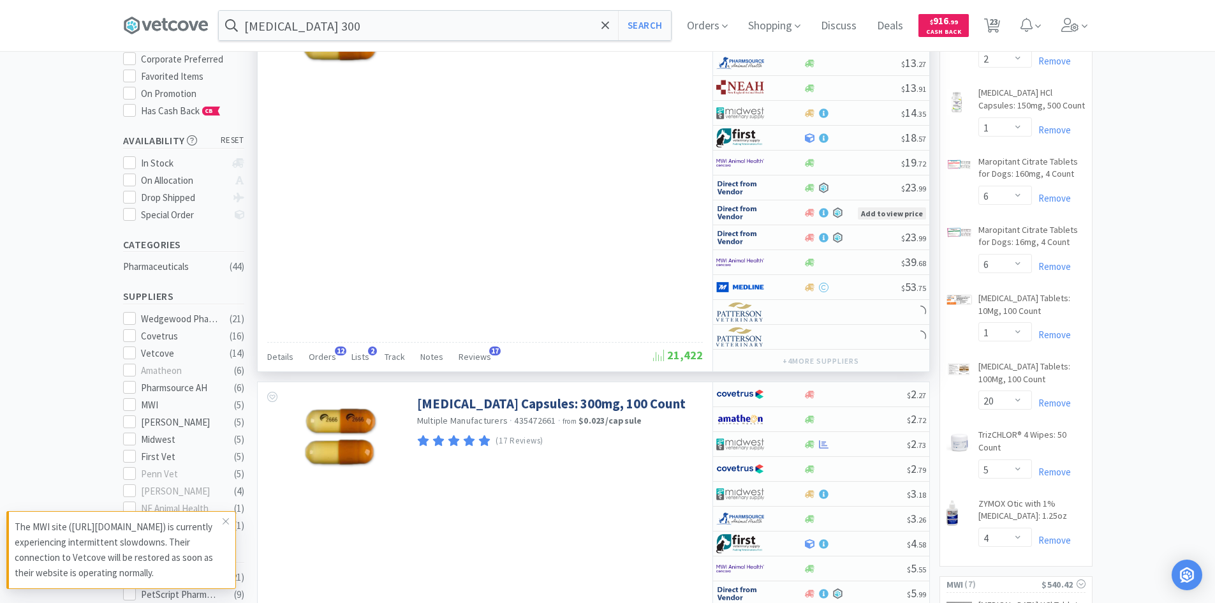
scroll to position [319, 0]
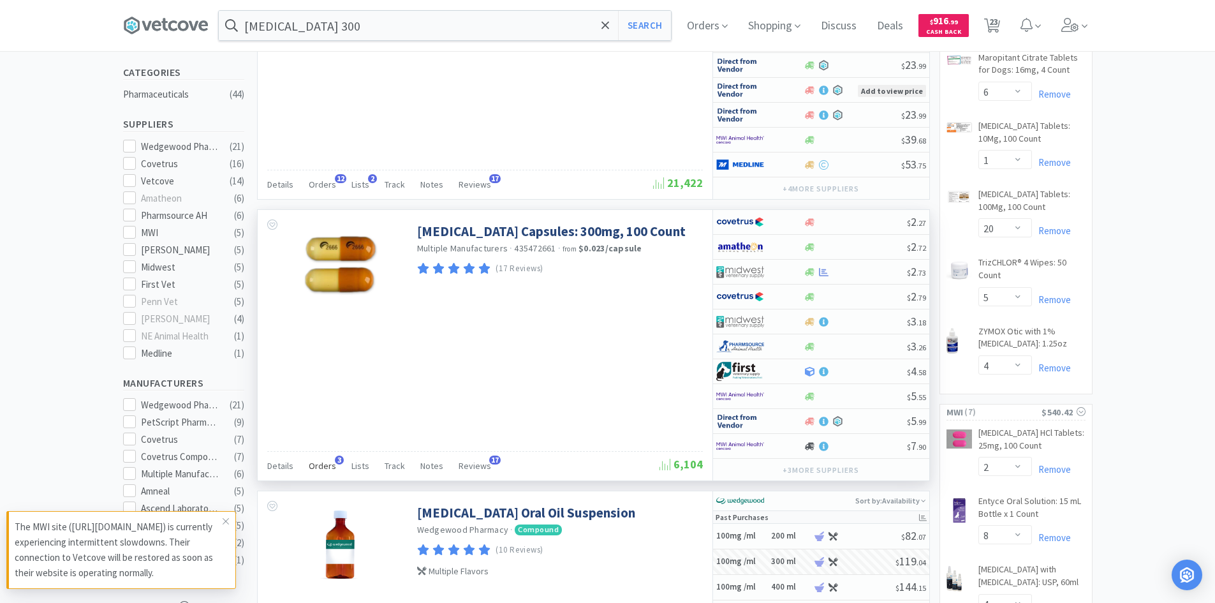
click at [325, 462] on span "Orders" at bounding box center [322, 465] width 27 height 11
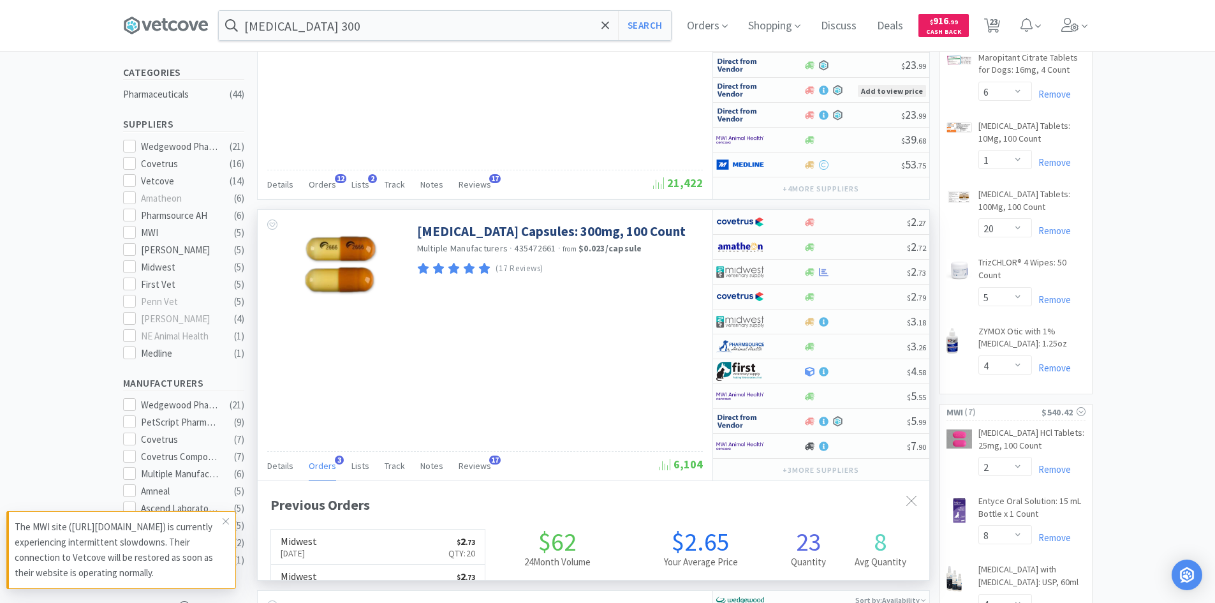
scroll to position [330, 672]
click at [327, 463] on span "Orders" at bounding box center [322, 465] width 27 height 11
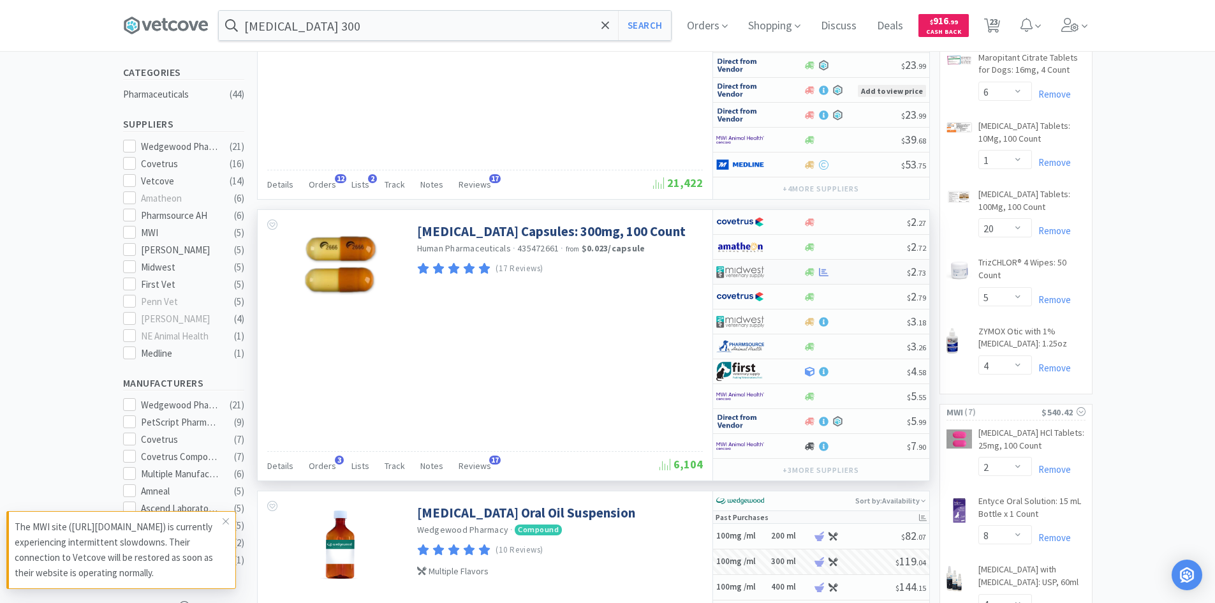
click at [784, 272] on div at bounding box center [751, 272] width 70 height 22
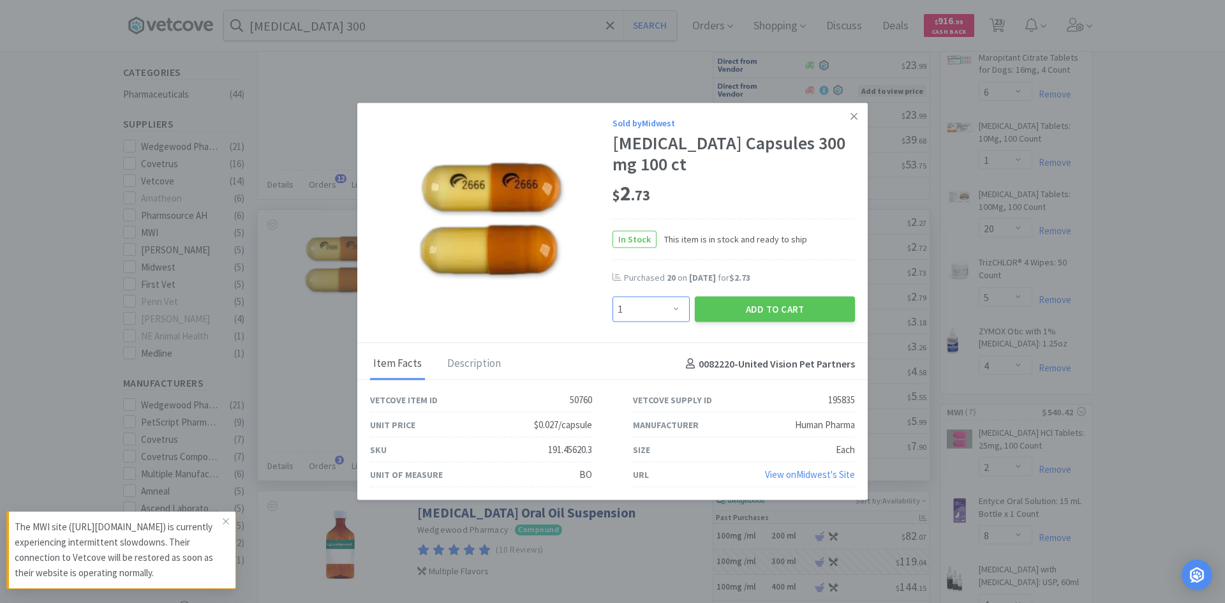
click at [656, 312] on select "Enter Quantity 1 2 3 4 5 6 7 8 9 10 11 12 13 14 15 16 17 18 19 20 Enter Quantity" at bounding box center [650, 310] width 77 height 26
select select "20"
click at [612, 297] on select "Enter Quantity 1 2 3 4 5 6 7 8 9 10 11 12 13 14 15 16 17 18 19 20 Enter Quantity" at bounding box center [650, 310] width 77 height 26
click at [737, 305] on button "Add to Cart" at bounding box center [775, 310] width 160 height 26
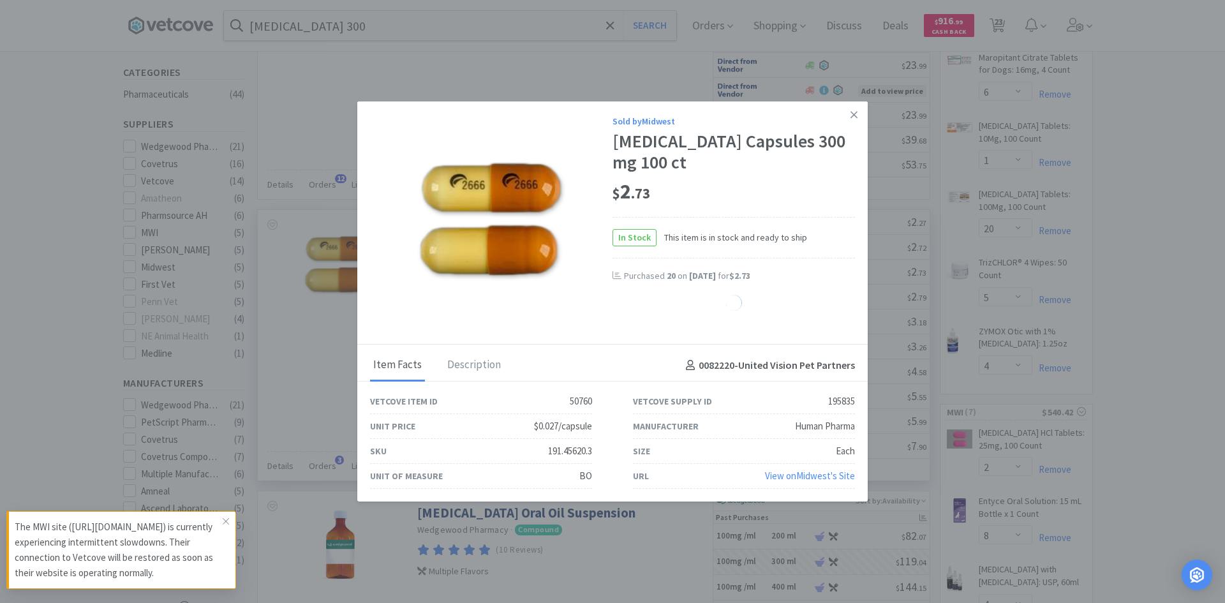
select select "20"
select select "1"
select select "2"
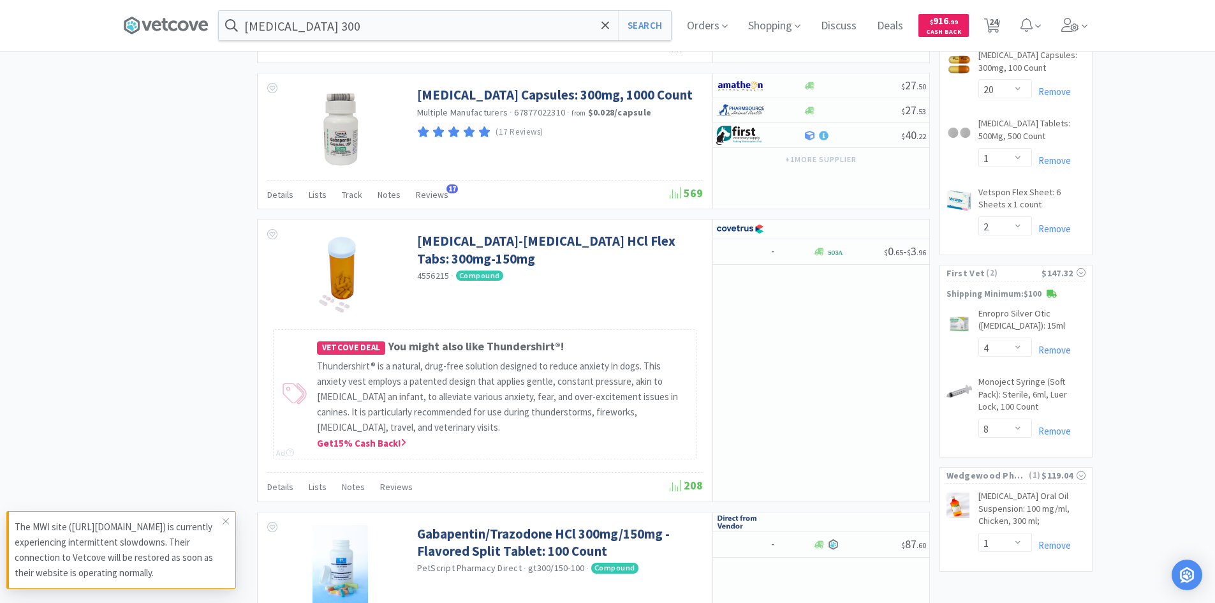
scroll to position [1403, 0]
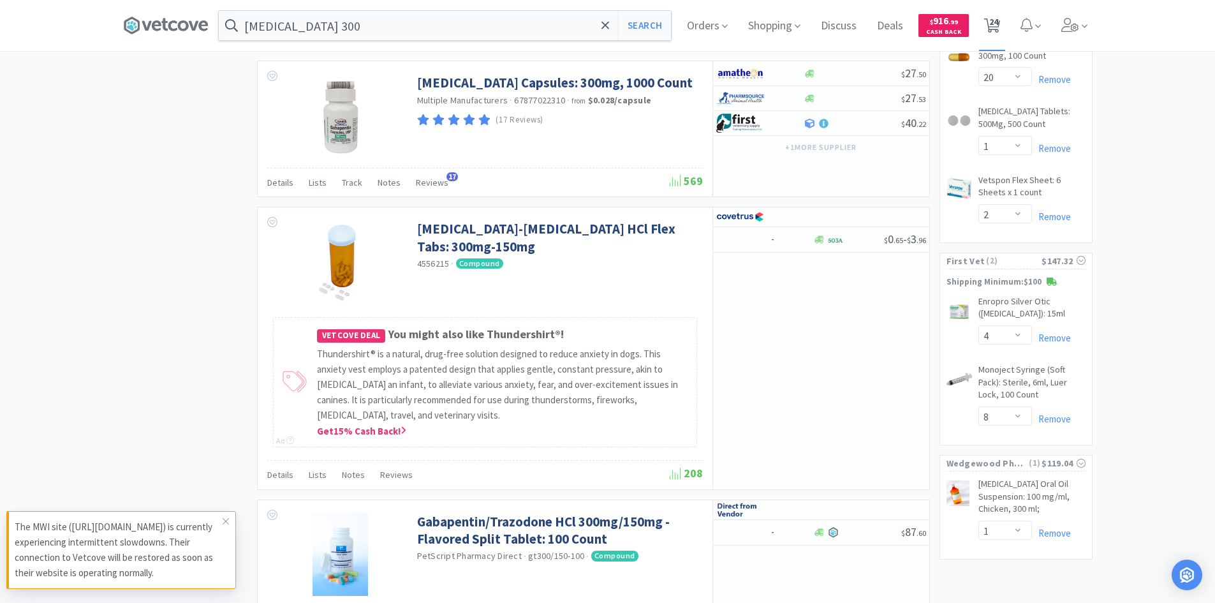
click at [994, 24] on span "24" at bounding box center [993, 21] width 9 height 51
select select "1"
select select "2"
select select "1"
select select "6"
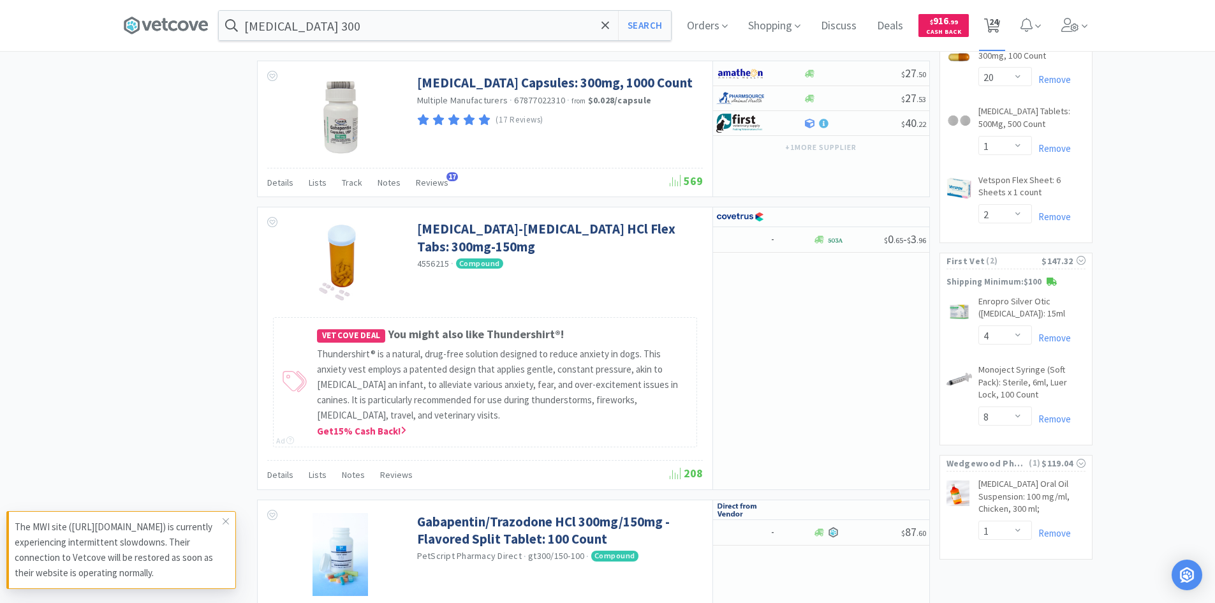
select select "6"
select select "1"
select select "20"
select select "5"
select select "4"
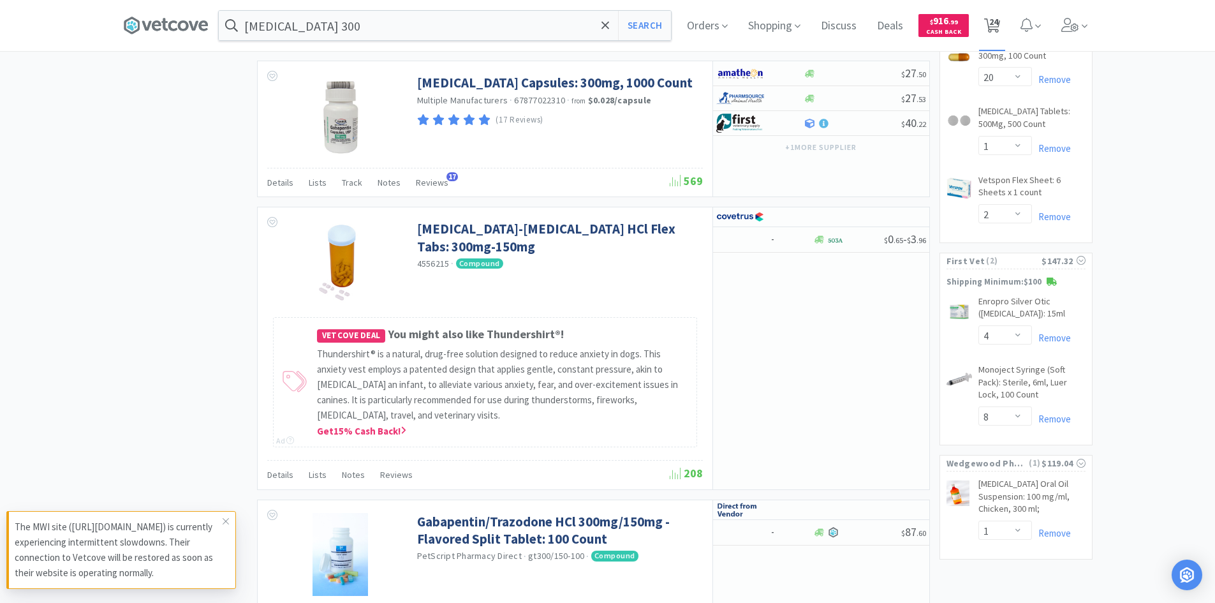
select select "1"
select select "2"
select select "8"
select select "4"
select select "1"
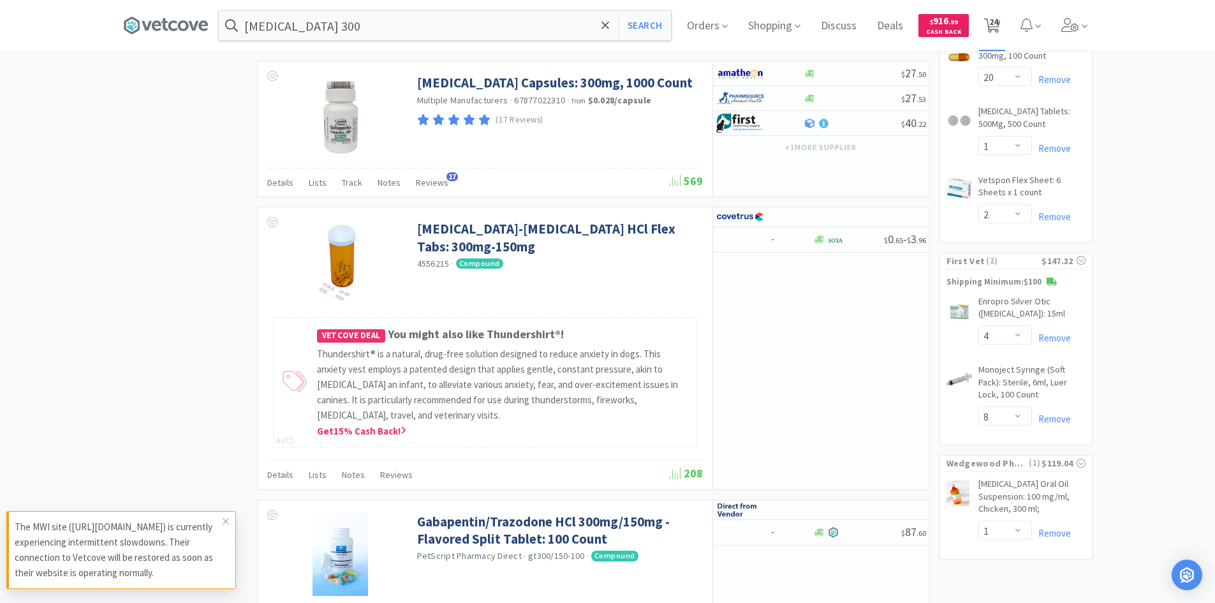
select select "8"
select select "2"
select select "9"
select select "1"
select select "20"
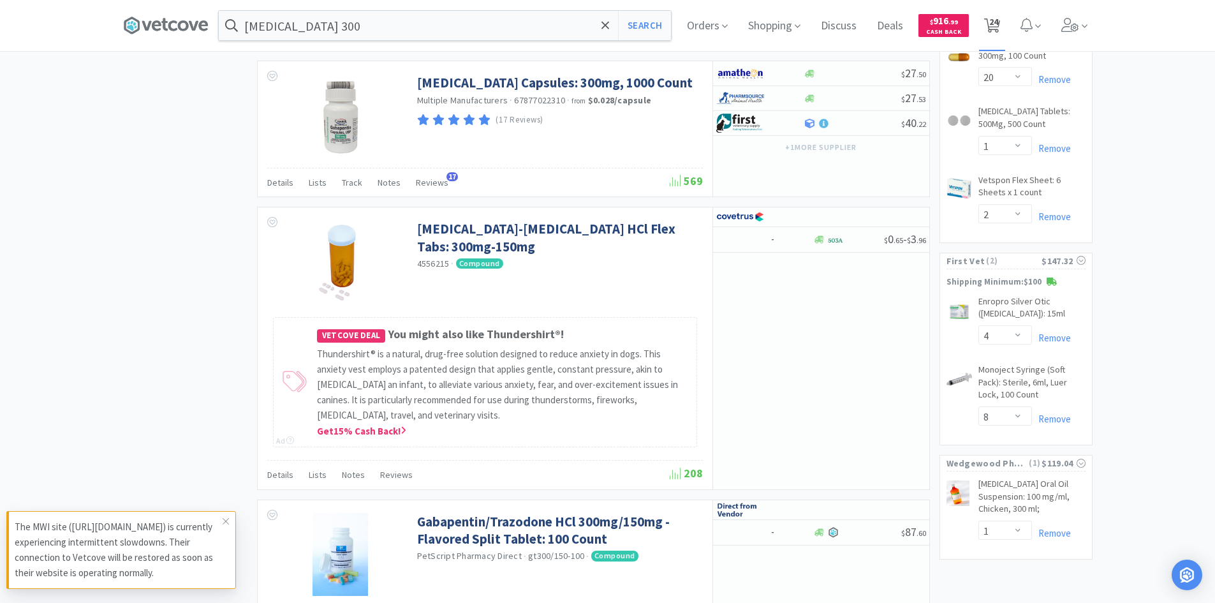
select select "20"
select select "1"
select select "2"
select select "4"
select select "8"
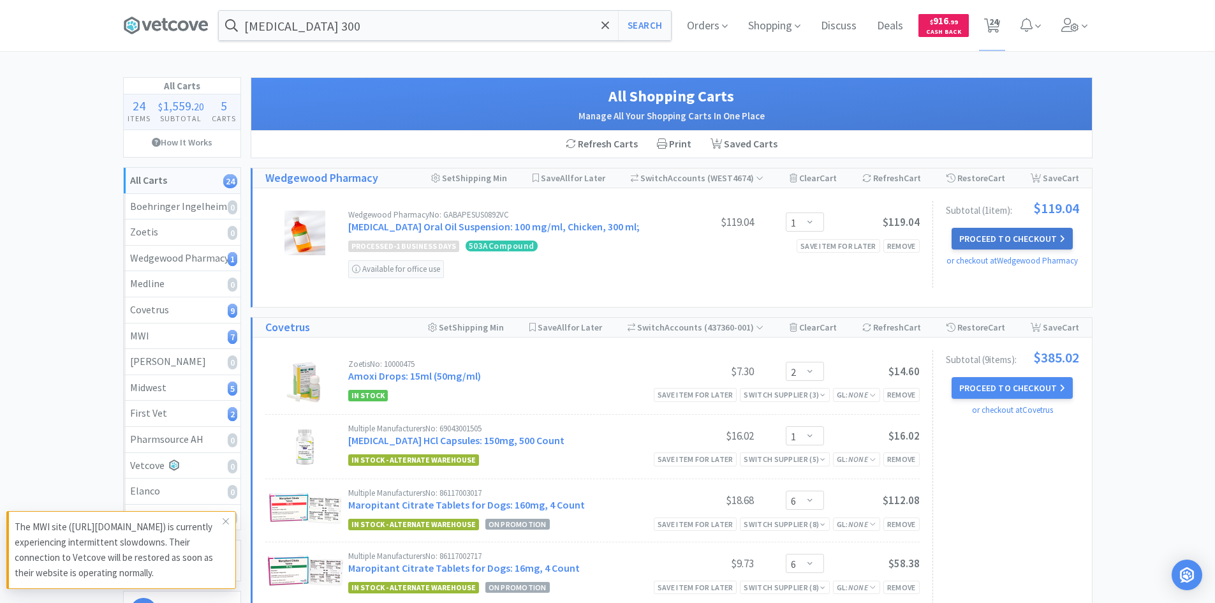
click at [993, 234] on button "Proceed to Checkout" at bounding box center [1012, 239] width 121 height 22
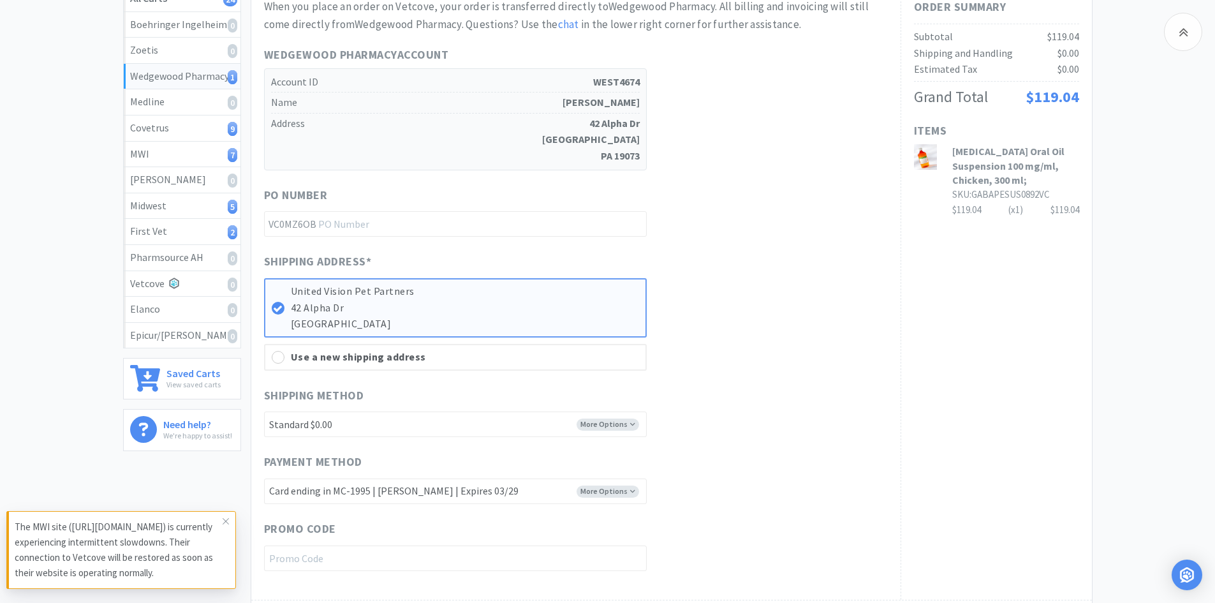
scroll to position [362, 0]
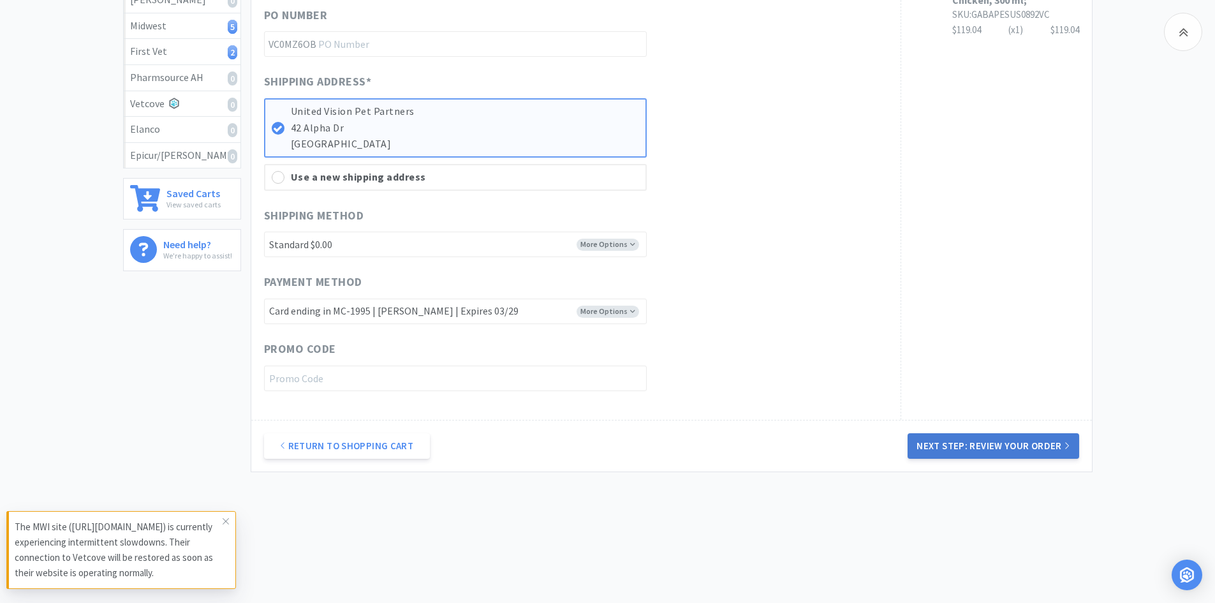
click at [948, 442] on button "Next Step: Review Your Order" at bounding box center [993, 446] width 171 height 26
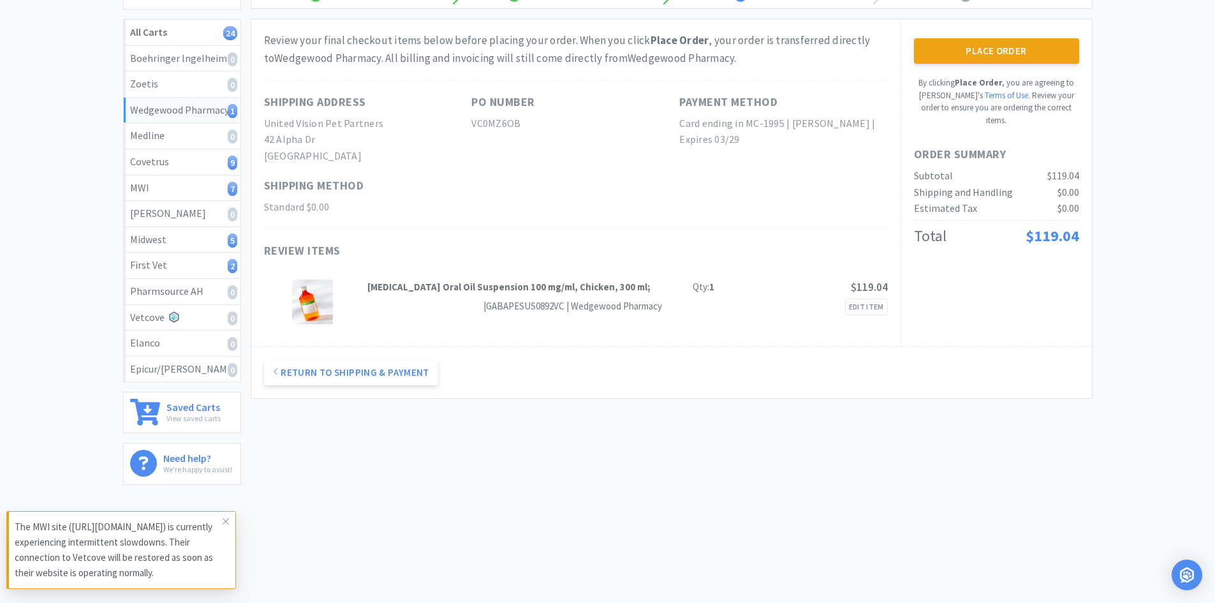
scroll to position [0, 0]
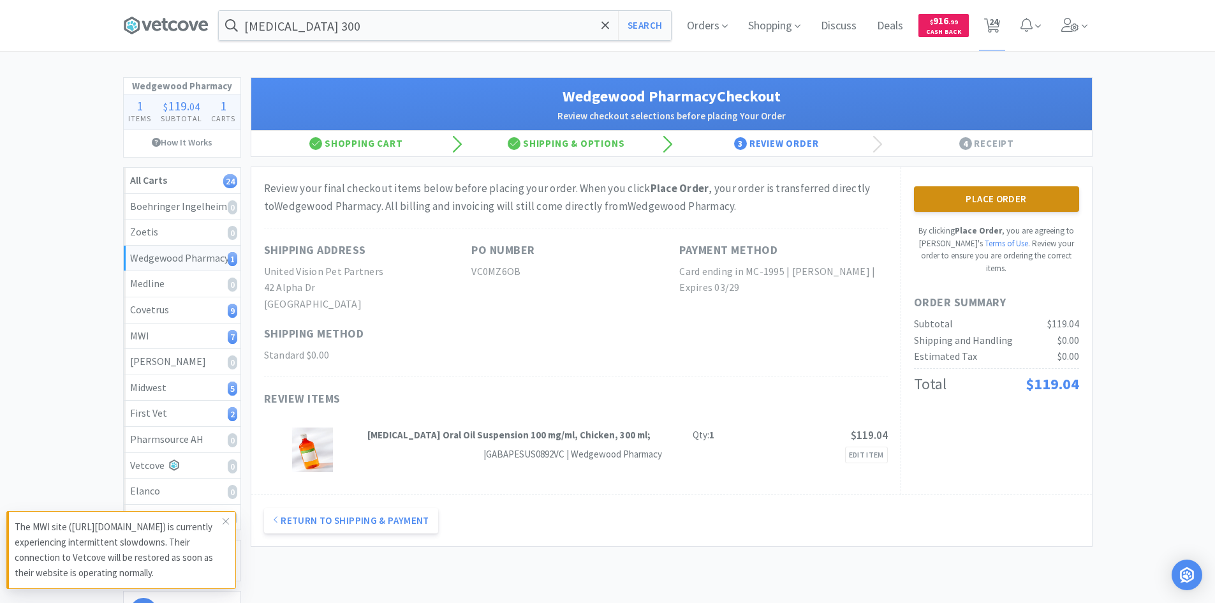
click at [998, 209] on button "Place Order" at bounding box center [996, 199] width 165 height 26
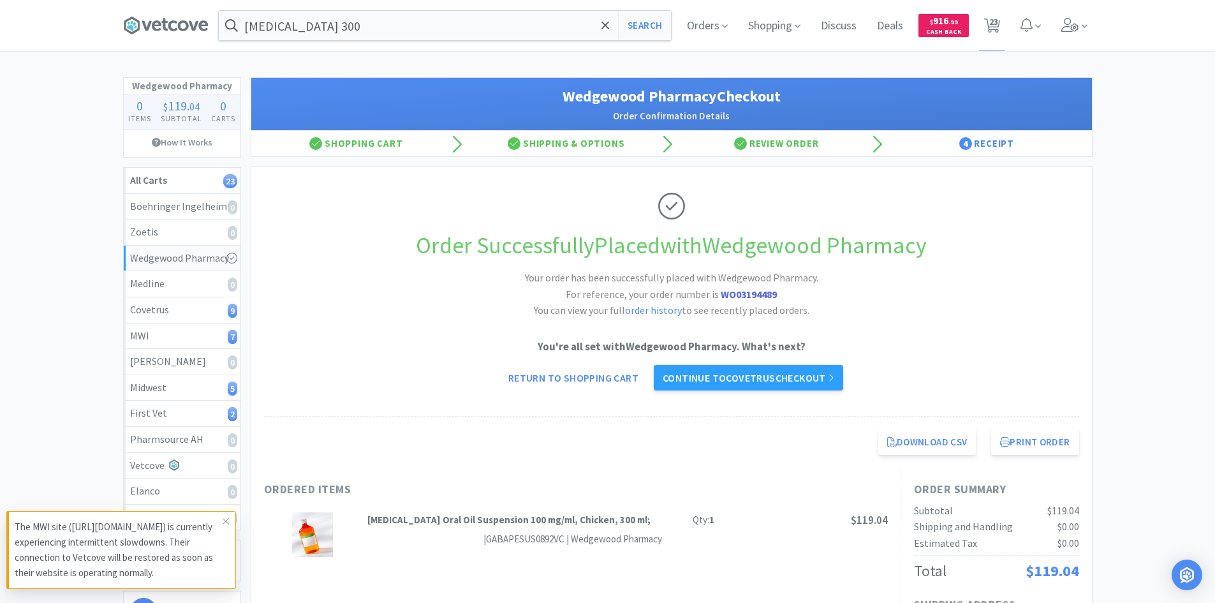
click at [455, 285] on div "Order Successfully Placed with Wedgewood Pharmacy Your order has been successfu…" at bounding box center [671, 291] width 815 height 249
click at [140, 31] on icon at bounding box center [165, 25] width 85 height 19
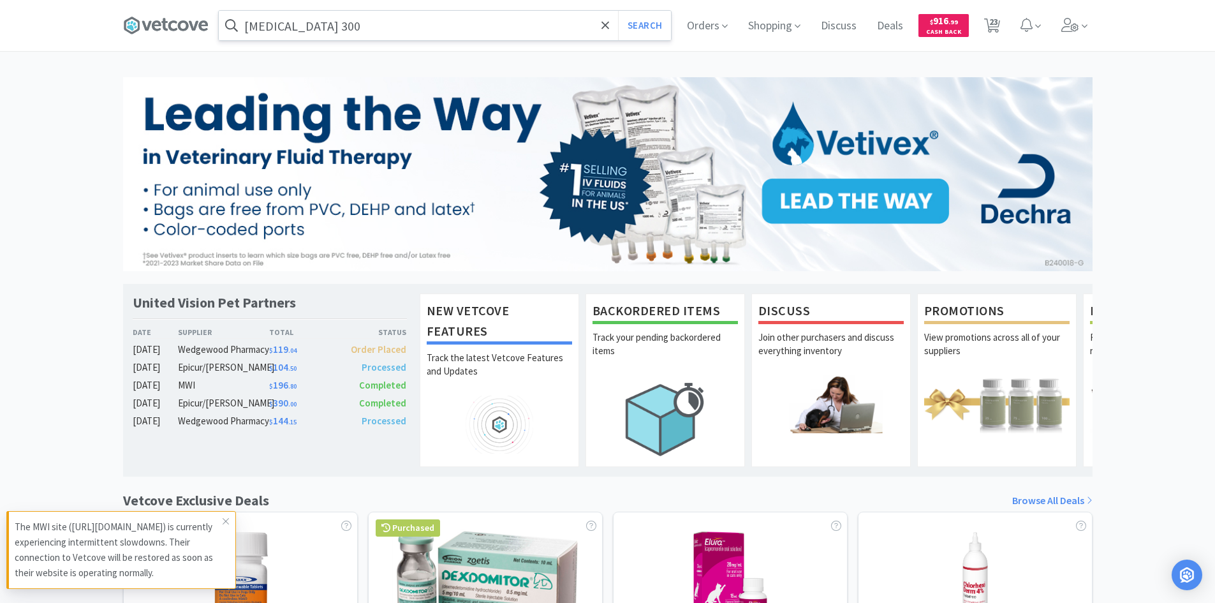
click at [351, 25] on input "[MEDICAL_DATA] 300" at bounding box center [445, 25] width 452 height 29
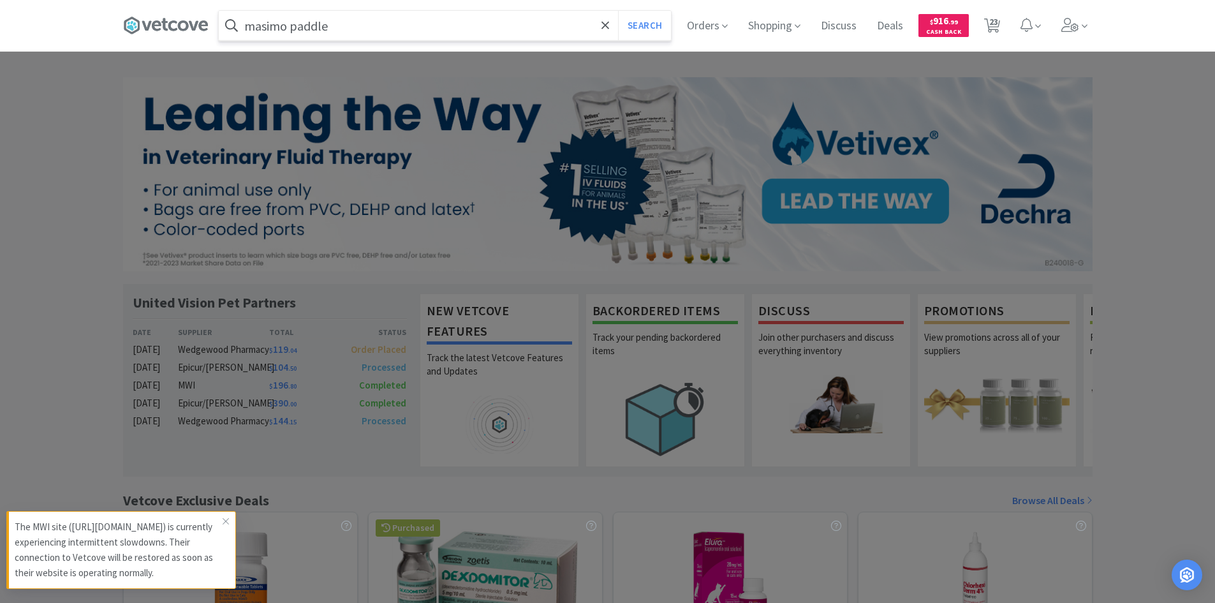
type input "masimo paddle"
click at [618, 11] on button "Search" at bounding box center [644, 25] width 53 height 29
select select "2"
select select "1"
select select "6"
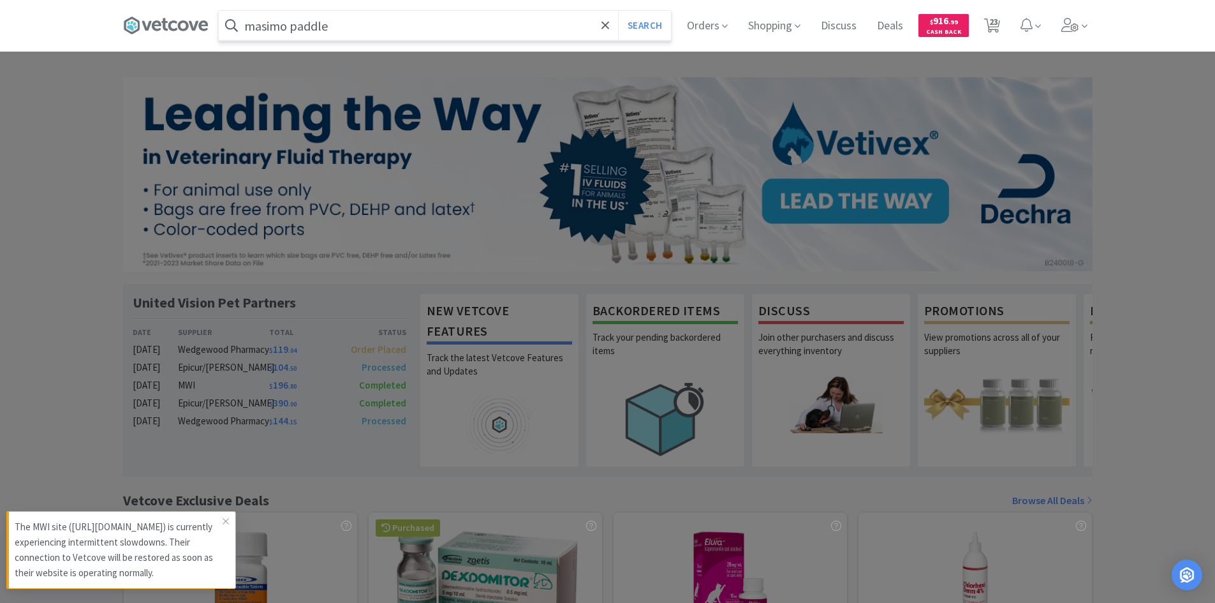
select select "6"
select select "1"
select select "20"
select select "5"
select select "4"
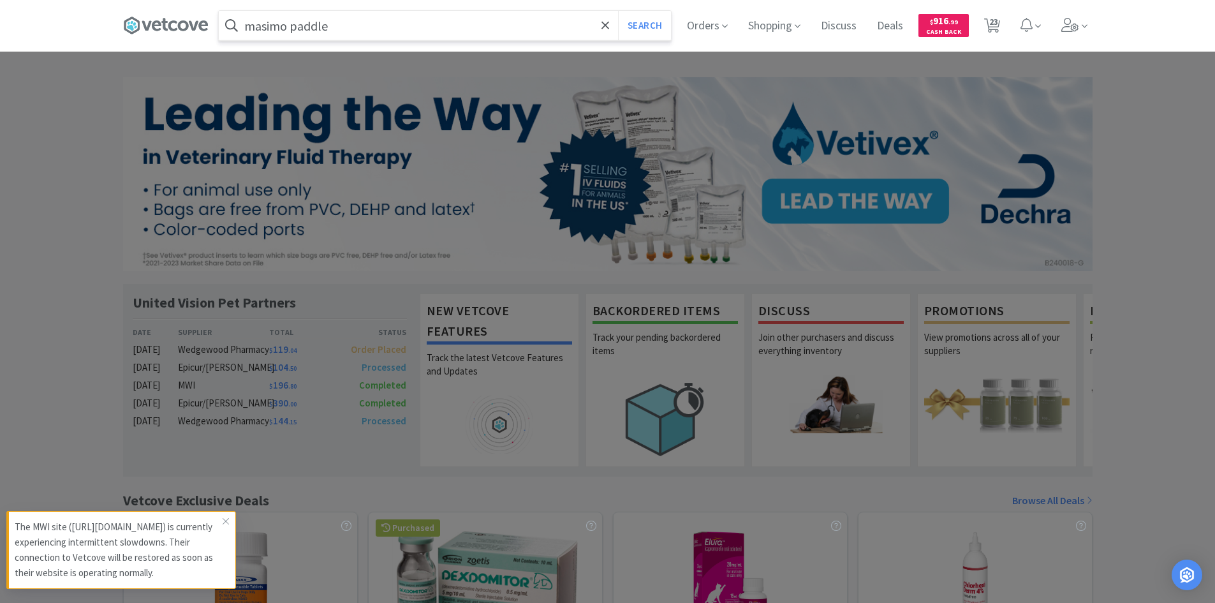
select select "2"
select select "8"
select select "4"
select select "1"
select select "8"
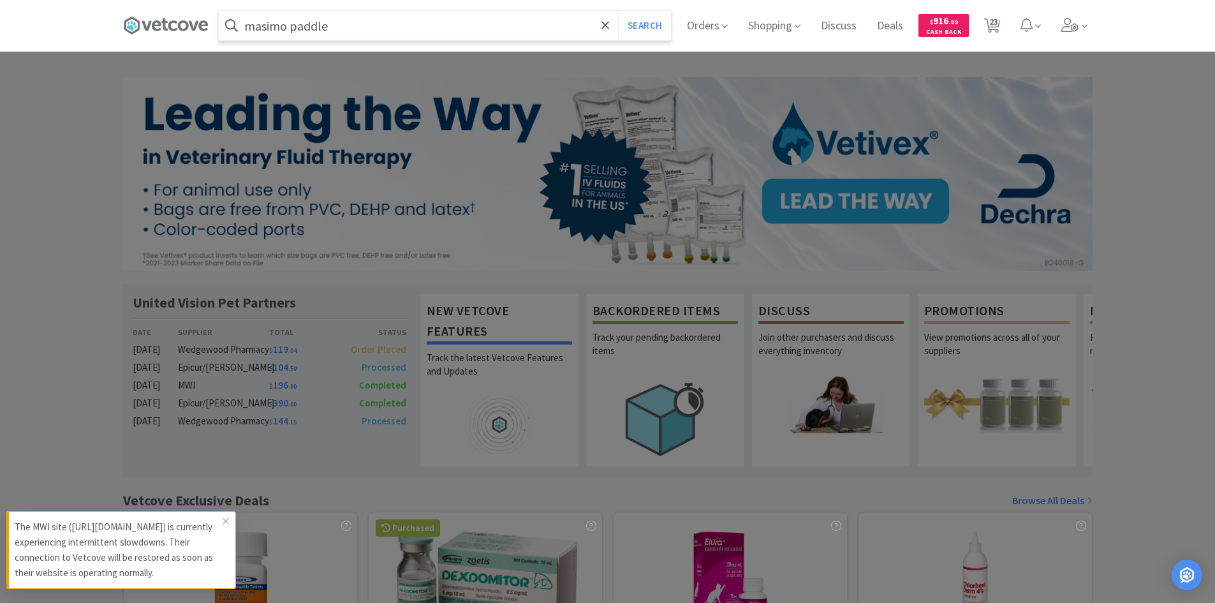
select select "2"
select select "9"
select select "1"
select select "20"
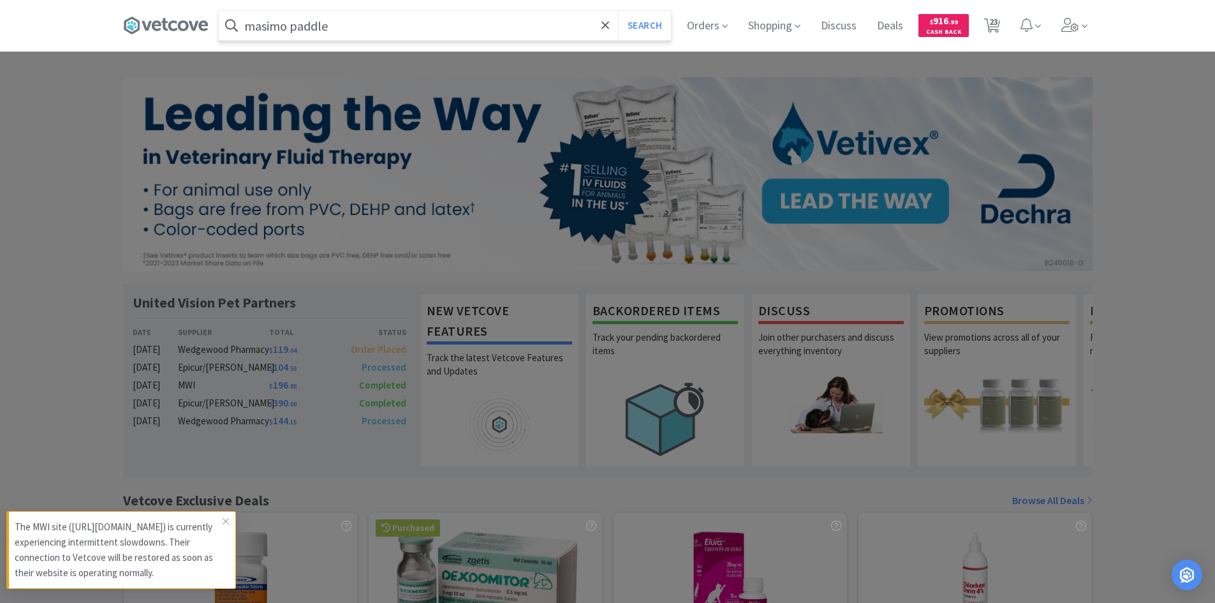
select select "1"
select select "2"
select select "4"
select select "8"
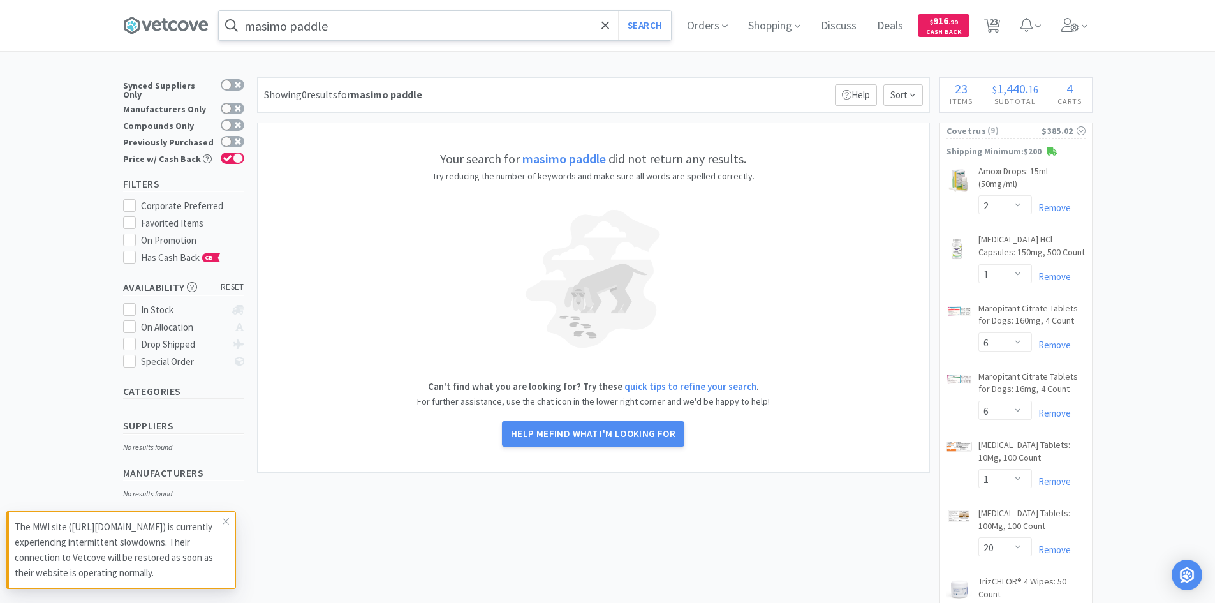
click at [325, 18] on input "masimo paddle" at bounding box center [445, 25] width 452 height 29
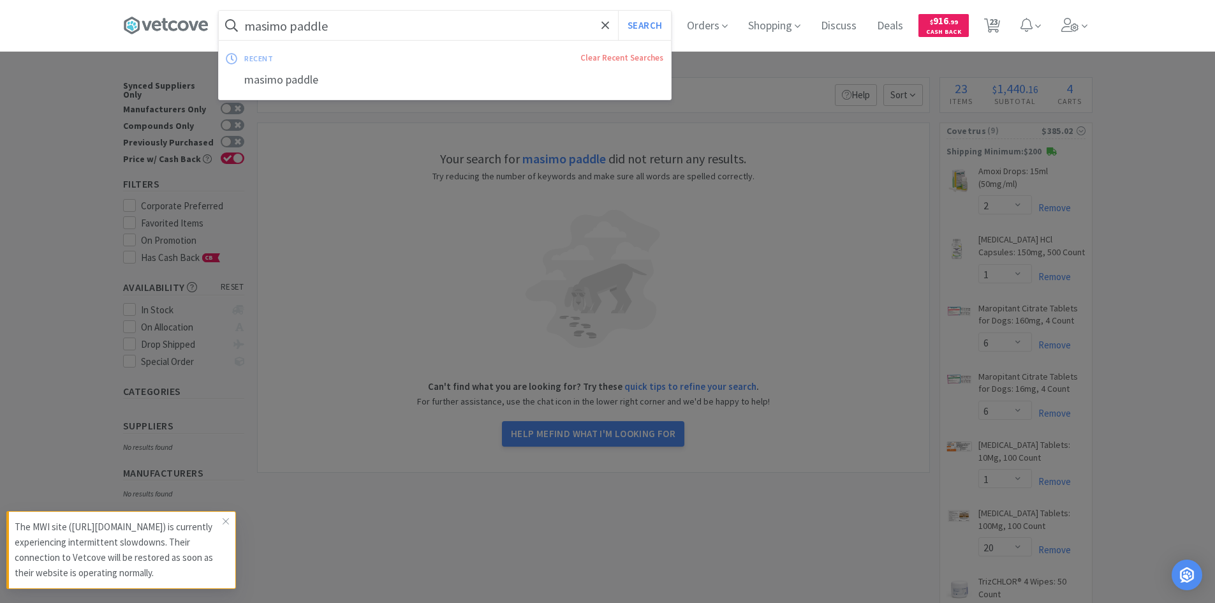
click at [327, 20] on input "masimo paddle" at bounding box center [445, 25] width 452 height 29
click at [618, 11] on button "Search" at bounding box center [644, 25] width 53 height 29
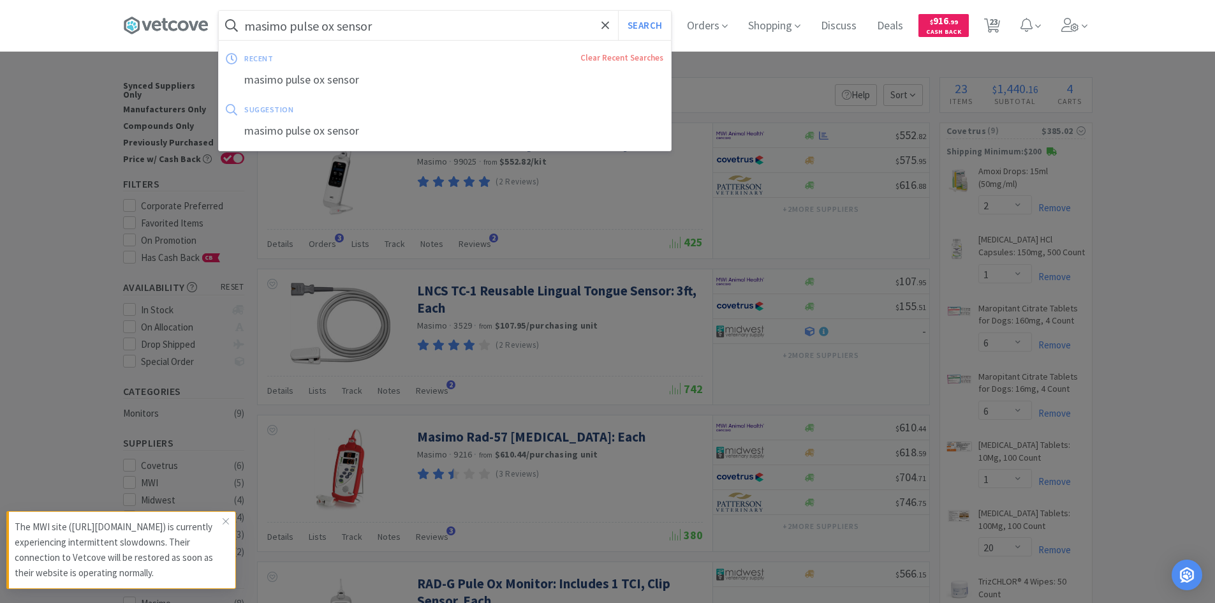
click at [292, 25] on input "masimo pulse ox sensor" at bounding box center [445, 25] width 452 height 29
drag, startPoint x: 293, startPoint y: 25, endPoint x: 314, endPoint y: 13, distance: 24.3
click at [187, 18] on div "masimo pulse ox sensor Search recent Clear Recent Searches masimo pulse ox sens…" at bounding box center [608, 25] width 970 height 51
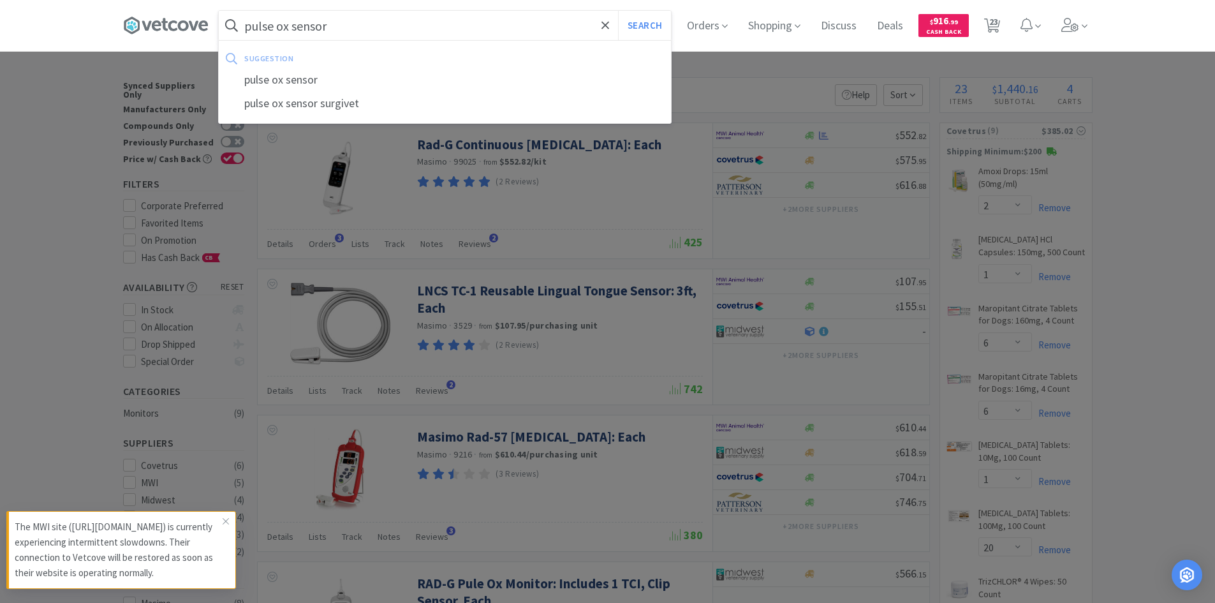
click at [618, 11] on button "Search" at bounding box center [644, 25] width 53 height 29
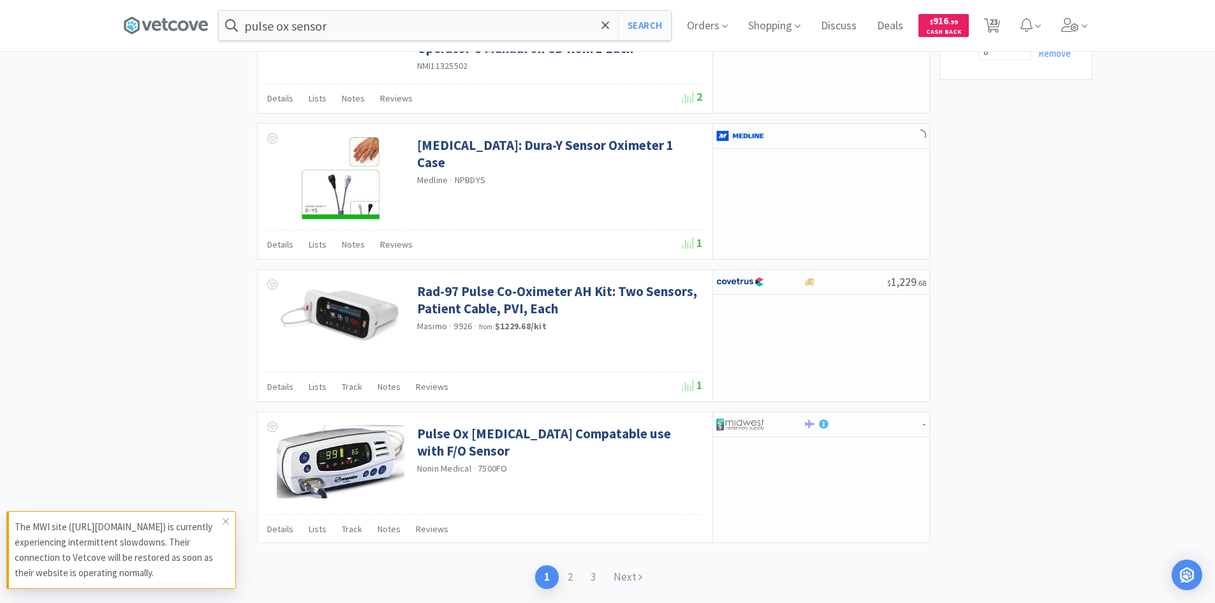
scroll to position [1828, 0]
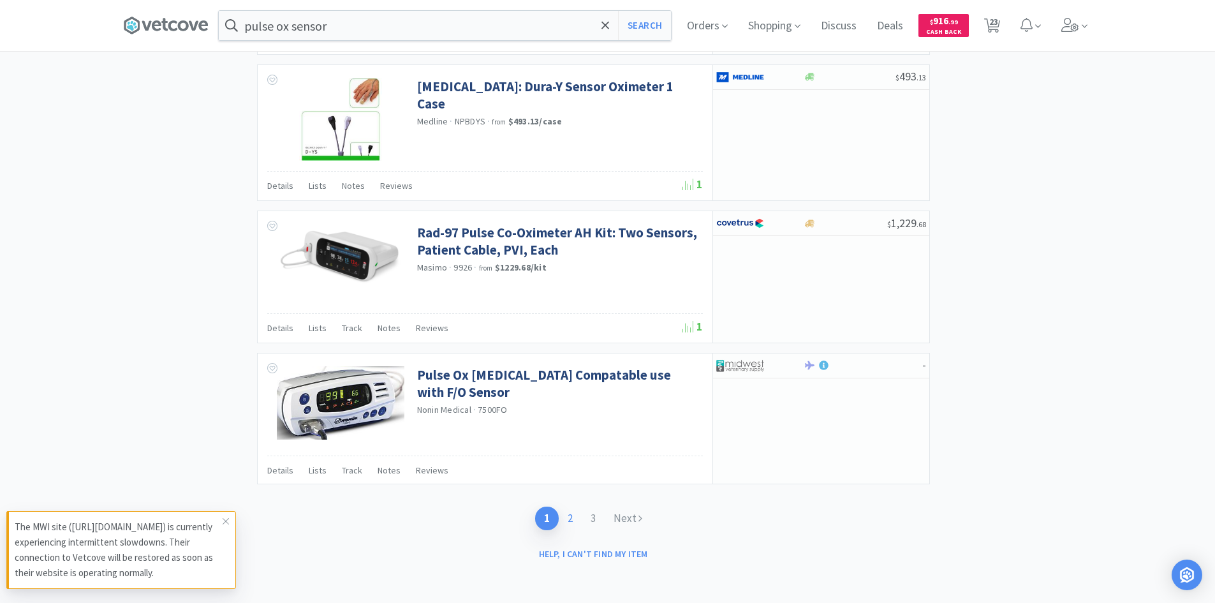
click at [570, 519] on link "2" at bounding box center [570, 519] width 23 height 24
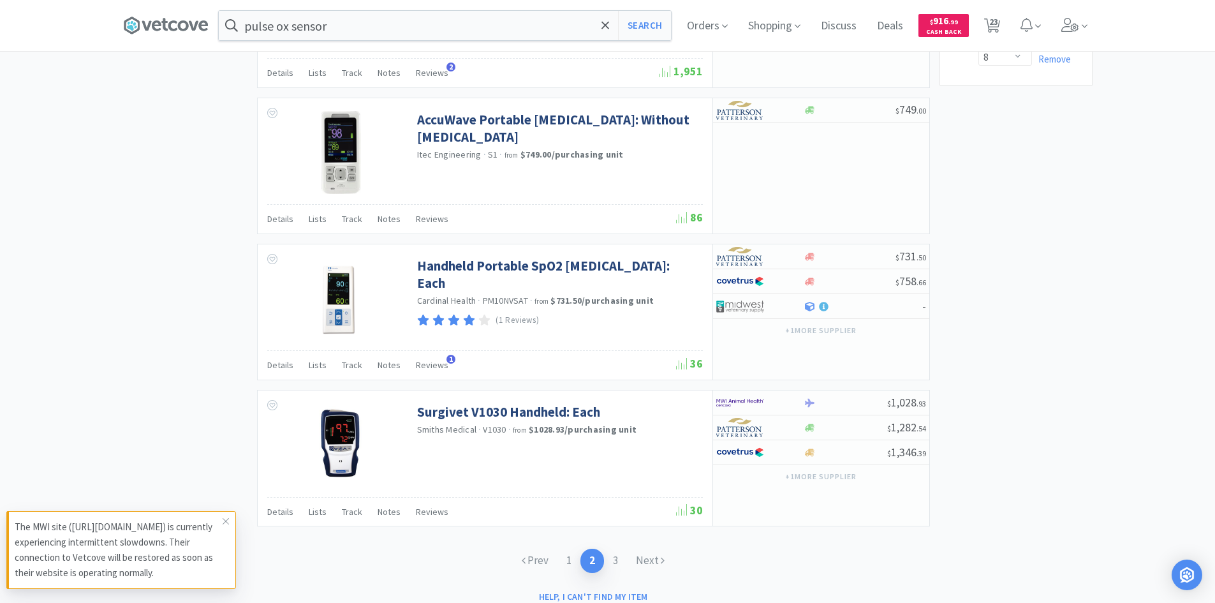
scroll to position [1806, 0]
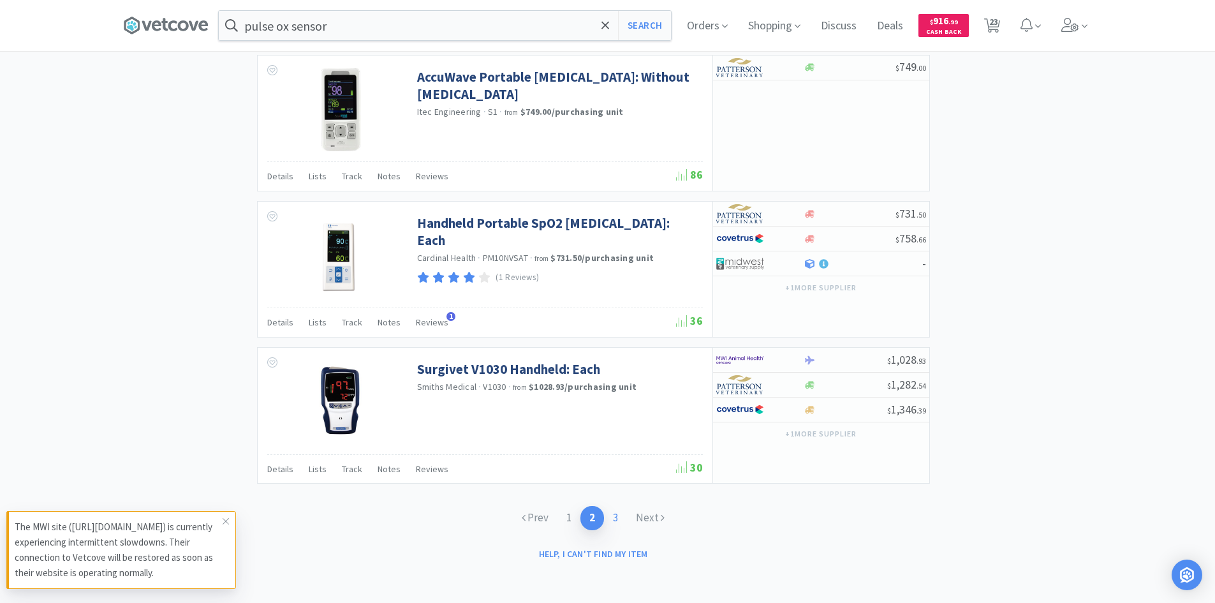
click at [619, 517] on link "3" at bounding box center [615, 518] width 23 height 24
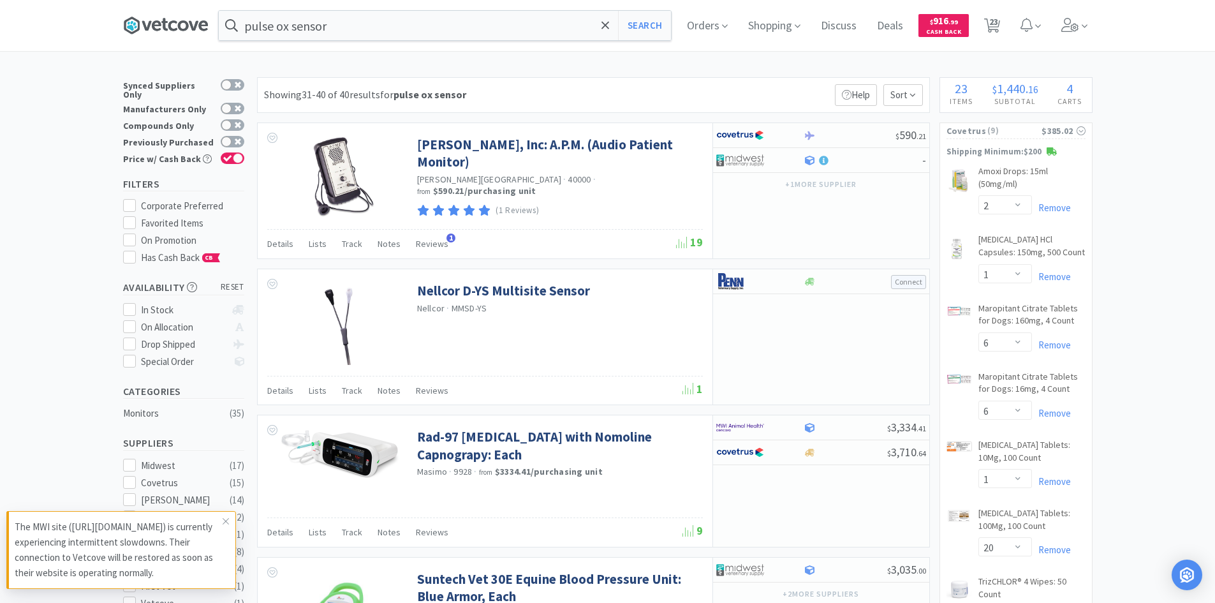
click at [176, 24] on icon at bounding box center [172, 25] width 9 height 10
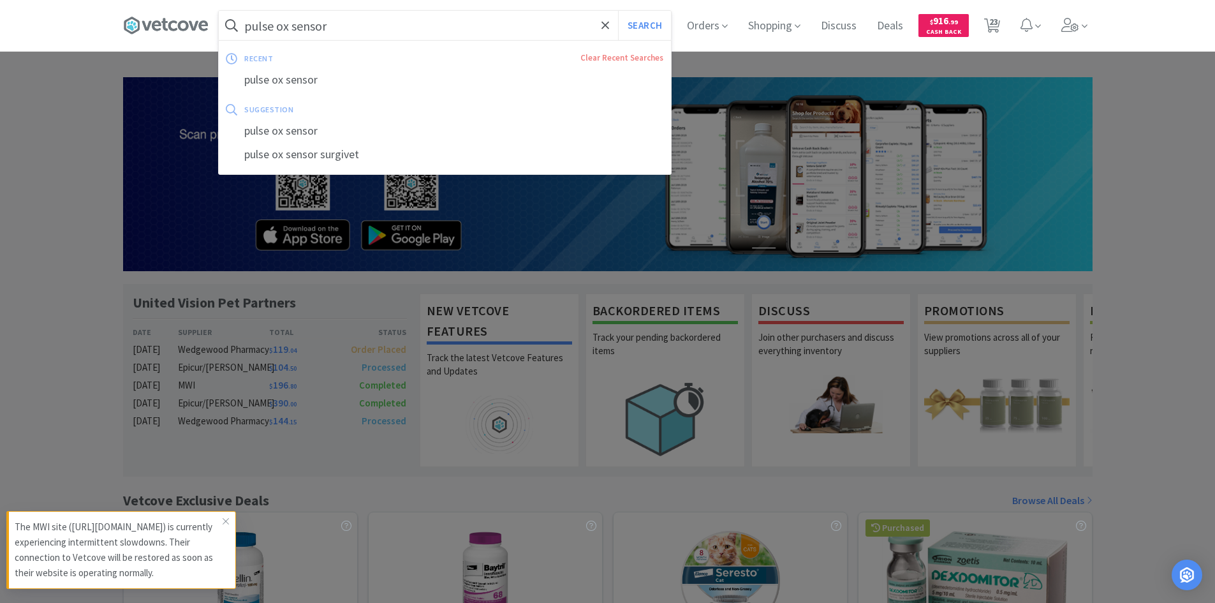
click at [410, 29] on input "pulse ox sensor" at bounding box center [445, 25] width 452 height 29
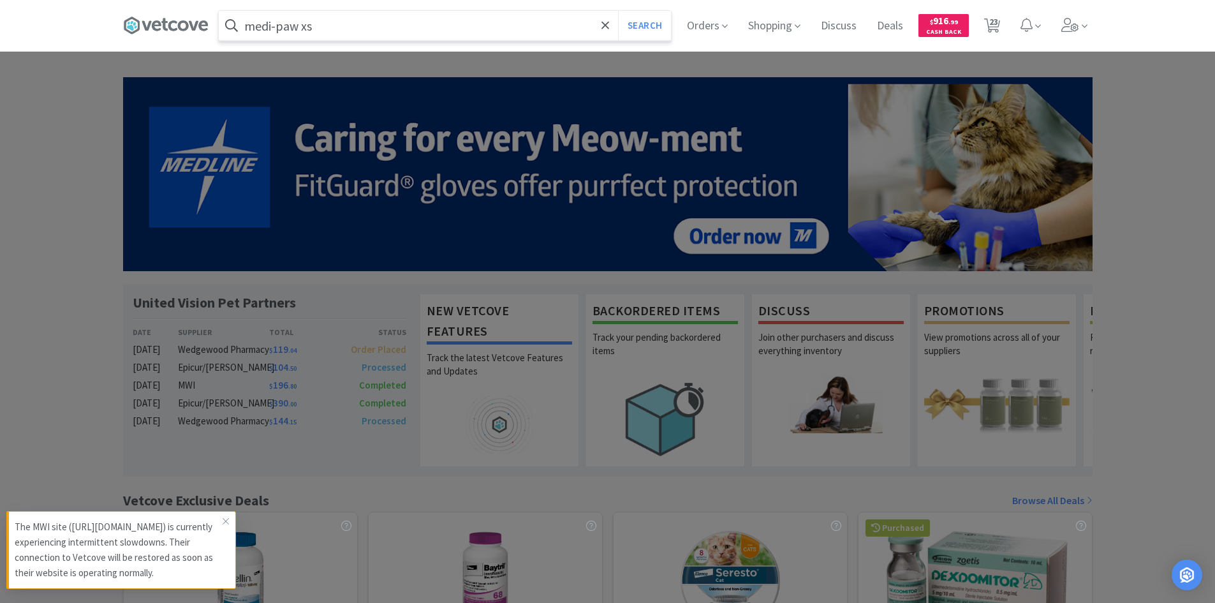
type input "medi-paw xs"
click at [618, 11] on button "Search" at bounding box center [644, 25] width 53 height 29
select select "2"
select select "1"
select select "6"
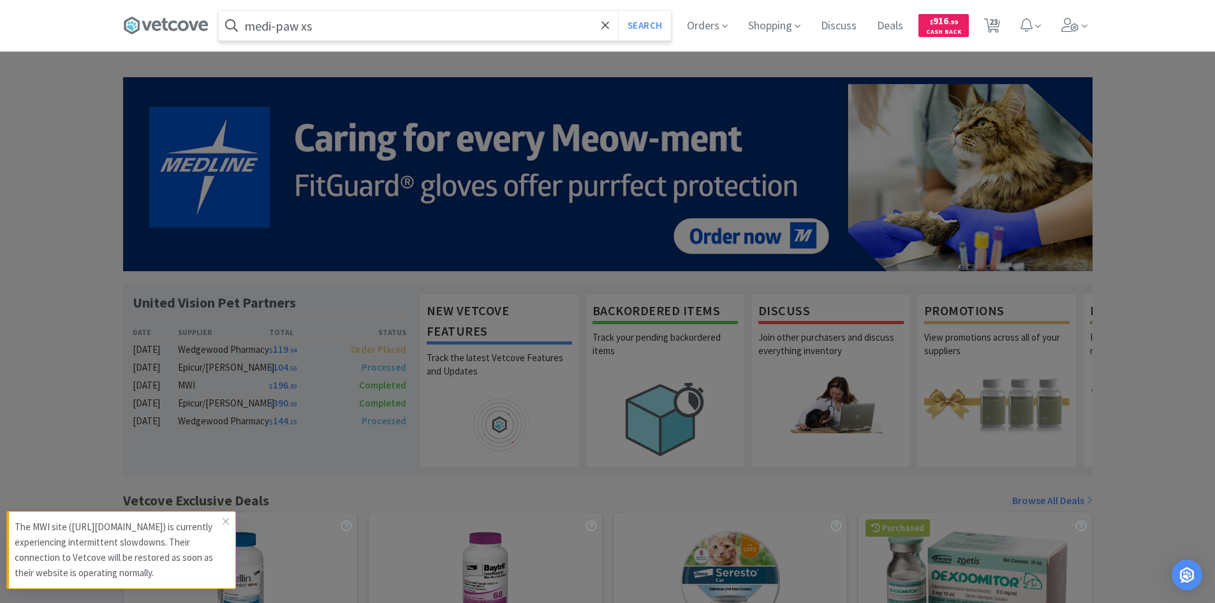
select select "6"
select select "1"
select select "20"
select select "5"
select select "4"
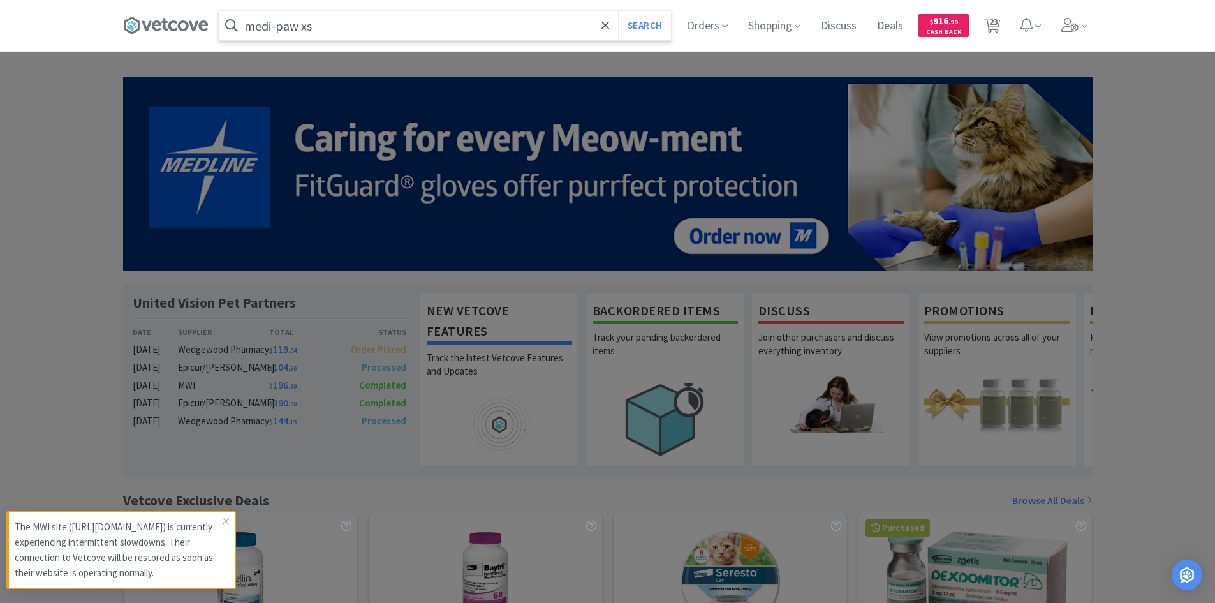
select select "2"
select select "8"
select select "4"
select select "1"
select select "8"
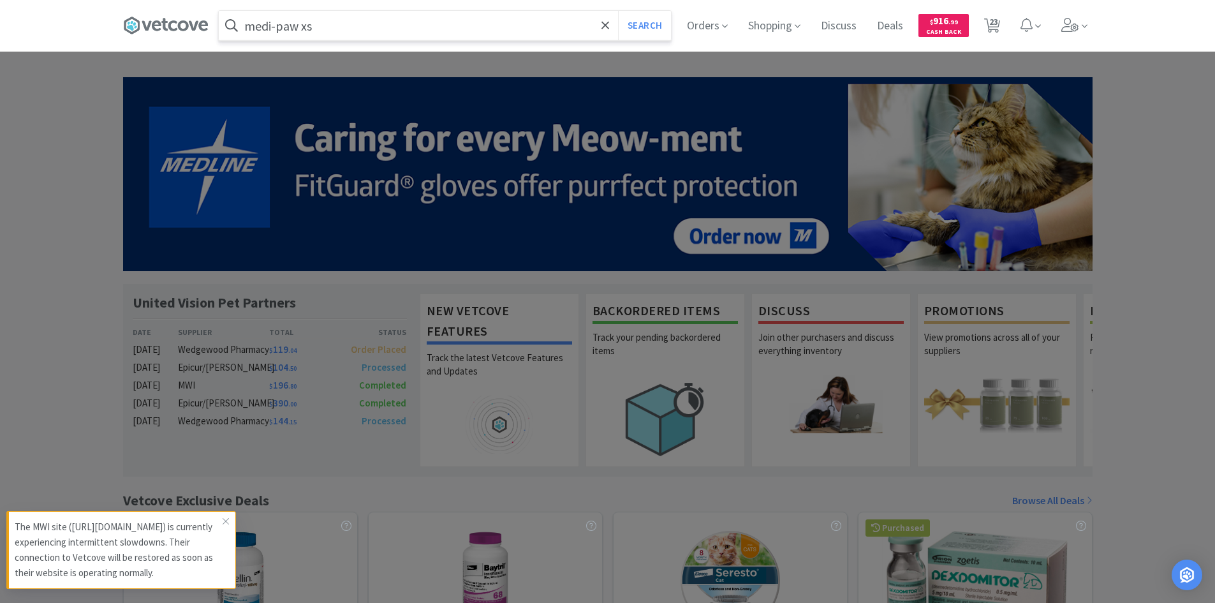
select select "2"
select select "9"
select select "1"
select select "20"
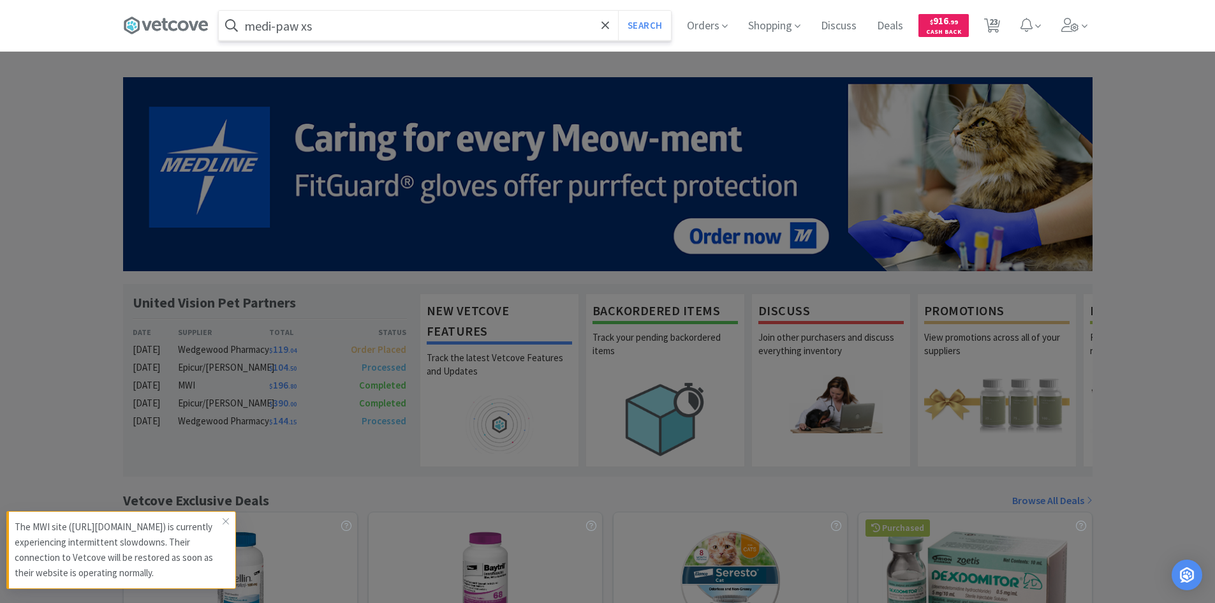
select select "1"
select select "2"
select select "4"
select select "8"
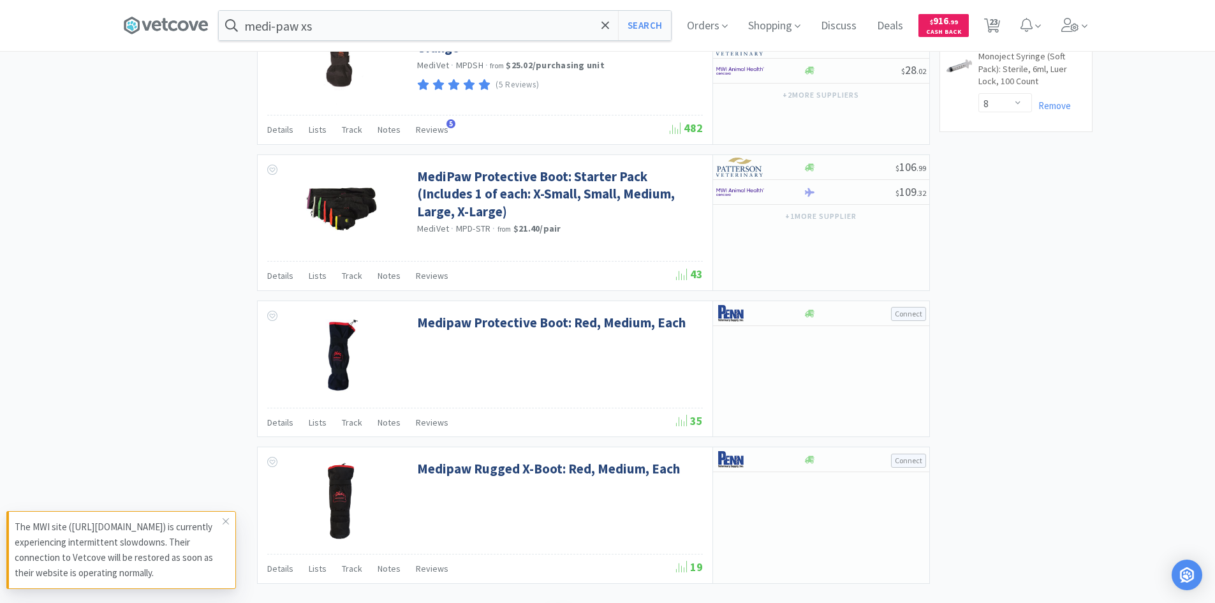
scroll to position [1816, 0]
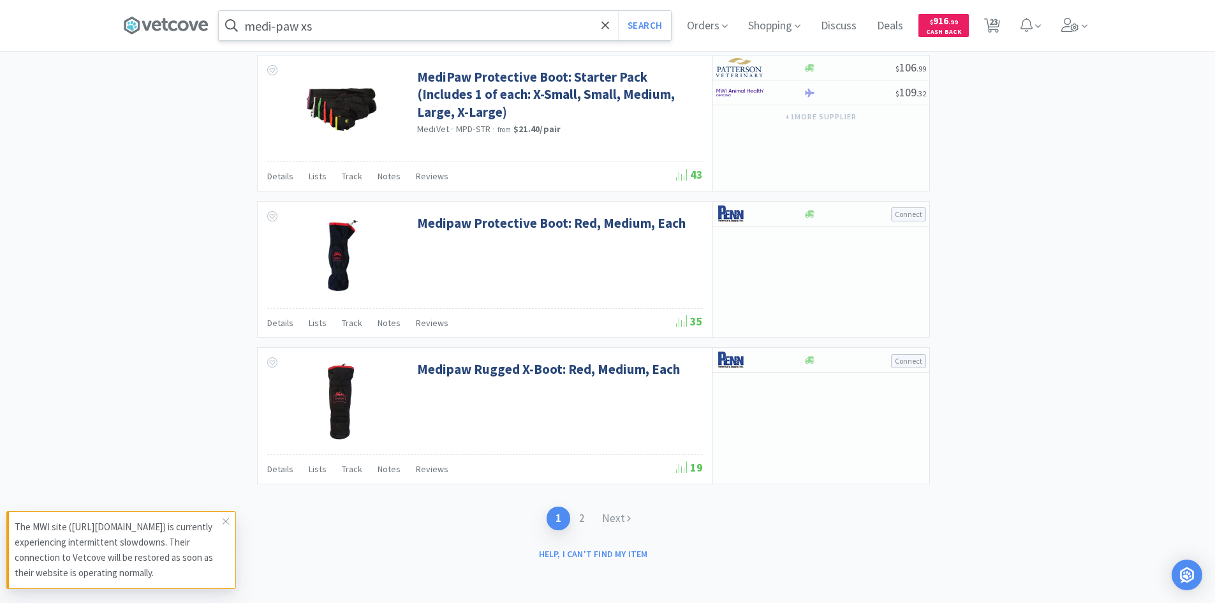
click at [336, 33] on input "medi-paw xs" at bounding box center [445, 25] width 452 height 29
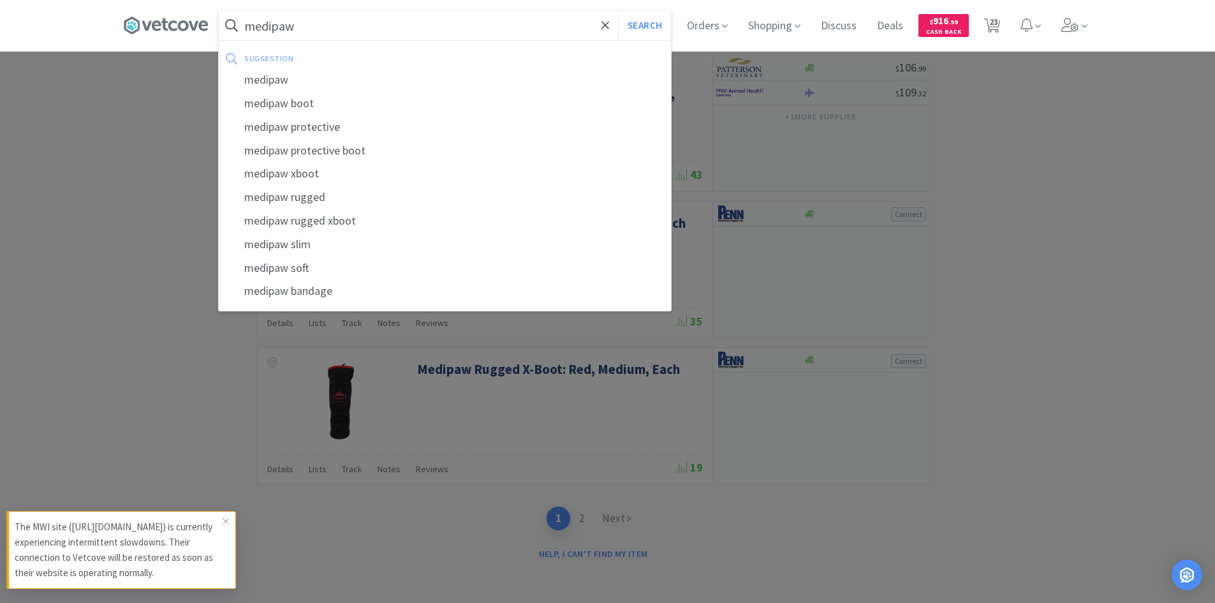
type input "medipaw"
click at [618, 11] on button "Search" at bounding box center [644, 25] width 53 height 29
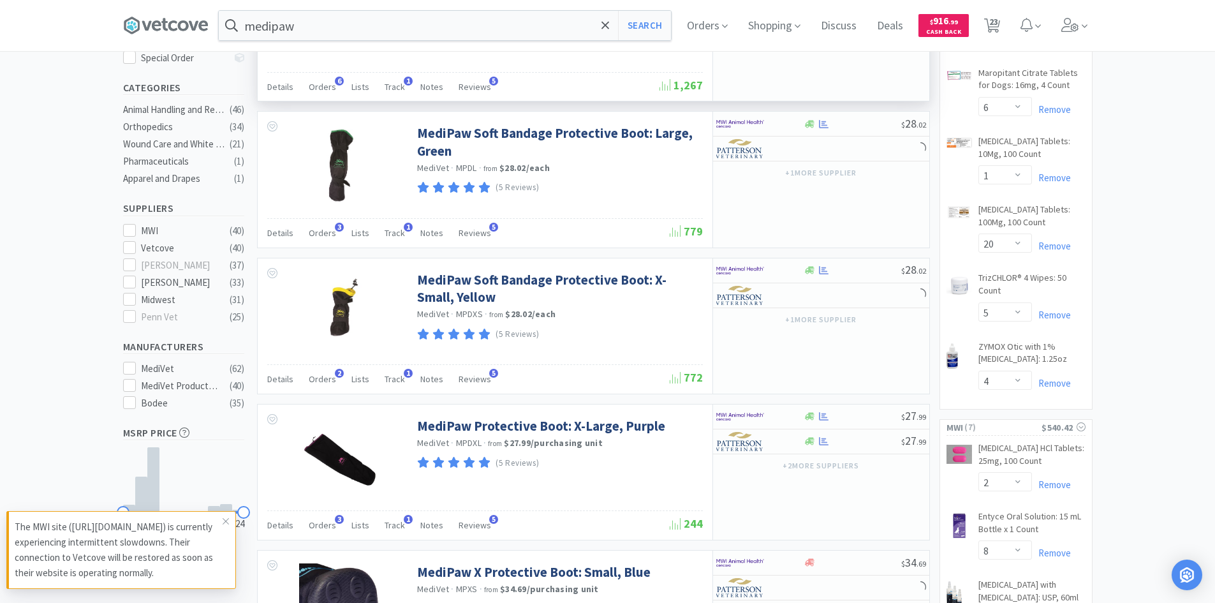
scroll to position [319, 0]
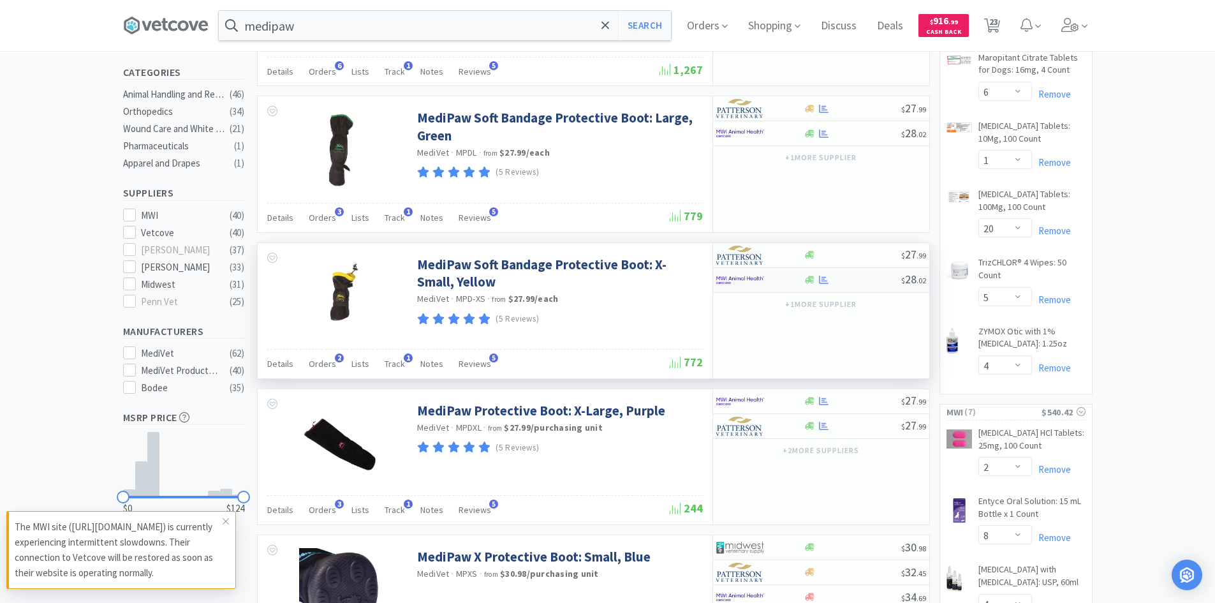
click at [785, 277] on div at bounding box center [751, 280] width 70 height 22
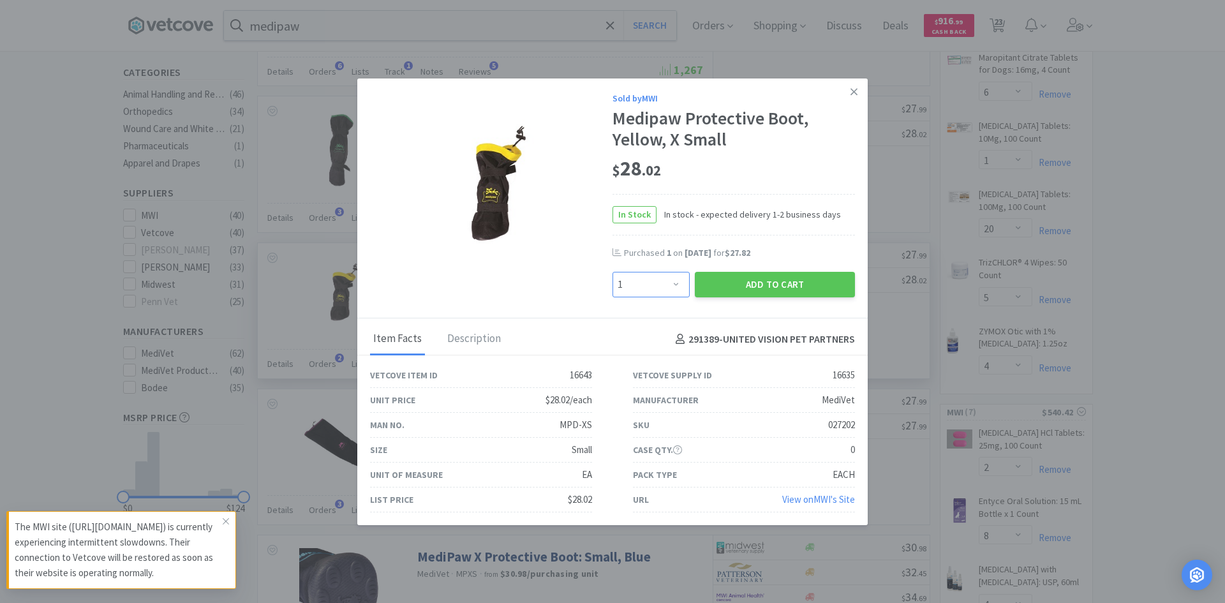
click at [683, 285] on select "Enter Quantity 1 2 3 4 5 6 7 8 9 10 11 12 13 14 15 16 17 18 19 20 Enter Quantity" at bounding box center [650, 285] width 77 height 26
select select "2"
click at [612, 272] on select "Enter Quantity 1 2 3 4 5 6 7 8 9 10 11 12 13 14 15 16 17 18 19 20 Enter Quantity" at bounding box center [650, 285] width 77 height 26
click at [721, 282] on button "Add to Cart" at bounding box center [775, 285] width 160 height 26
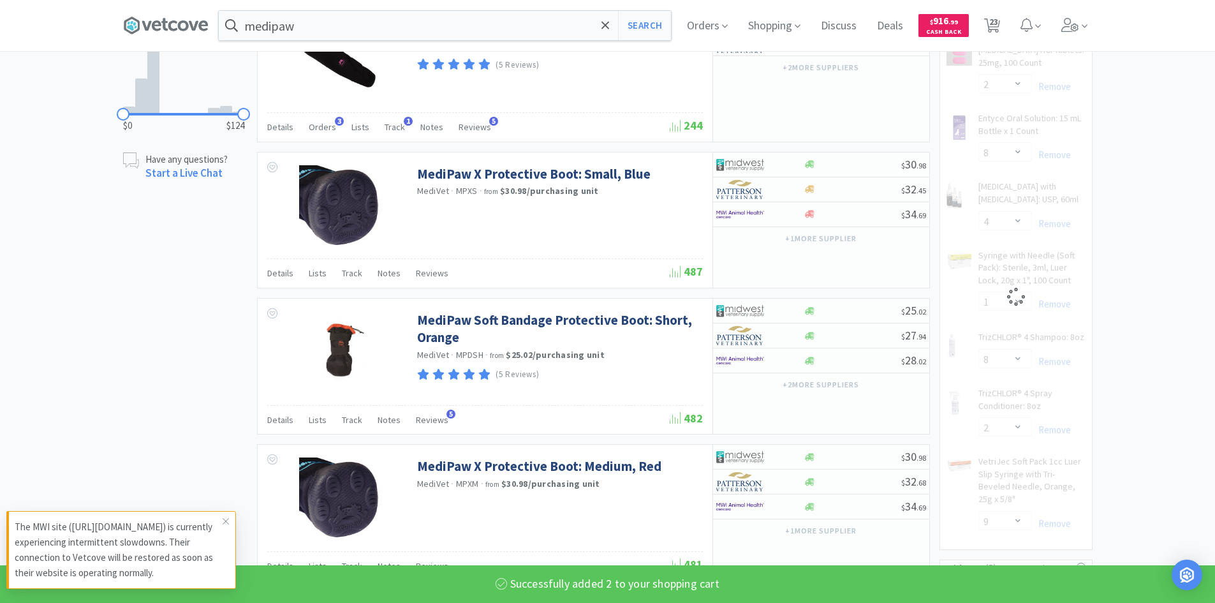
select select "2"
select select "1"
select select "8"
select select "2"
select select "9"
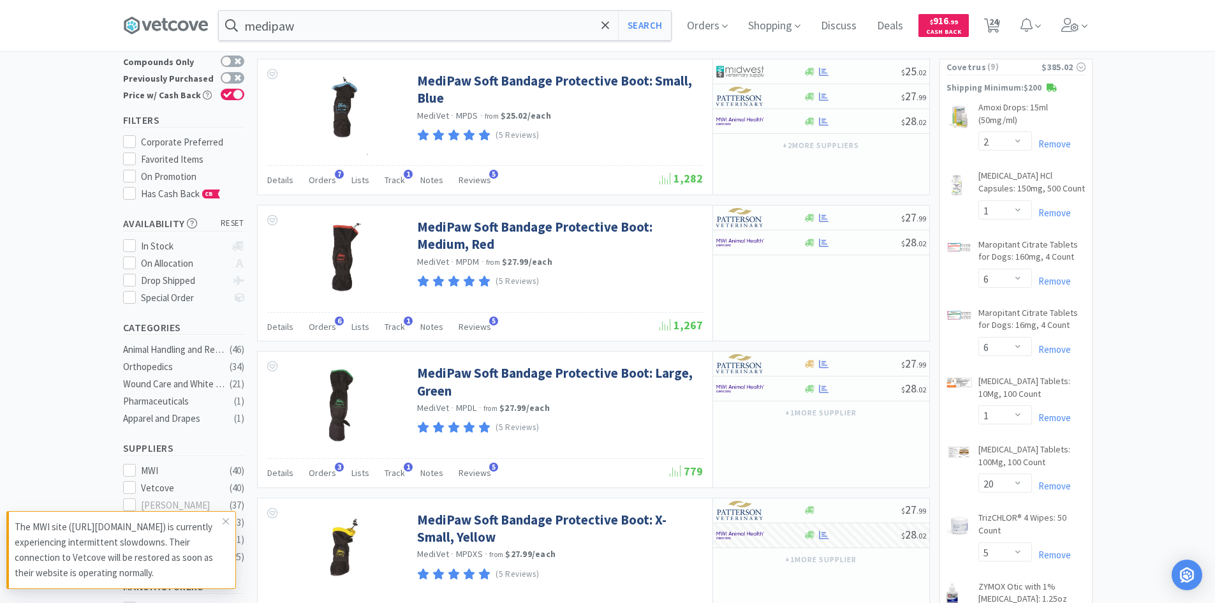
scroll to position [0, 0]
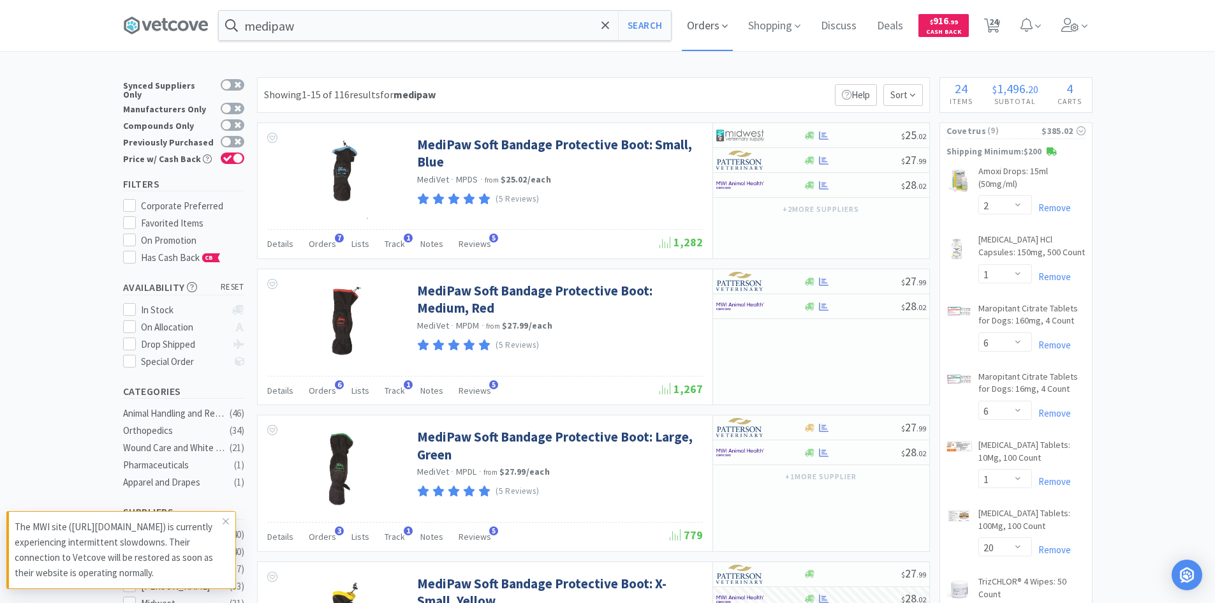
click at [726, 29] on icon at bounding box center [725, 25] width 6 height 11
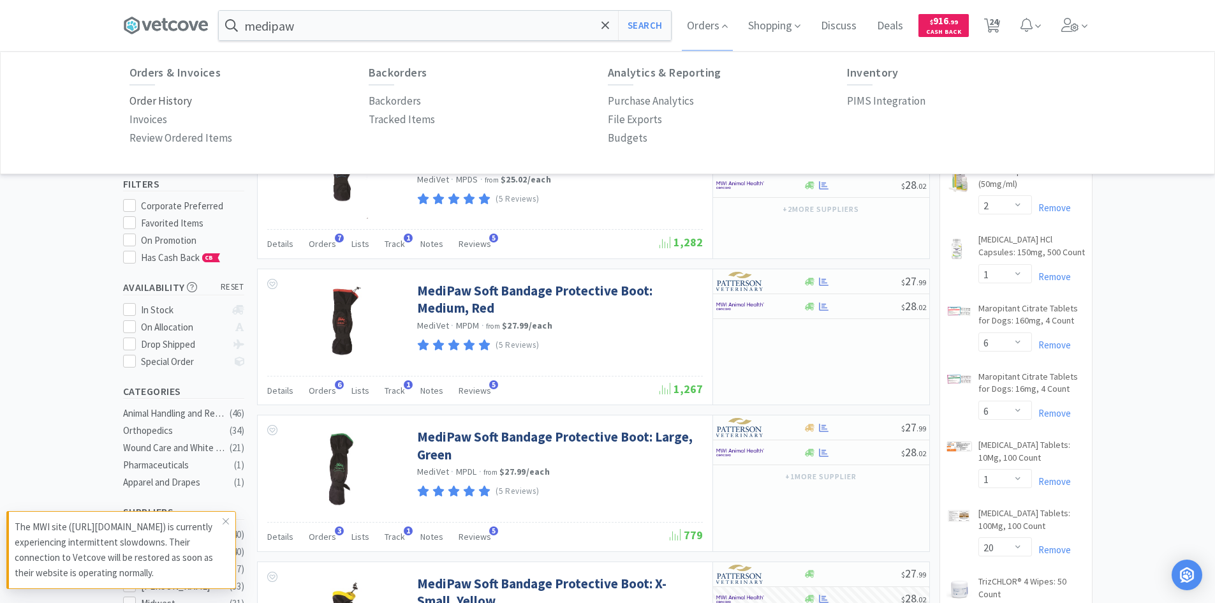
click at [151, 105] on p "Order History" at bounding box center [160, 100] width 63 height 17
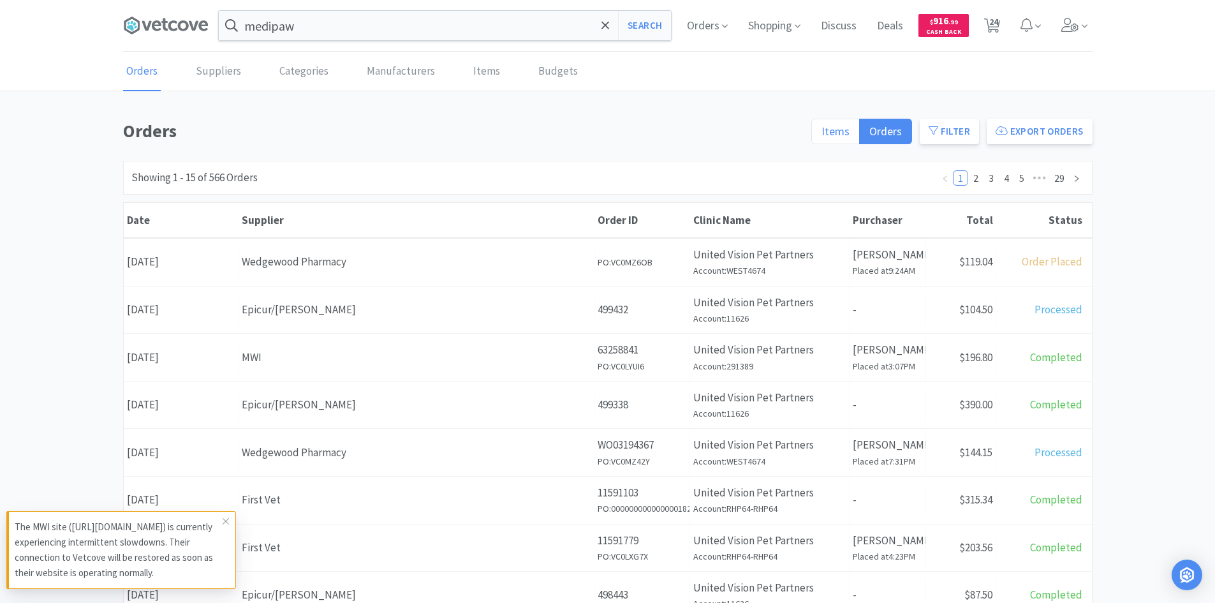
click at [848, 126] on span "Items" at bounding box center [836, 131] width 28 height 15
click at [822, 135] on input "Items" at bounding box center [822, 135] width 0 height 0
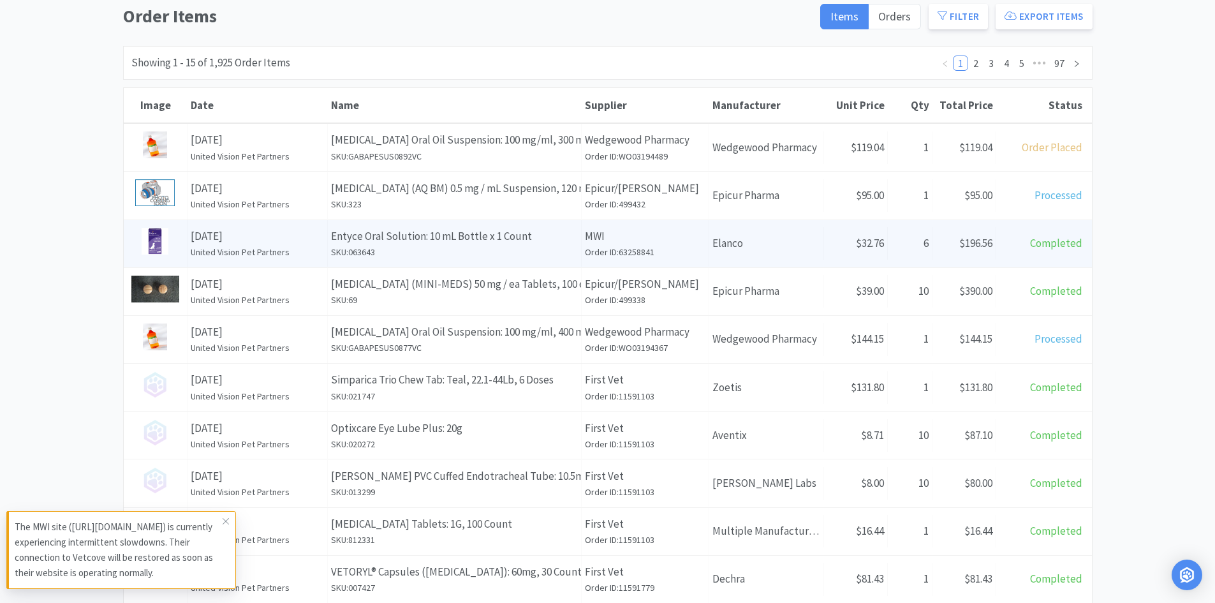
scroll to position [128, 0]
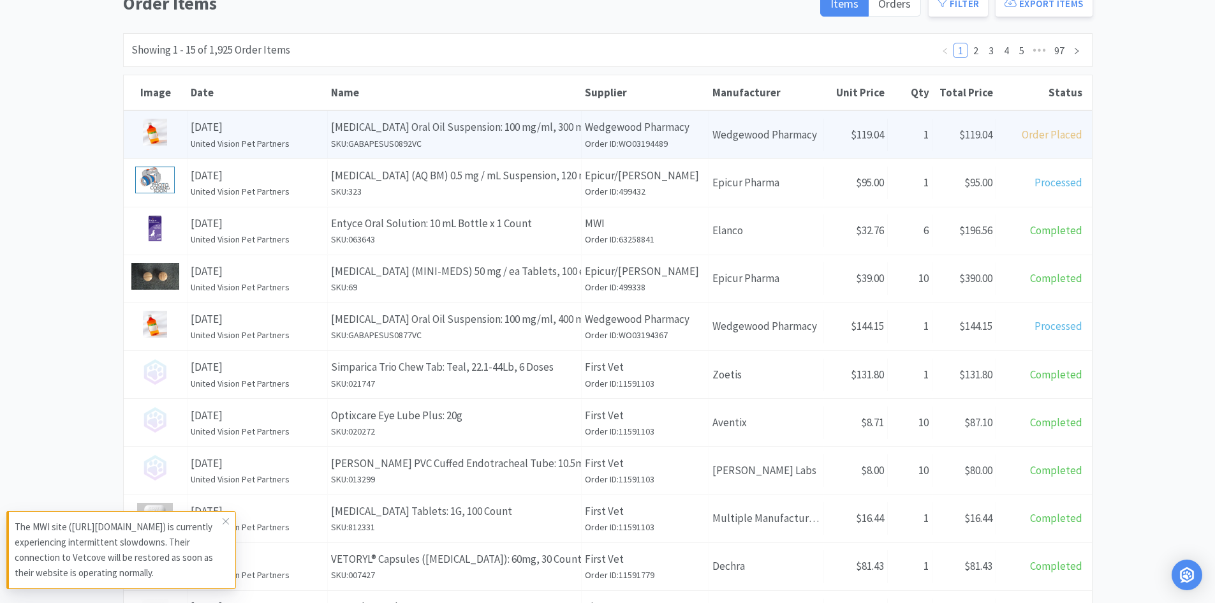
click at [524, 129] on p "[MEDICAL_DATA] Oral Oil Suspension: 100 mg/ml, 300 ml, Chicken" at bounding box center [454, 127] width 247 height 17
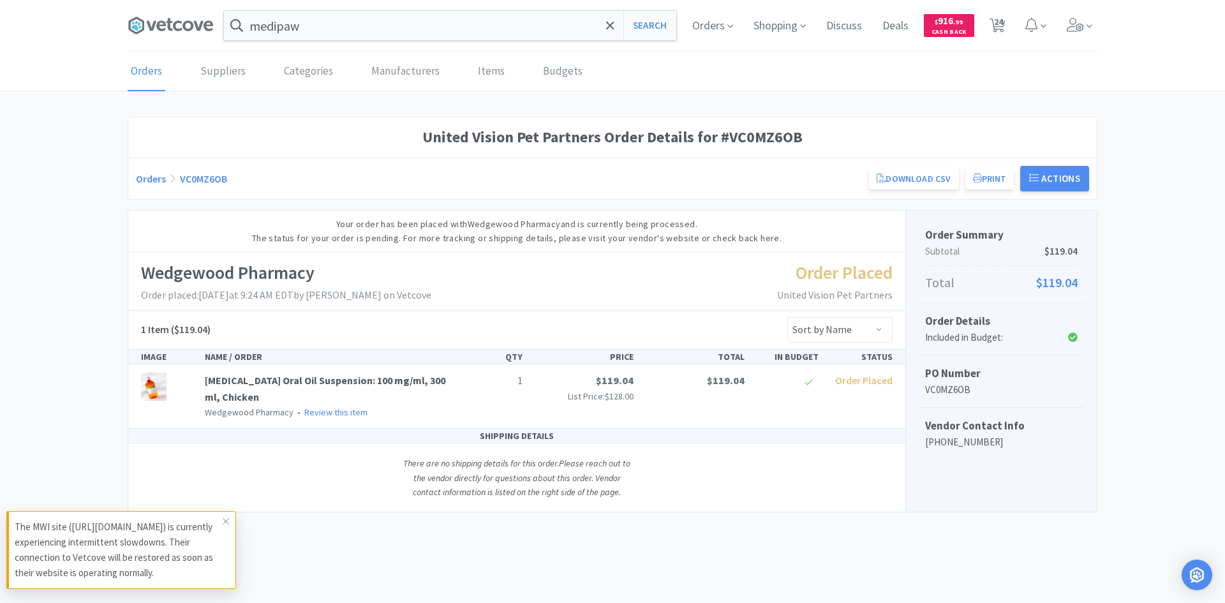
click at [570, 307] on div "Wedgewood Pharmacy Order placed: [DATE] 9:24 AM EDT by [PERSON_NAME] on Vetcove…" at bounding box center [516, 281] width 777 height 58
click at [1058, 179] on button "Actions" at bounding box center [1054, 179] width 69 height 26
click at [1137, 311] on div "United Vision Pet Partners Order Details for #VC0MZ6OB Orders VC0MZ6OB Download…" at bounding box center [612, 315] width 1225 height 396
click at [226, 521] on icon at bounding box center [226, 521] width 8 height 10
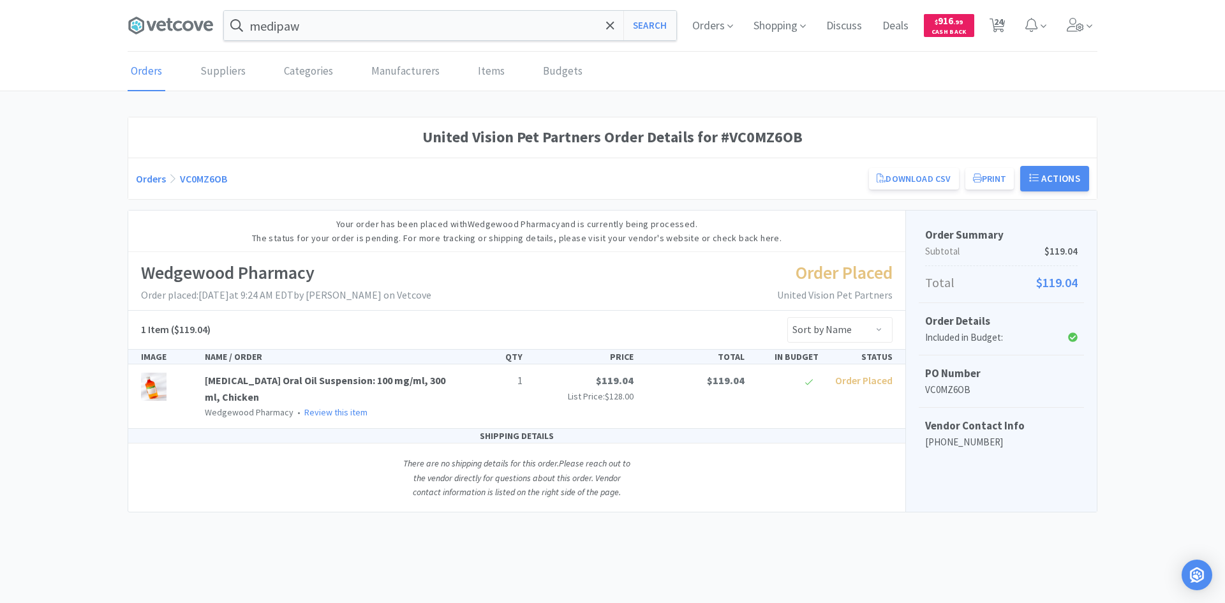
click at [347, 510] on div "SHIPPING DETAILS There are no shipping details for this order. Please reach out…" at bounding box center [516, 471] width 777 height 84
click at [52, 232] on div "United Vision Pet Partners Order Details for #VC0MZ6OB Orders VC0MZ6OB Download…" at bounding box center [612, 315] width 1225 height 396
click at [89, 149] on div "United Vision Pet Partners Order Details for #VC0MZ6OB Orders VC0MZ6OB Download…" at bounding box center [612, 315] width 1225 height 396
click at [98, 150] on div "United Vision Pet Partners Order Details for #VC0MZ6OB Orders VC0MZ6OB Download…" at bounding box center [612, 315] width 1225 height 396
click at [394, 485] on div "There are no shipping details for this order. Please reach out to the vendor di…" at bounding box center [516, 477] width 255 height 68
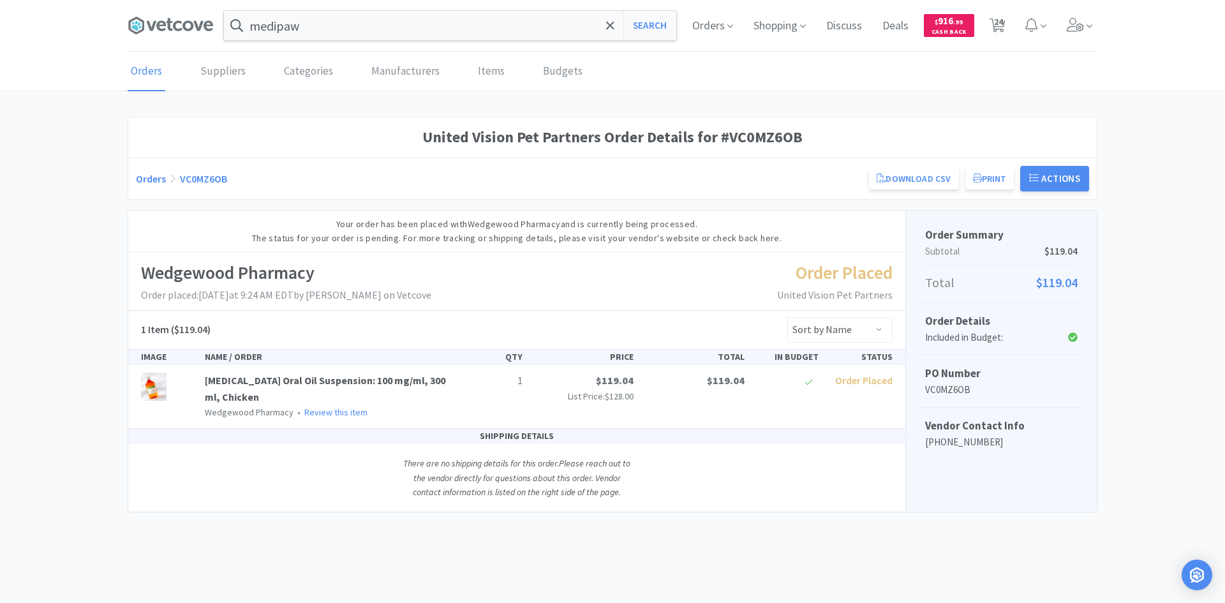
drag, startPoint x: 468, startPoint y: 292, endPoint x: 191, endPoint y: 282, distance: 277.0
click at [191, 282] on div "Wedgewood Pharmacy Order placed: [DATE] 9:24 AM EDT by [PERSON_NAME] on Vetcove…" at bounding box center [516, 281] width 777 height 58
click at [159, 295] on p "Order placed: [DATE] 9:24 AM EDT by [PERSON_NAME] on Vetcove" at bounding box center [286, 295] width 290 height 17
drag, startPoint x: 142, startPoint y: 268, endPoint x: 512, endPoint y: 303, distance: 372.3
click at [512, 303] on div "Wedgewood Pharmacy Order placed: [DATE] 9:24 AM EDT by [PERSON_NAME] on Vetcove…" at bounding box center [516, 281] width 777 height 58
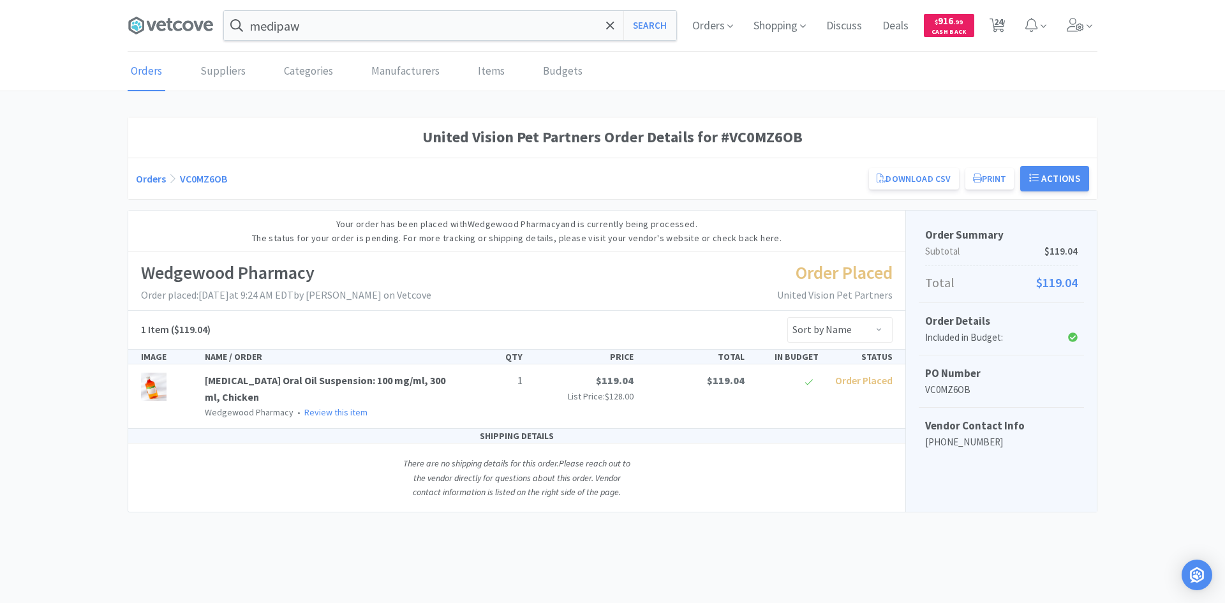
click at [503, 296] on div "Wedgewood Pharmacy Order placed: [DATE] 9:24 AM EDT by [PERSON_NAME] on Vetcove…" at bounding box center [516, 281] width 777 height 58
drag, startPoint x: 503, startPoint y: 296, endPoint x: 127, endPoint y: 279, distance: 376.1
click at [127, 279] on div "United Vision Pet Partners Order Details for #VC0MZ6OB Orders VC0MZ6OB Download…" at bounding box center [612, 315] width 1225 height 396
drag, startPoint x: 466, startPoint y: 290, endPoint x: 146, endPoint y: 278, distance: 320.5
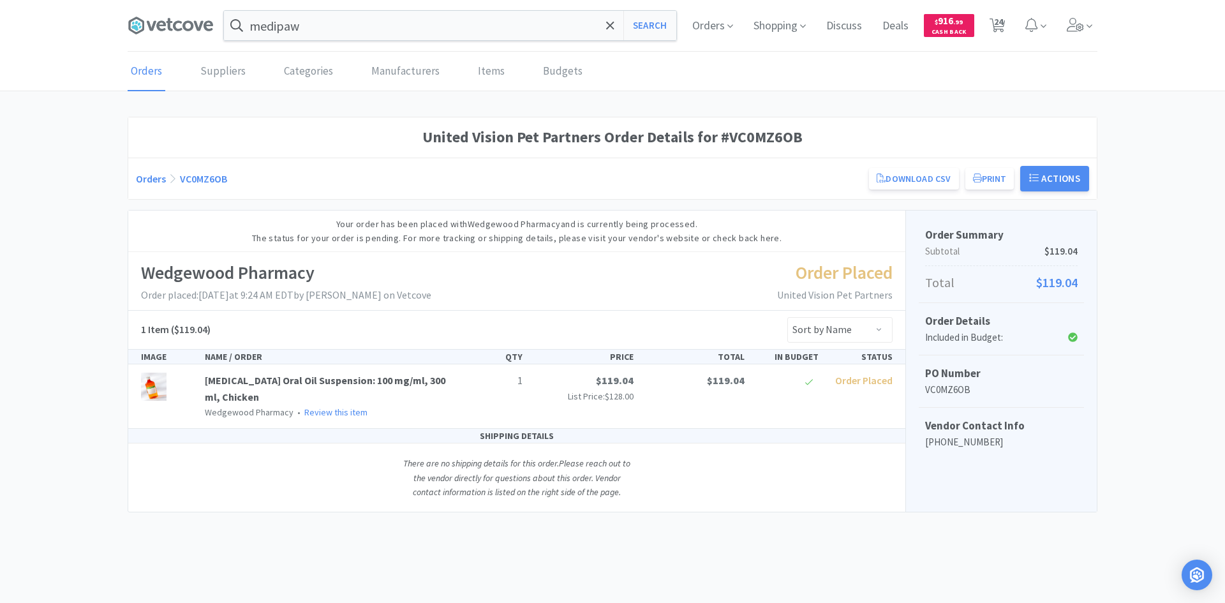
click at [146, 278] on div "Wedgewood Pharmacy Order placed: [DATE] 9:24 AM EDT by [PERSON_NAME] on Vetcove…" at bounding box center [516, 281] width 777 height 58
click at [146, 278] on h1 "Wedgewood Pharmacy" at bounding box center [286, 272] width 290 height 29
drag, startPoint x: 480, startPoint y: 292, endPoint x: 117, endPoint y: 275, distance: 364.0
click at [117, 275] on div "United Vision Pet Partners Order Details for #VC0MZ6OB Orders VC0MZ6OB Download…" at bounding box center [612, 315] width 1225 height 396
click at [514, 278] on div "Wedgewood Pharmacy Order placed: [DATE] 9:24 AM EDT by [PERSON_NAME] on Vetcove…" at bounding box center [516, 281] width 777 height 58
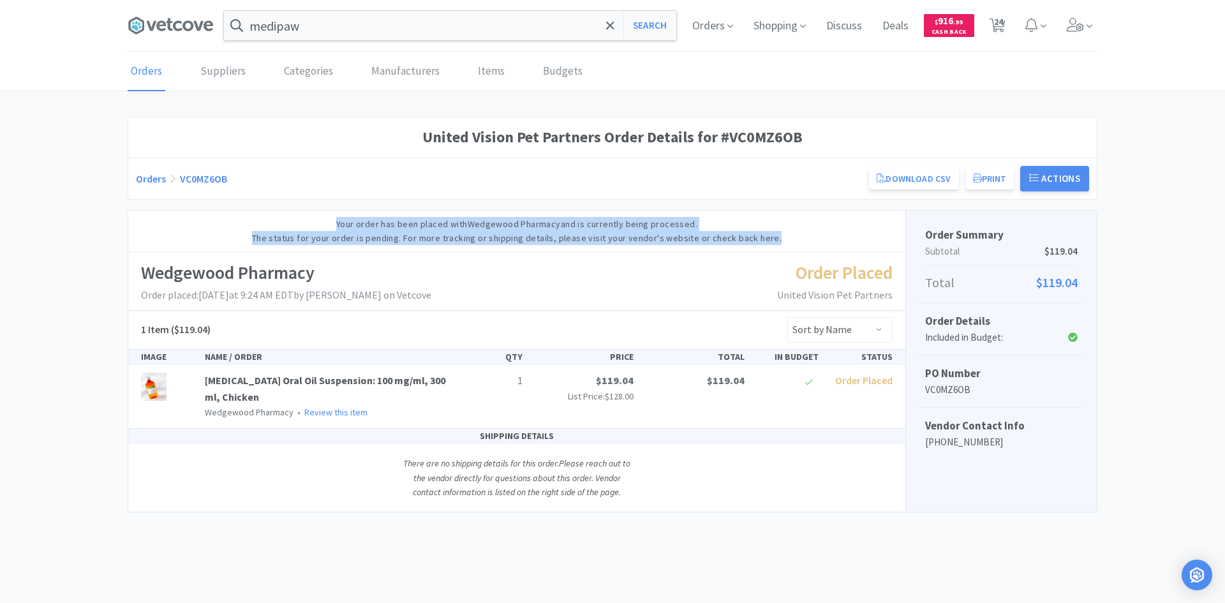
drag, startPoint x: 330, startPoint y: 219, endPoint x: 786, endPoint y: 240, distance: 456.0
click at [786, 240] on div "Your order has been placed with Wedgewood Pharmacy and is currently being proce…" at bounding box center [516, 232] width 777 height 42
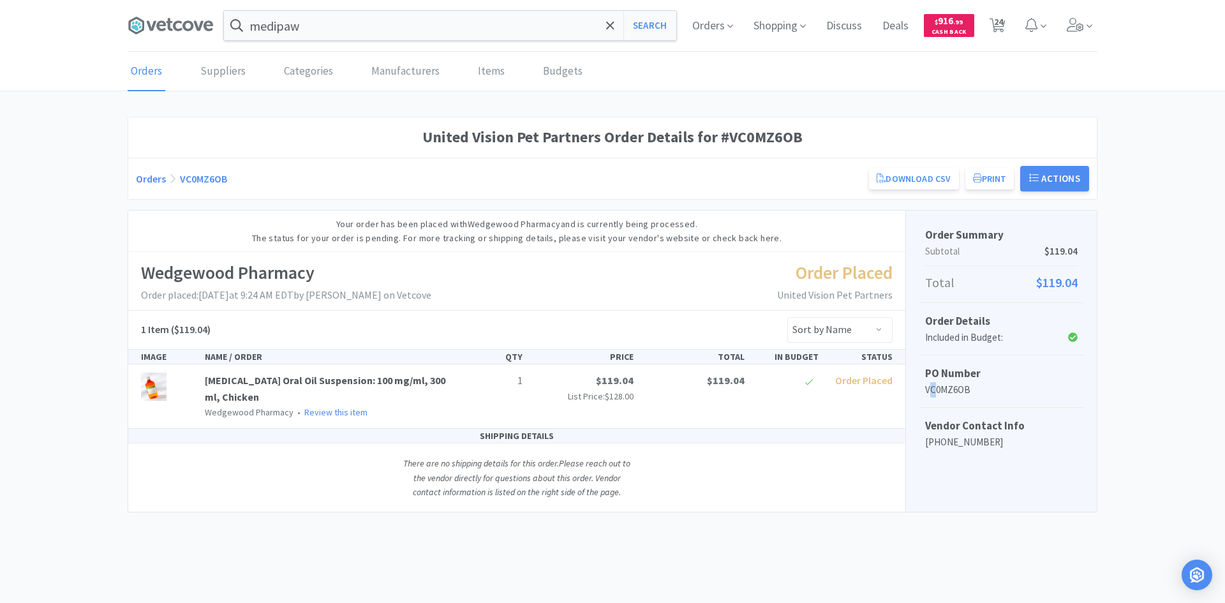
click at [935, 391] on p "VC0MZ6OB" at bounding box center [1001, 389] width 152 height 15
click at [936, 391] on p "VC0MZ6OB" at bounding box center [1001, 389] width 152 height 15
click at [945, 391] on p "VC0MZ6OB" at bounding box center [1001, 389] width 152 height 15
click at [949, 391] on p "VC0MZ6OB" at bounding box center [1001, 389] width 152 height 15
click at [953, 391] on p "VC0MZ6OB" at bounding box center [1001, 389] width 152 height 15
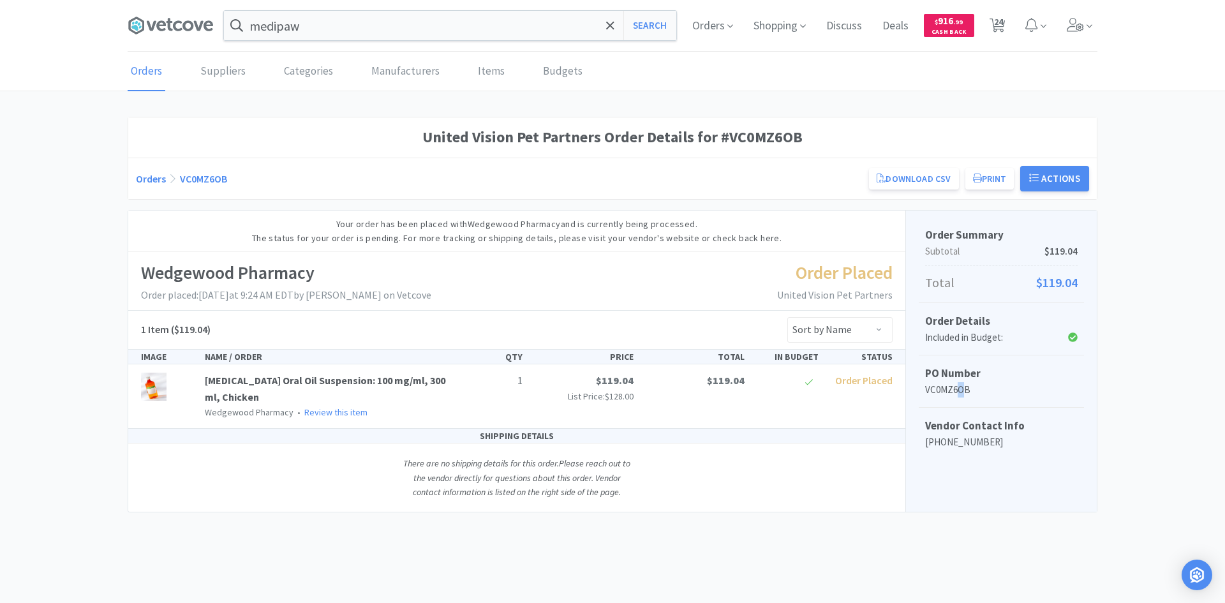
click at [962, 389] on p "VC0MZ6OB" at bounding box center [1001, 389] width 152 height 15
click at [972, 387] on p "VC0MZ6OB" at bounding box center [1001, 389] width 152 height 15
drag, startPoint x: 976, startPoint y: 388, endPoint x: 924, endPoint y: 392, distance: 51.8
click at [924, 392] on div "PO Number VC0MZ6OB" at bounding box center [1001, 381] width 165 height 52
click at [937, 396] on p "VC0MZ6OB" at bounding box center [1001, 389] width 152 height 15
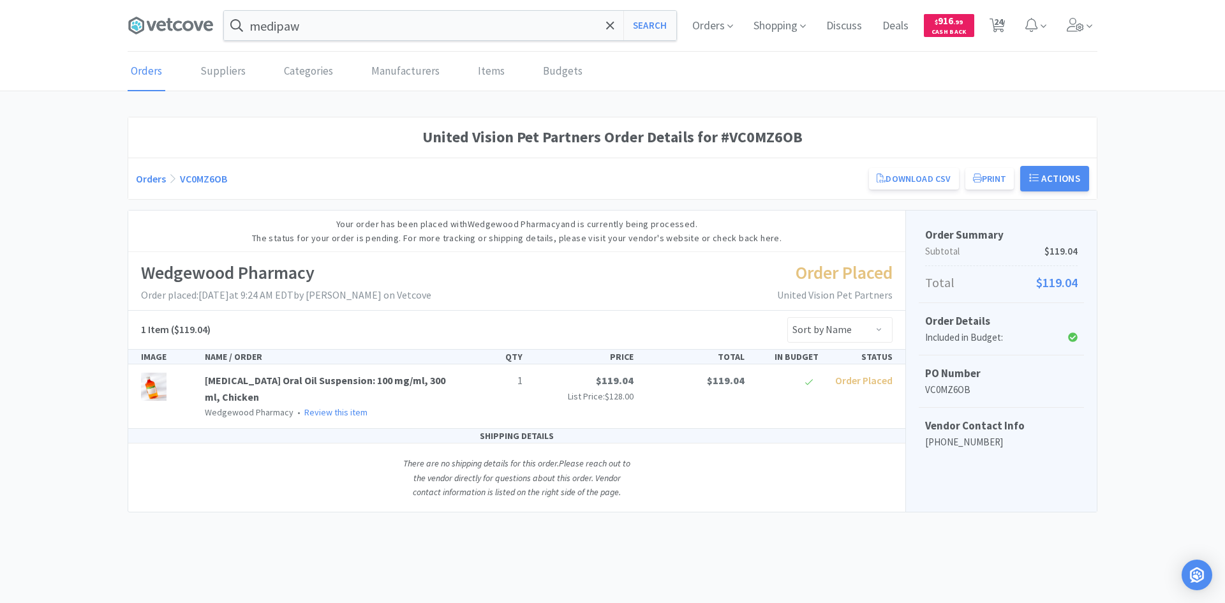
click at [908, 406] on div "Order Summary Subtotal $119.04 Total $119.04 Order Details Included in Budget: …" at bounding box center [1000, 362] width 191 height 302
drag, startPoint x: 987, startPoint y: 387, endPoint x: 922, endPoint y: 396, distance: 66.2
click at [922, 396] on div "PO Number VC0MZ6OB" at bounding box center [1001, 381] width 165 height 52
drag, startPoint x: 982, startPoint y: 388, endPoint x: 917, endPoint y: 387, distance: 65.7
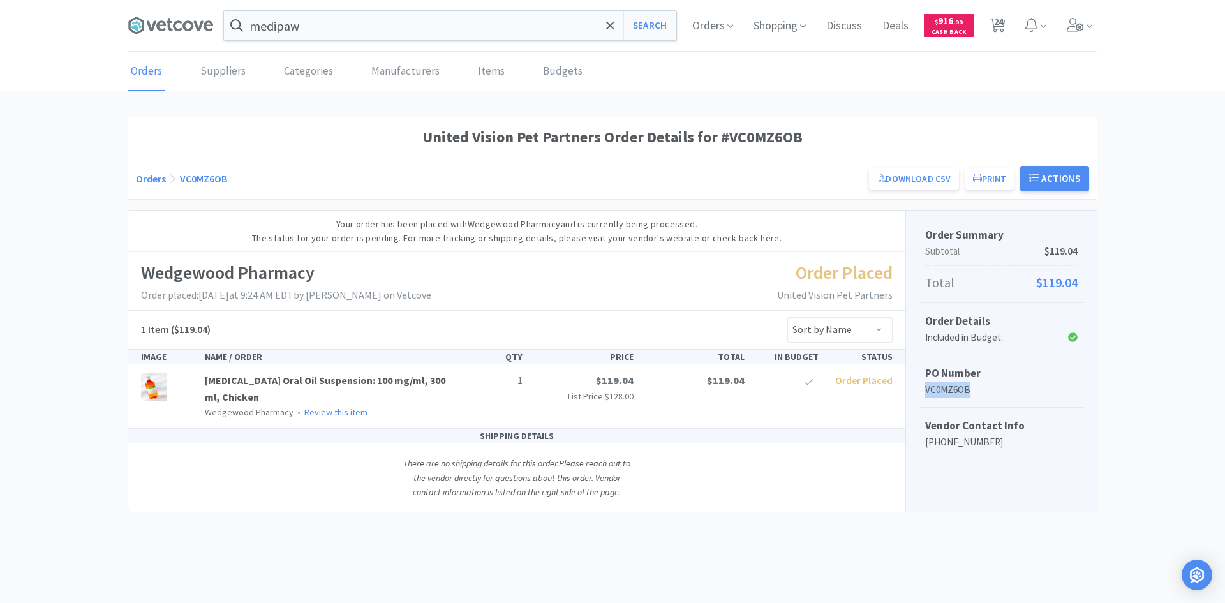
click at [917, 387] on div "Order Summary Subtotal $119.04 Total $119.04 Order Details Included in Budget: …" at bounding box center [1000, 362] width 191 height 302
click at [346, 263] on h1 "Wedgewood Pharmacy" at bounding box center [286, 272] width 290 height 29
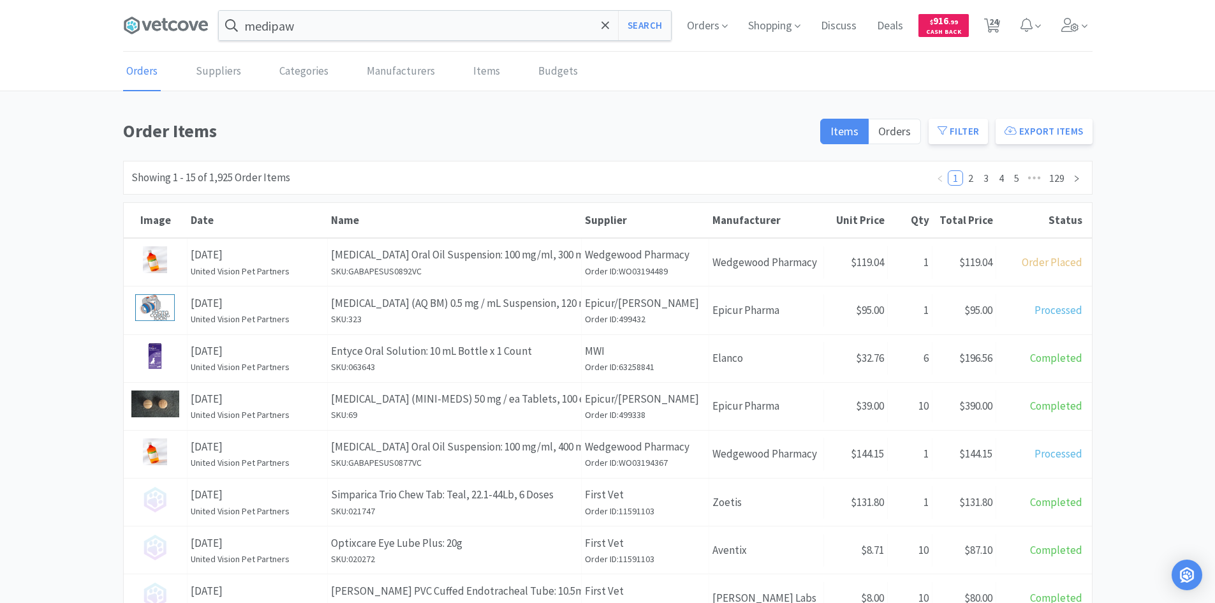
click at [373, 128] on h1 "Order Items" at bounding box center [468, 131] width 690 height 29
click at [713, 26] on span "Orders" at bounding box center [707, 25] width 51 height 51
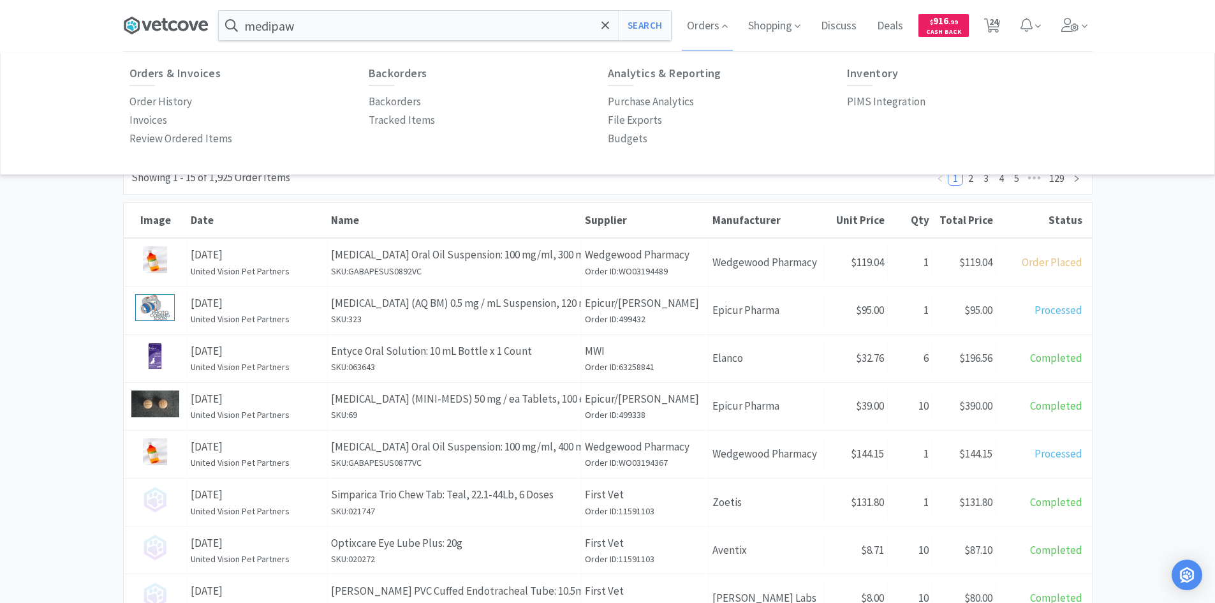
click at [181, 26] on icon at bounding box center [165, 25] width 85 height 19
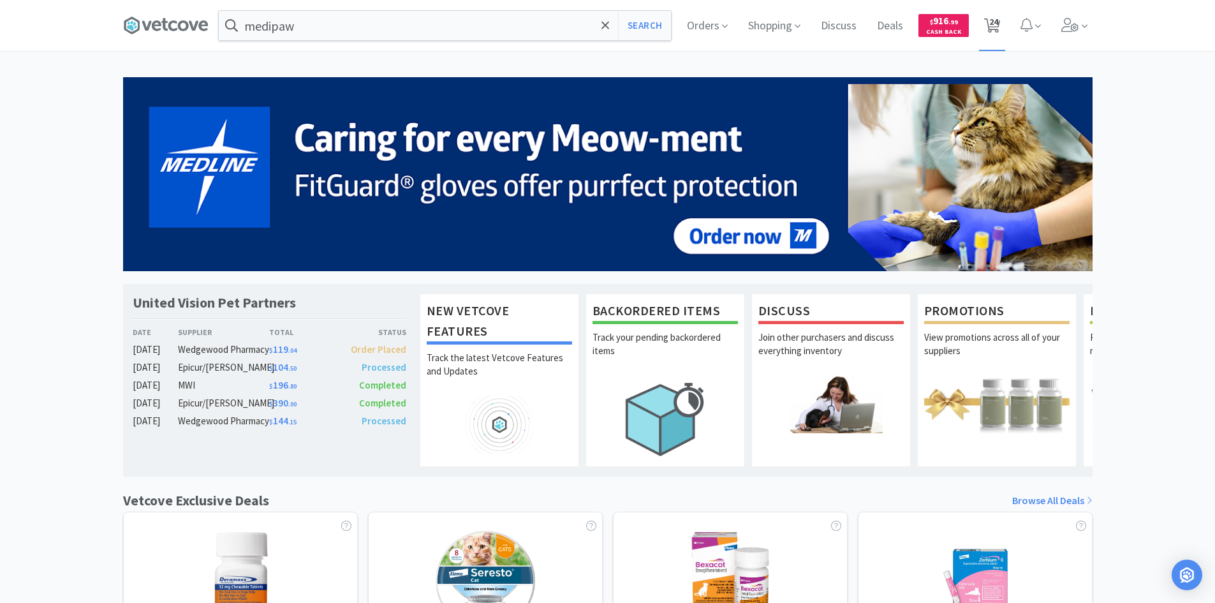
click at [996, 22] on span "24" at bounding box center [993, 21] width 9 height 51
select select "2"
select select "1"
select select "6"
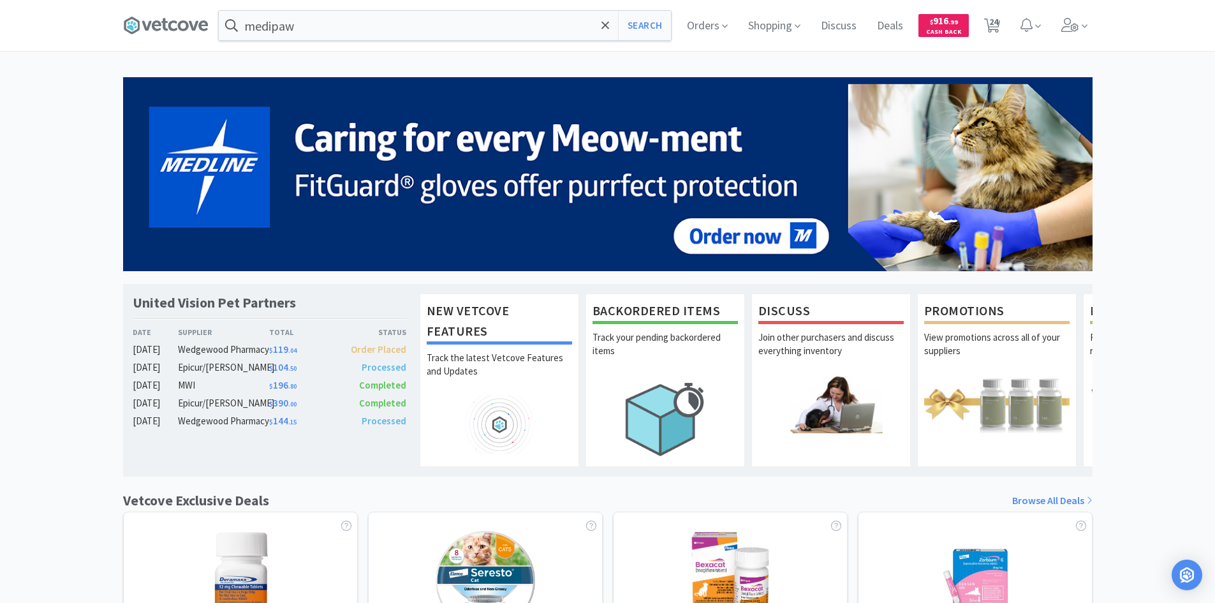
select select "1"
select select "20"
select select "5"
select select "4"
select select "1"
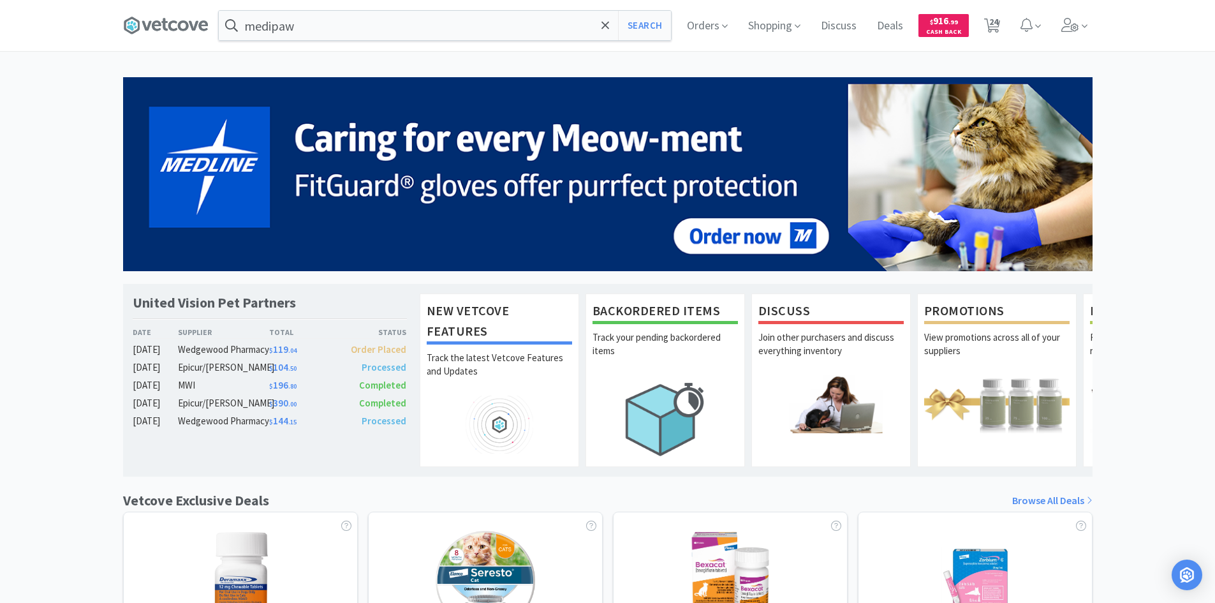
select select "2"
select select "8"
select select "4"
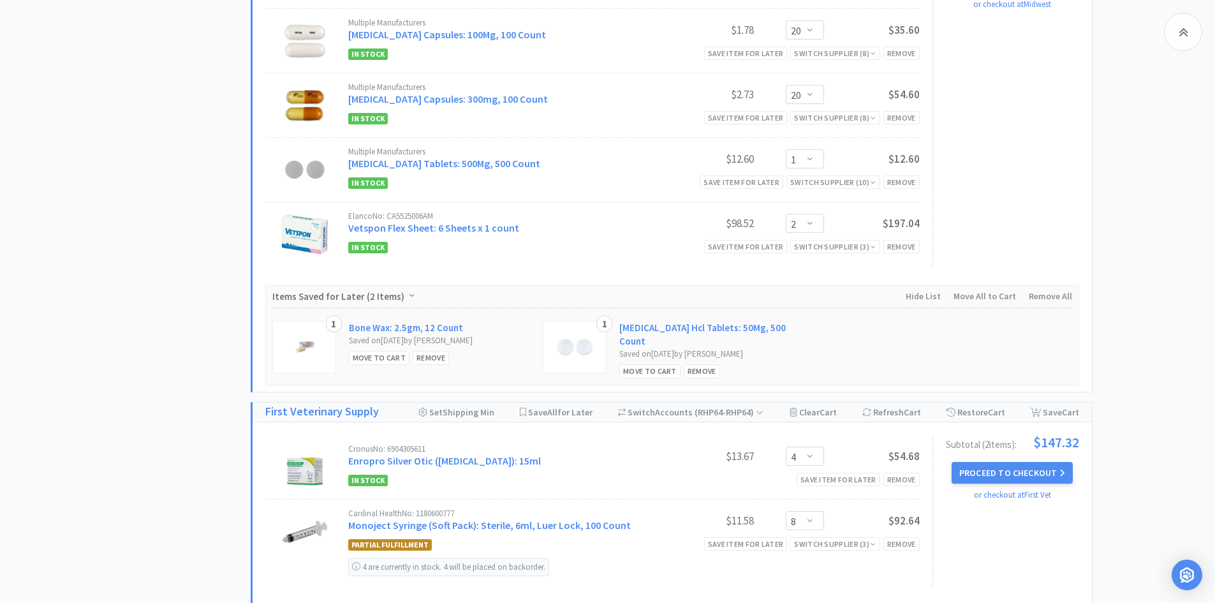
scroll to position [1670, 0]
click at [389, 359] on div "Move to Cart" at bounding box center [379, 356] width 61 height 13
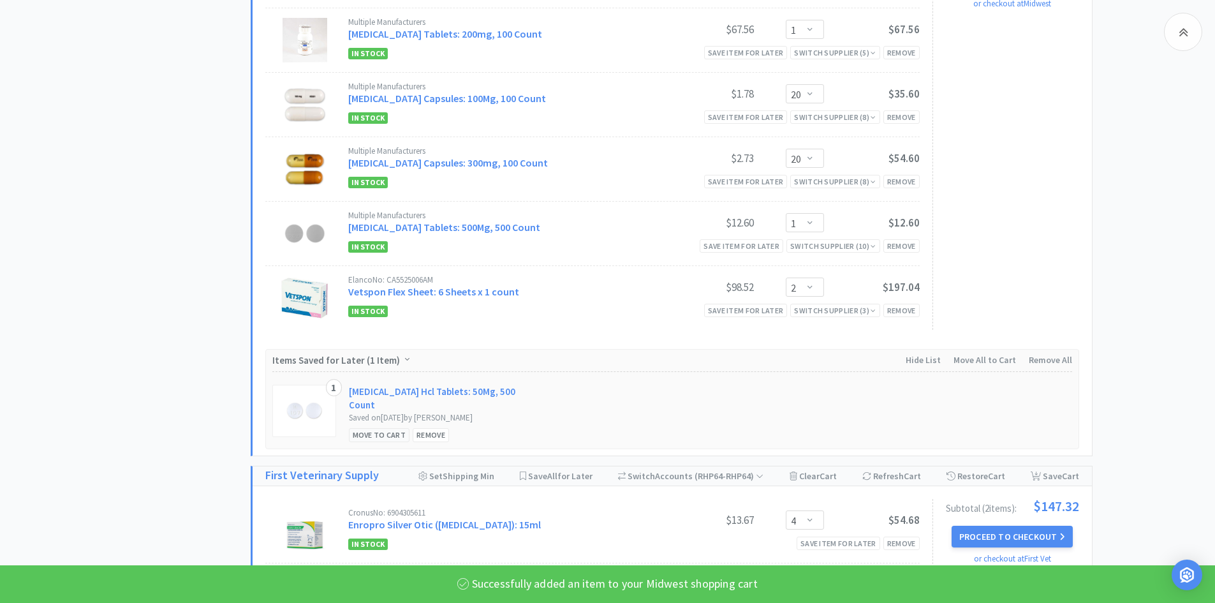
click at [375, 428] on div "Move to Cart" at bounding box center [379, 434] width 61 height 13
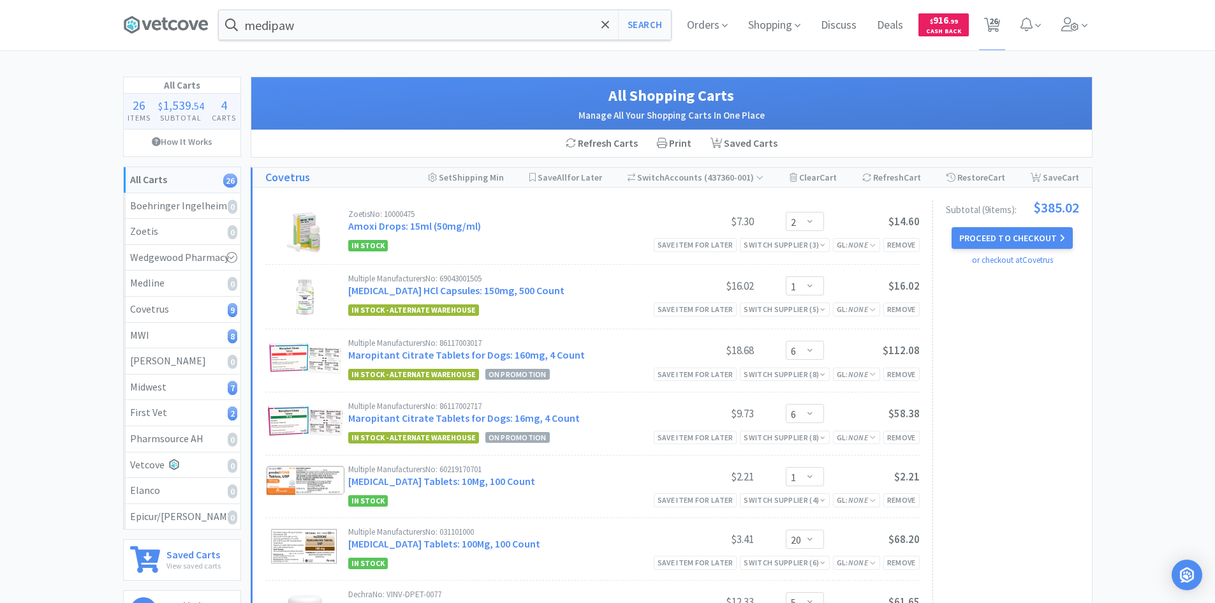
scroll to position [0, 0]
click at [186, 24] on icon at bounding box center [165, 25] width 85 height 19
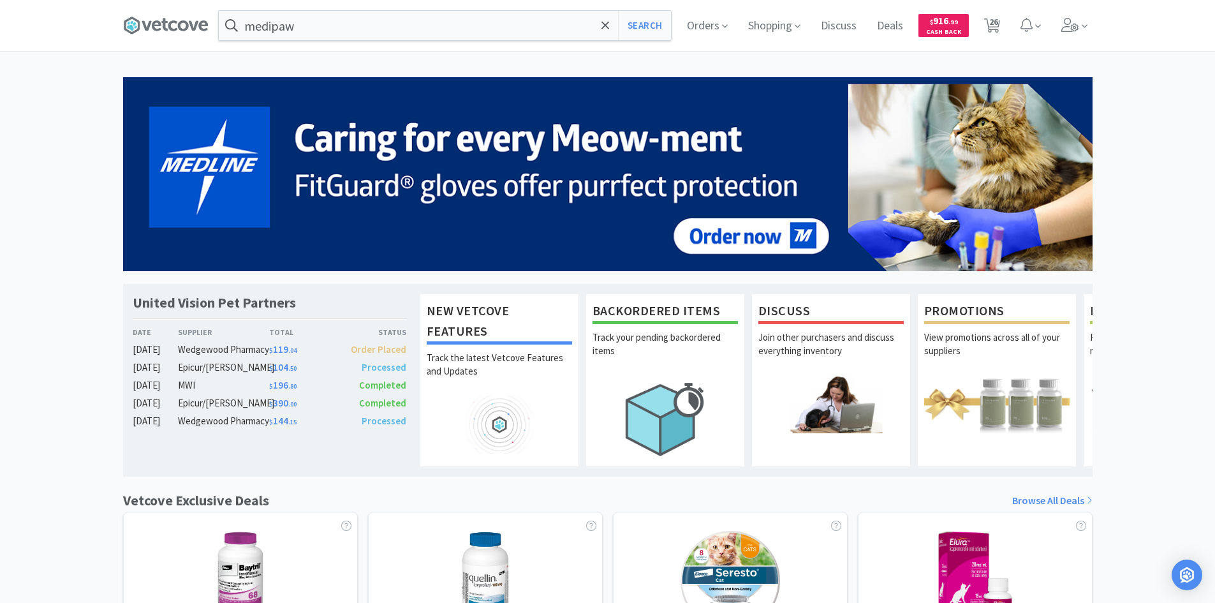
click at [1150, 83] on div "United Vision Pet Partners Date Supplier Total Status [DATE] Wedgewood Pharmacy…" at bounding box center [607, 562] width 1215 height 971
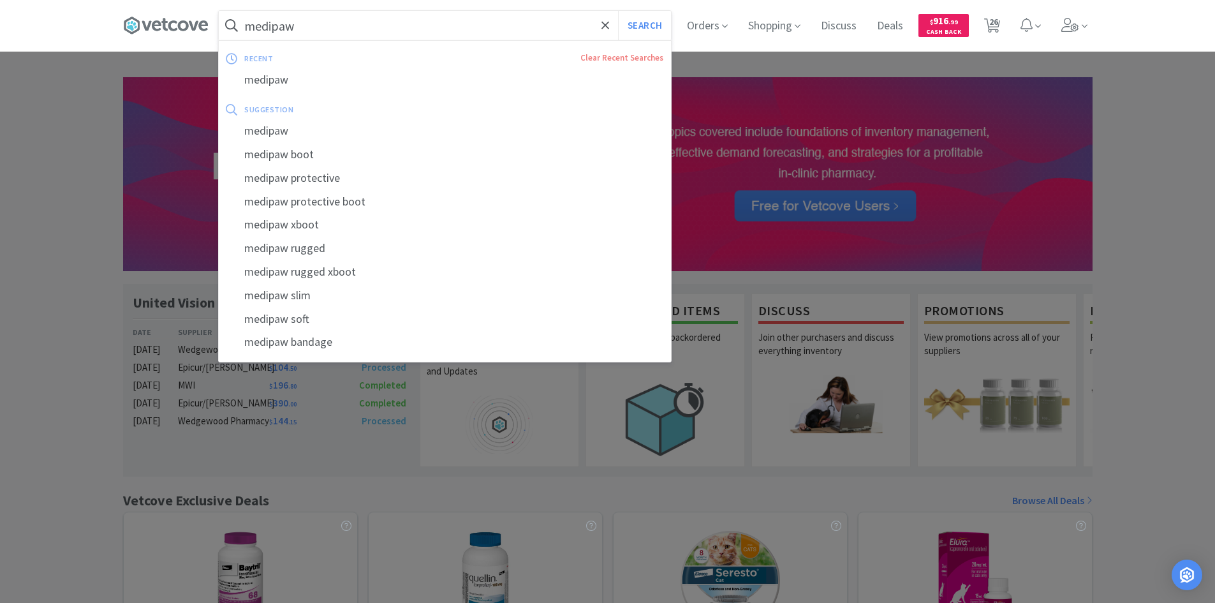
click at [357, 23] on input "medipaw" at bounding box center [445, 25] width 452 height 29
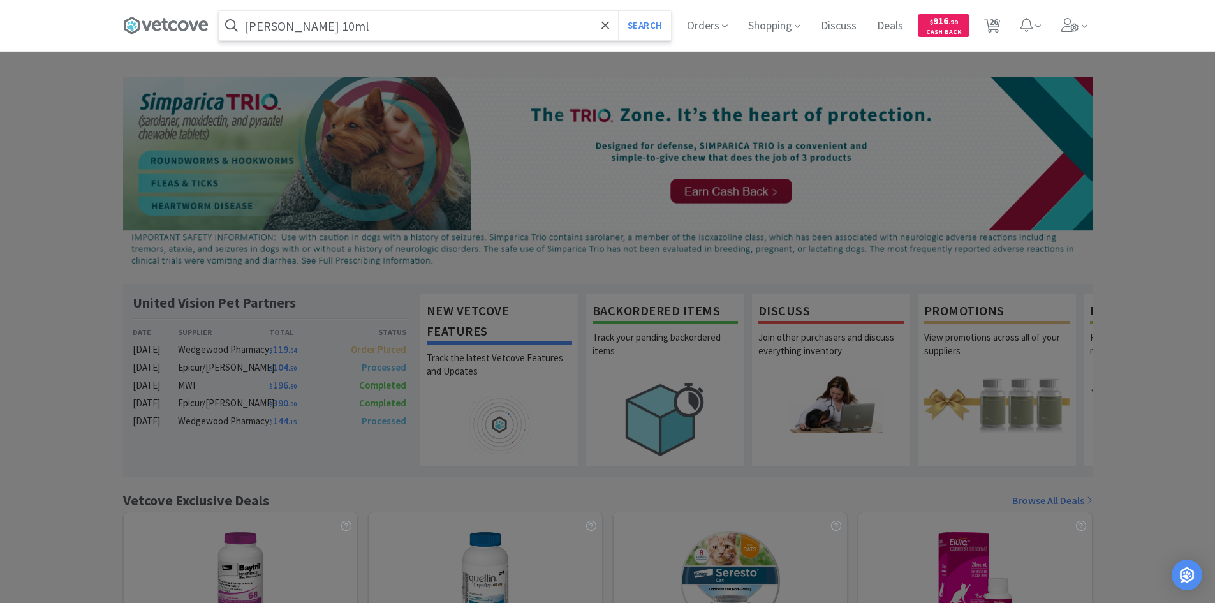
click at [618, 11] on button "Search" at bounding box center [644, 25] width 53 height 29
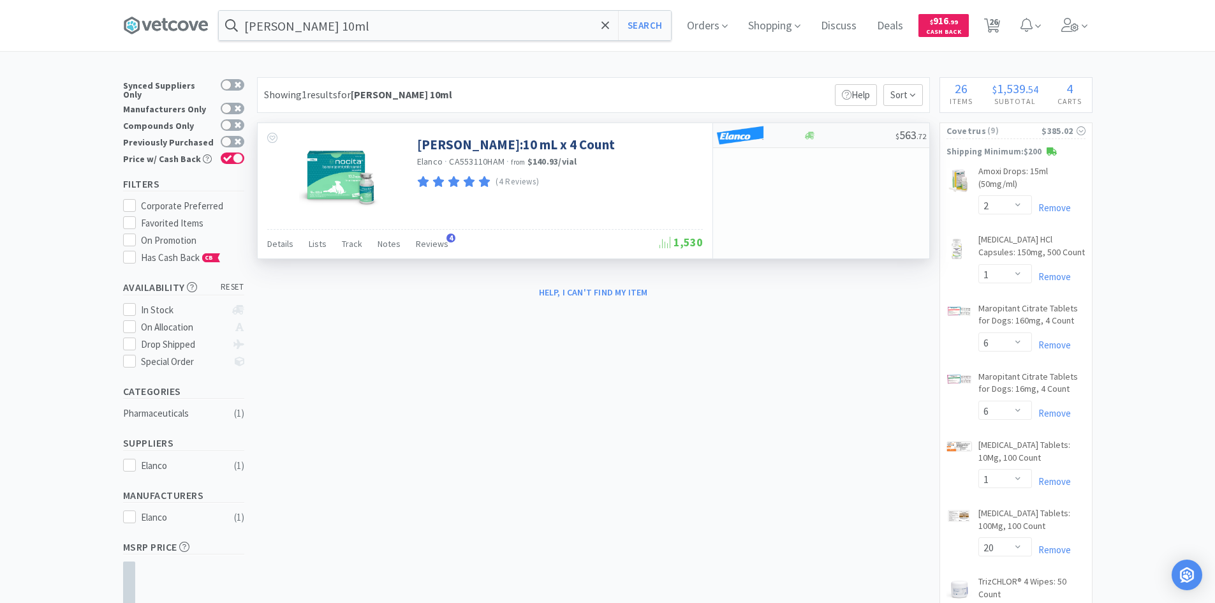
click at [780, 132] on div at bounding box center [751, 135] width 70 height 22
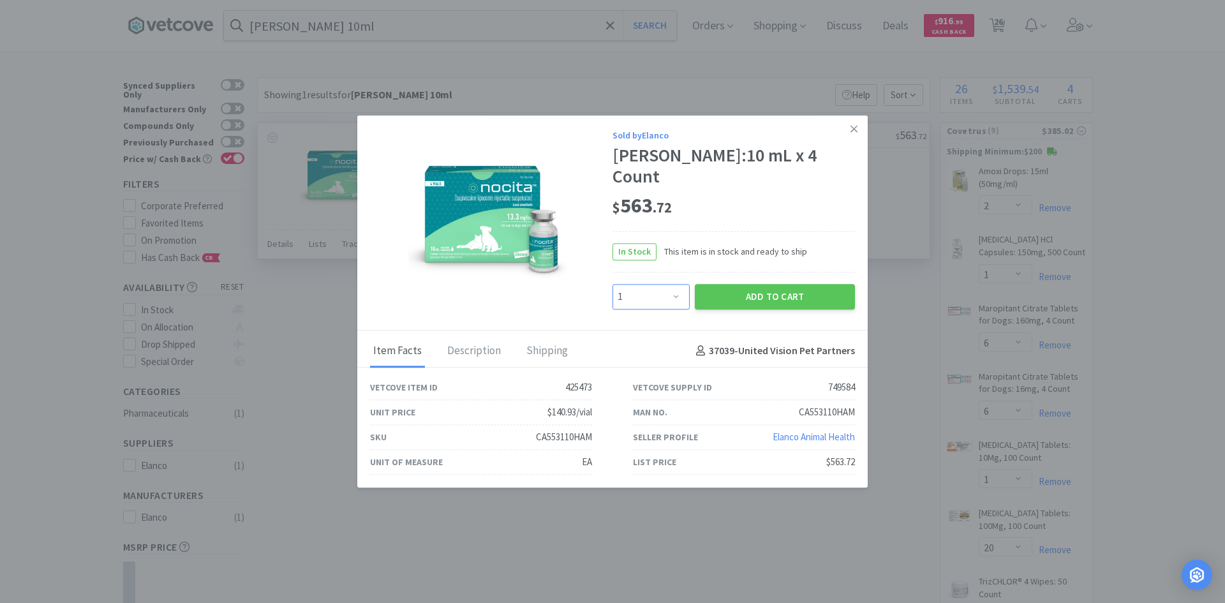
click at [656, 287] on select "Enter Quantity 1 2 3 4 5 6 7 8 9 10 11 12 13 14 15 16 17 18 19 20 Enter Quantity" at bounding box center [650, 297] width 77 height 26
click at [612, 284] on select "Enter Quantity 1 2 3 4 5 6 7 8 9 10 11 12 13 14 15 16 17 18 19 20 Enter Quantity" at bounding box center [650, 297] width 77 height 26
click at [739, 284] on button "Add to Cart" at bounding box center [775, 297] width 160 height 26
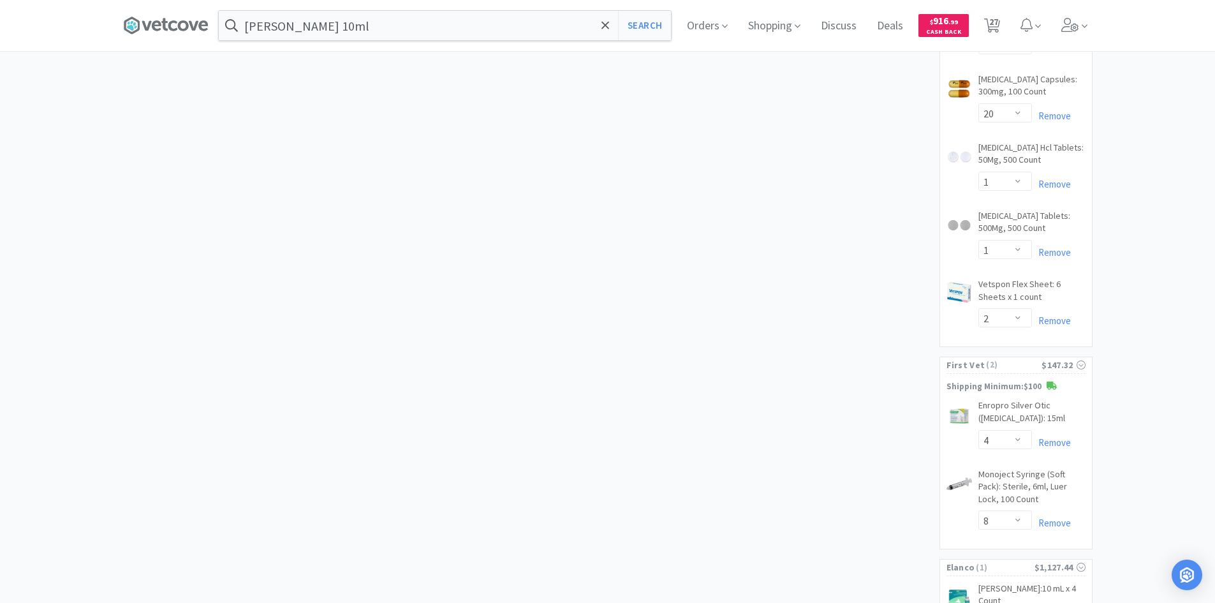
scroll to position [1590, 0]
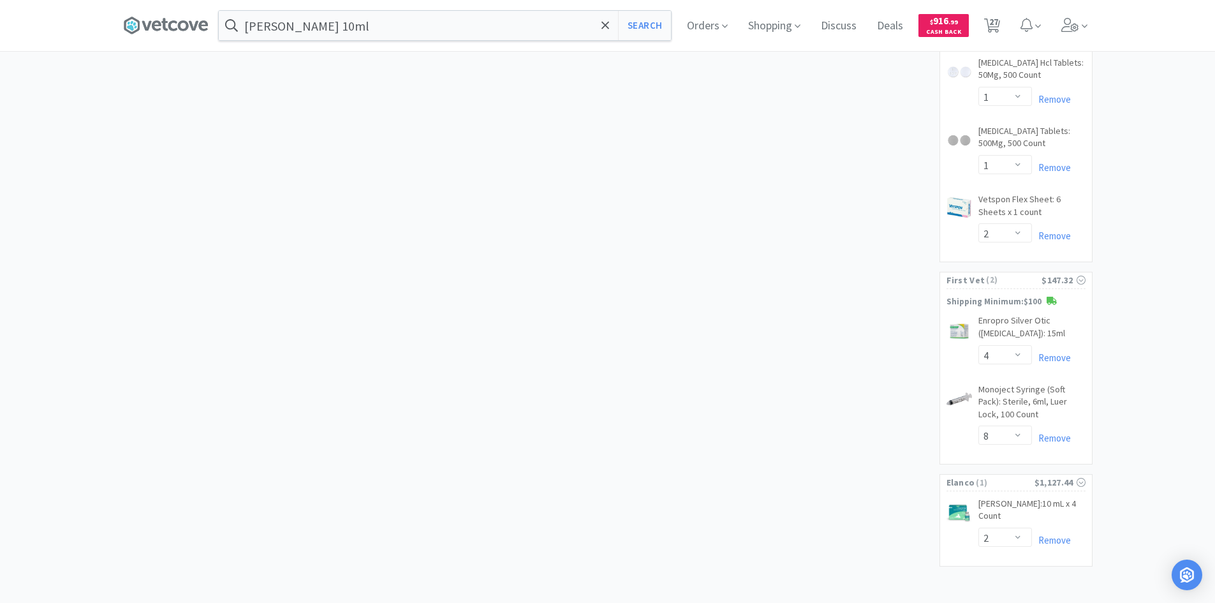
drag, startPoint x: 994, startPoint y: 29, endPoint x: 959, endPoint y: 57, distance: 44.9
click at [994, 29] on span "27" at bounding box center [993, 21] width 9 height 51
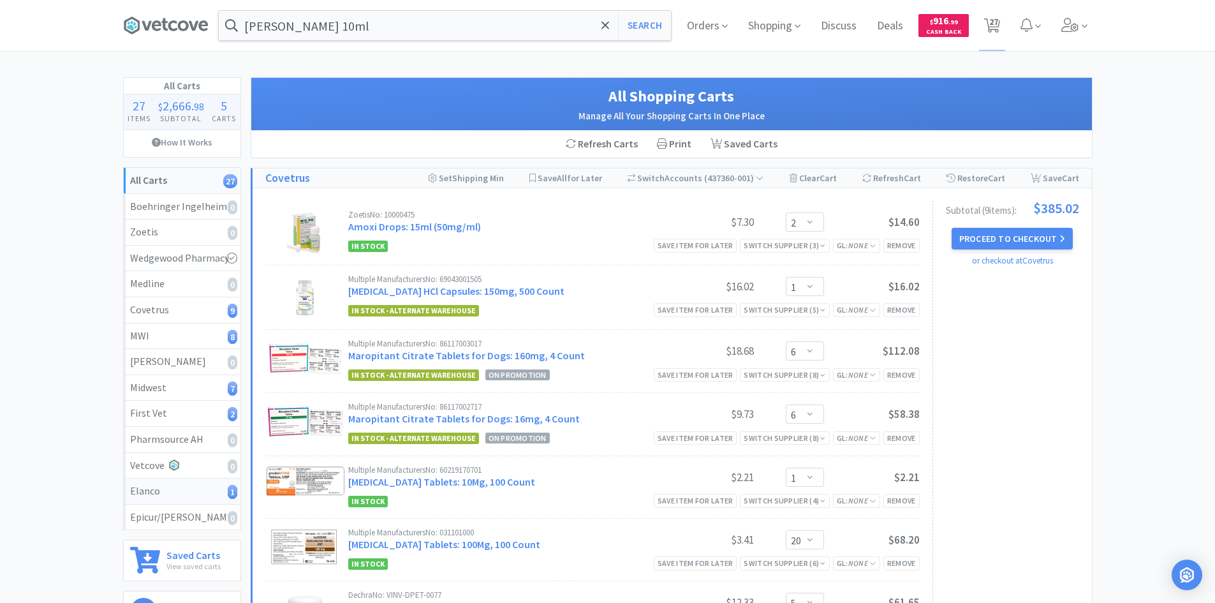
click at [212, 498] on div "Elanco 1" at bounding box center [182, 491] width 104 height 17
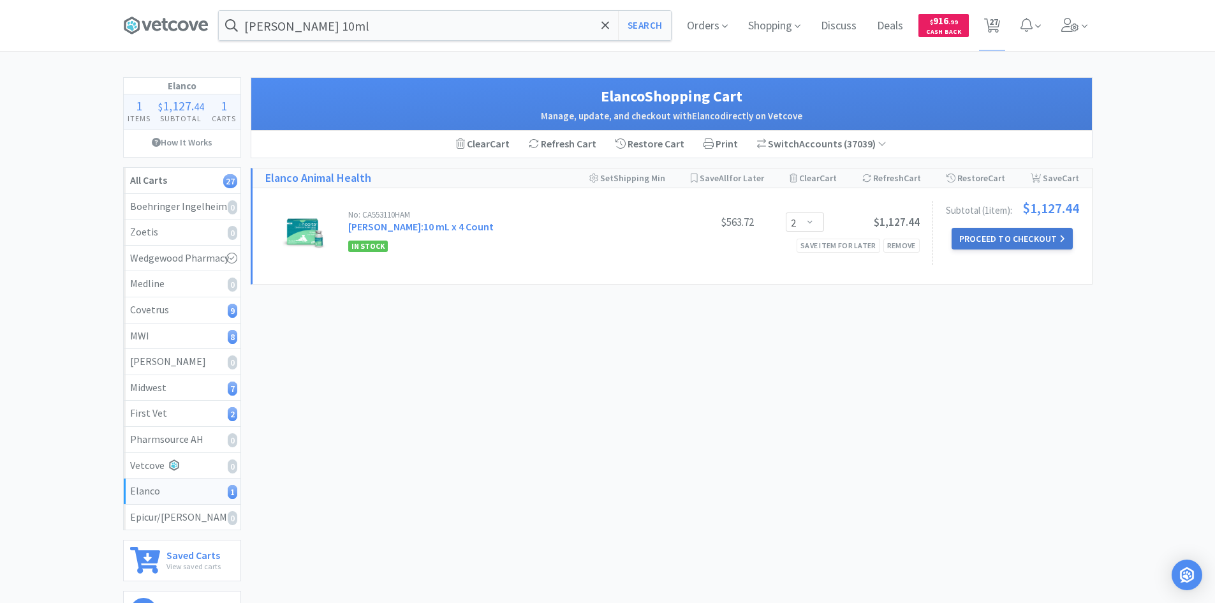
click at [970, 233] on button "Proceed to Checkout" at bounding box center [1012, 239] width 121 height 22
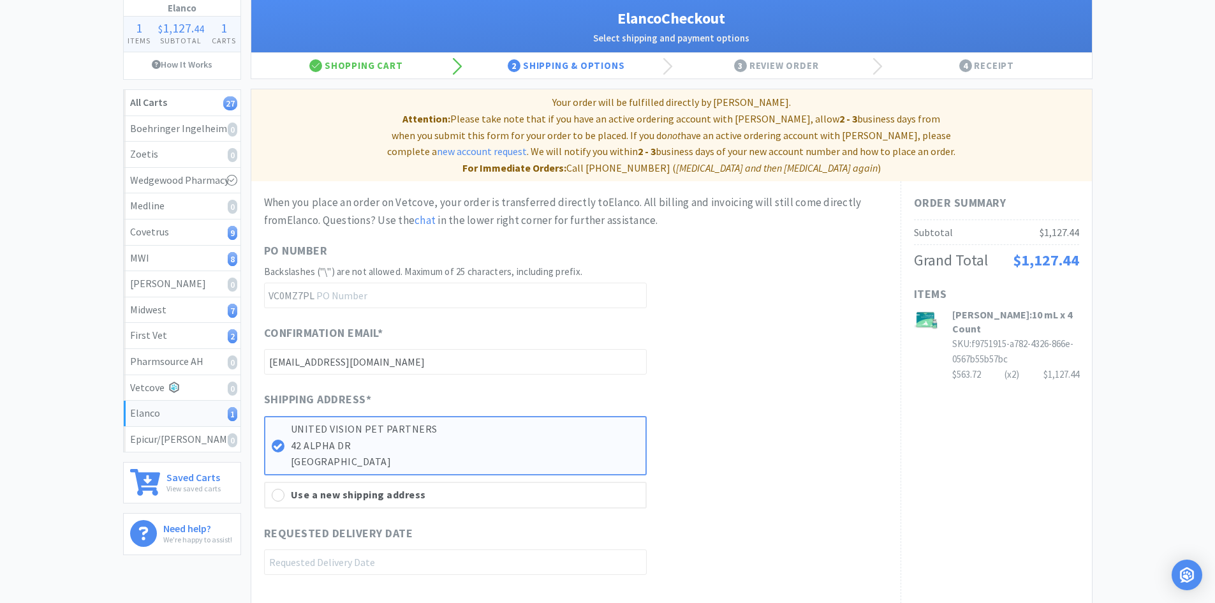
scroll to position [246, 0]
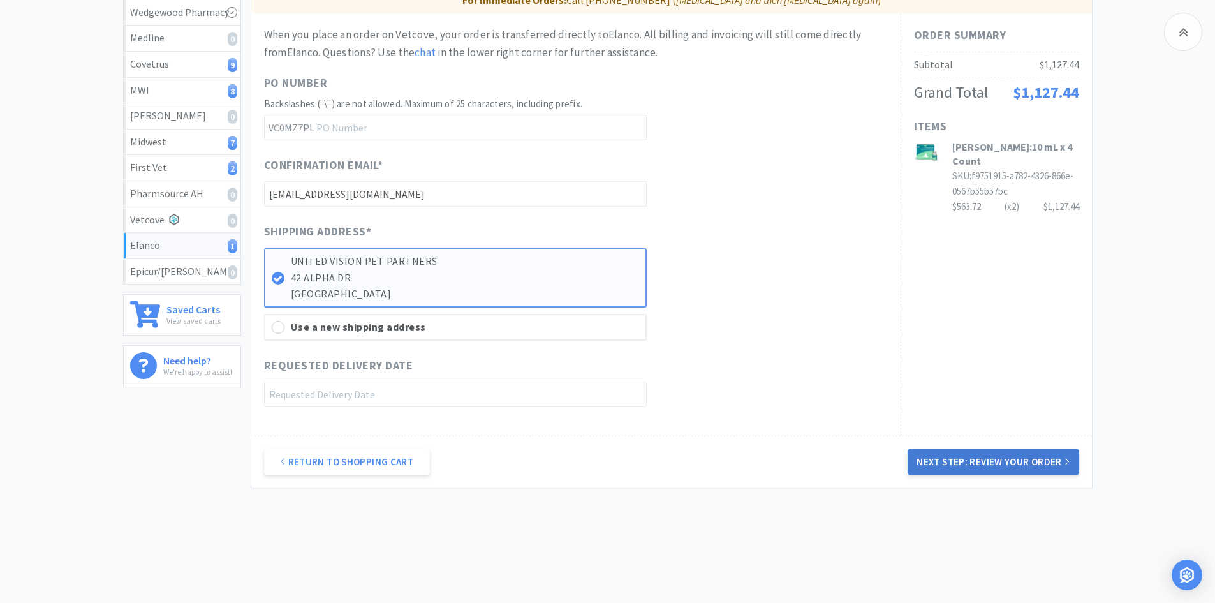
click at [933, 449] on button "Next Step: Review Your Order" at bounding box center [993, 462] width 171 height 26
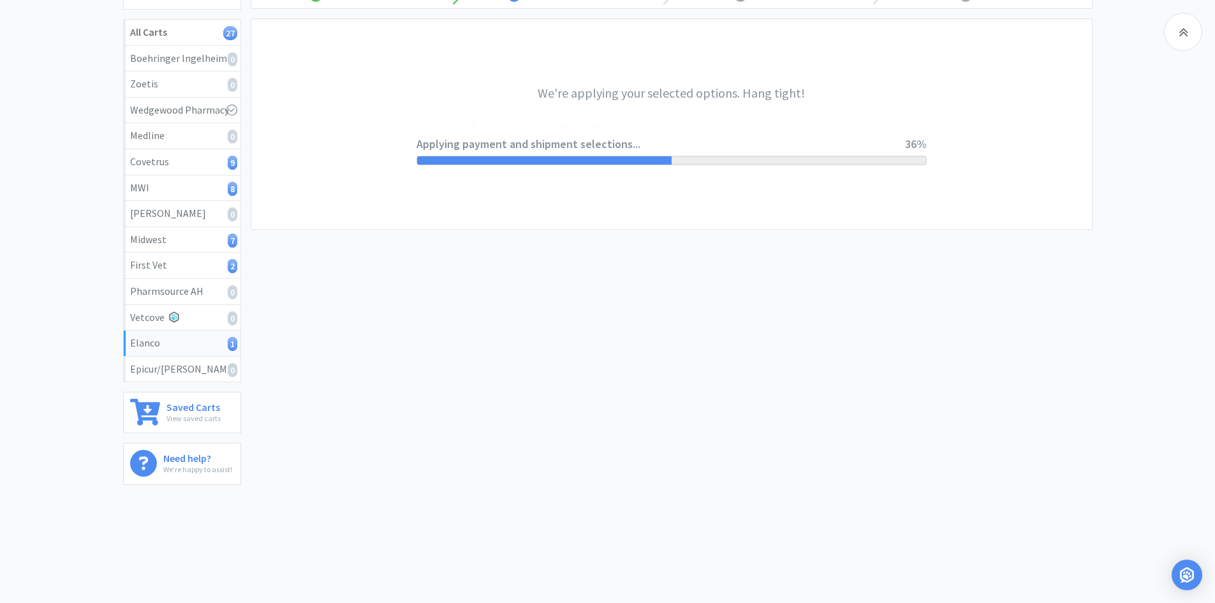
scroll to position [0, 0]
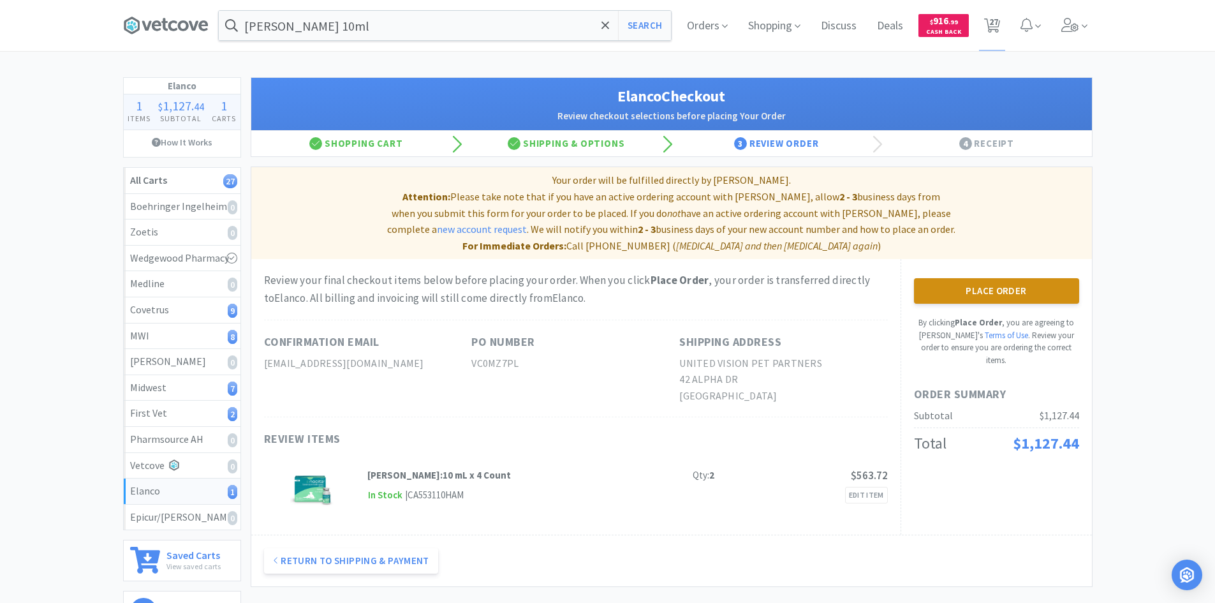
click at [979, 278] on button "Place Order" at bounding box center [996, 291] width 165 height 26
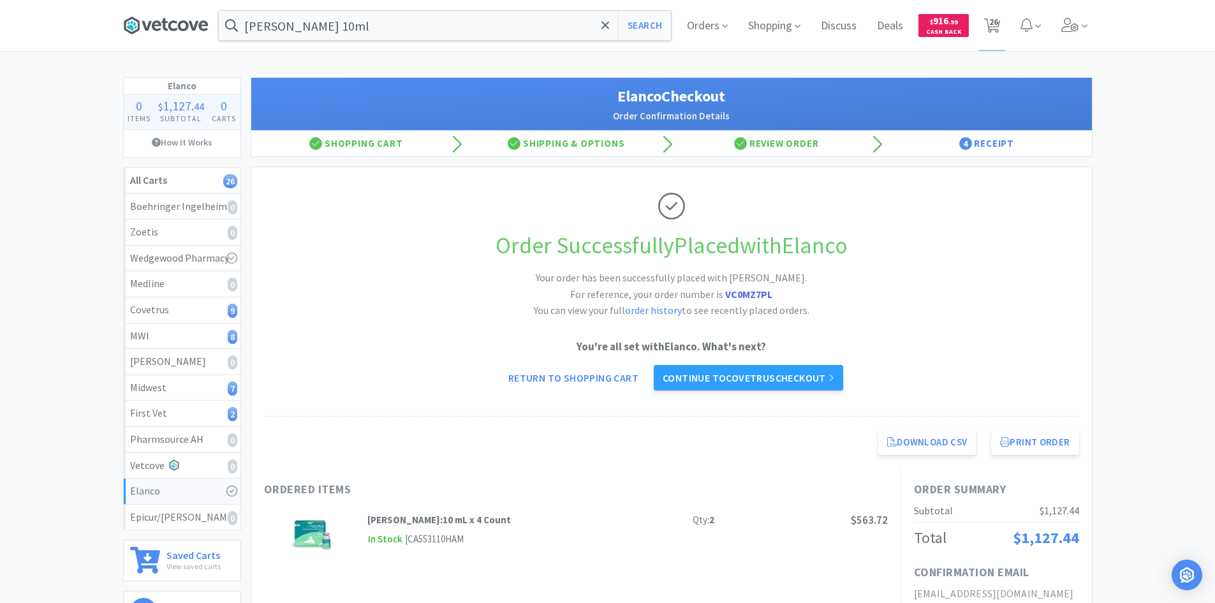
click at [201, 31] on icon at bounding box center [165, 25] width 85 height 19
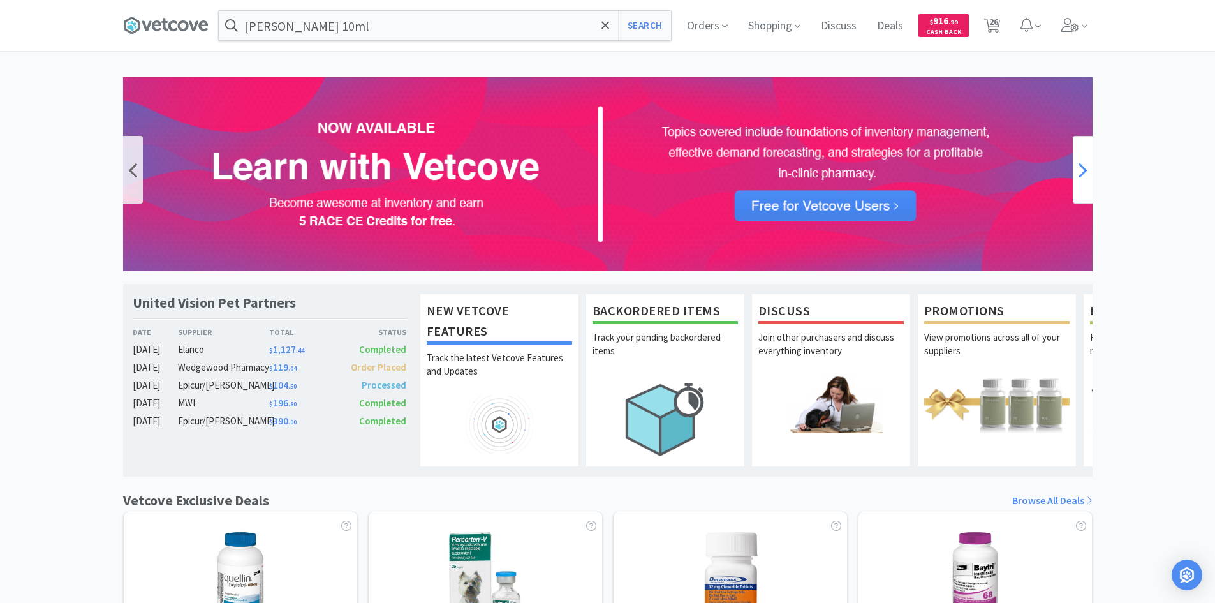
click at [1084, 165] on icon at bounding box center [1083, 170] width 9 height 26
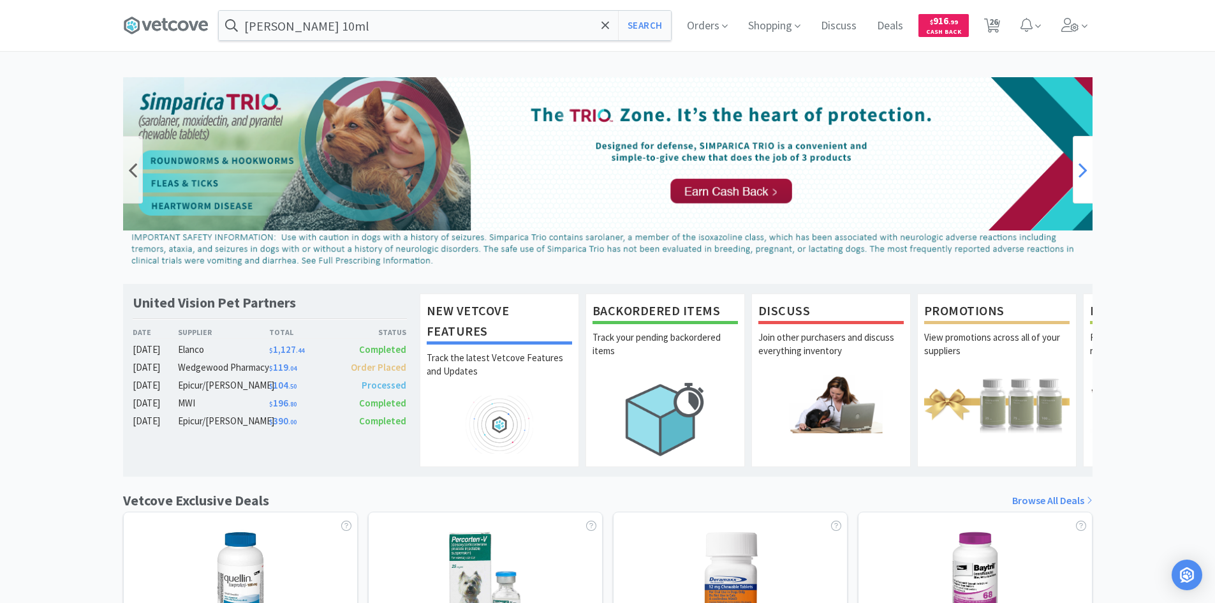
click at [1084, 165] on icon at bounding box center [1083, 170] width 9 height 26
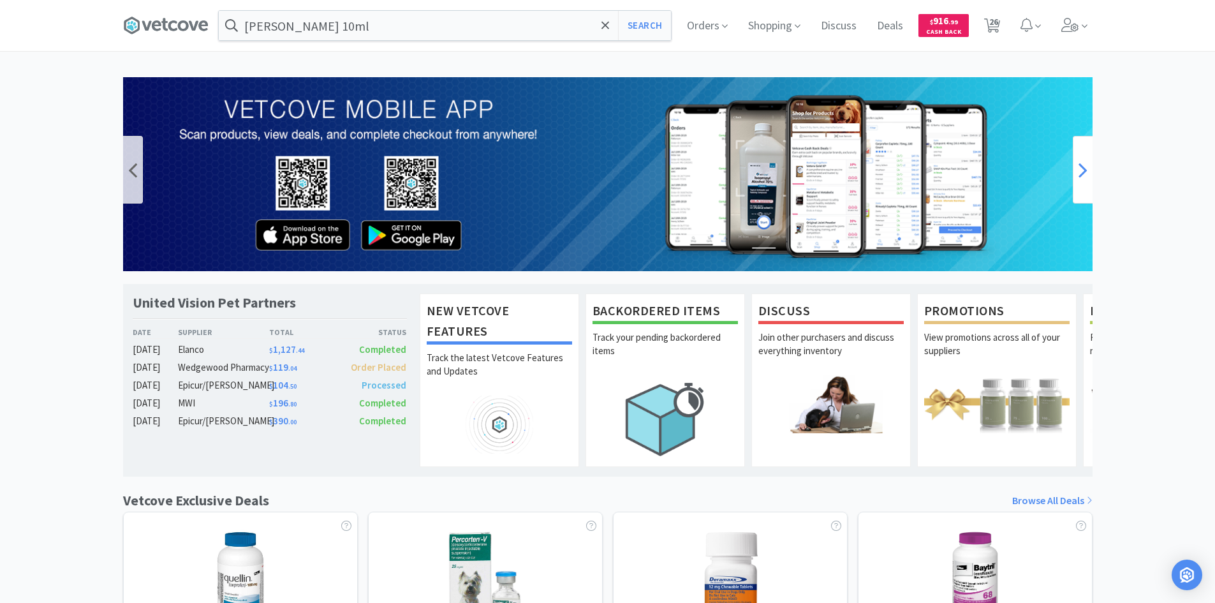
click at [1084, 165] on icon at bounding box center [1083, 170] width 9 height 26
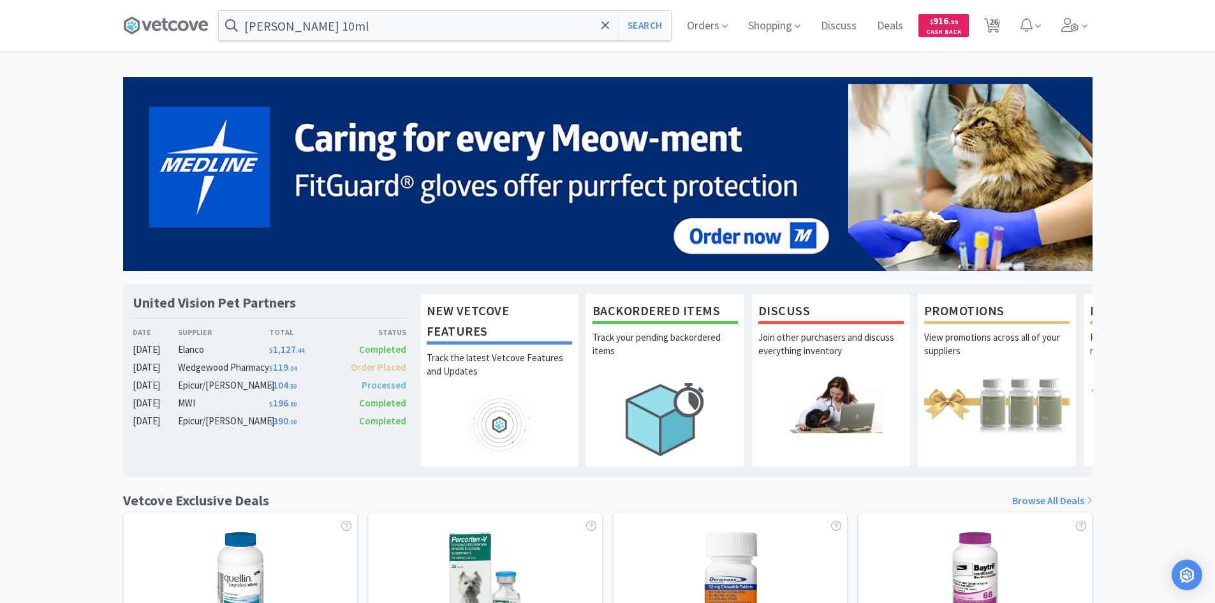
scroll to position [64, 0]
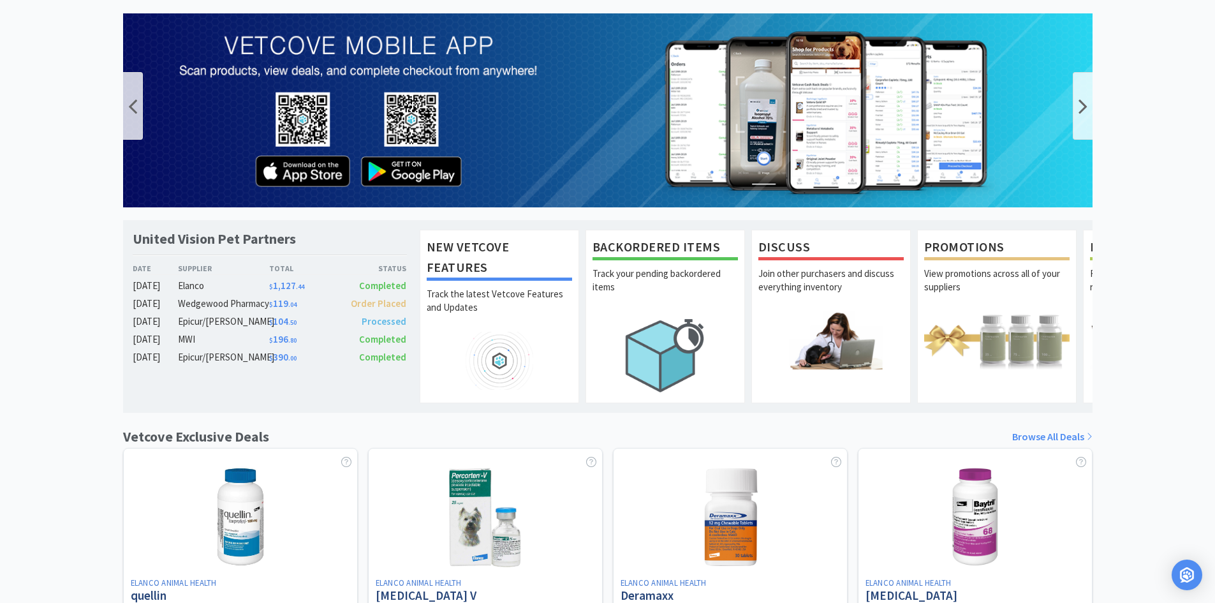
drag, startPoint x: 51, startPoint y: 193, endPoint x: 179, endPoint y: 163, distance: 130.9
click at [51, 193] on div "United Vision Pet Partners Date Supplier Total Status [DATE] Elanco $ 1,127 . 4…" at bounding box center [607, 498] width 1215 height 971
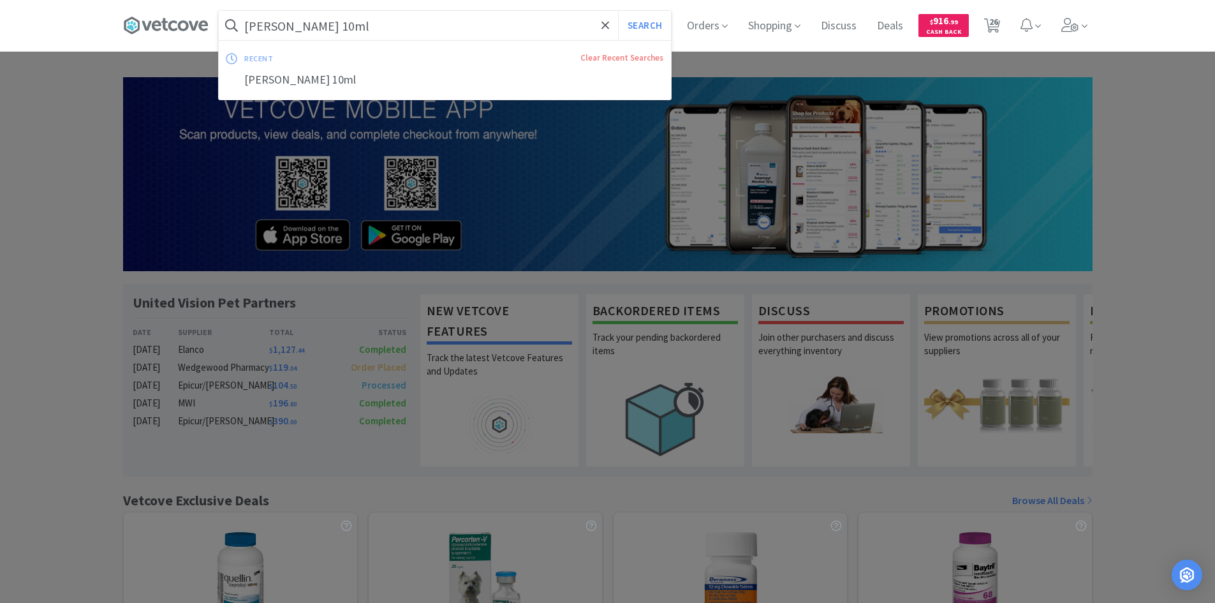
click at [332, 27] on input "[PERSON_NAME] 10ml" at bounding box center [445, 25] width 452 height 29
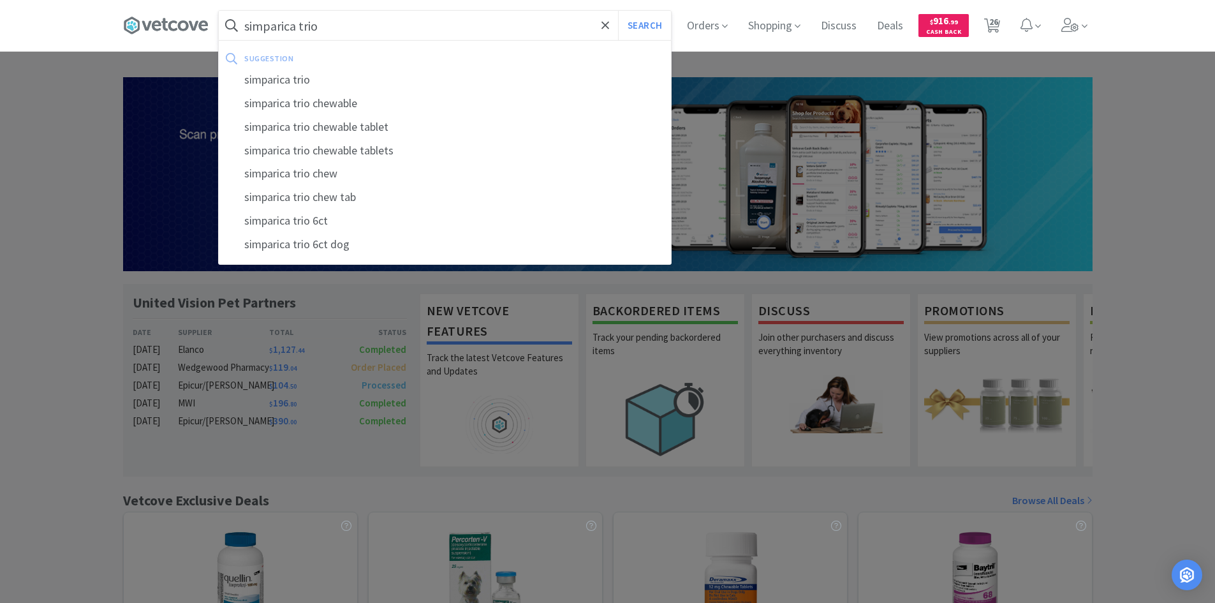
click at [618, 11] on button "Search" at bounding box center [644, 25] width 53 height 29
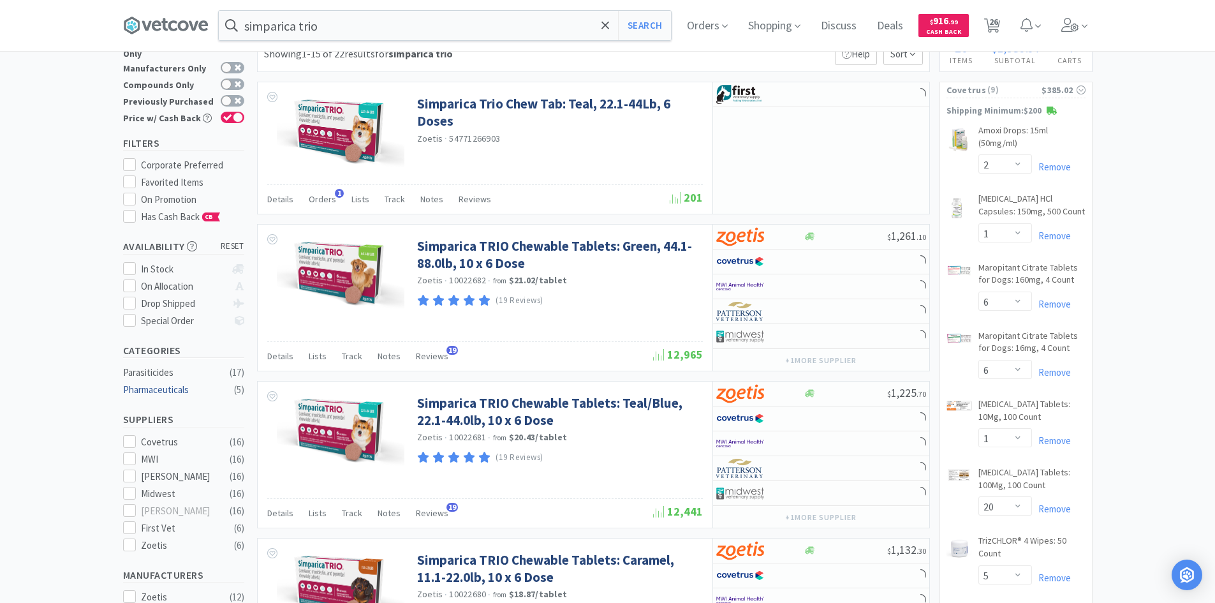
scroll to position [64, 0]
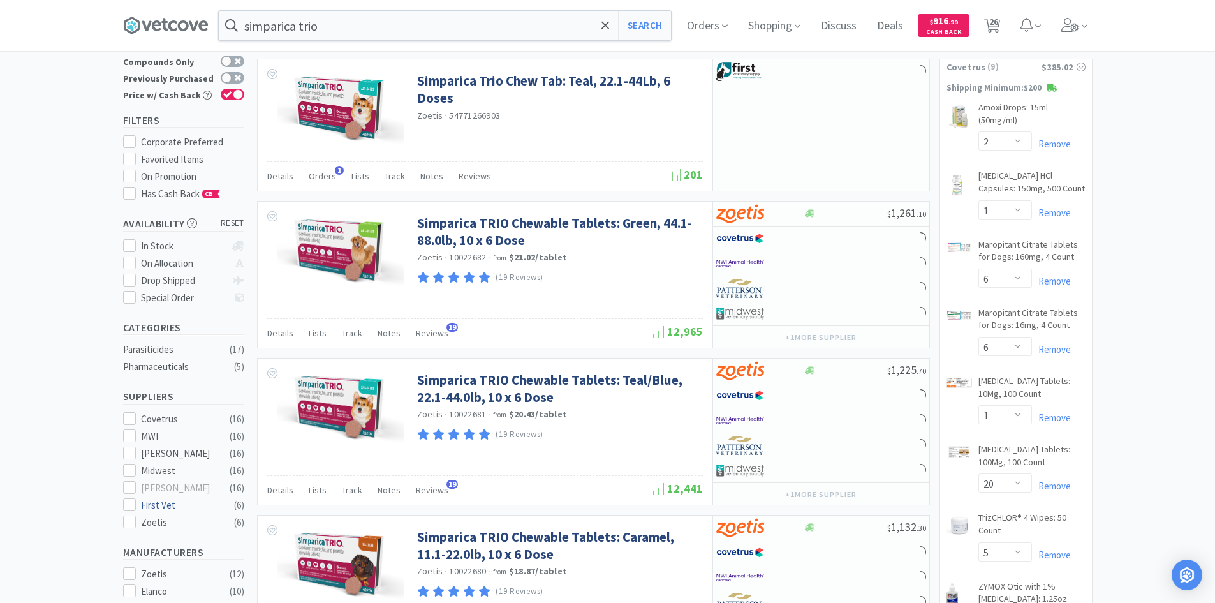
click at [157, 498] on div "First Vet" at bounding box center [180, 505] width 79 height 15
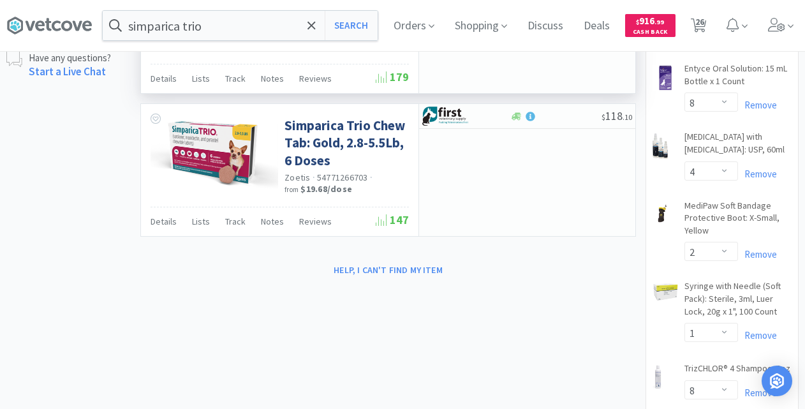
scroll to position [510, 0]
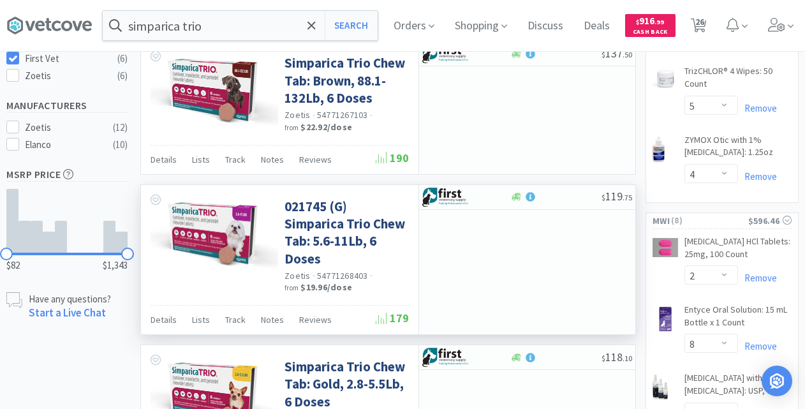
click at [397, 286] on div "Zoetis · 54771268403 · from $19.96 / dose" at bounding box center [345, 283] width 121 height 26
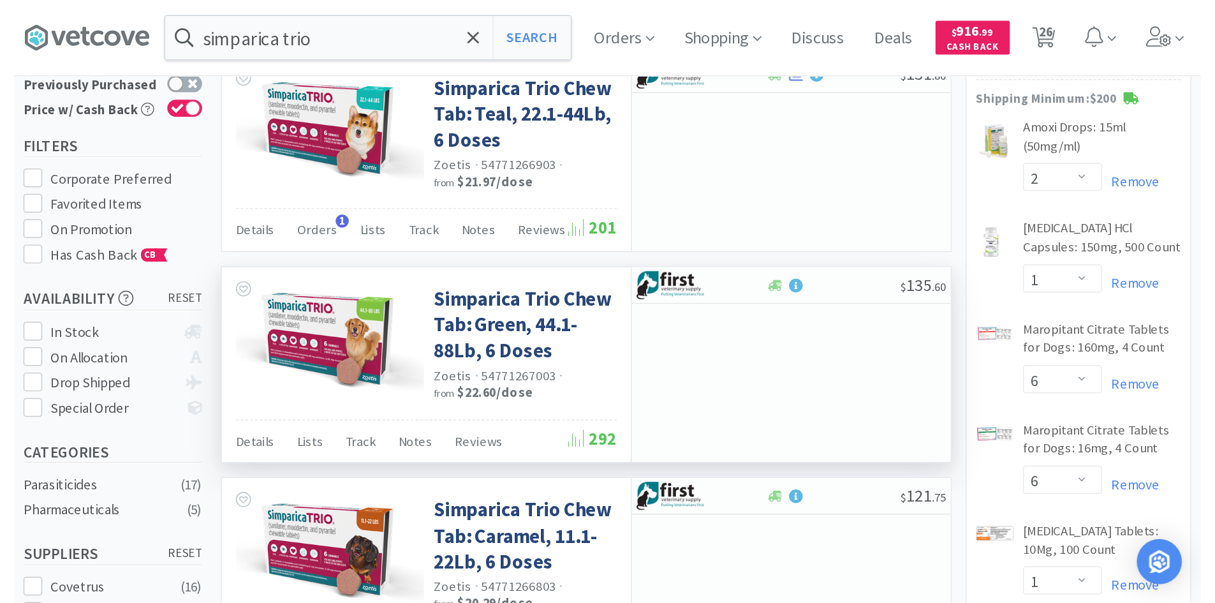
scroll to position [319, 0]
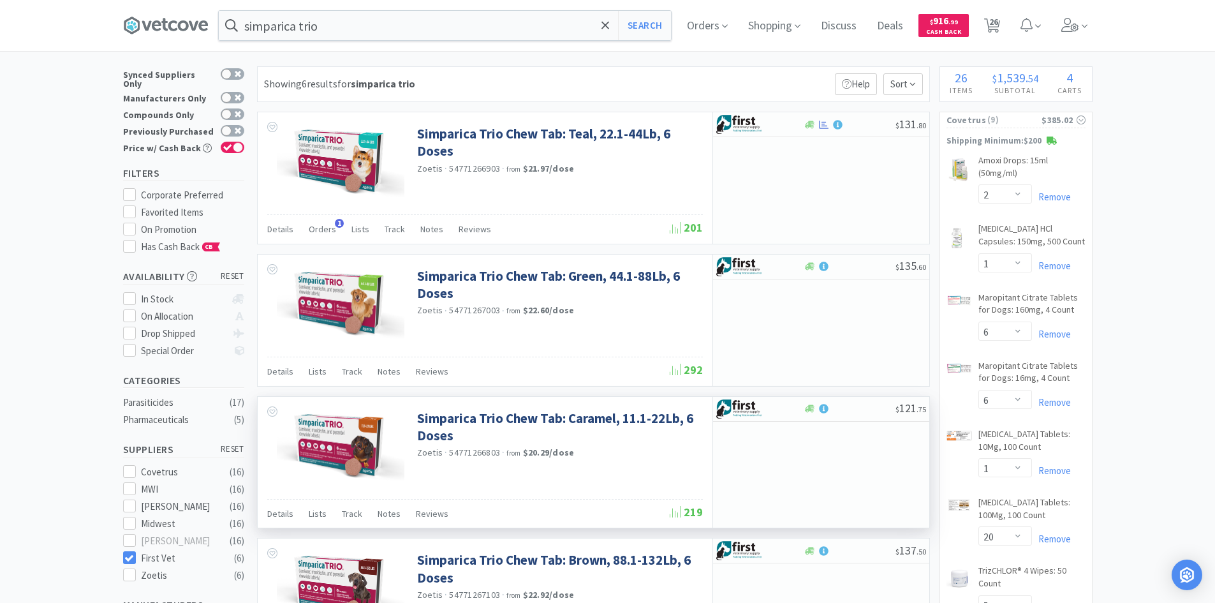
scroll to position [0, 0]
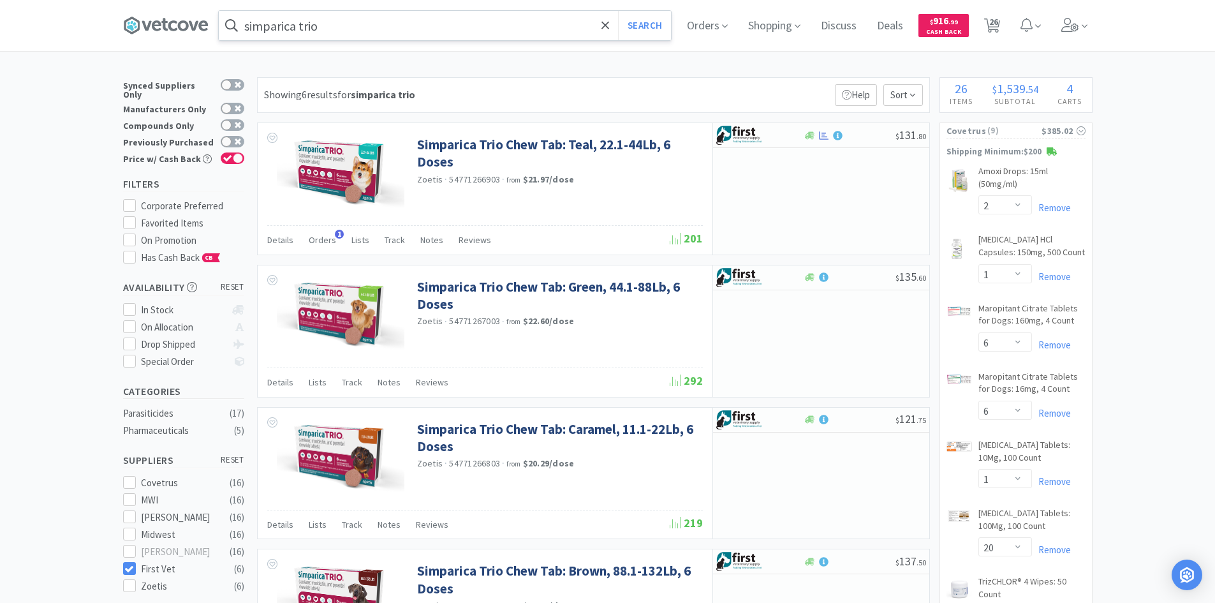
click at [341, 31] on input "simparica trio" at bounding box center [445, 25] width 452 height 29
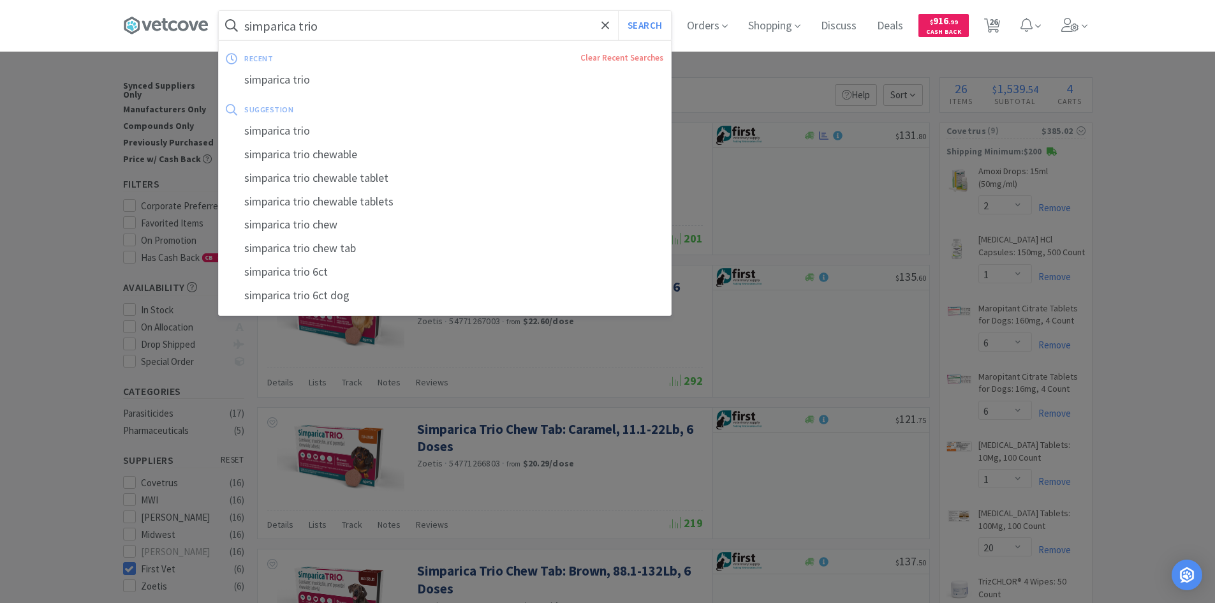
click at [52, 96] on div at bounding box center [607, 301] width 1215 height 603
